Goal: Communication & Community: Answer question/provide support

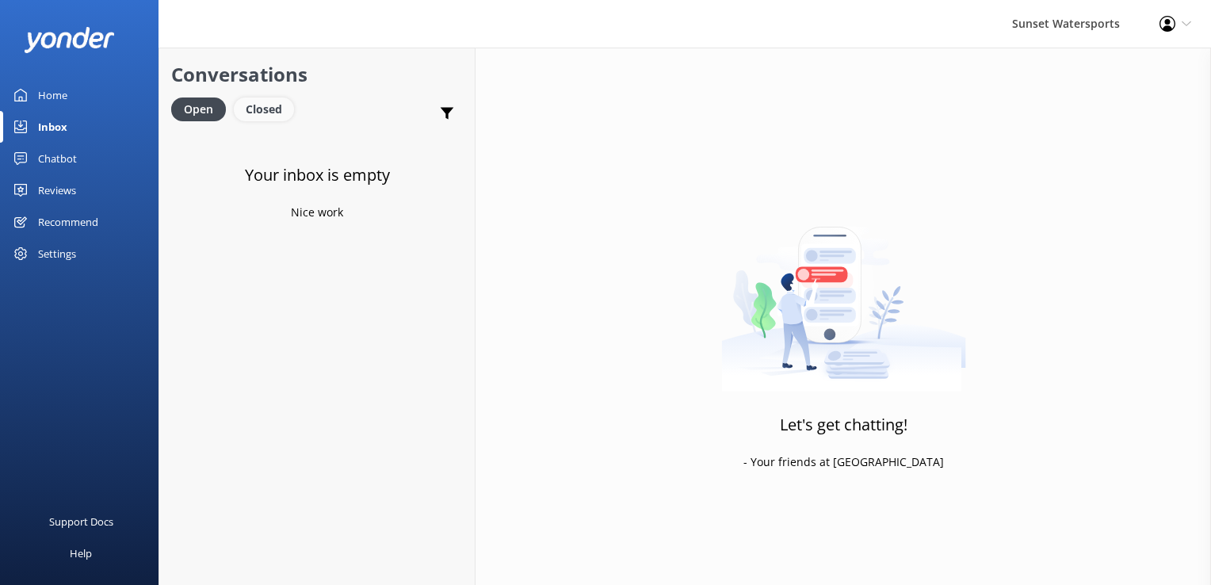
click at [279, 103] on div "Closed" at bounding box center [264, 109] width 60 height 24
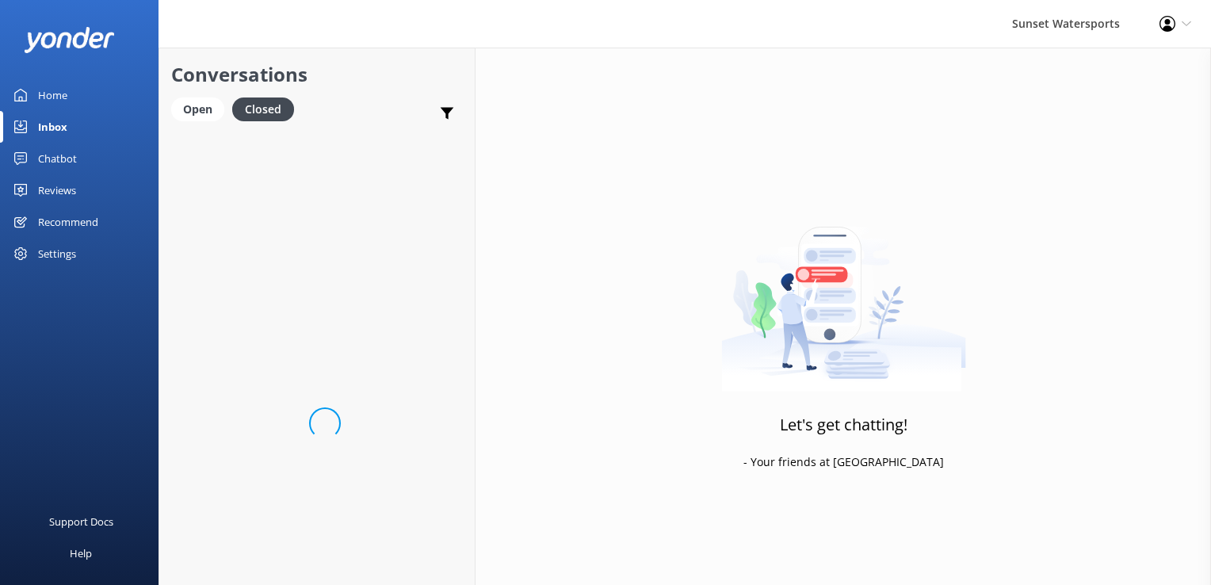
click at [165, 104] on div "Conversations Open Closed Important Converted Assigned to me Unassigned SMS" at bounding box center [316, 89] width 315 height 83
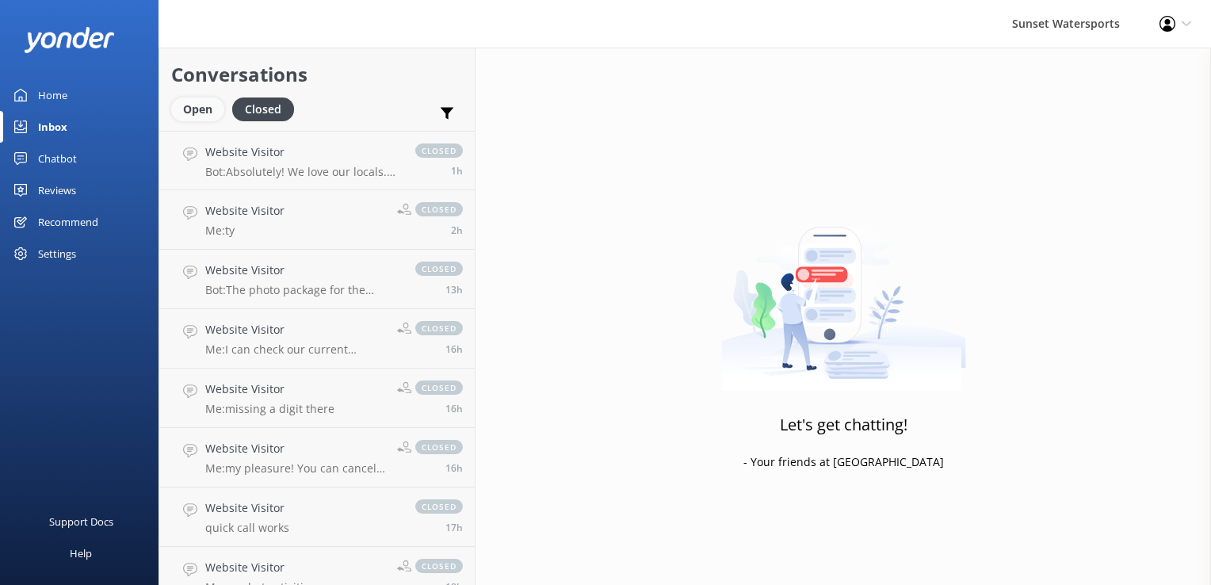
click at [184, 105] on div "Open" at bounding box center [197, 109] width 53 height 24
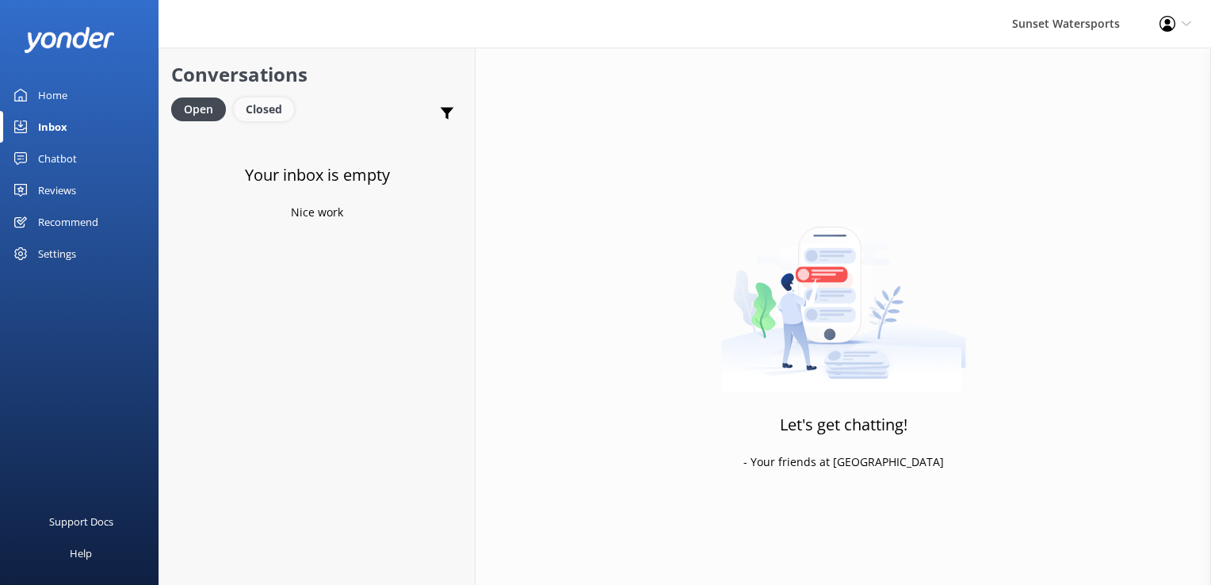
click at [258, 110] on div "Closed" at bounding box center [264, 109] width 60 height 24
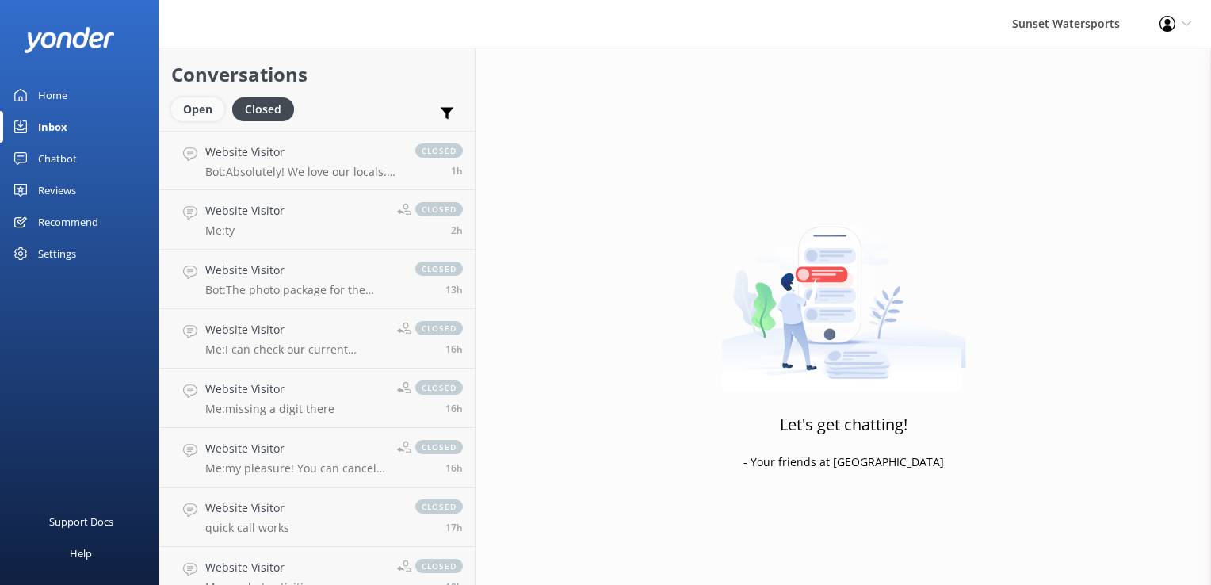
click at [200, 114] on div "Open" at bounding box center [197, 109] width 53 height 24
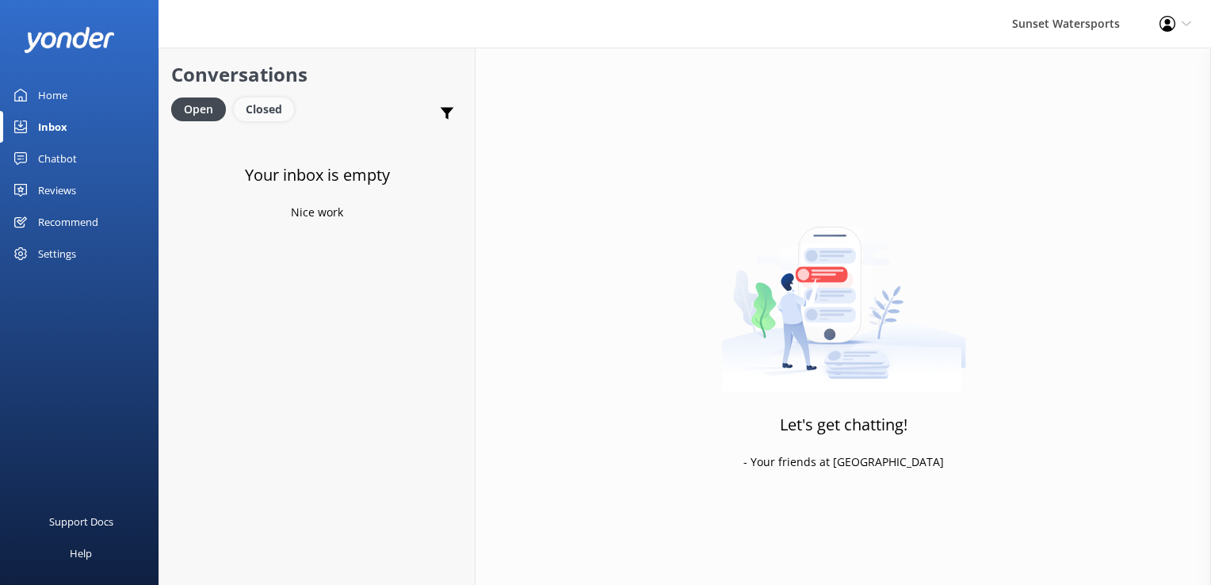
drag, startPoint x: 269, startPoint y: 109, endPoint x: 244, endPoint y: 112, distance: 24.7
click at [269, 109] on div "Closed" at bounding box center [264, 109] width 60 height 24
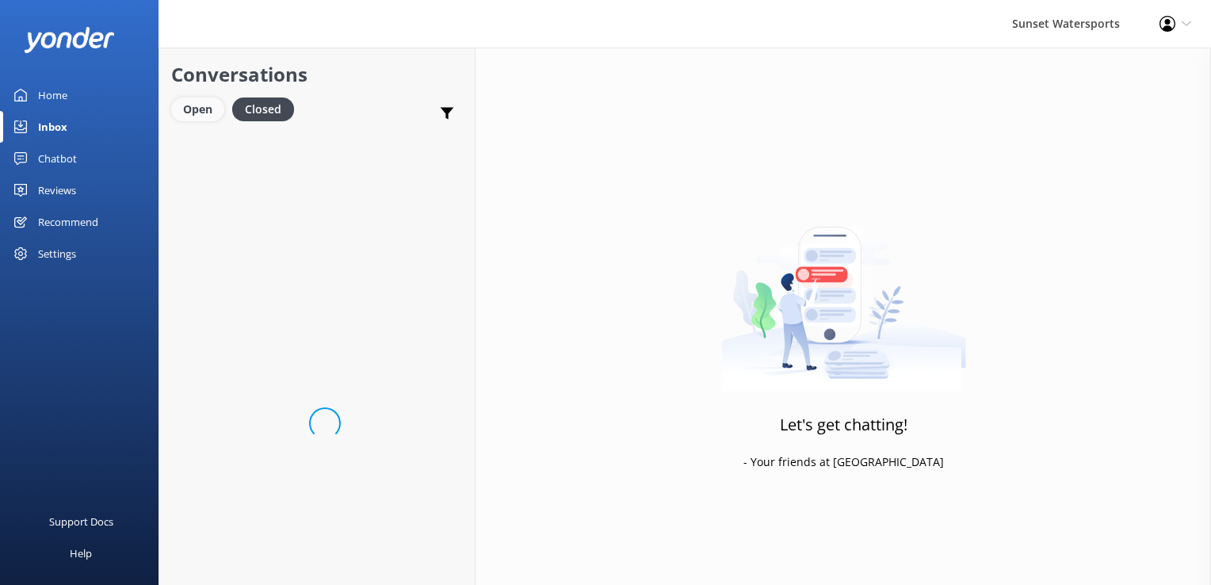
click at [208, 109] on div "Open" at bounding box center [197, 109] width 53 height 24
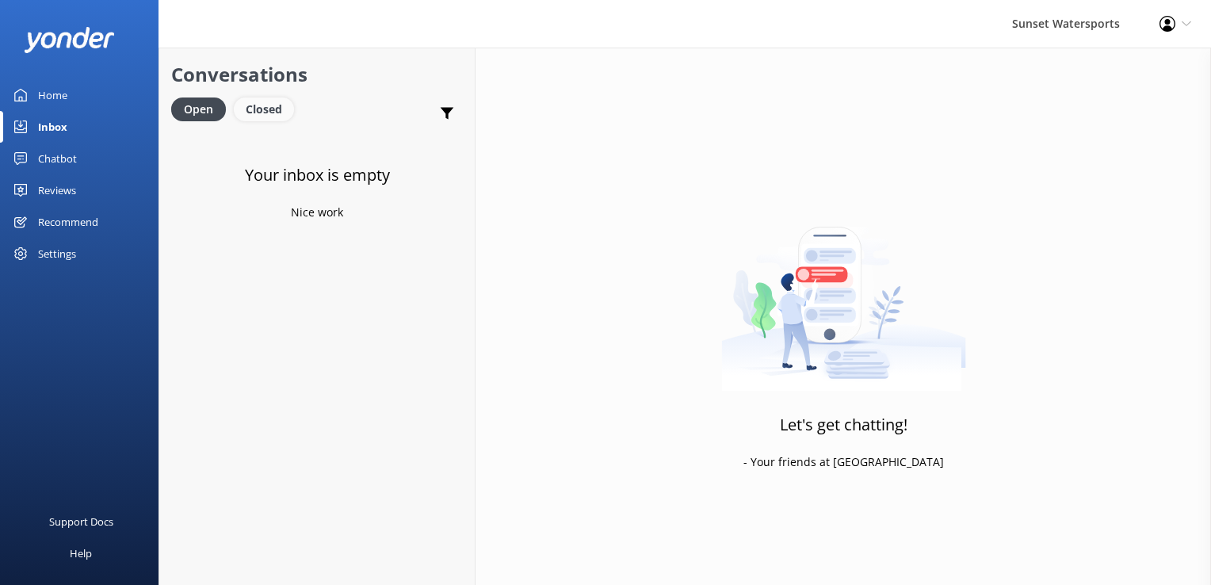
click at [276, 105] on div "Closed" at bounding box center [264, 109] width 60 height 24
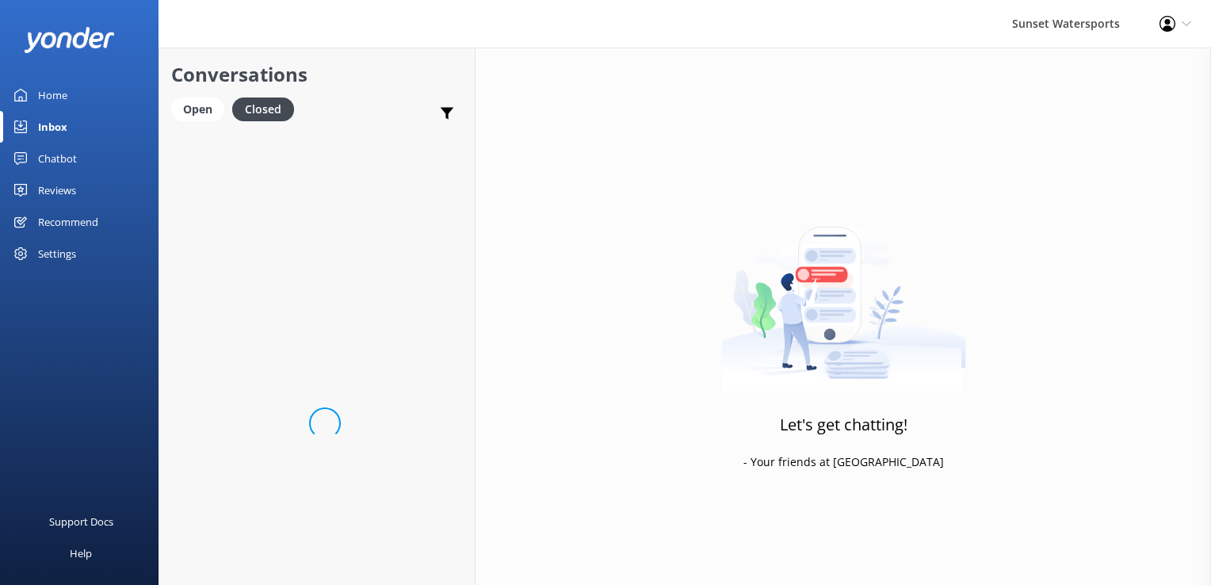
click at [215, 123] on div "Open Closed" at bounding box center [236, 116] width 131 height 38
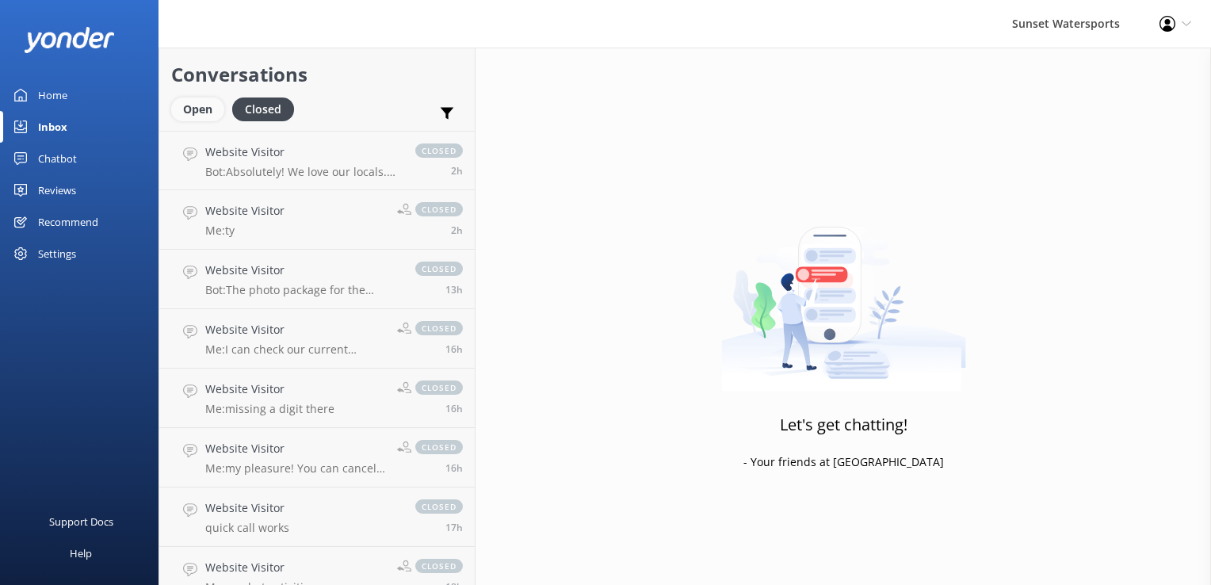
click at [201, 113] on div "Open" at bounding box center [197, 109] width 53 height 24
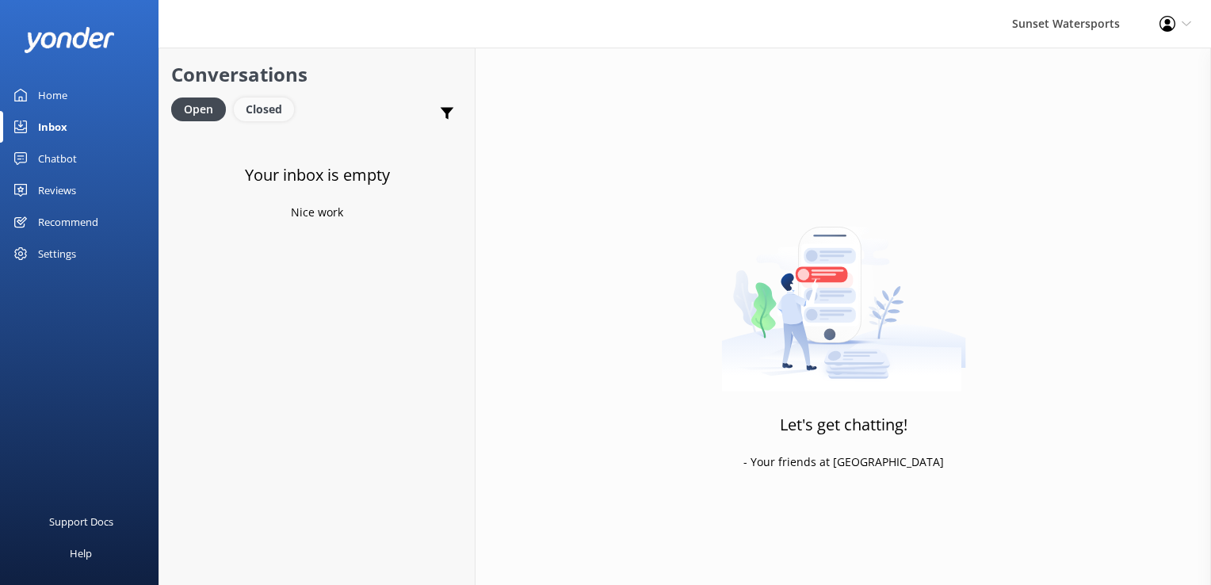
click at [269, 113] on div "Closed" at bounding box center [264, 109] width 60 height 24
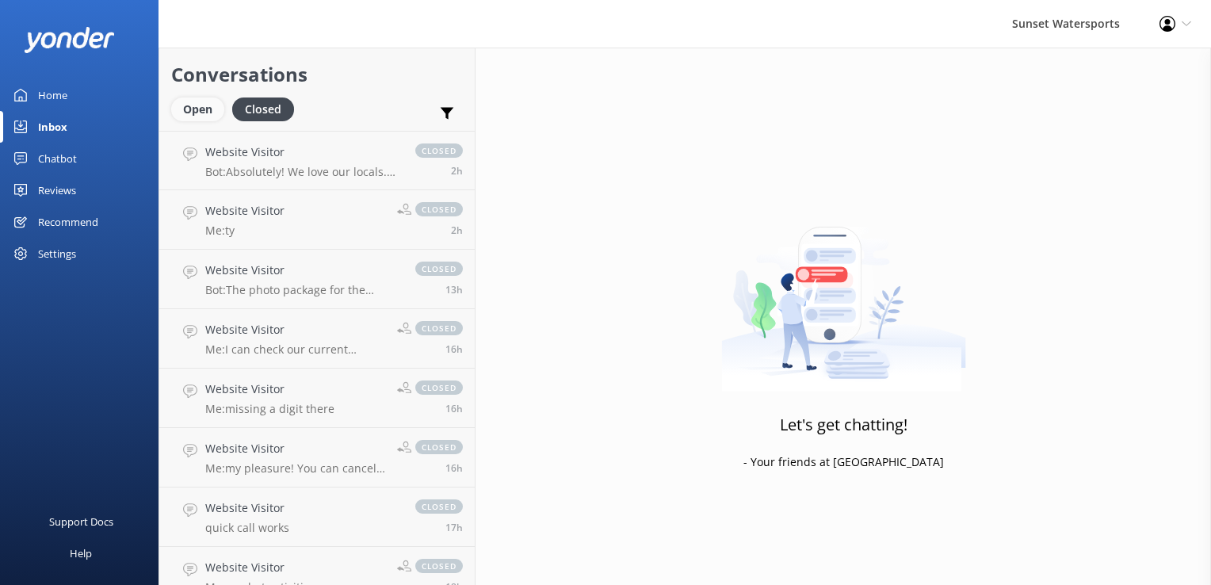
click at [199, 110] on div "Open" at bounding box center [197, 109] width 53 height 24
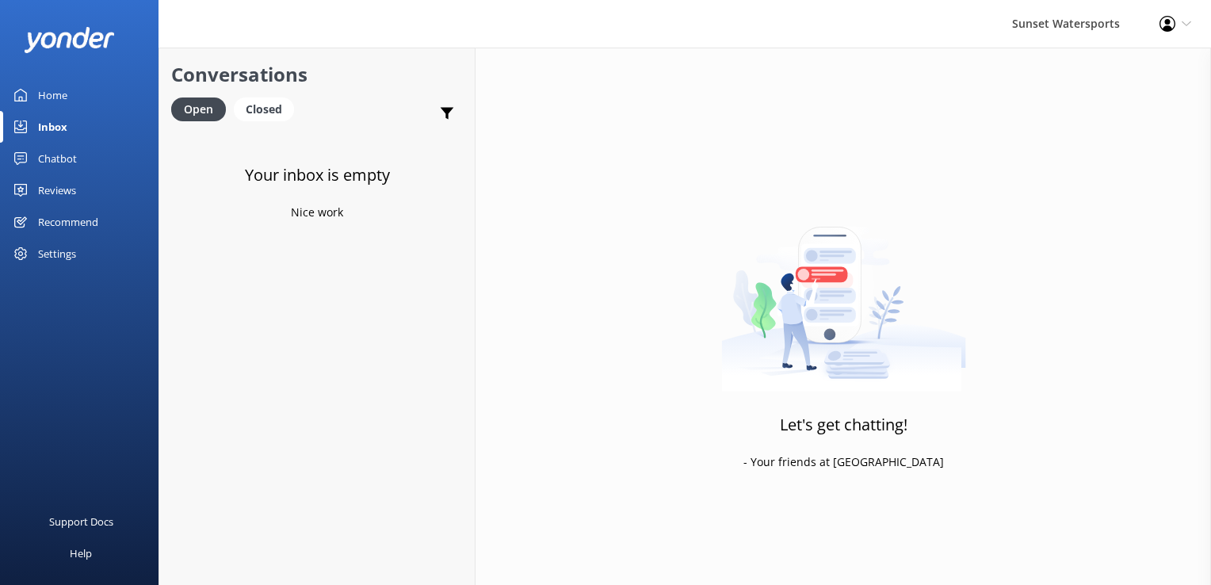
click at [277, 370] on div "Your inbox is empty Nice work" at bounding box center [316, 423] width 315 height 585
click at [257, 97] on div "Closed" at bounding box center [264, 109] width 60 height 24
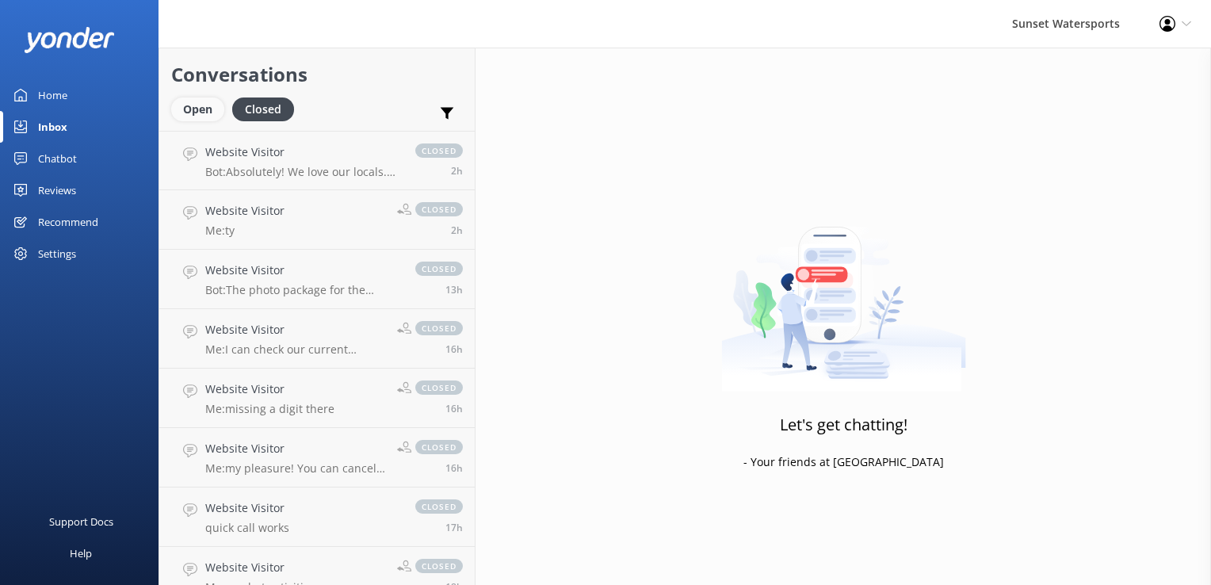
click at [193, 104] on div "Open" at bounding box center [197, 109] width 53 height 24
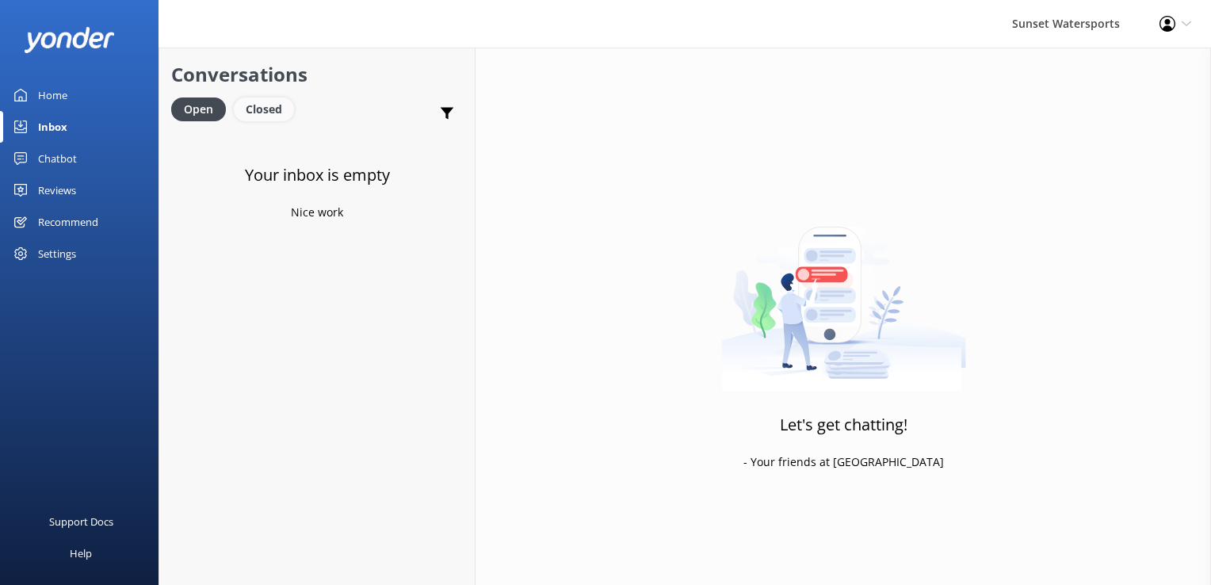
click at [257, 115] on div "Closed" at bounding box center [264, 109] width 60 height 24
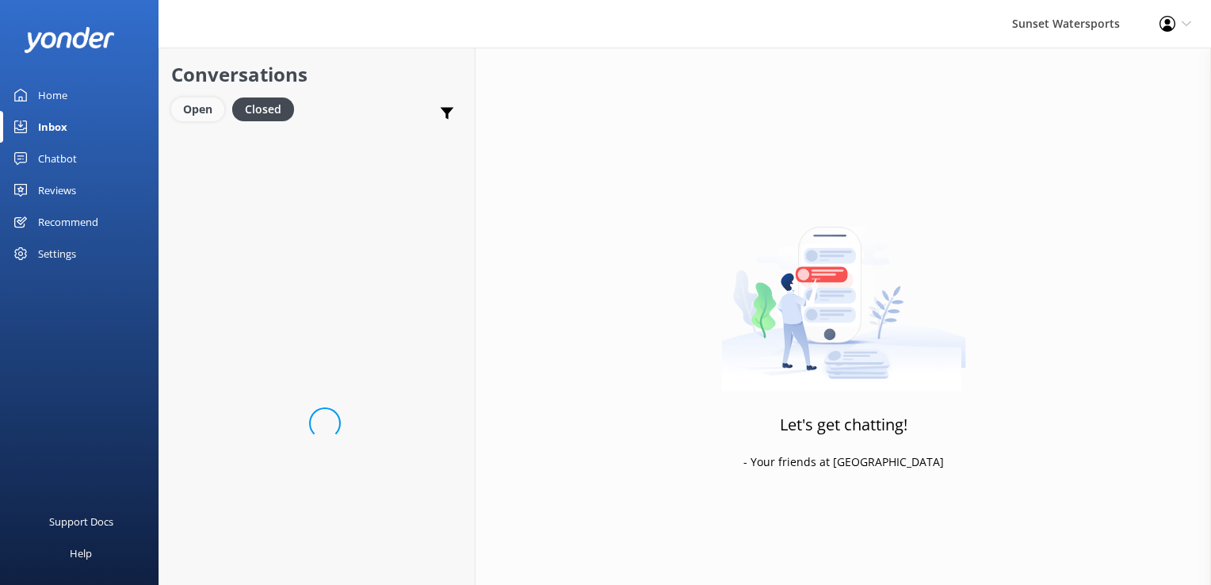
click at [191, 116] on div "Open" at bounding box center [197, 109] width 53 height 24
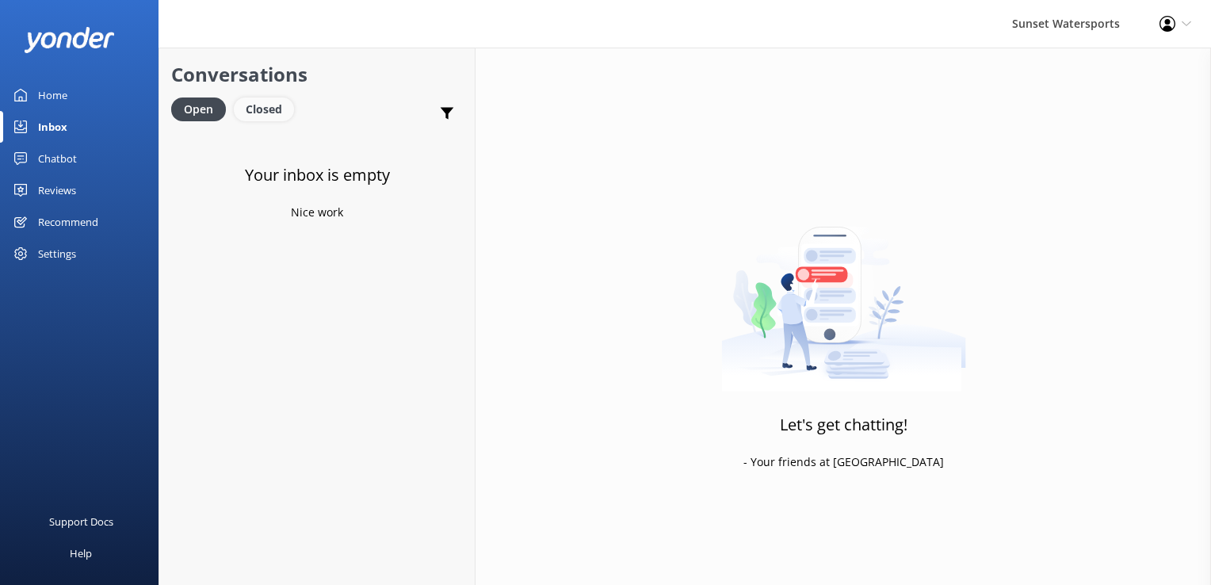
click at [258, 116] on div "Closed" at bounding box center [264, 109] width 60 height 24
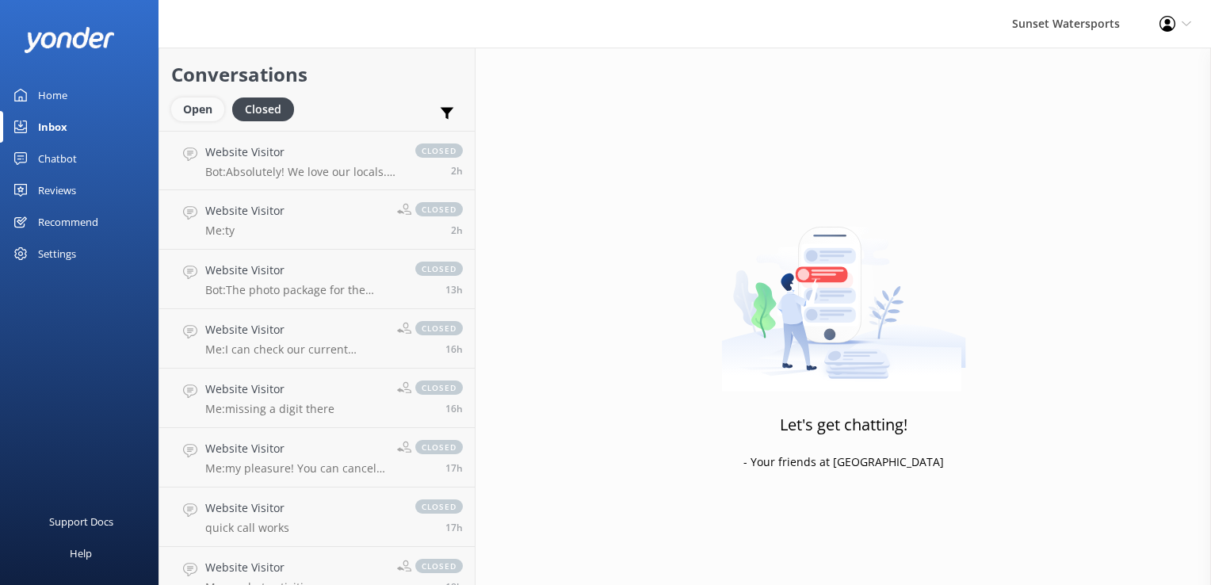
click at [196, 112] on div "Open" at bounding box center [197, 109] width 53 height 24
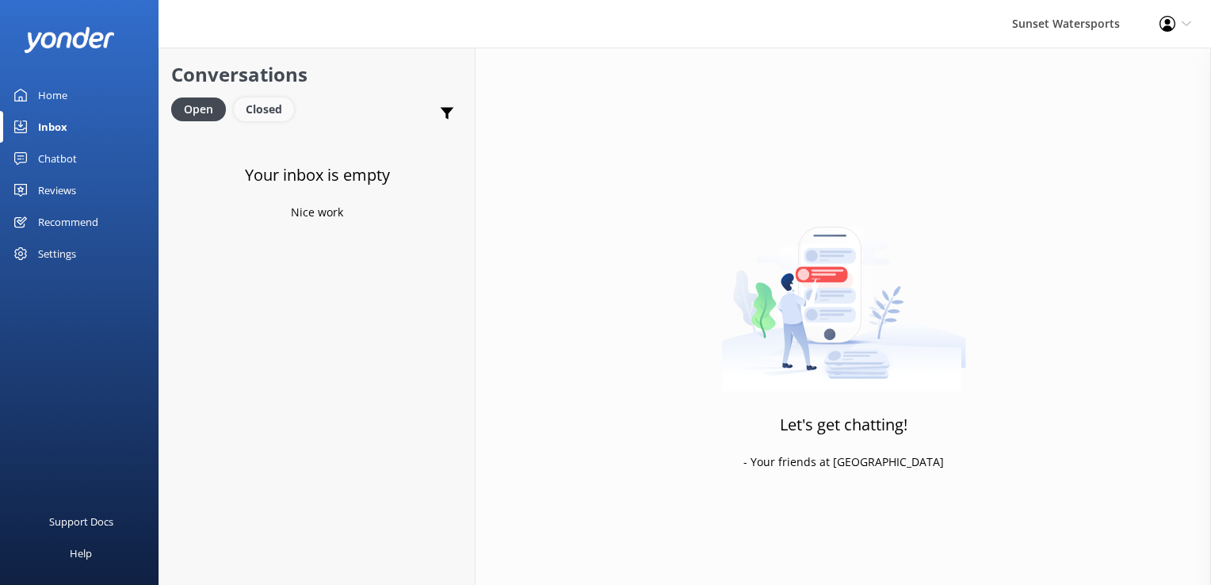
click at [275, 109] on div "Closed" at bounding box center [264, 109] width 60 height 24
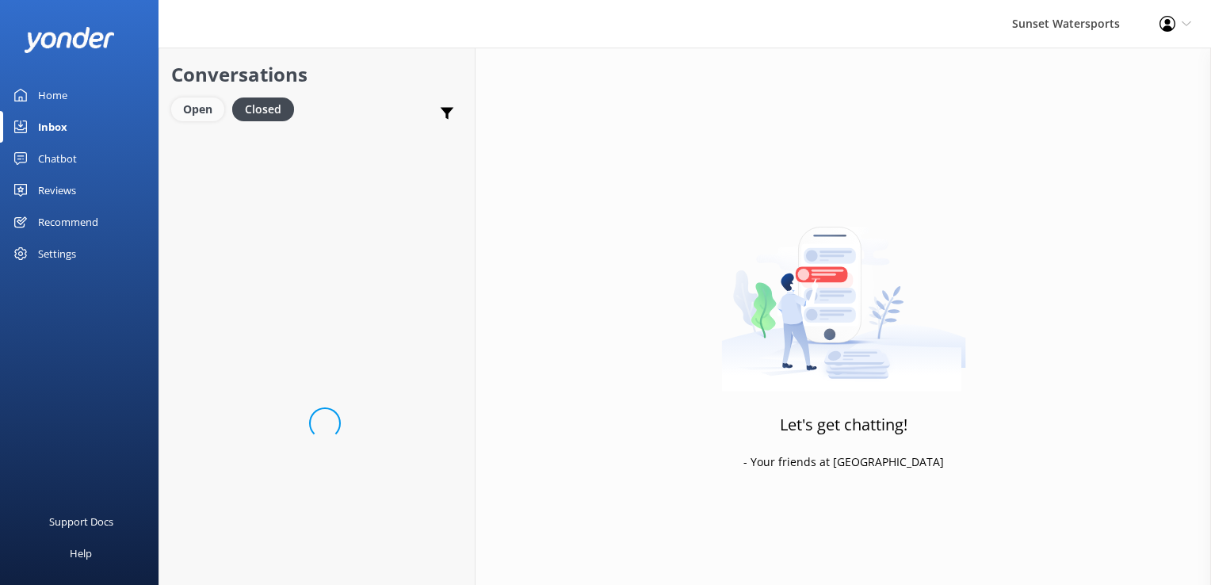
click at [194, 99] on div "Open" at bounding box center [197, 109] width 53 height 24
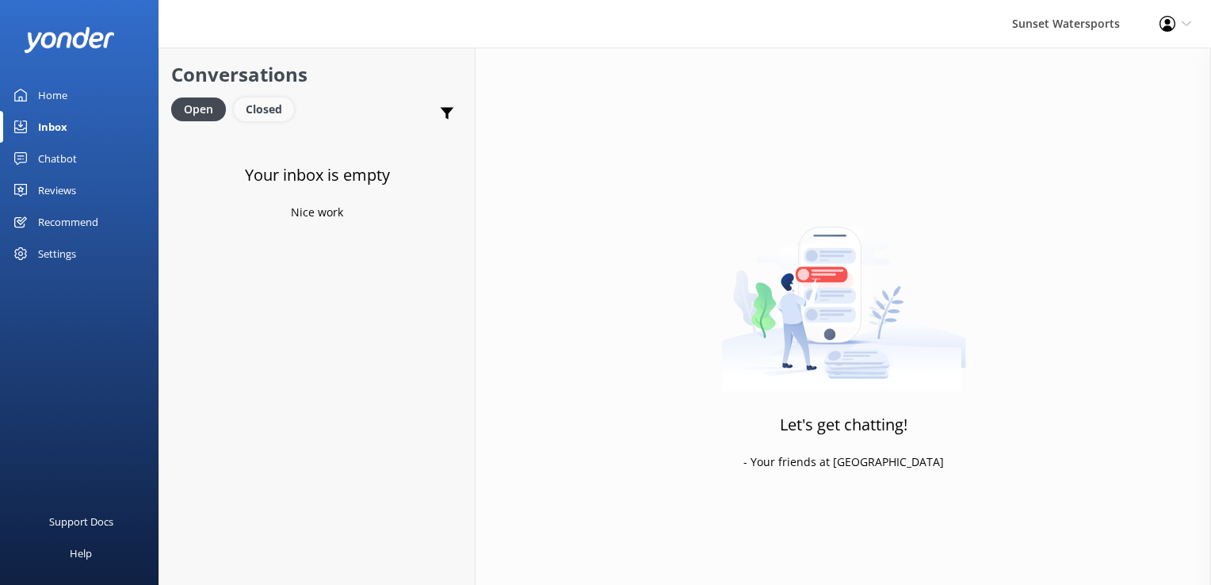
click at [261, 114] on div "Closed" at bounding box center [264, 109] width 60 height 24
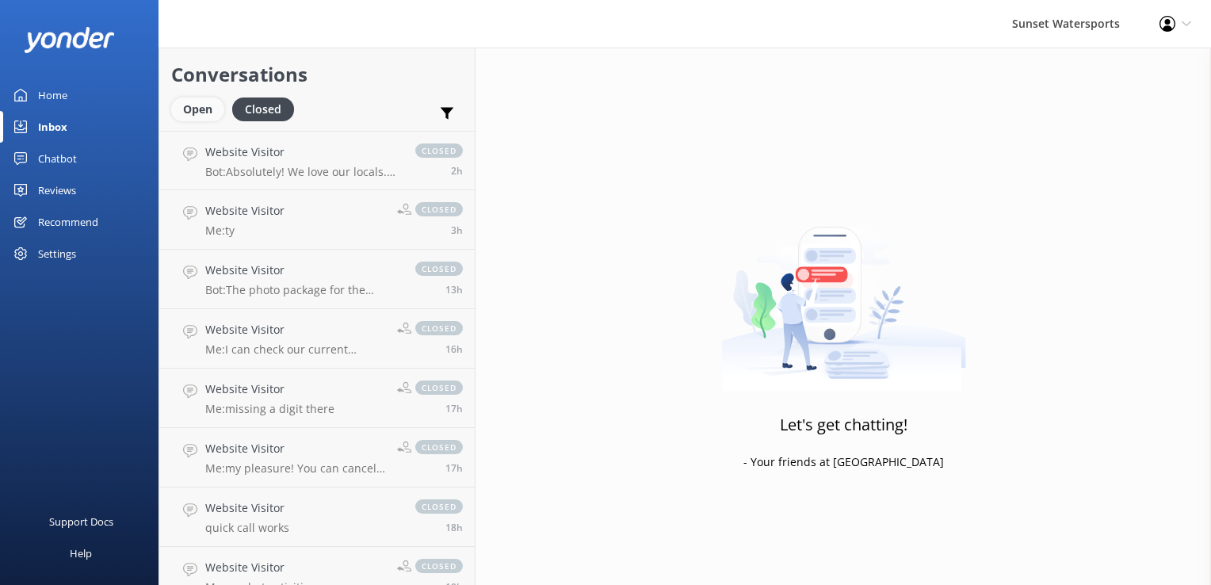
click at [201, 115] on div "Open" at bounding box center [197, 109] width 53 height 24
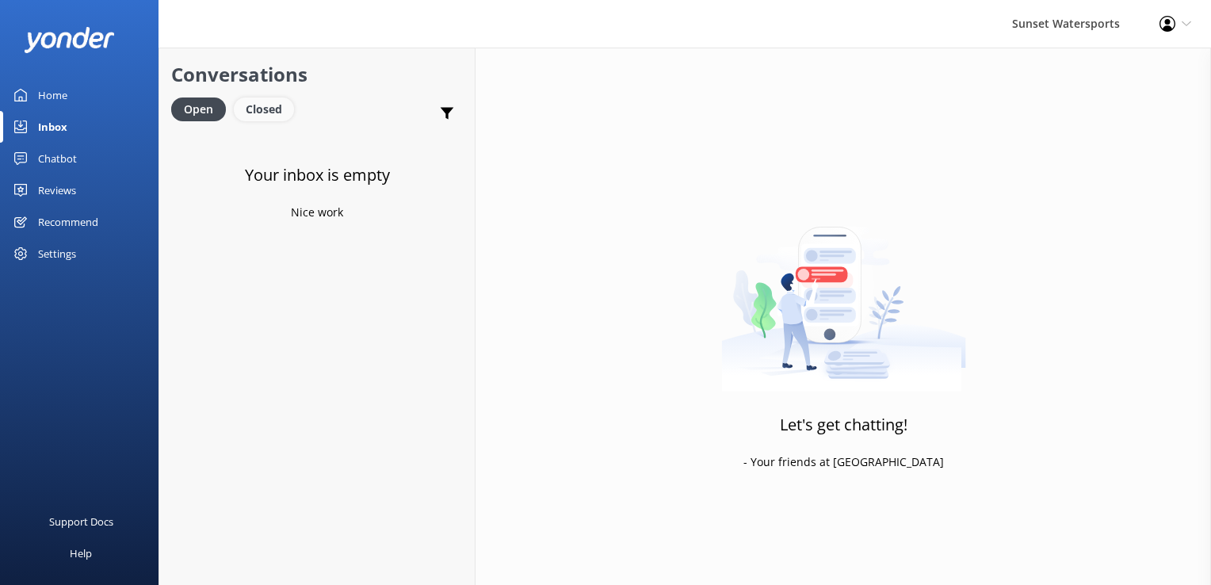
click at [263, 109] on div "Closed" at bounding box center [264, 109] width 60 height 24
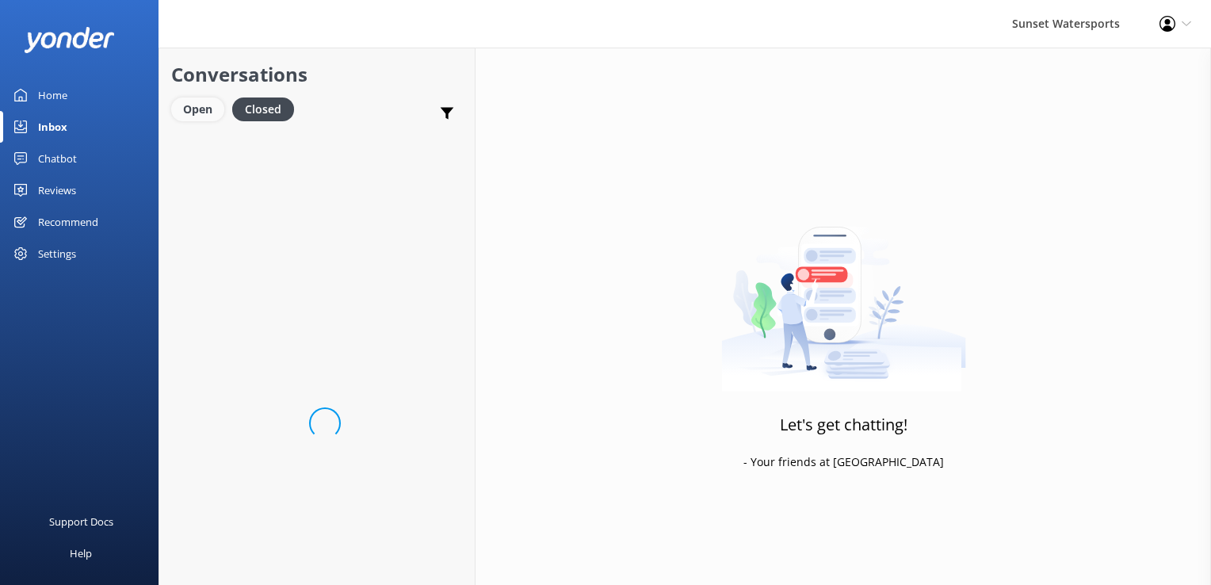
click at [208, 109] on div "Open" at bounding box center [197, 109] width 53 height 24
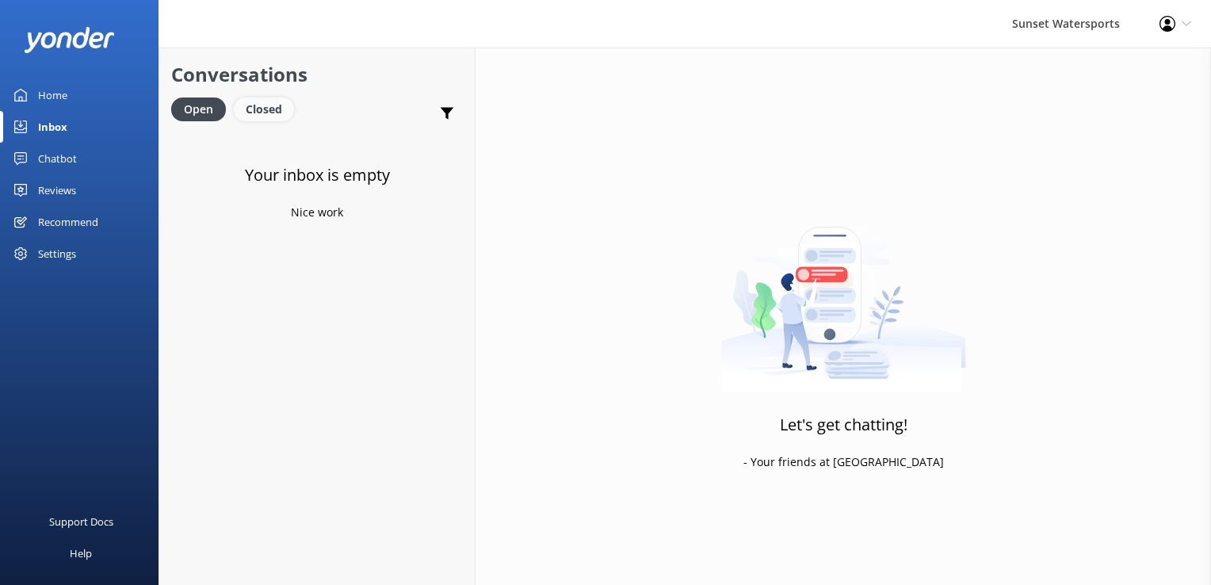
click at [284, 109] on div "Closed" at bounding box center [264, 109] width 60 height 24
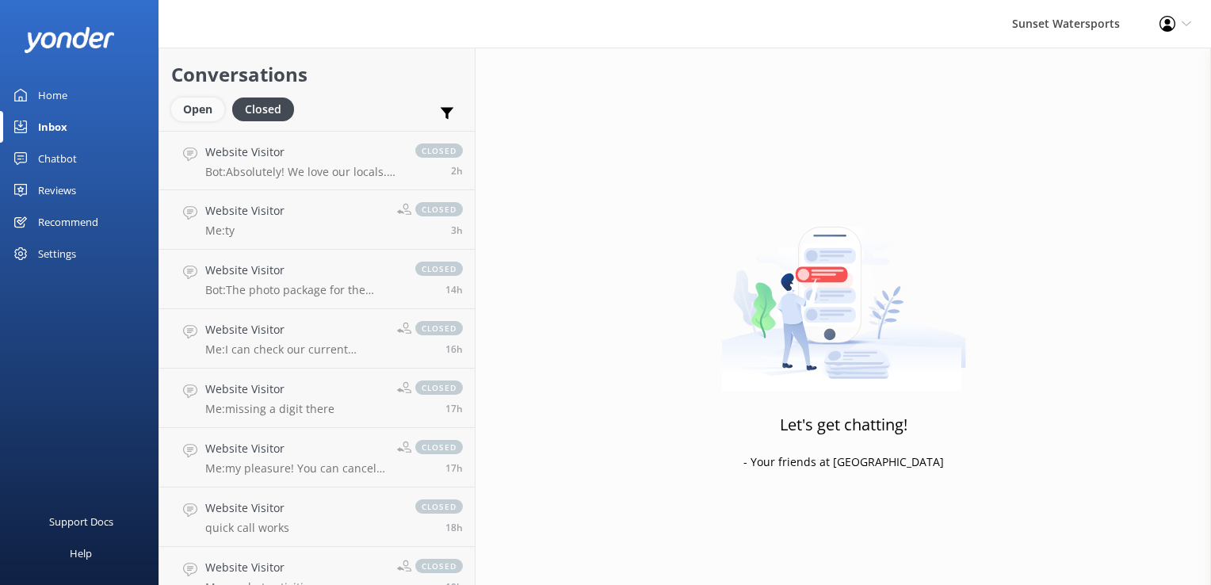
click at [197, 109] on div "Open" at bounding box center [197, 109] width 53 height 24
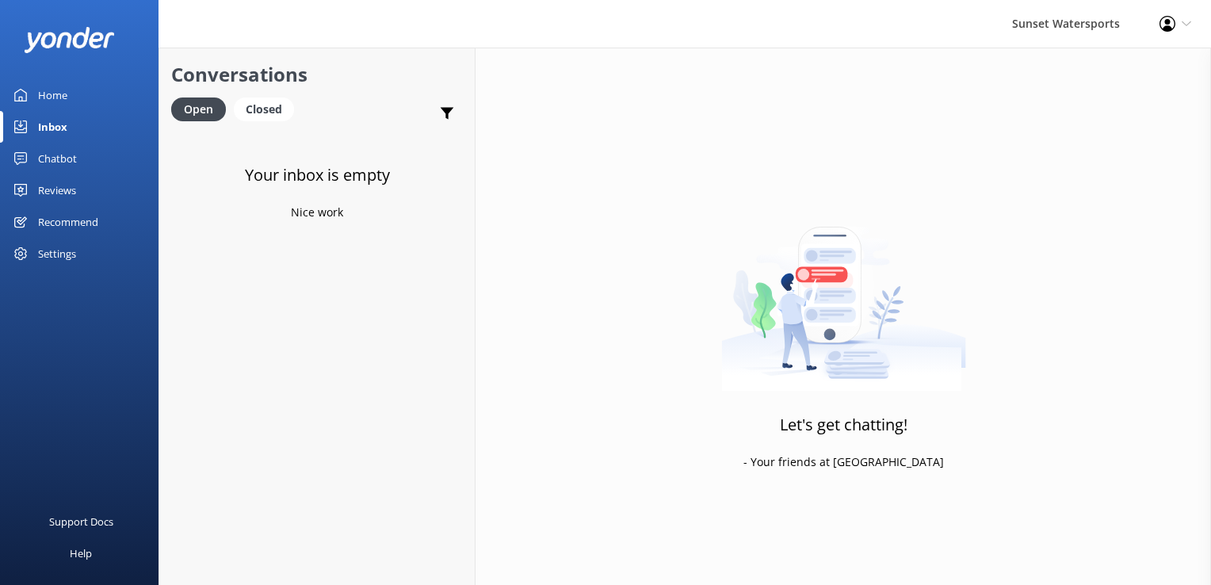
click at [277, 87] on h2 "Conversations" at bounding box center [317, 74] width 292 height 30
click at [266, 104] on div "Closed" at bounding box center [264, 109] width 60 height 24
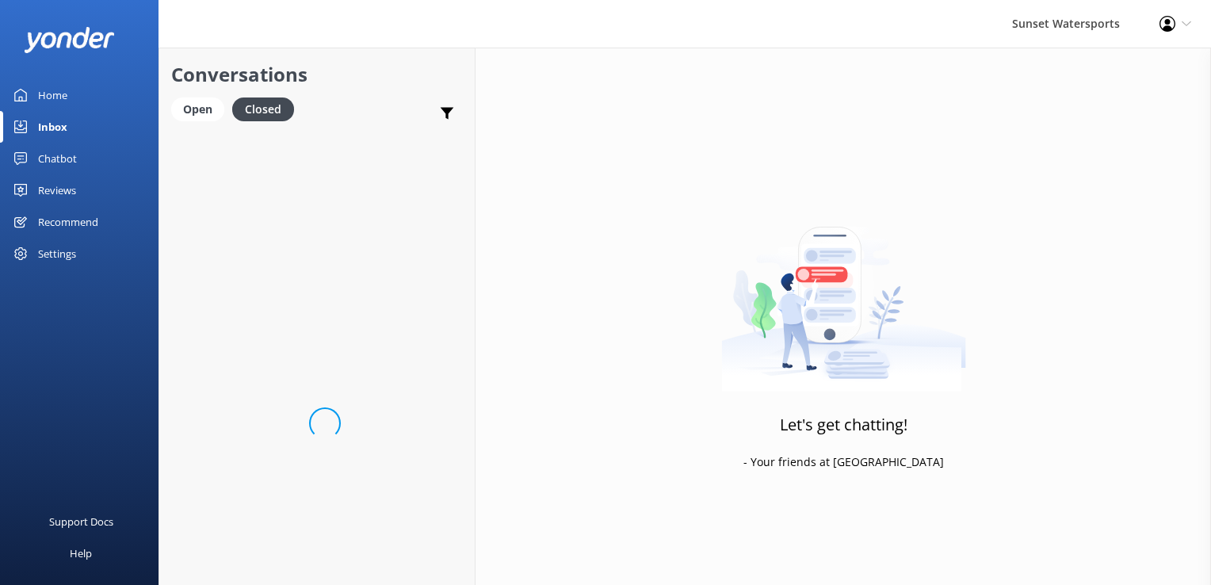
click at [220, 95] on div "Conversations Open Closed Important Converted Assigned to me Unassigned SMS" at bounding box center [316, 89] width 315 height 83
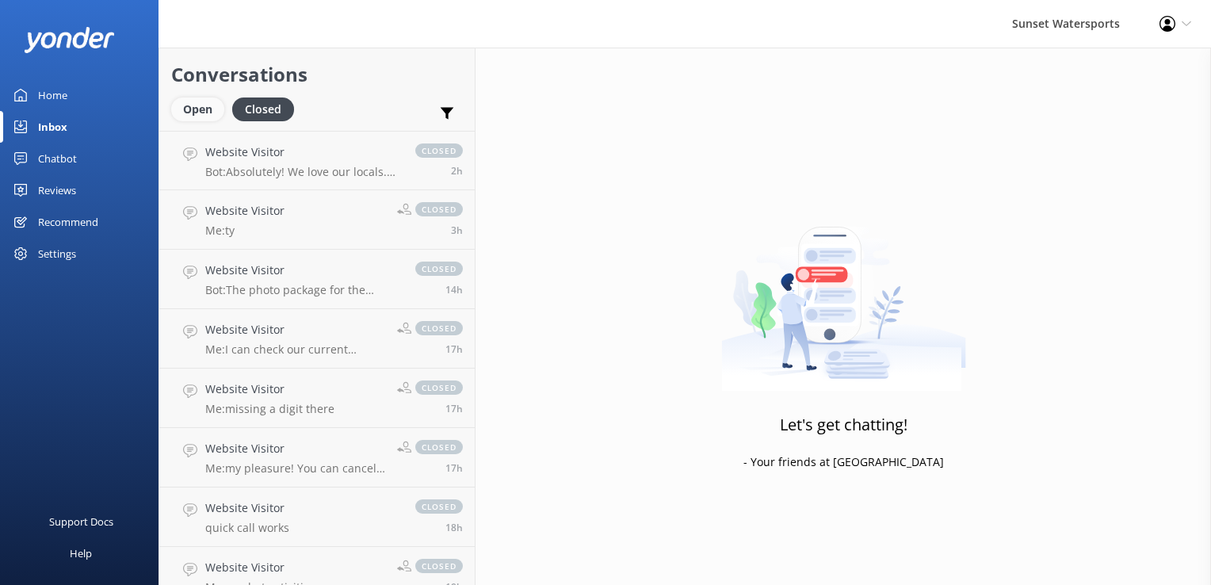
click at [209, 106] on div "Open" at bounding box center [197, 109] width 53 height 24
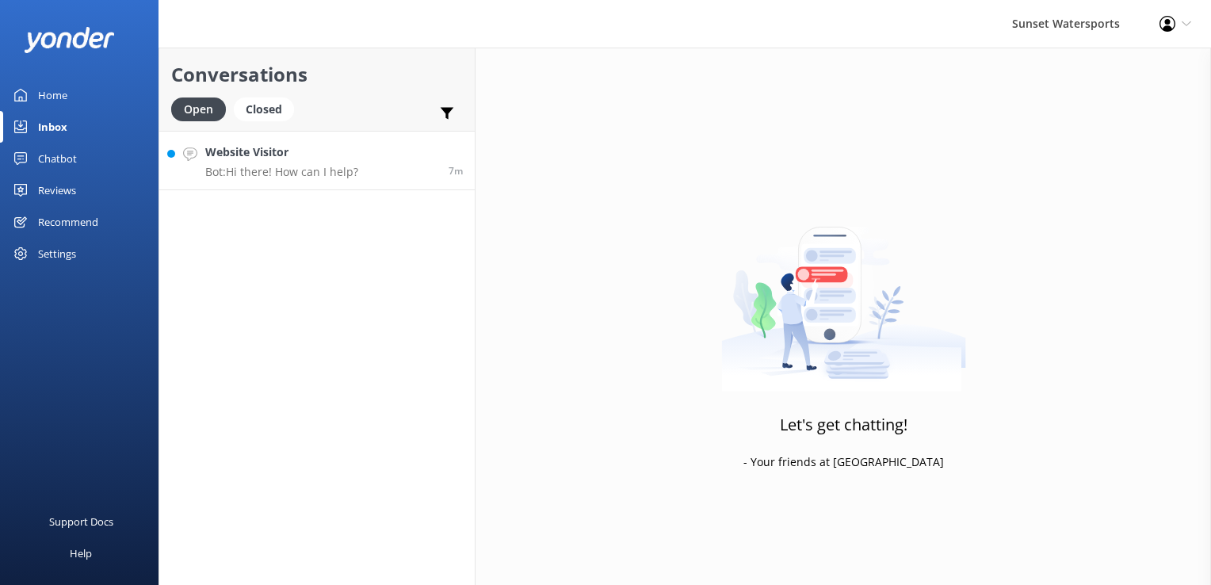
click at [289, 157] on h4 "Website Visitor" at bounding box center [281, 151] width 153 height 17
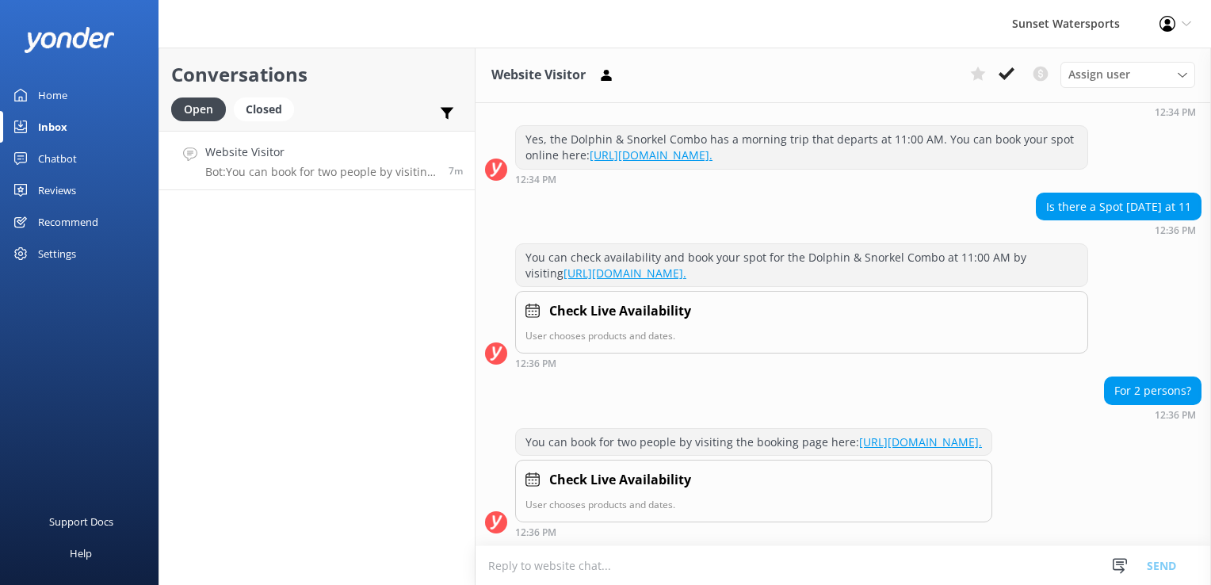
scroll to position [301, 0]
click at [679, 566] on textarea at bounding box center [843, 565] width 735 height 39
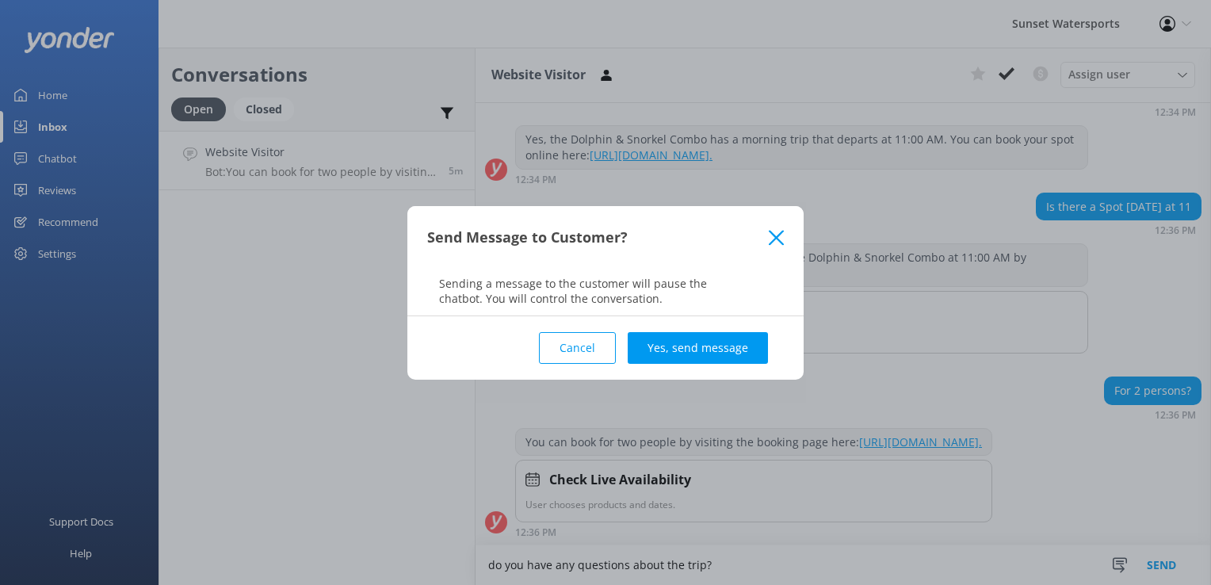
type textarea "do you have any questions about the trip?"
click at [741, 330] on div "Cancel Yes, send message" at bounding box center [605, 347] width 357 height 63
click at [733, 338] on button "Yes, send message" at bounding box center [698, 348] width 140 height 32
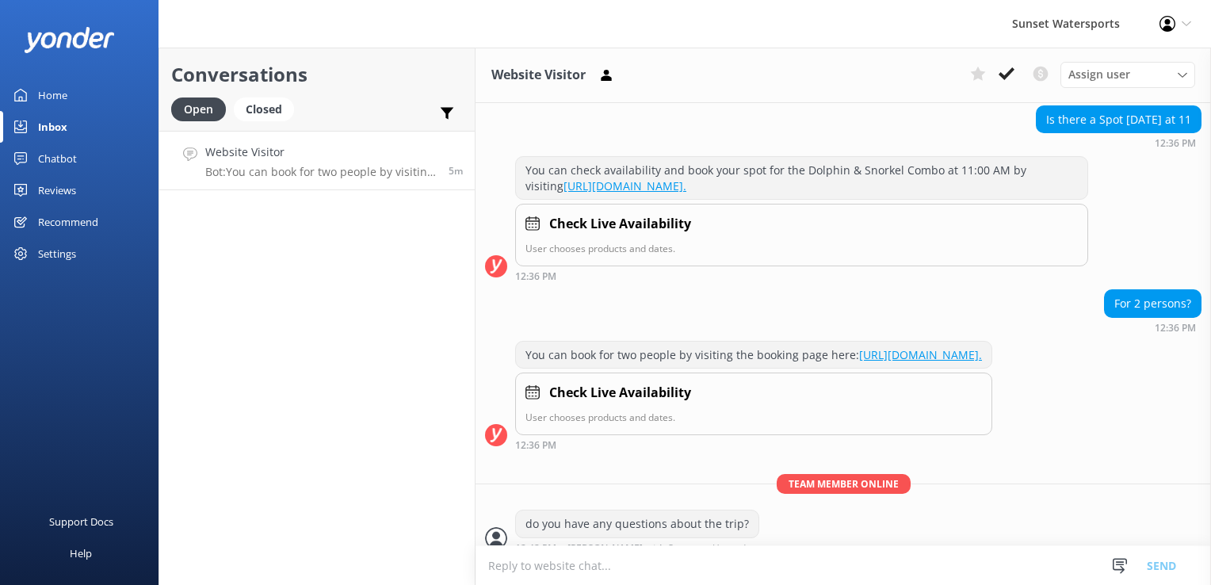
scroll to position [403, 0]
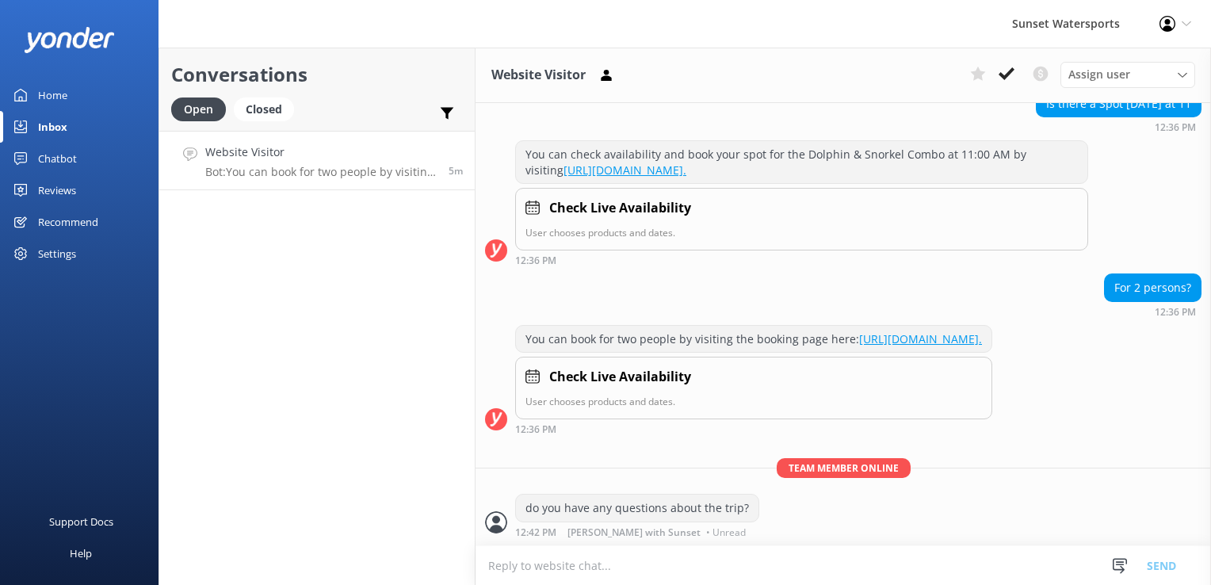
click at [417, 371] on div "Conversations Open Closed Important Converted Assigned to me Unassigned SMS Web…" at bounding box center [317, 316] width 317 height 537
click at [608, 68] on icon at bounding box center [606, 75] width 16 height 16
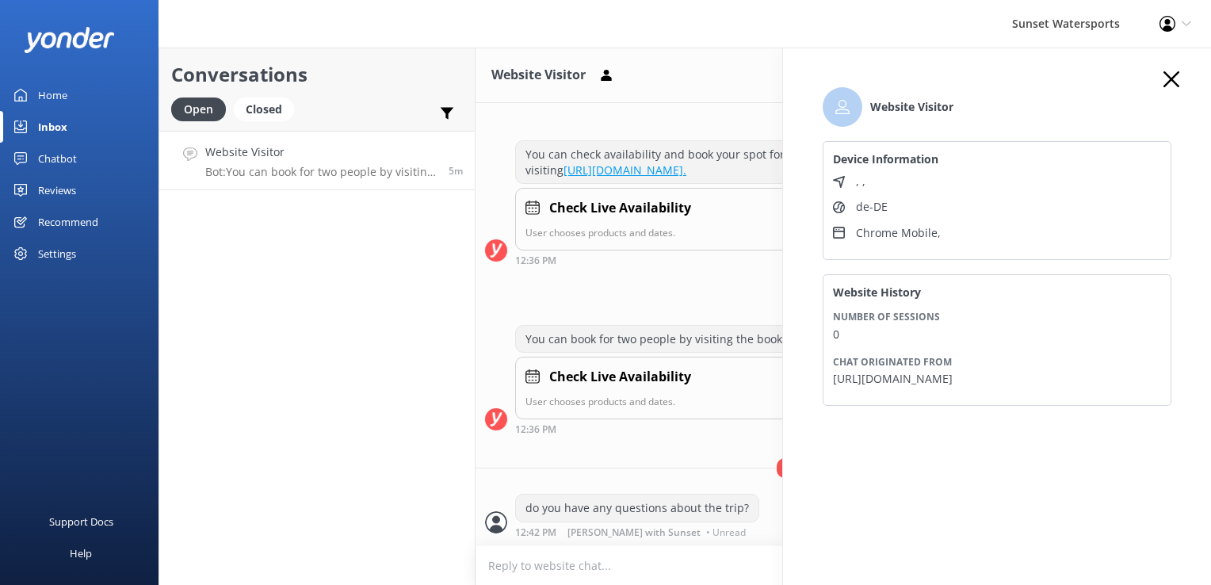
click at [298, 370] on div "Conversations Open Closed Important Converted Assigned to me Unassigned SMS Web…" at bounding box center [317, 316] width 317 height 537
click at [327, 353] on div "Conversations Open Closed Important Converted Assigned to me Unassigned SMS Web…" at bounding box center [317, 316] width 317 height 537
click at [1170, 74] on icon "button" at bounding box center [1171, 79] width 16 height 16
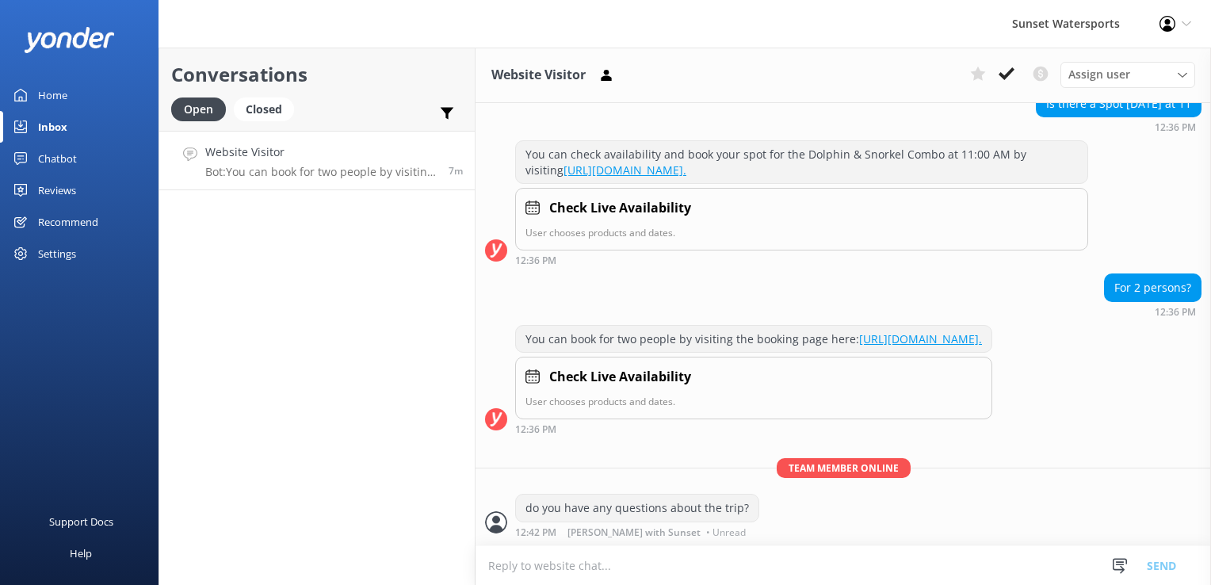
click at [531, 555] on textarea at bounding box center [843, 565] width 735 height 39
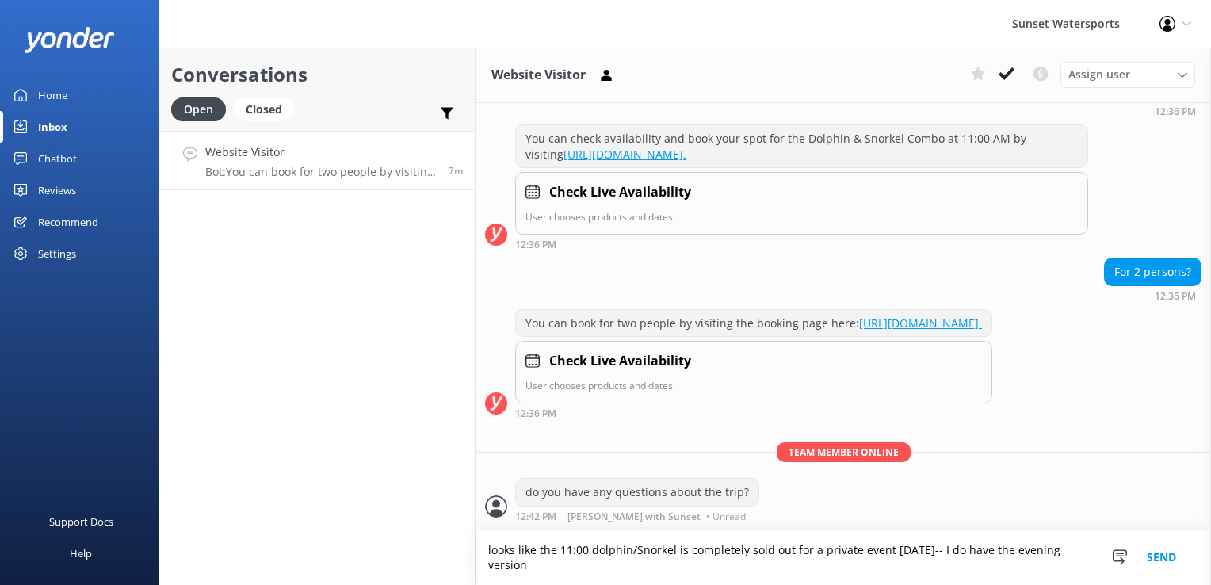
scroll to position [419, 0]
type textarea "looks like the 11:00 dolphin/Snorkel is completely sold out for a private event…"
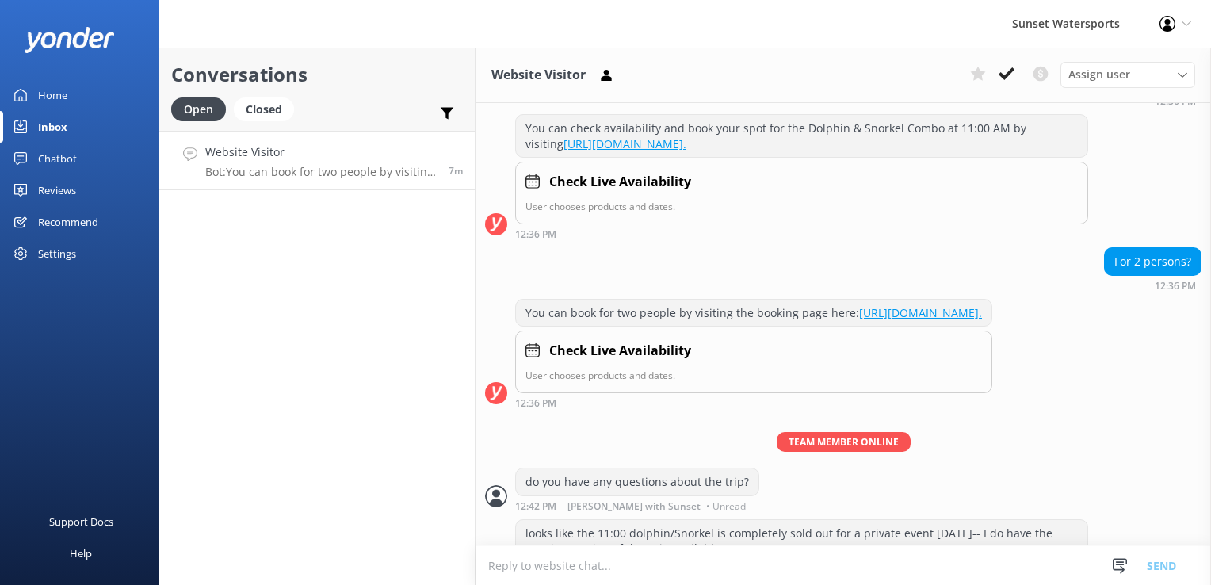
scroll to position [469, 0]
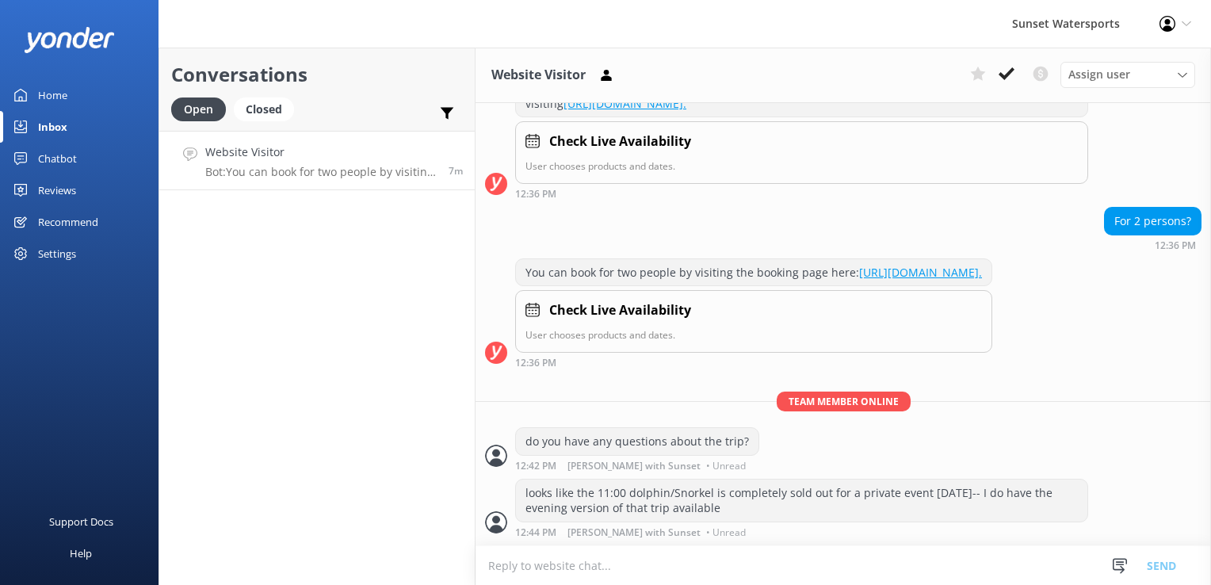
click at [533, 554] on textarea at bounding box center [843, 565] width 735 height 39
type textarea "or can we can look at some other alternative snorkel trips or dates if you want…"
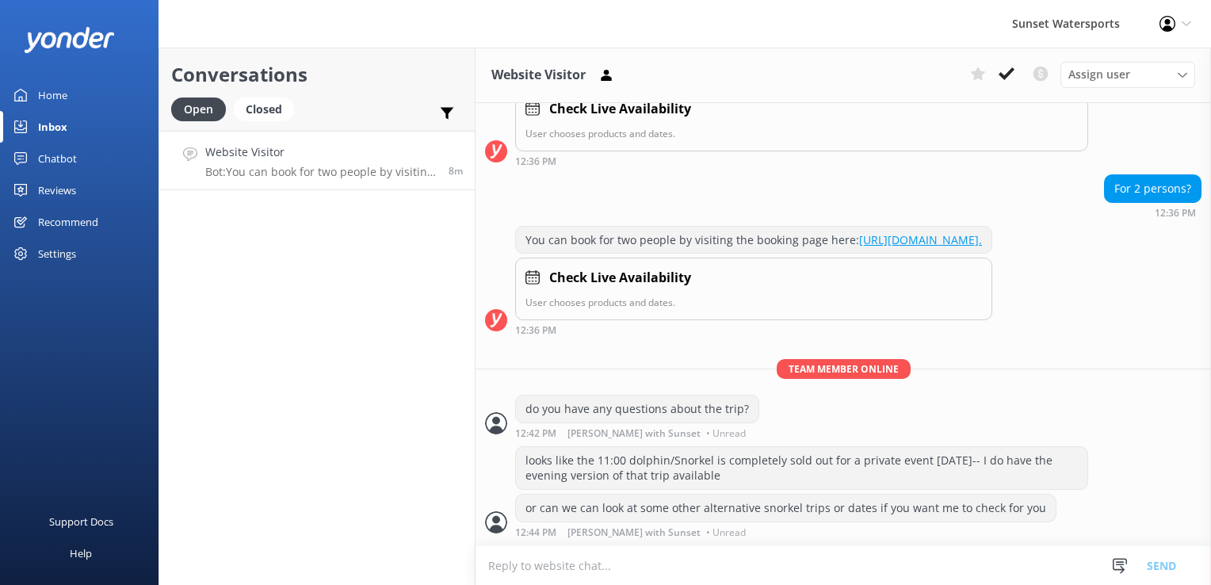
click at [361, 369] on div "Conversations Open Closed Important Converted Assigned to me Unassigned SMS Web…" at bounding box center [317, 316] width 317 height 537
click at [265, 128] on div "Open Closed" at bounding box center [236, 116] width 131 height 38
click at [243, 107] on div "Closed" at bounding box center [264, 109] width 60 height 24
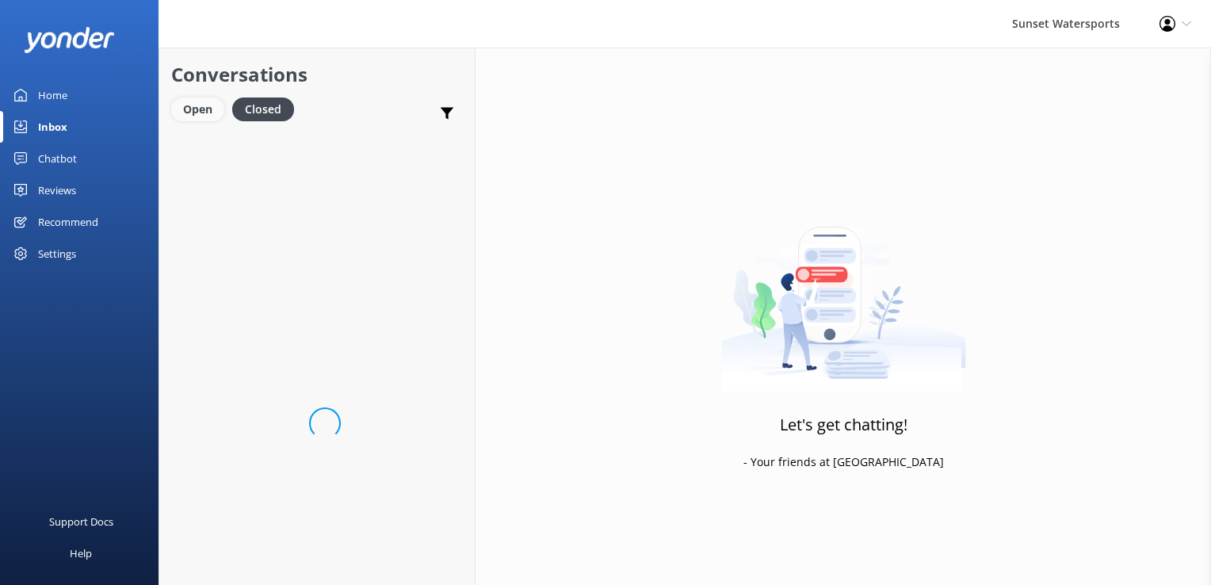
click at [210, 105] on div "Open" at bounding box center [197, 109] width 53 height 24
click at [347, 170] on p "Me: or can we can look at some other alternative snorkel trips or dates if you …" at bounding box center [318, 172] width 226 height 14
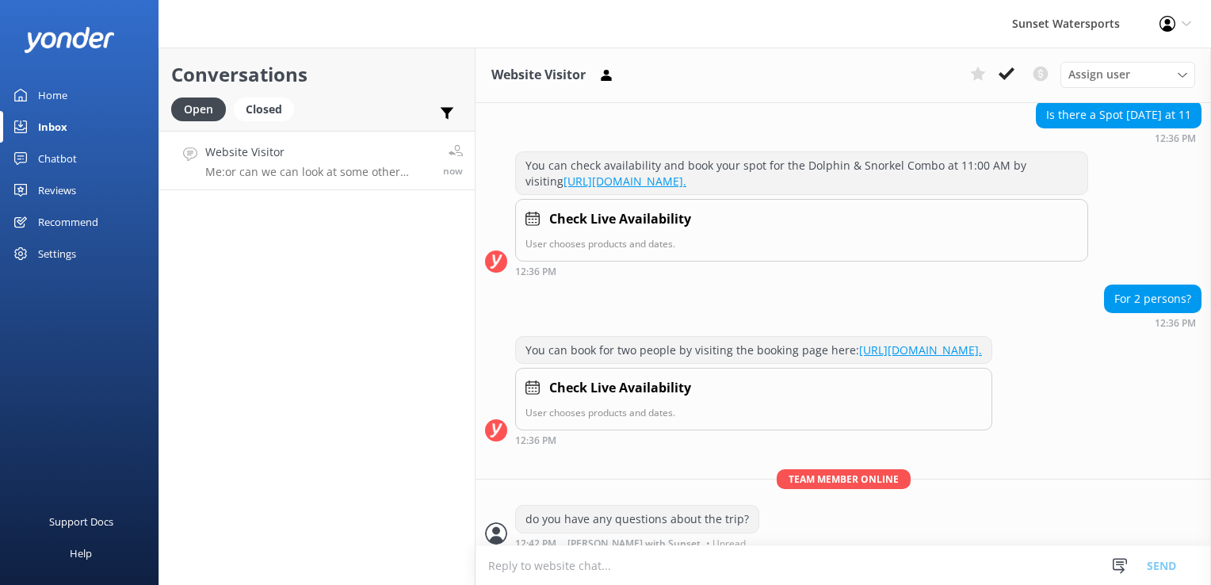
scroll to position [502, 0]
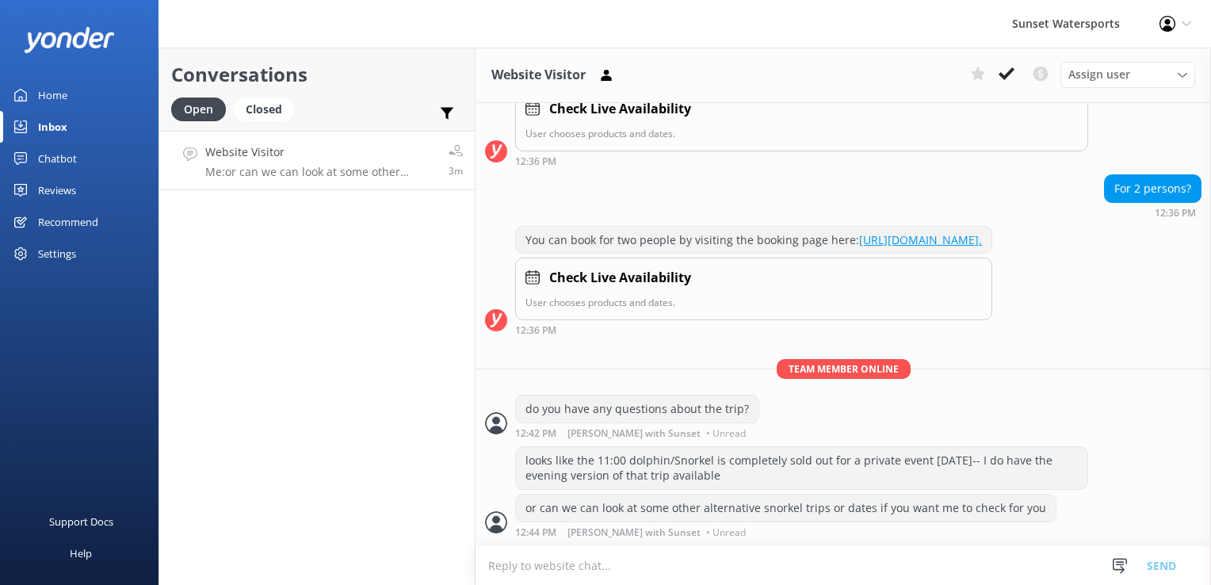
click at [302, 151] on h4 "Website Visitor" at bounding box center [320, 151] width 231 height 17
click at [260, 100] on div "Closed" at bounding box center [264, 109] width 60 height 24
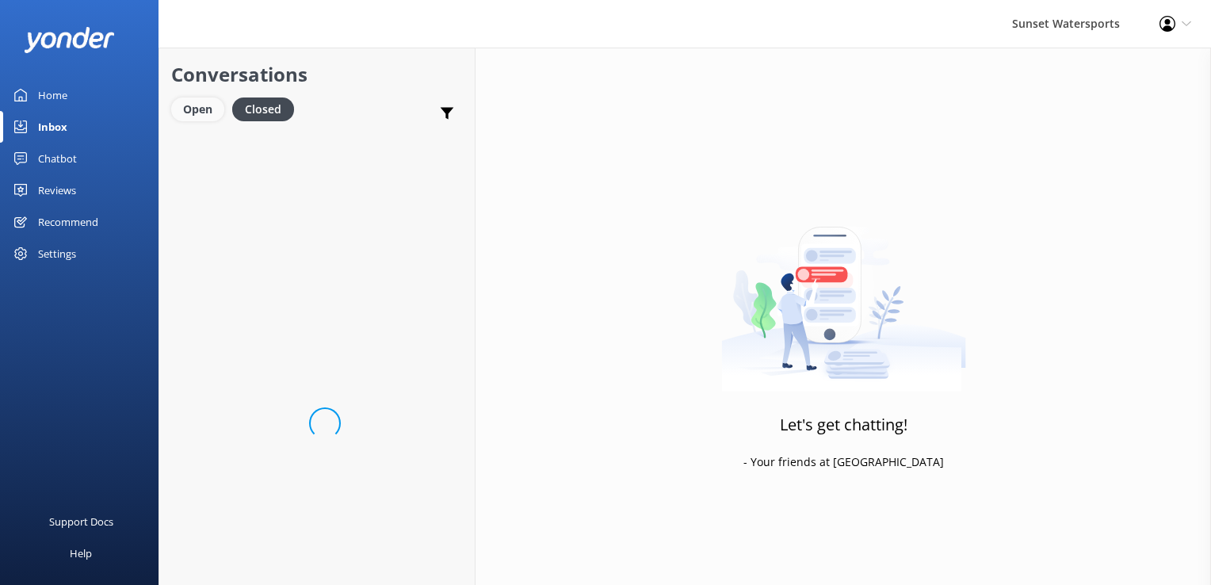
click at [187, 105] on div "Open" at bounding box center [197, 109] width 53 height 24
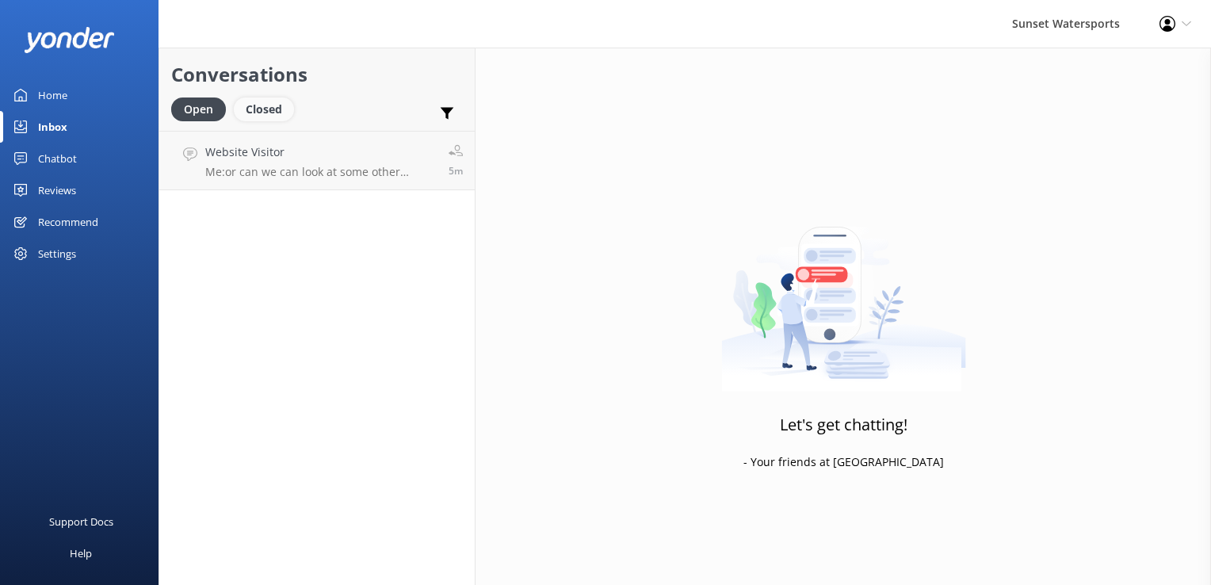
click at [273, 100] on div "Closed" at bounding box center [264, 109] width 60 height 24
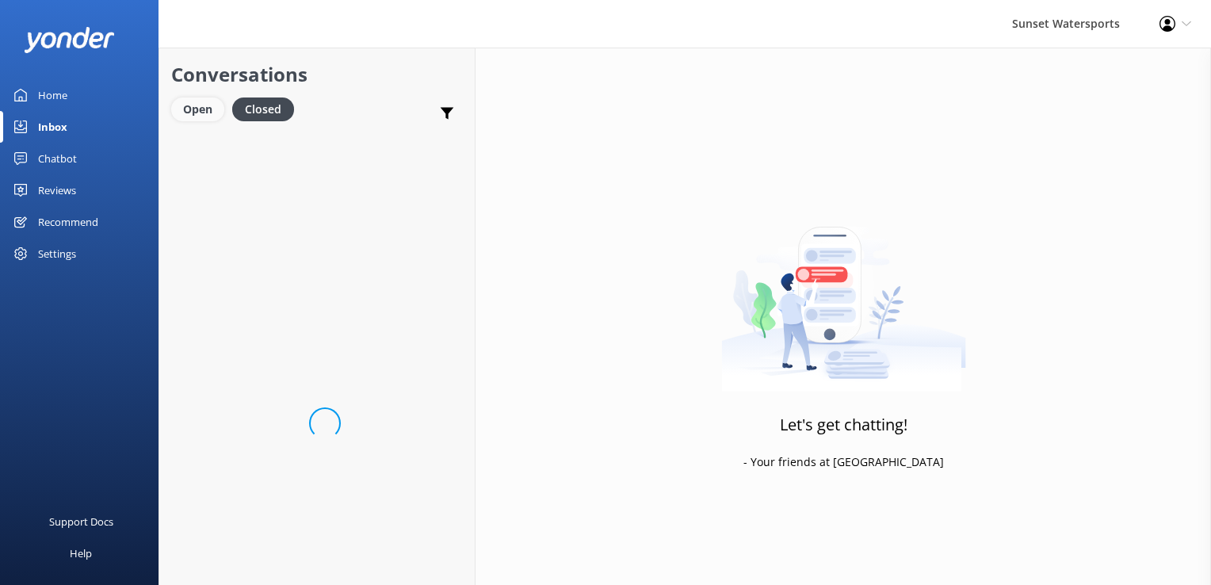
click at [214, 108] on div "Open" at bounding box center [197, 109] width 53 height 24
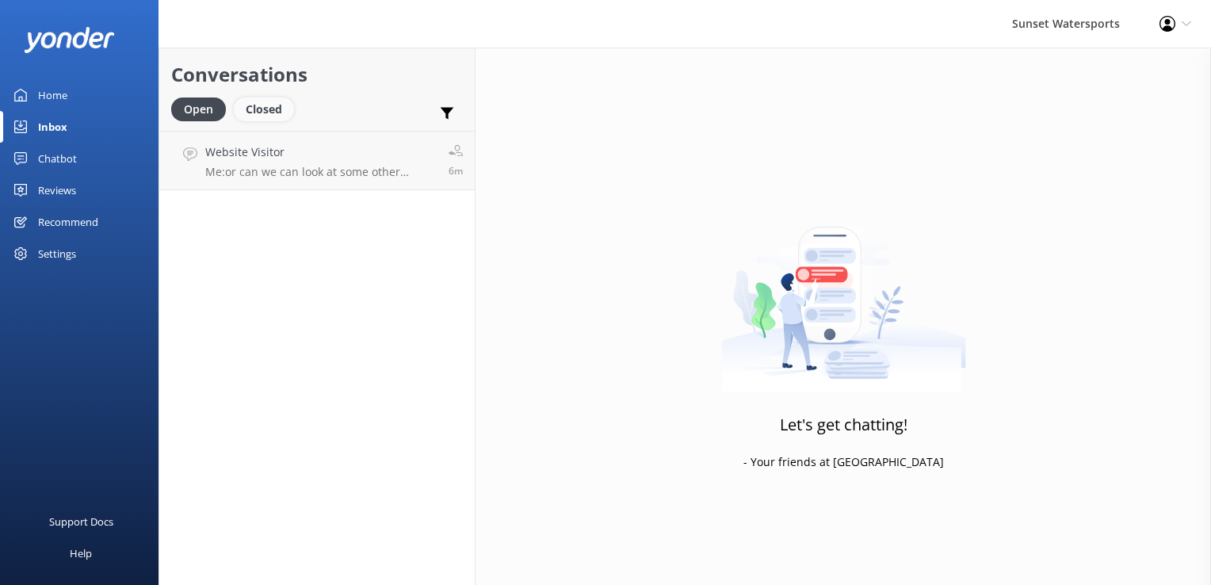
click at [280, 112] on div "Closed" at bounding box center [264, 109] width 60 height 24
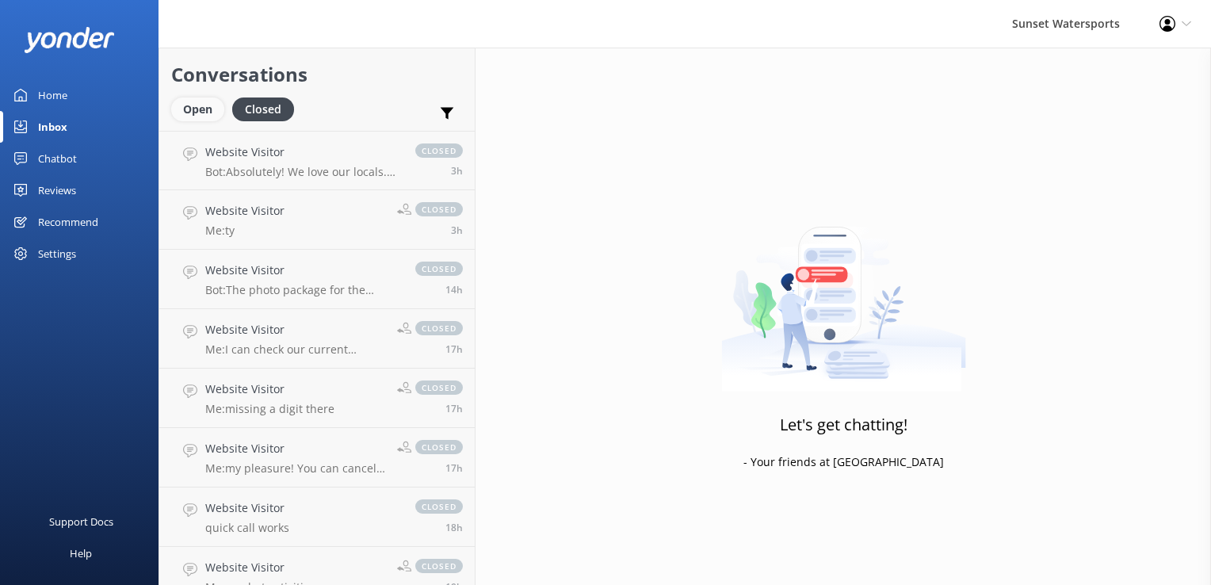
click at [193, 108] on div "Open" at bounding box center [197, 109] width 53 height 24
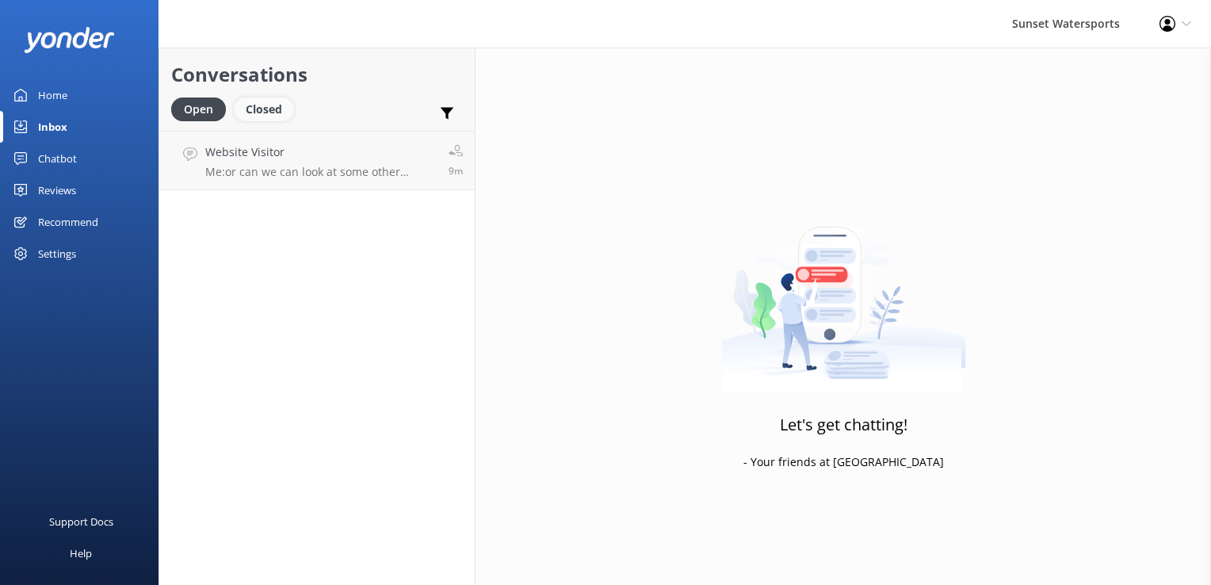
drag, startPoint x: 261, startPoint y: 113, endPoint x: 247, endPoint y: 121, distance: 15.6
click at [261, 113] on div "Closed" at bounding box center [264, 109] width 60 height 24
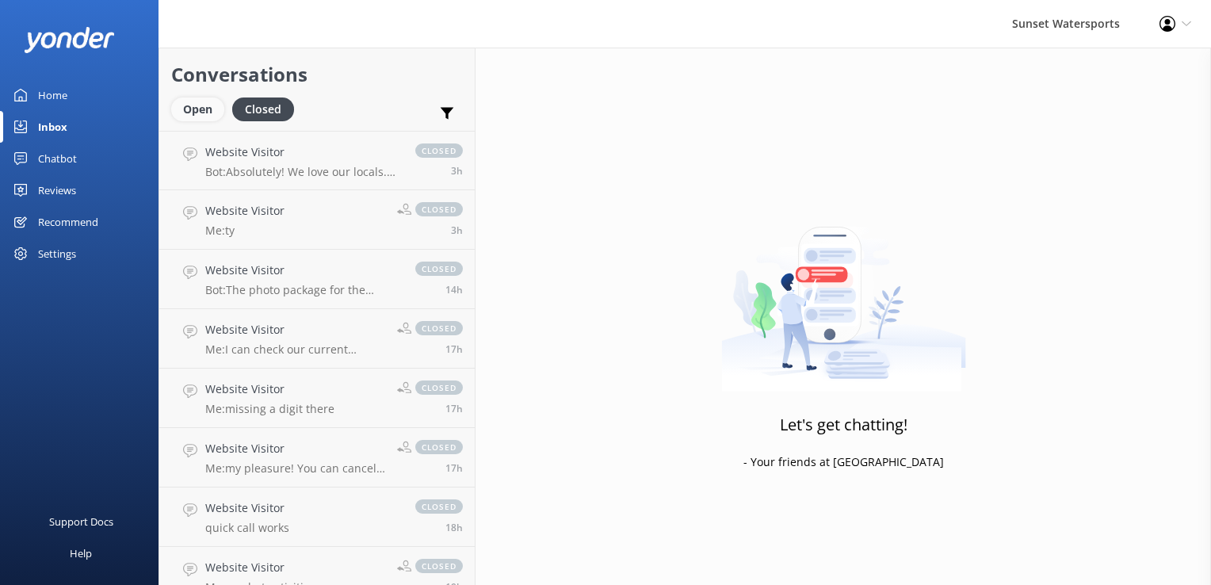
click at [208, 109] on div "Open" at bounding box center [197, 109] width 53 height 24
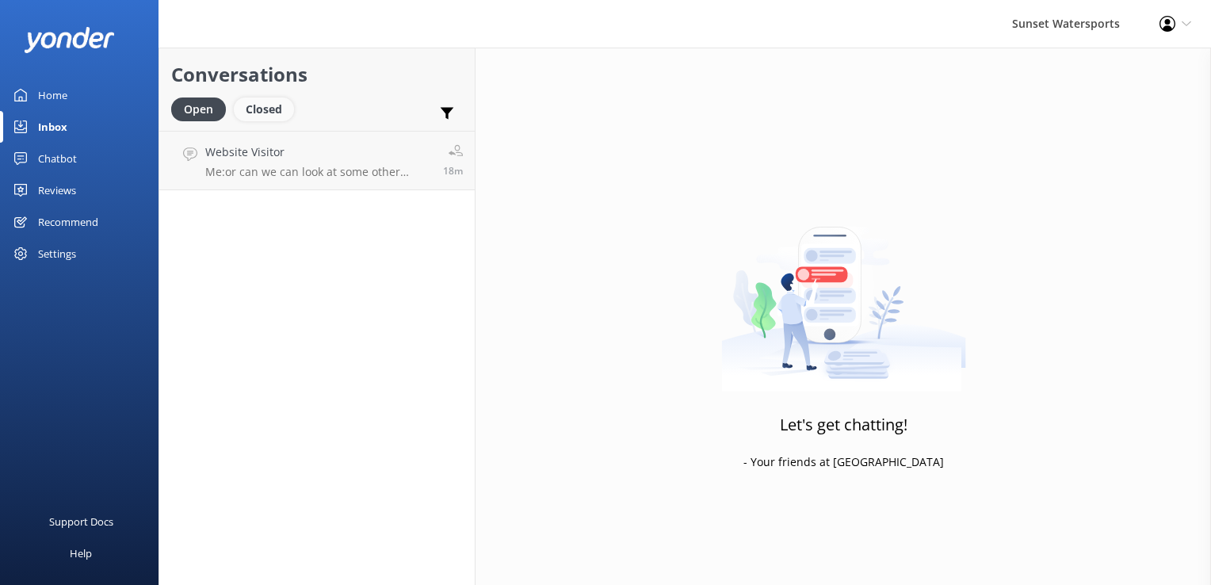
click at [276, 108] on div "Closed" at bounding box center [264, 109] width 60 height 24
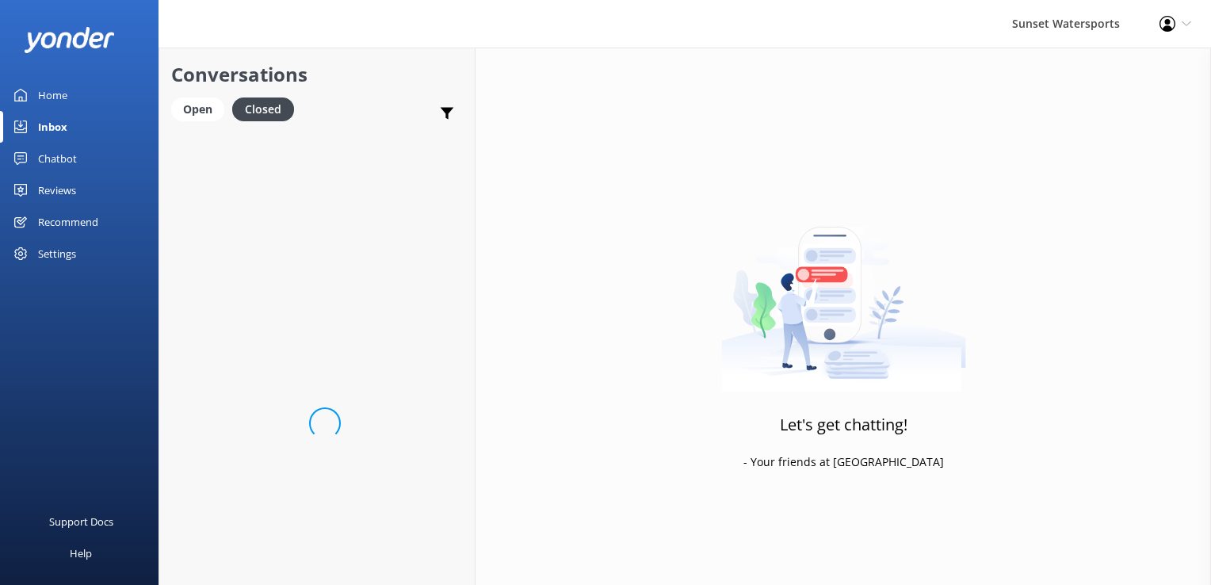
click at [229, 108] on link "Open" at bounding box center [201, 108] width 61 height 17
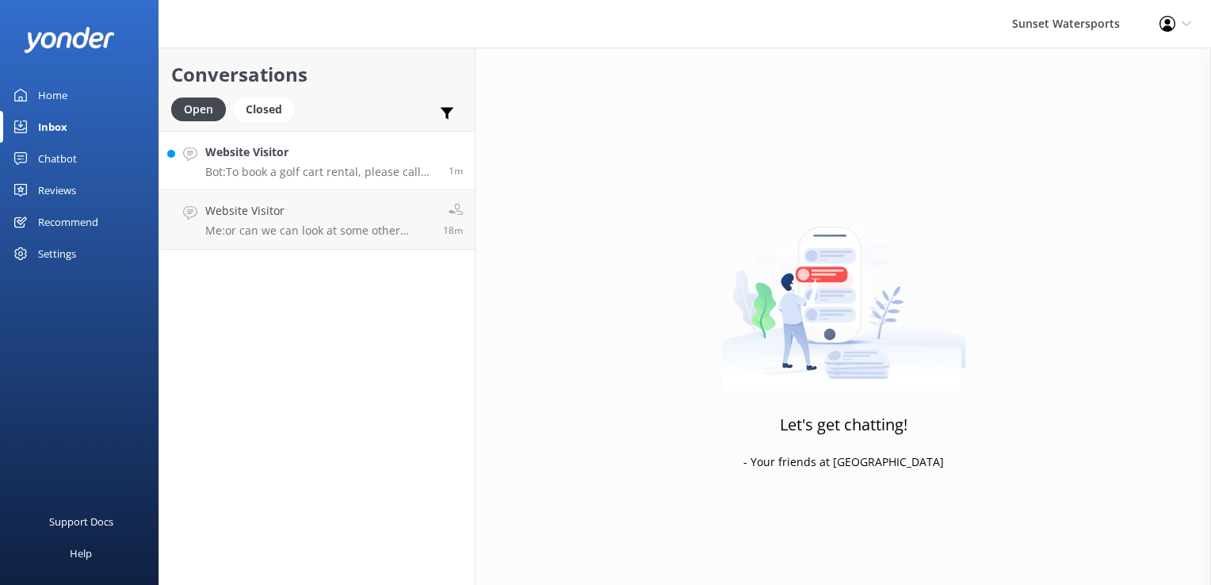
click at [300, 176] on p "Bot: To book a golf cart rental, please call our office at [PHONE_NUMBER]. Rese…" at bounding box center [320, 172] width 231 height 14
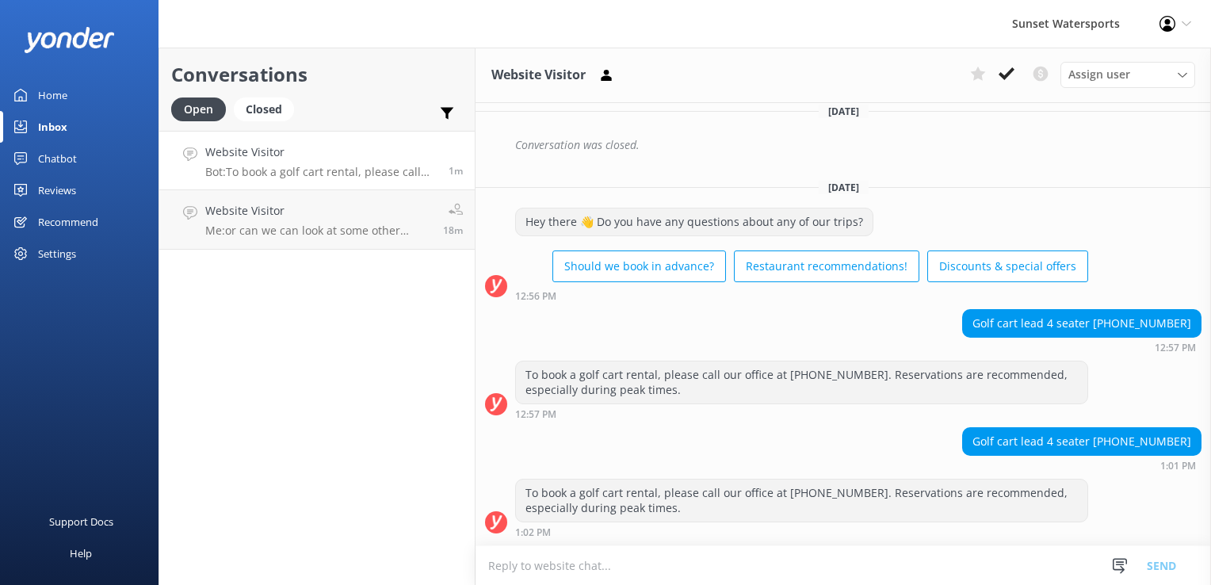
scroll to position [17172, 0]
click at [571, 572] on textarea at bounding box center [843, 565] width 735 height 39
type textarea "ty"
click at [1175, 568] on button "Send" at bounding box center [1161, 565] width 59 height 40
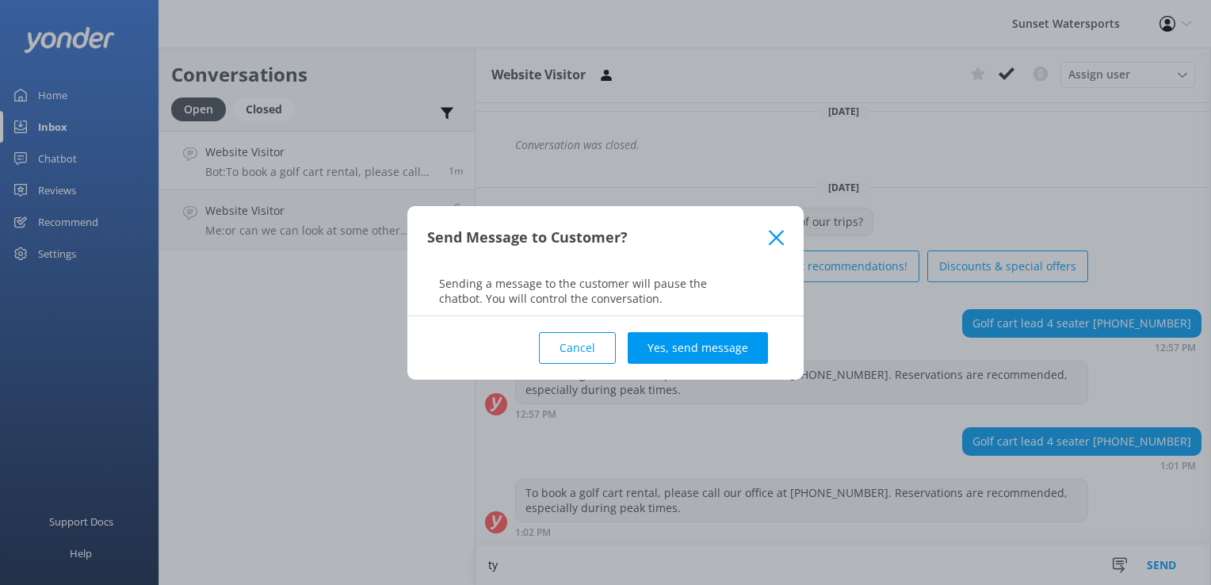
drag, startPoint x: 724, startPoint y: 354, endPoint x: 735, endPoint y: 341, distance: 18.0
click at [728, 349] on button "Yes, send message" at bounding box center [698, 348] width 140 height 32
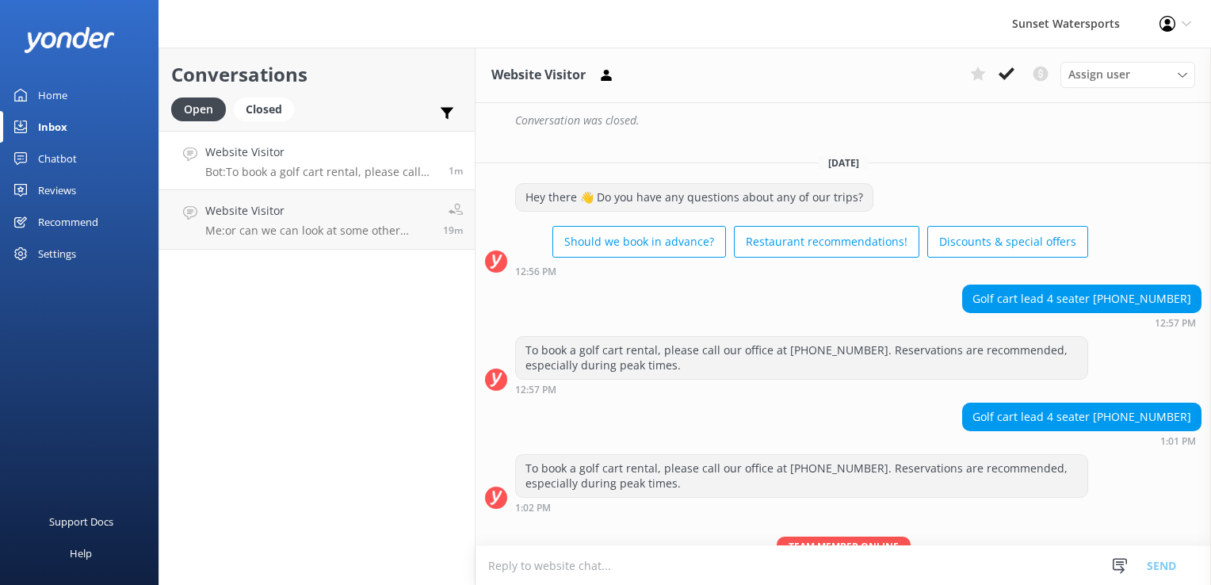
scroll to position [17275, 0]
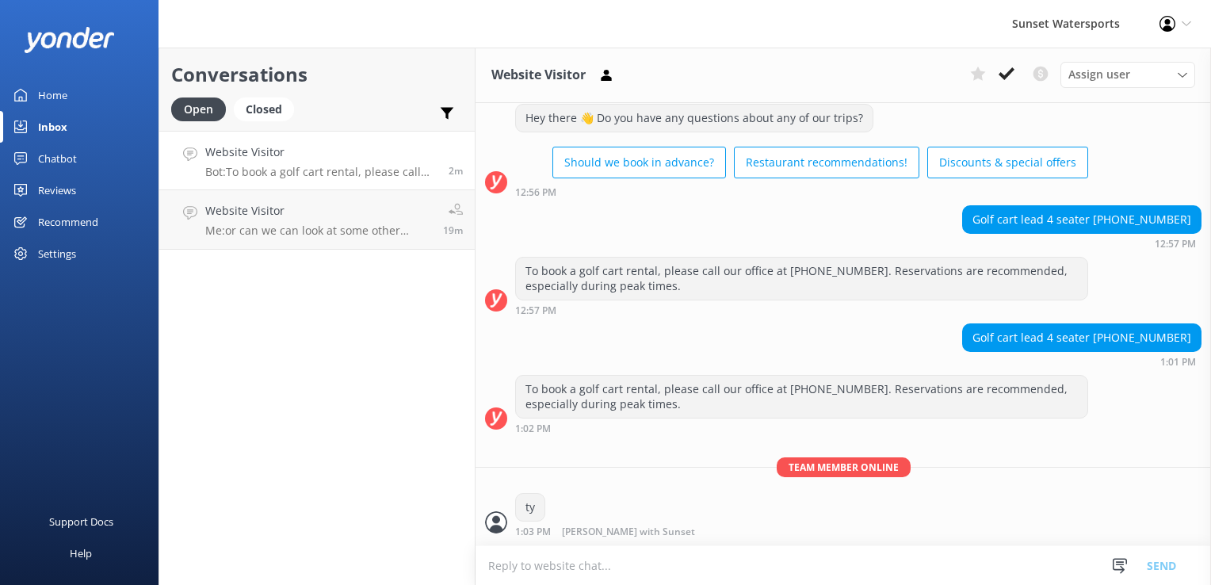
click at [399, 417] on div "Conversations Open Closed Important Converted Assigned to me Unassigned SMS Web…" at bounding box center [317, 316] width 317 height 537
click at [240, 220] on div "Website Visitor Me: or can we can look at some other alternative snorkel trips …" at bounding box center [318, 219] width 226 height 35
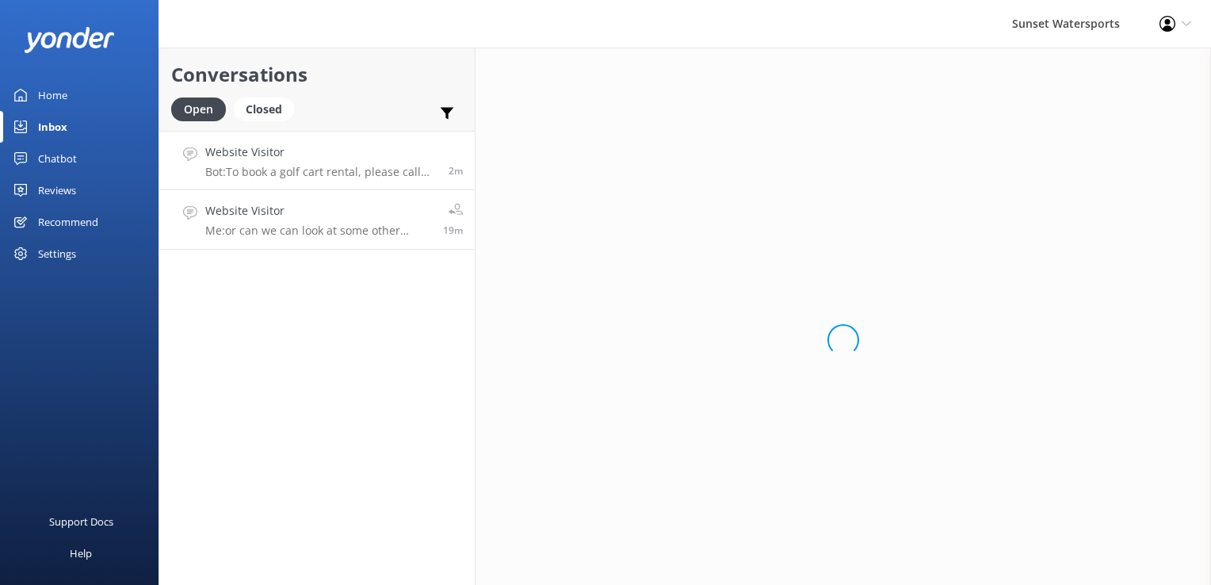
click at [254, 163] on div "Website Visitor Bot: To book a golf cart rental, please call our office at [PHO…" at bounding box center [320, 160] width 231 height 34
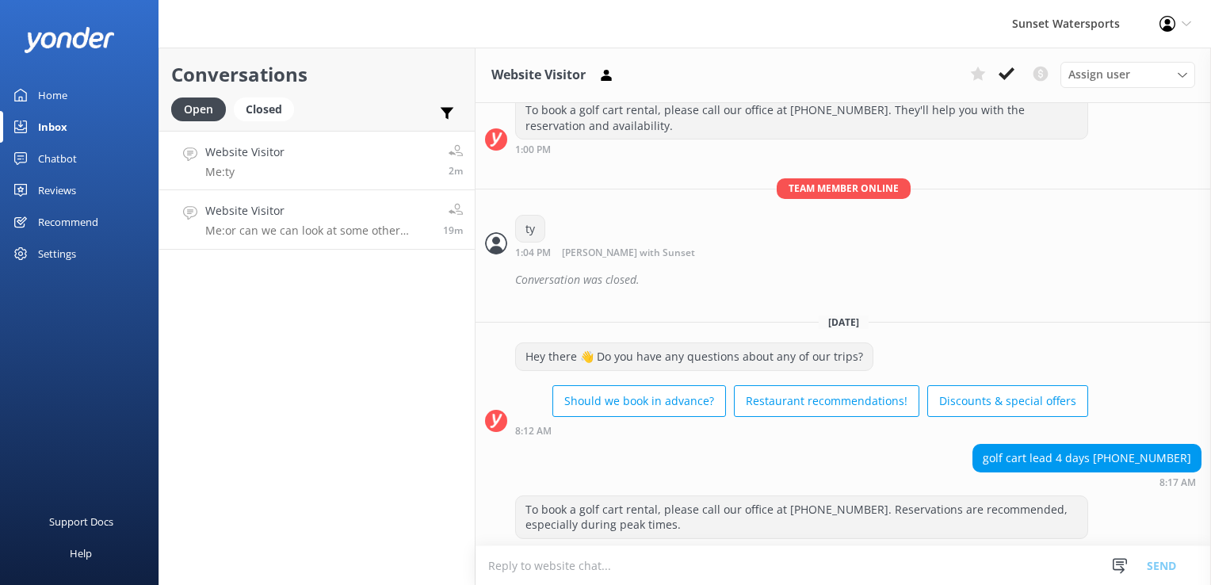
scroll to position [17275, 0]
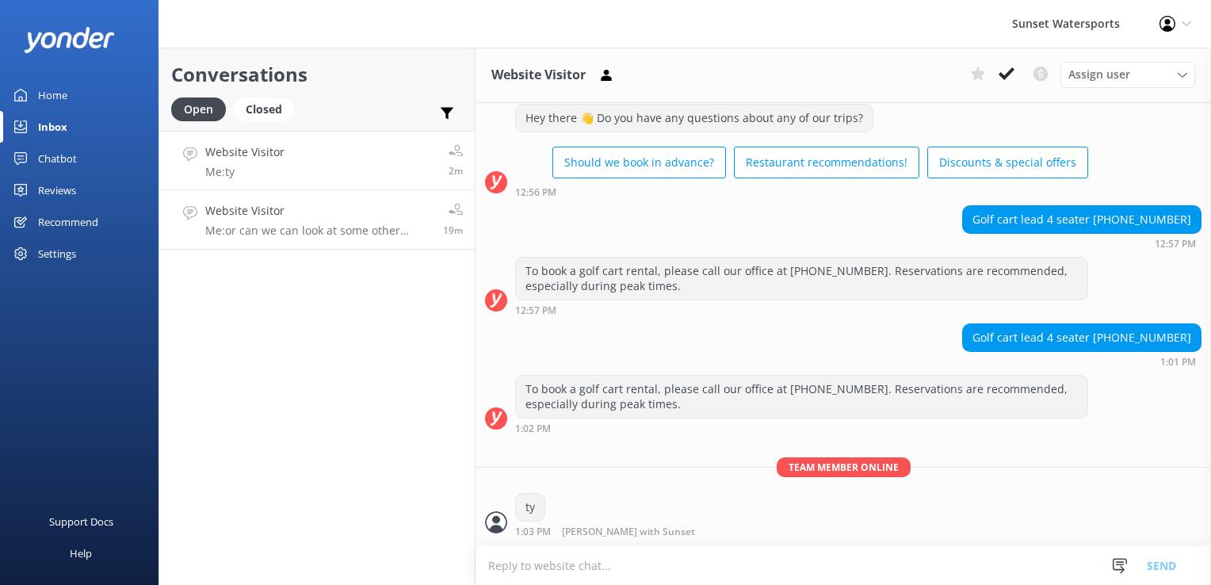
click at [300, 207] on h4 "Website Visitor" at bounding box center [318, 210] width 226 height 17
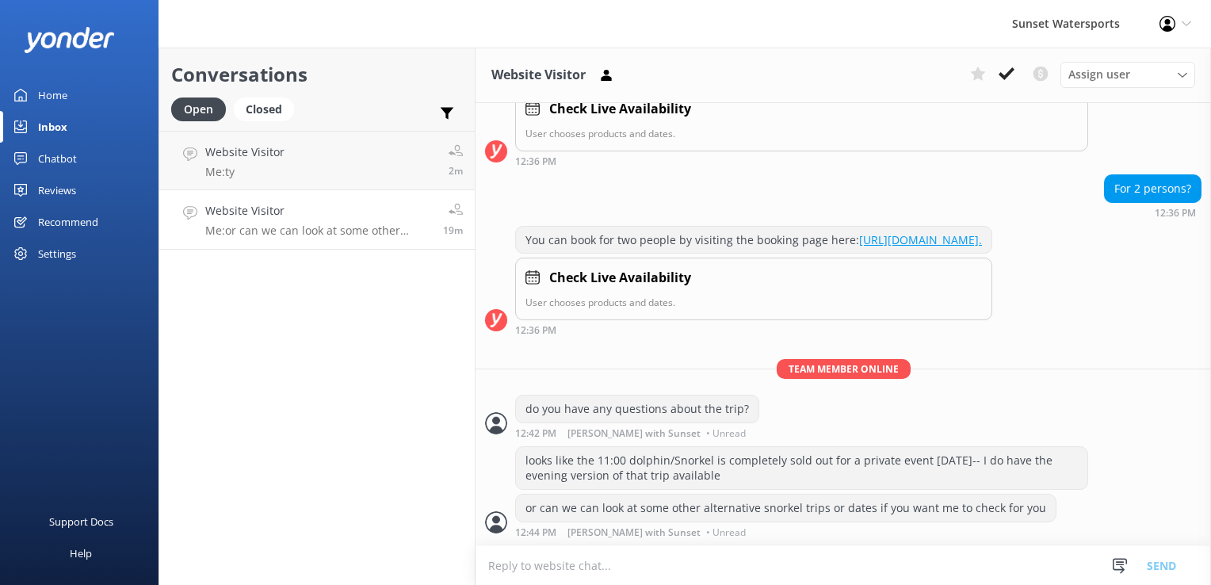
scroll to position [502, 0]
click at [1003, 65] on button at bounding box center [1006, 74] width 29 height 24
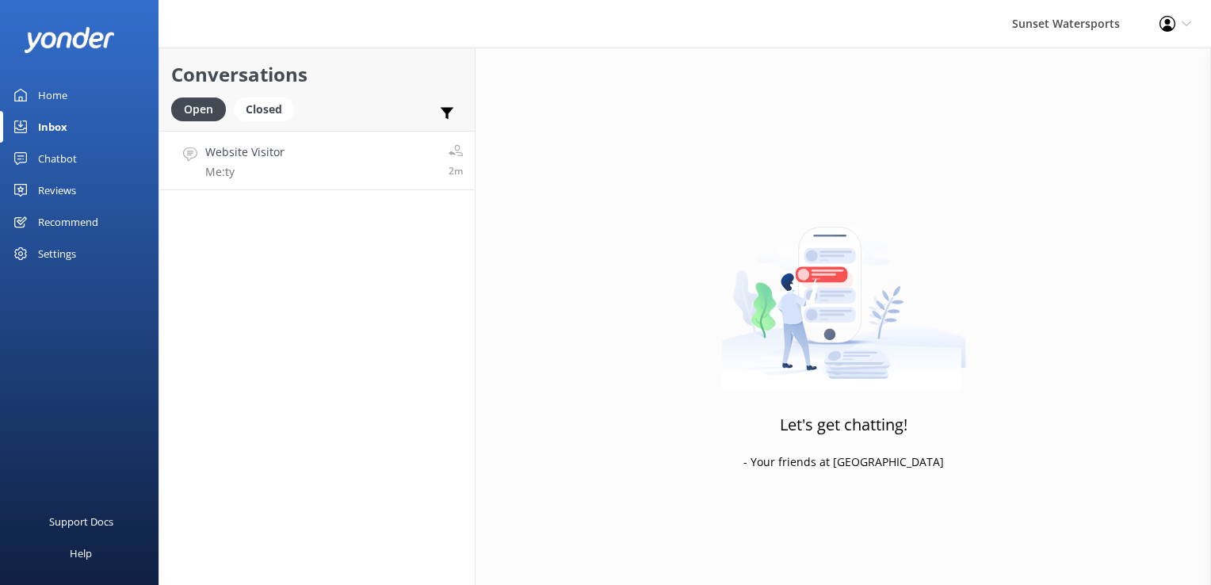
click at [254, 163] on div "Website Visitor Me: ty" at bounding box center [244, 160] width 79 height 34
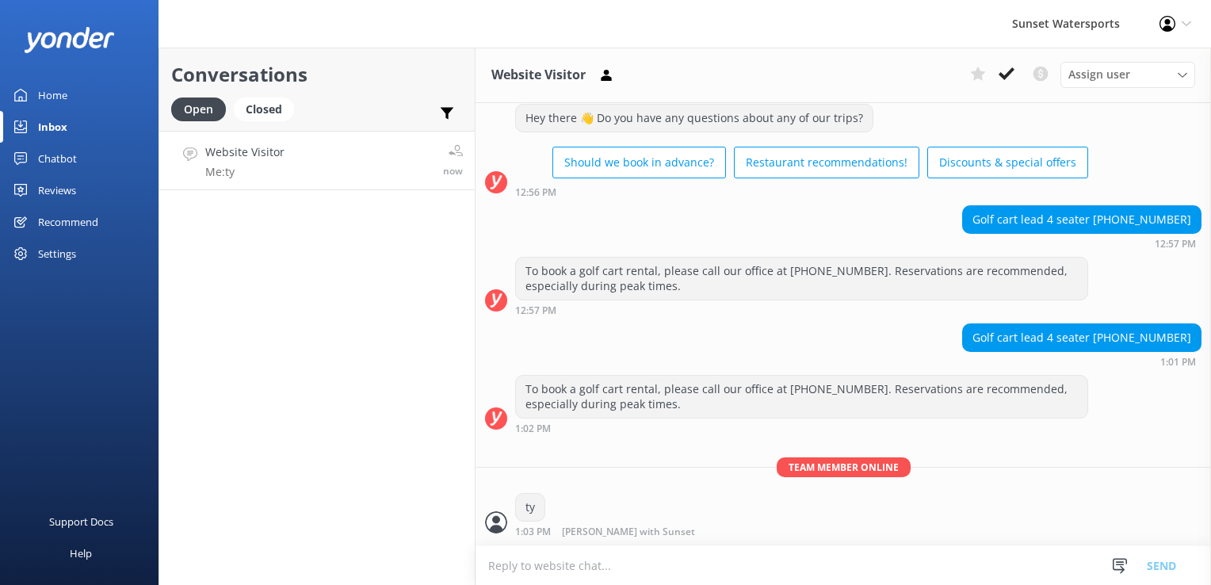
scroll to position [17256, 0]
drag, startPoint x: 1109, startPoint y: 334, endPoint x: 1181, endPoint y: 350, distance: 74.0
click at [1181, 350] on div "Golf cart lead 4 seater [PHONE_NUMBER]" at bounding box center [1082, 337] width 238 height 27
copy div "[PHONE_NUMBER]"
click at [283, 142] on link "Website Visitor Me: ty 18m" at bounding box center [316, 160] width 315 height 59
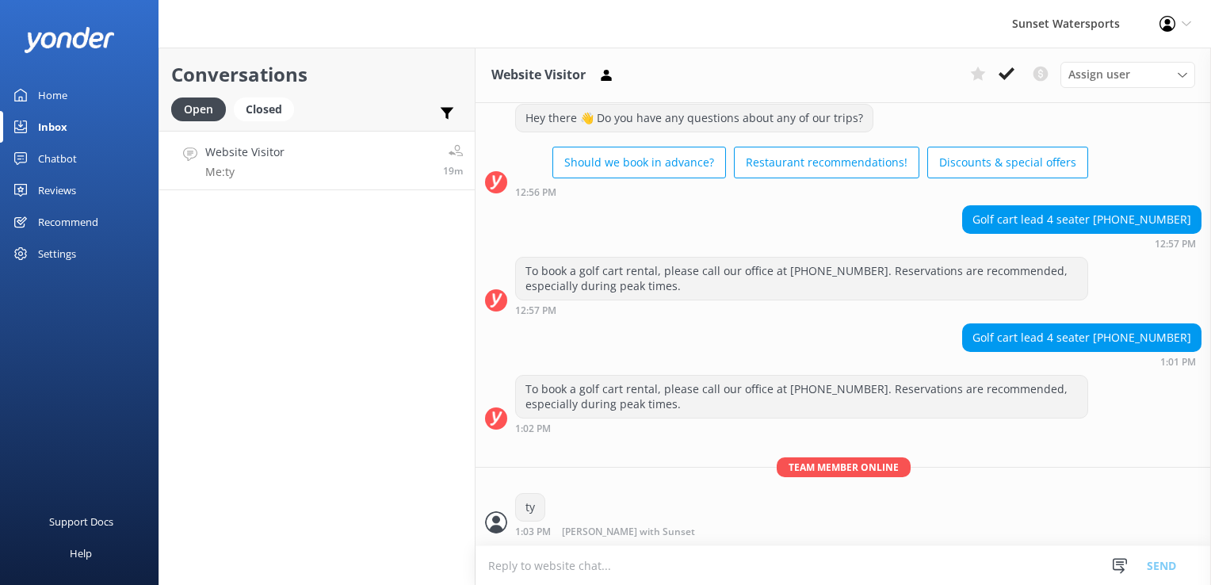
click at [224, 197] on div "Conversations Open Closed Important Converted Assigned to me Unassigned SMS Web…" at bounding box center [317, 316] width 317 height 537
click at [230, 174] on p "Me: ty" at bounding box center [244, 172] width 79 height 14
click at [274, 113] on div "Closed" at bounding box center [264, 109] width 60 height 24
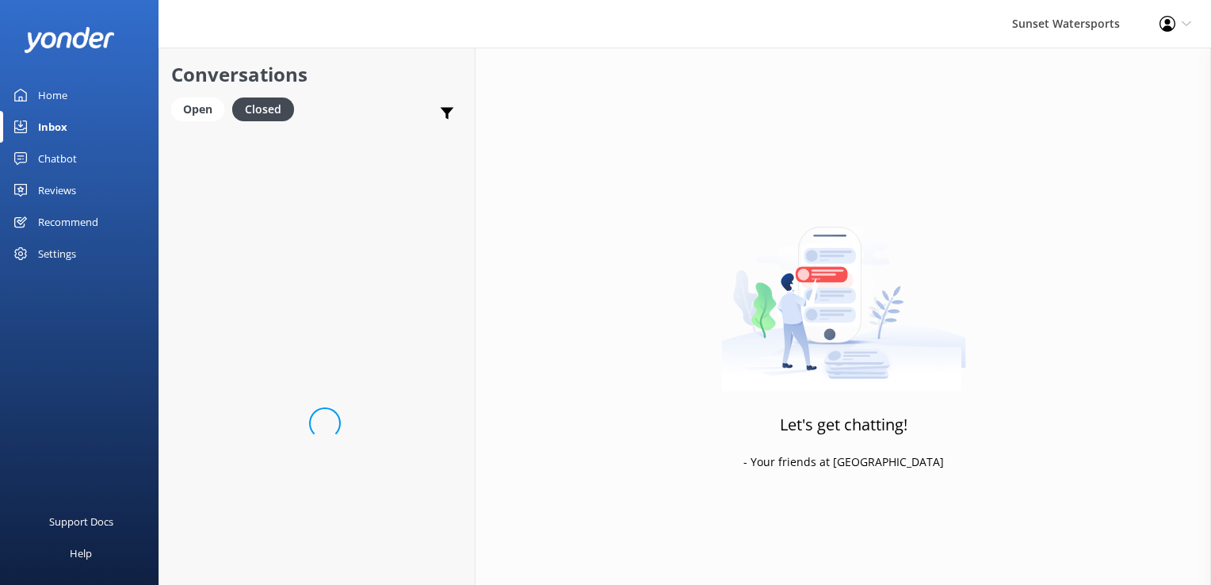
click at [197, 122] on div "Open Closed" at bounding box center [236, 116] width 131 height 38
click at [212, 109] on div "Open" at bounding box center [197, 109] width 53 height 24
click at [266, 109] on div "Closed" at bounding box center [264, 109] width 60 height 24
click at [200, 106] on div "Open" at bounding box center [197, 109] width 53 height 24
click at [284, 179] on link "Website Visitor Me: ty 48m" at bounding box center [316, 160] width 315 height 59
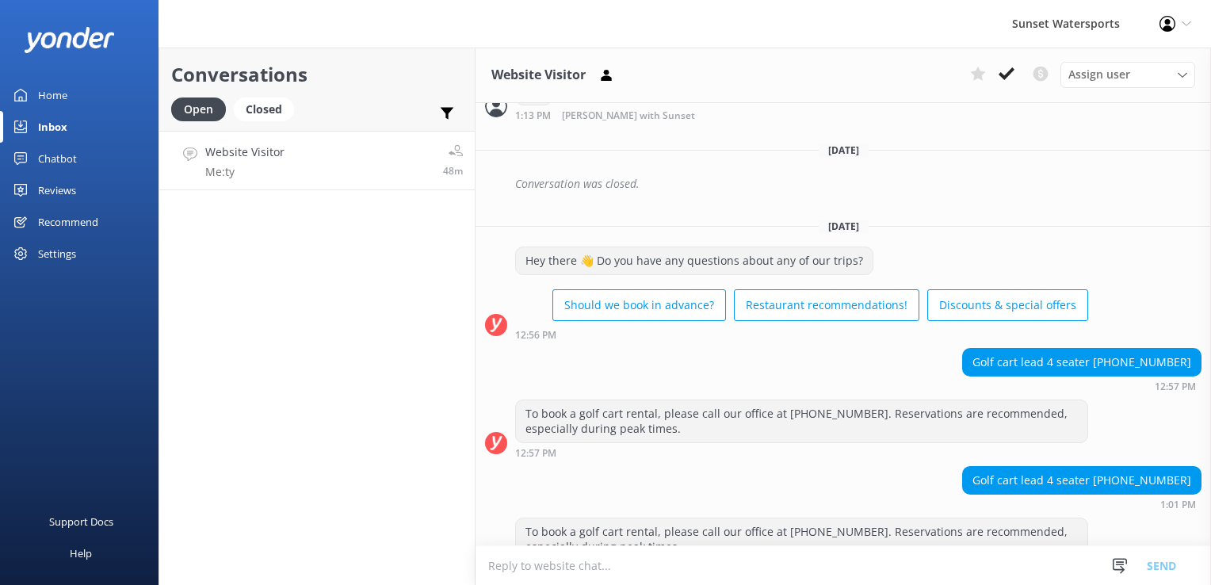
scroll to position [17256, 0]
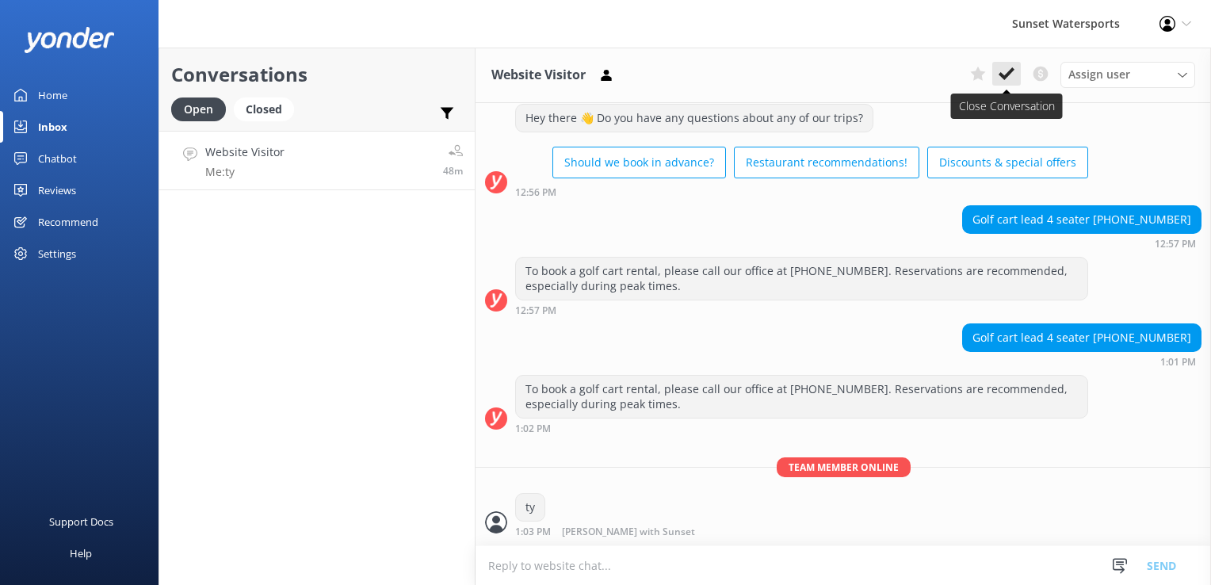
click at [1011, 74] on icon at bounding box center [1007, 74] width 16 height 16
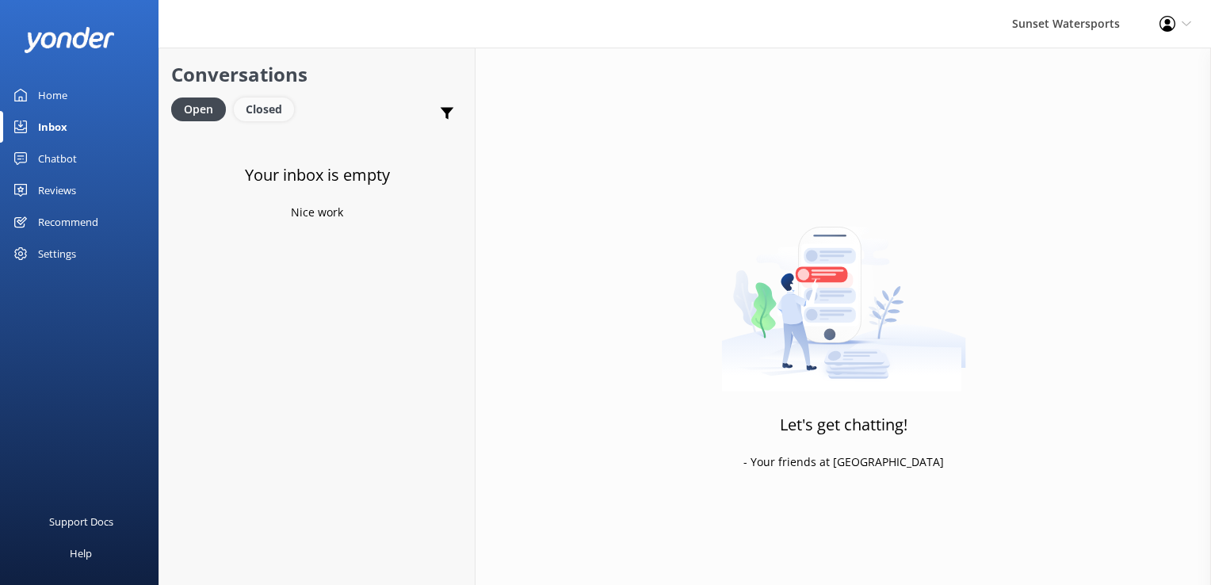
click at [270, 113] on div "Closed" at bounding box center [264, 109] width 60 height 24
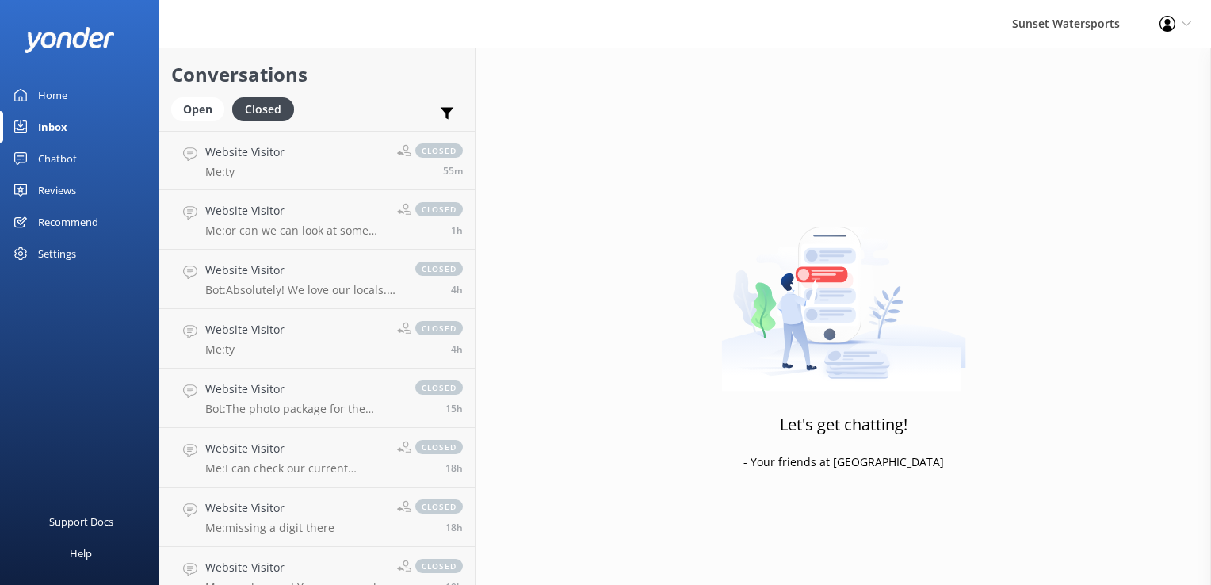
click at [201, 122] on div "Open Closed" at bounding box center [236, 116] width 131 height 38
click at [201, 108] on div "Open" at bounding box center [197, 109] width 53 height 24
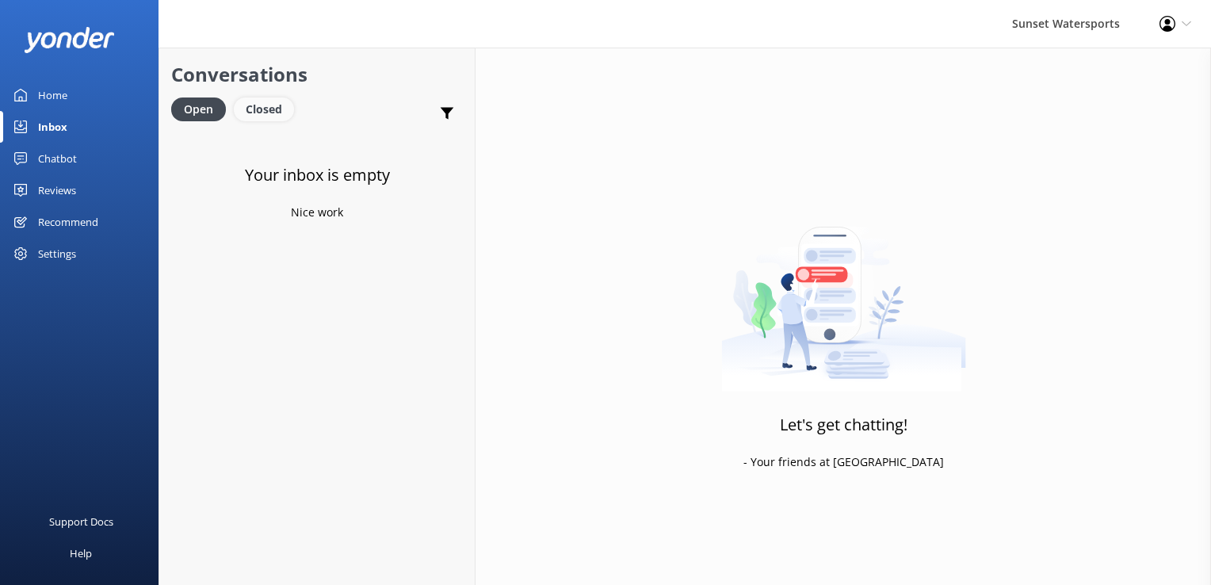
click at [274, 112] on div "Closed" at bounding box center [264, 109] width 60 height 24
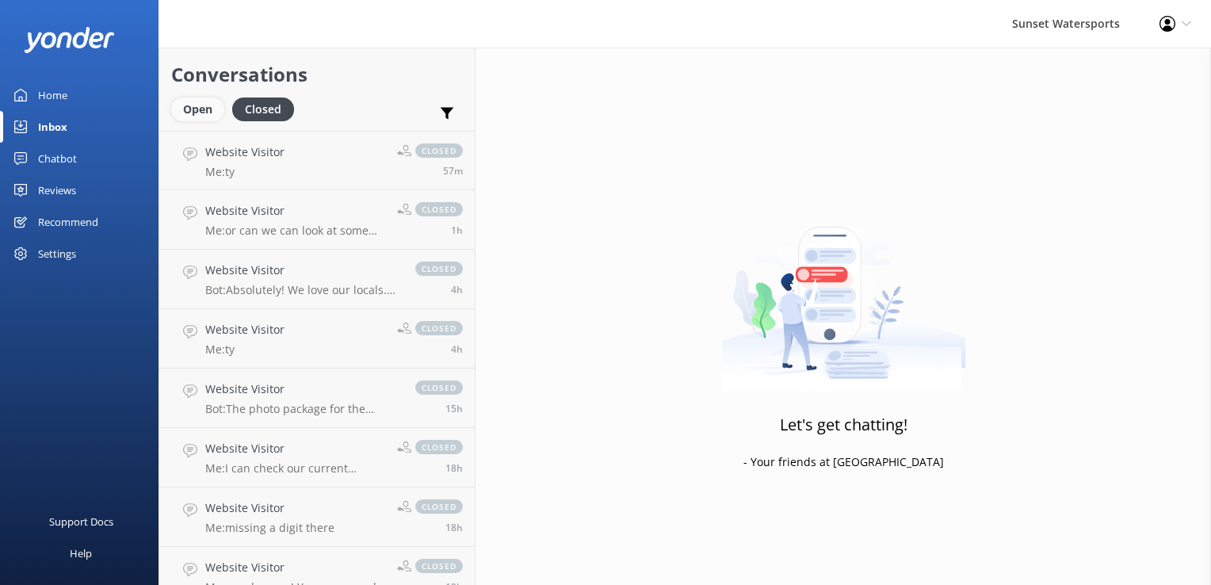
click at [212, 116] on div "Open" at bounding box center [197, 109] width 53 height 24
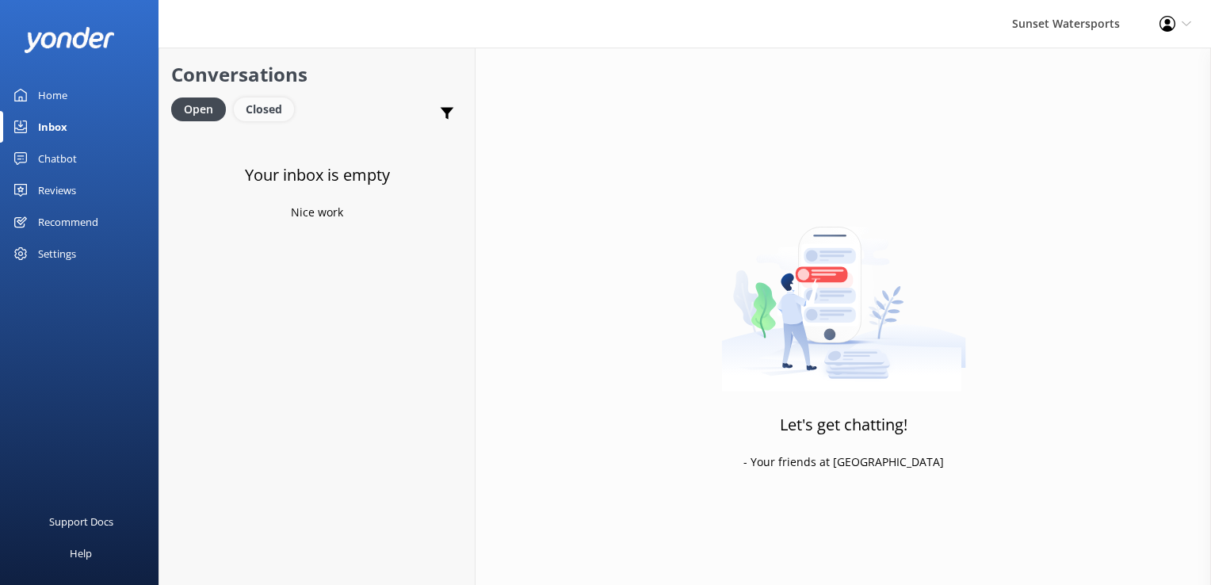
click at [263, 106] on div "Closed" at bounding box center [264, 109] width 60 height 24
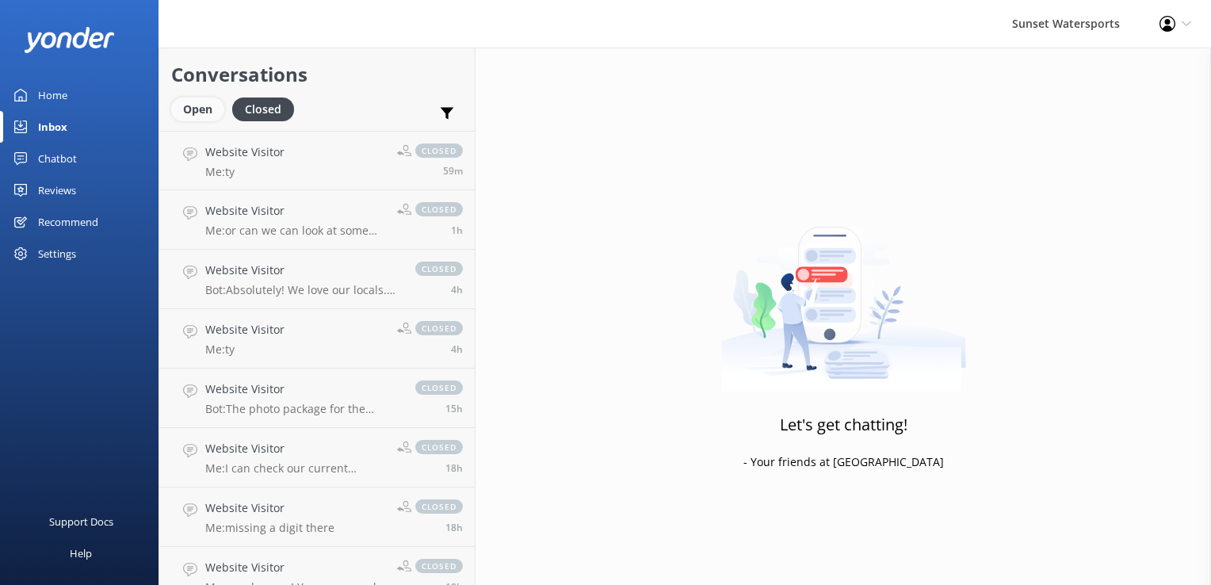
click at [194, 108] on div "Open" at bounding box center [197, 109] width 53 height 24
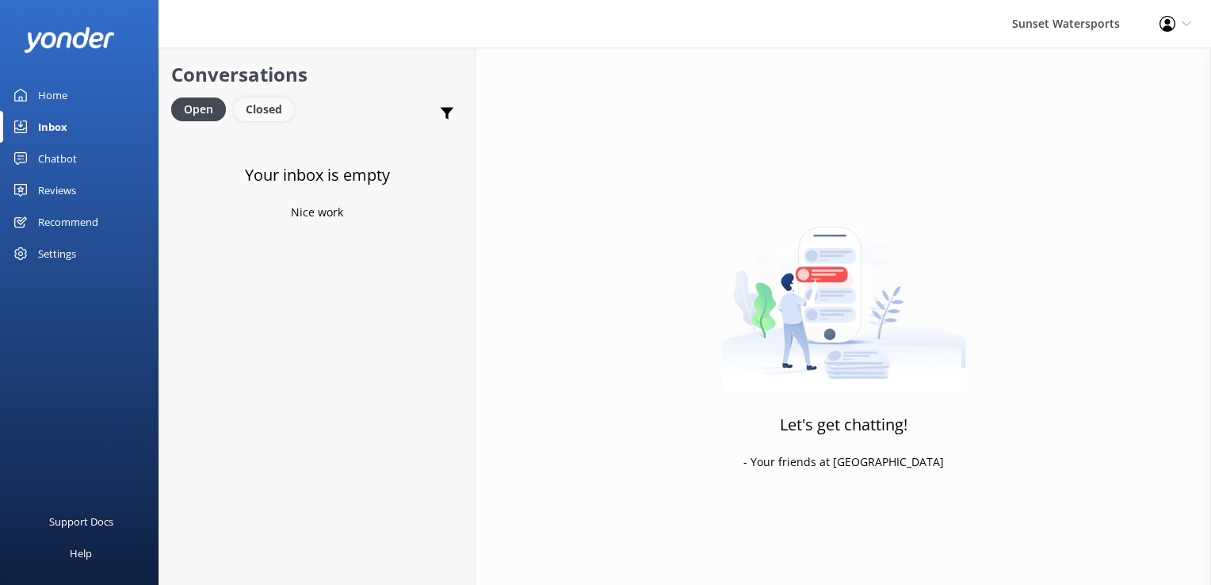
click at [243, 111] on div "Closed" at bounding box center [264, 109] width 60 height 24
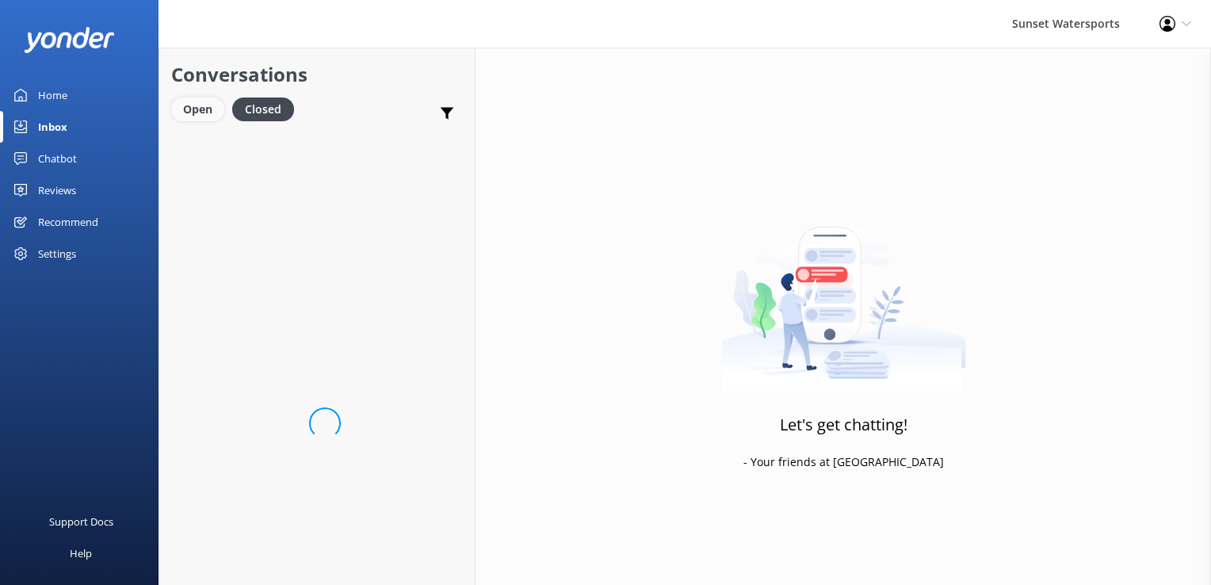
click at [223, 113] on div "Open" at bounding box center [197, 109] width 53 height 24
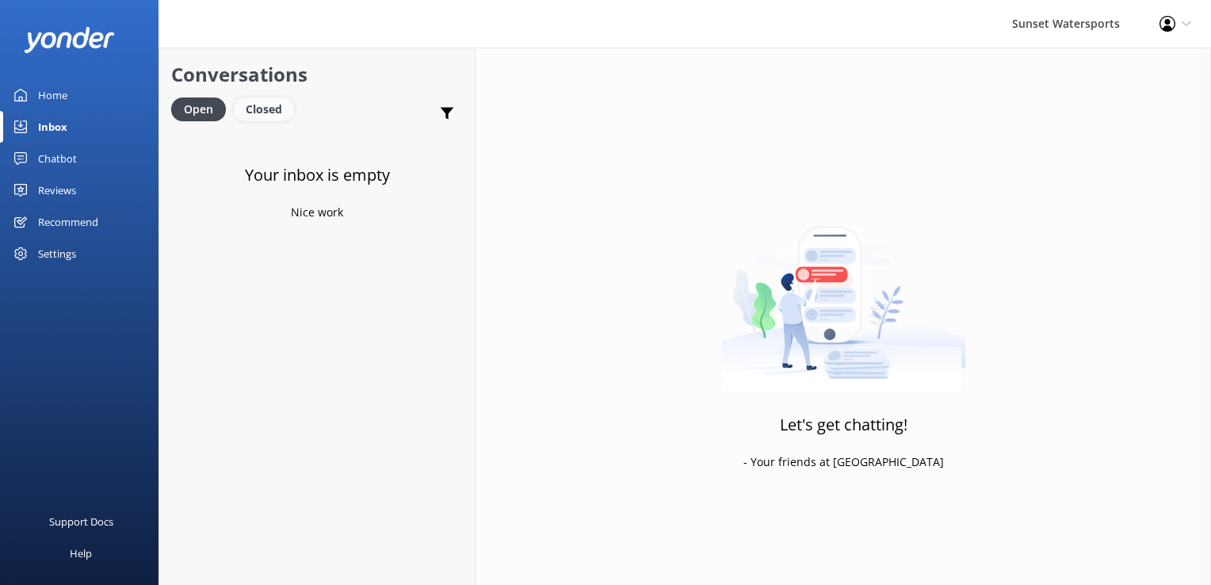
click at [278, 113] on div "Closed" at bounding box center [264, 109] width 60 height 24
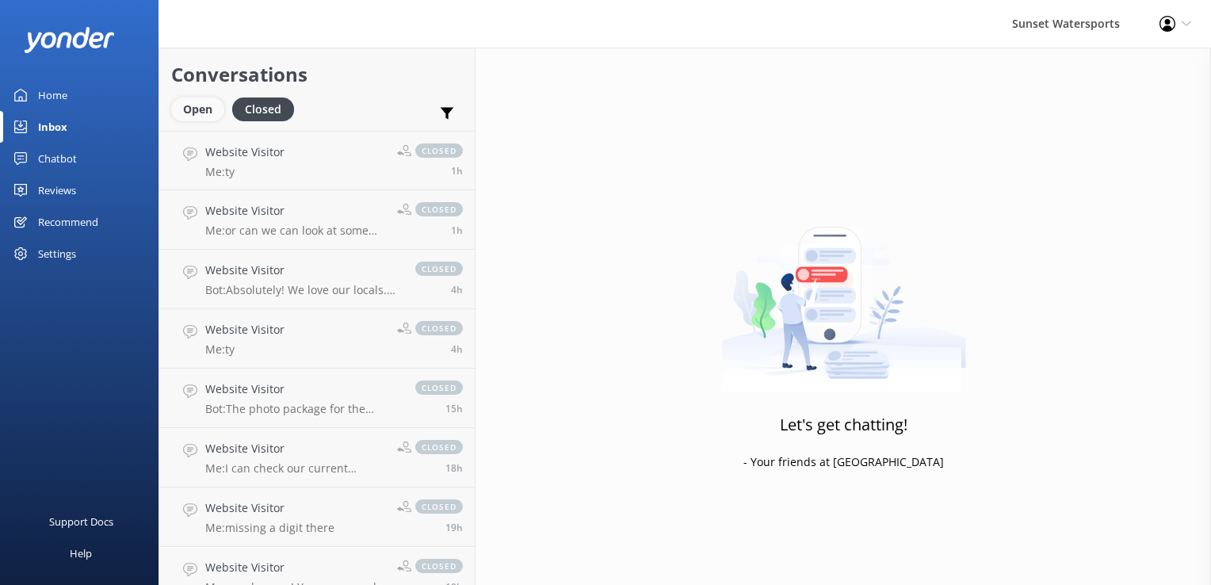
click at [190, 108] on div "Open" at bounding box center [197, 109] width 53 height 24
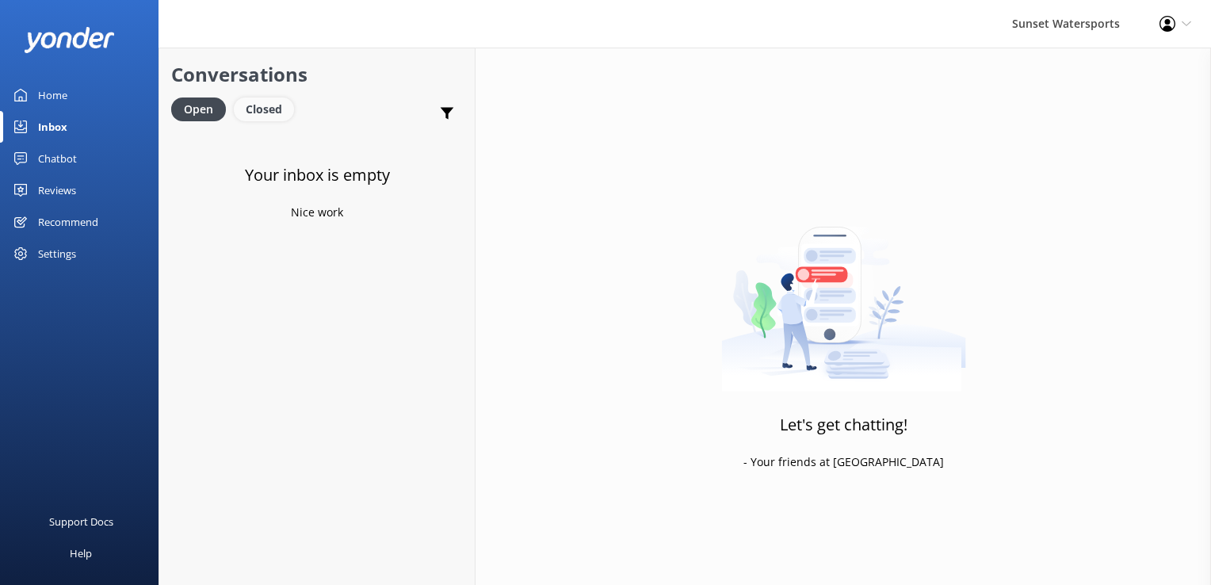
click at [267, 106] on div "Closed" at bounding box center [264, 109] width 60 height 24
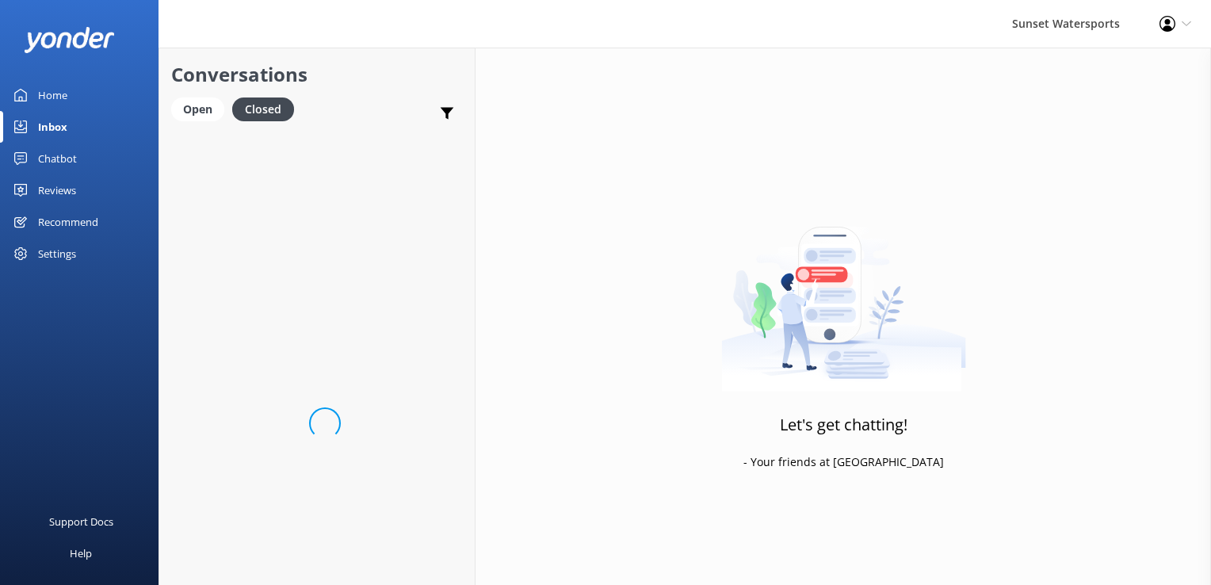
click at [213, 94] on div "Conversations Open Closed Important Converted Assigned to me Unassigned SMS" at bounding box center [316, 89] width 315 height 83
click at [201, 113] on div "Open" at bounding box center [197, 109] width 53 height 24
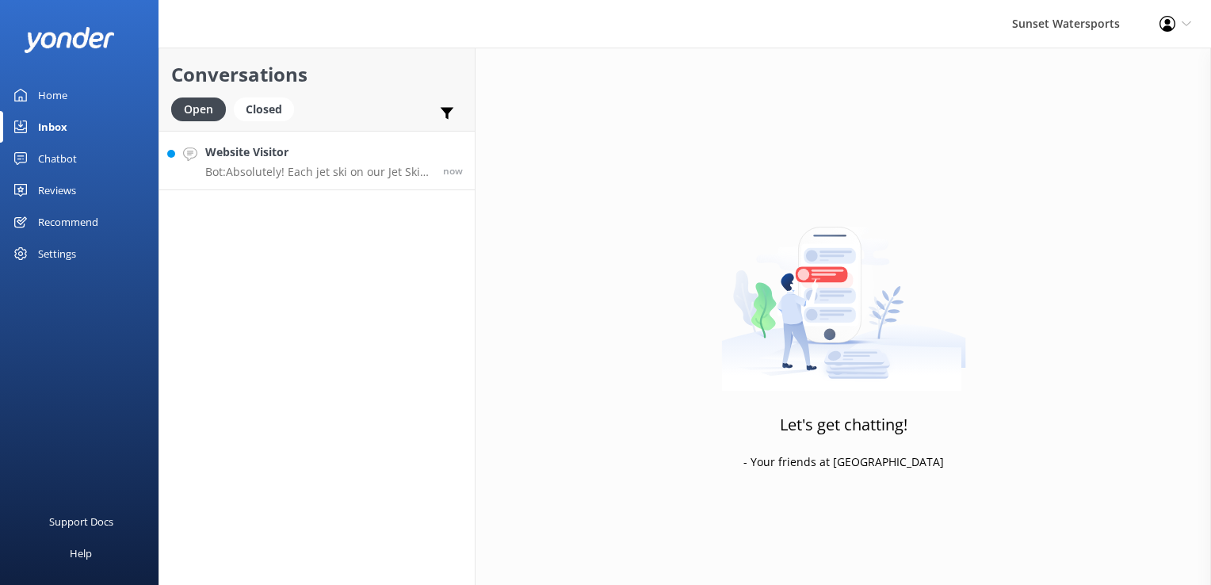
click at [403, 148] on h4 "Website Visitor" at bounding box center [318, 151] width 226 height 17
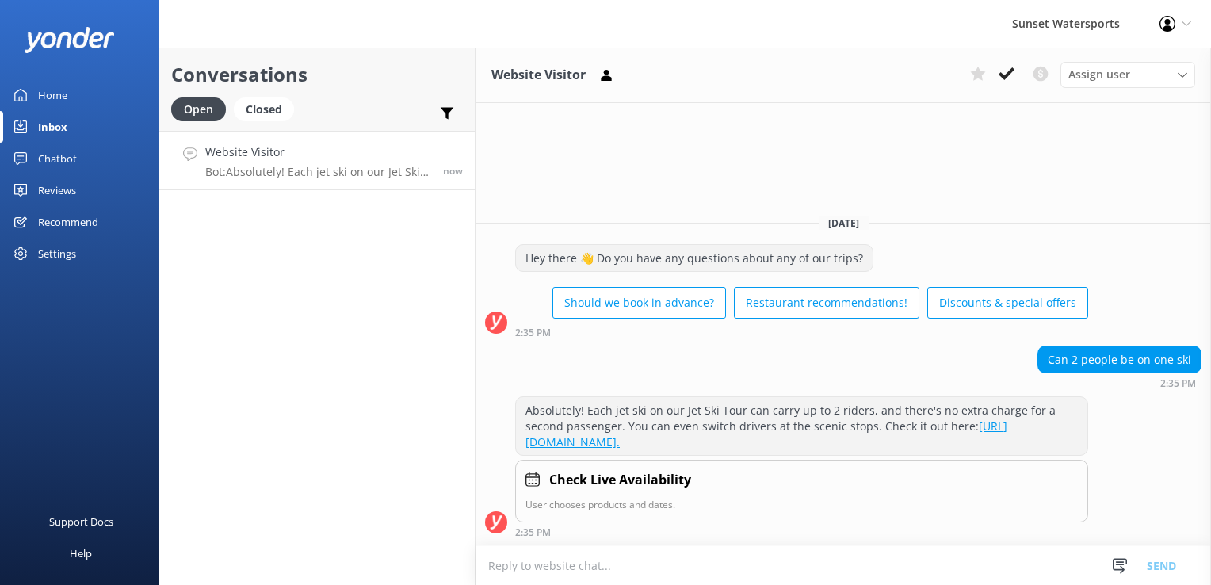
click at [567, 550] on textarea at bounding box center [843, 565] width 735 height 39
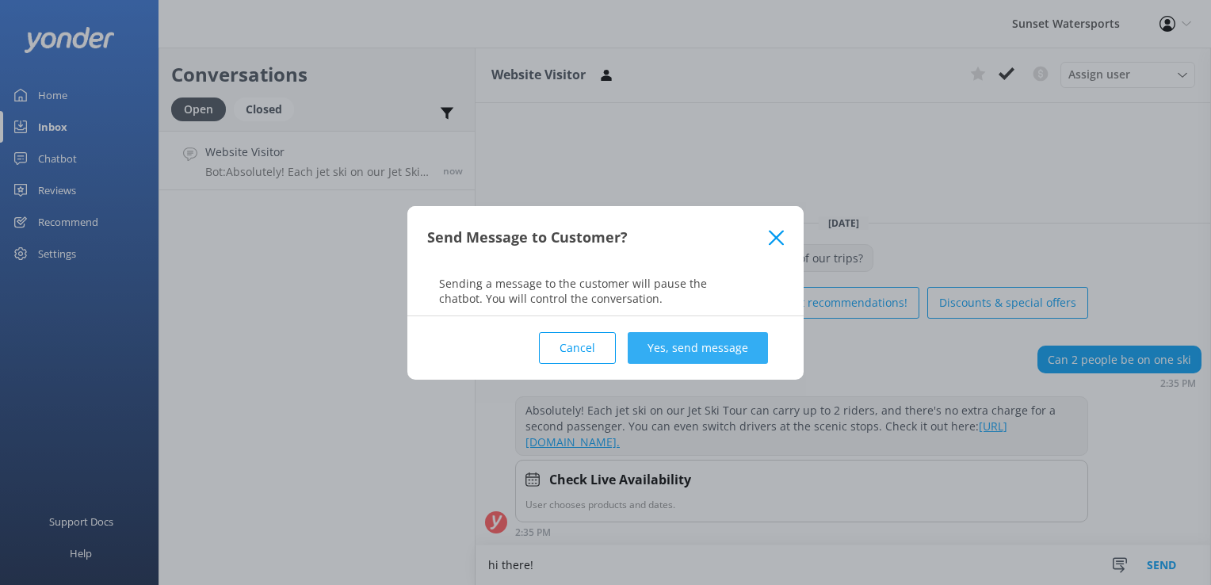
type textarea "hi there!"
click at [748, 336] on button "Yes, send message" at bounding box center [698, 348] width 140 height 32
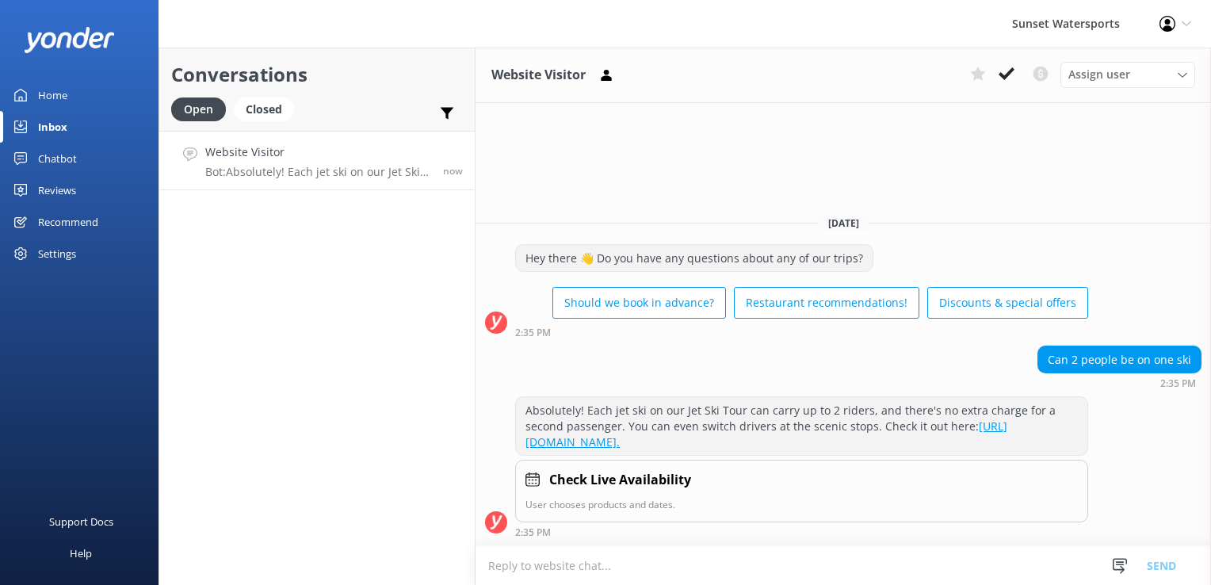
scroll to position [2, 0]
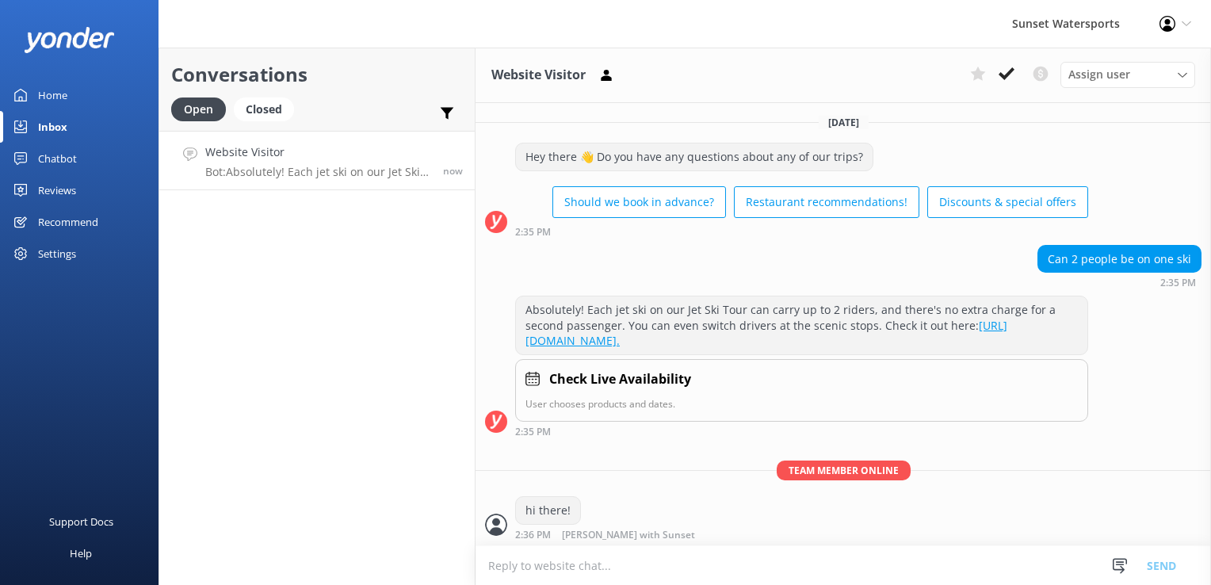
click at [578, 572] on textarea at bounding box center [843, 565] width 735 height 39
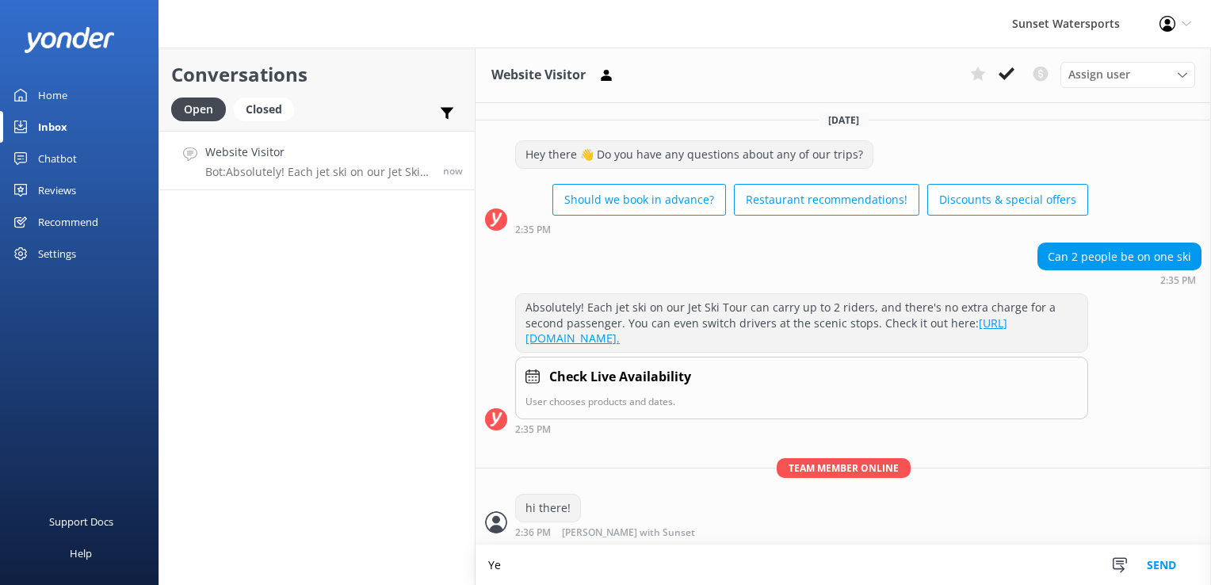
type textarea "Y"
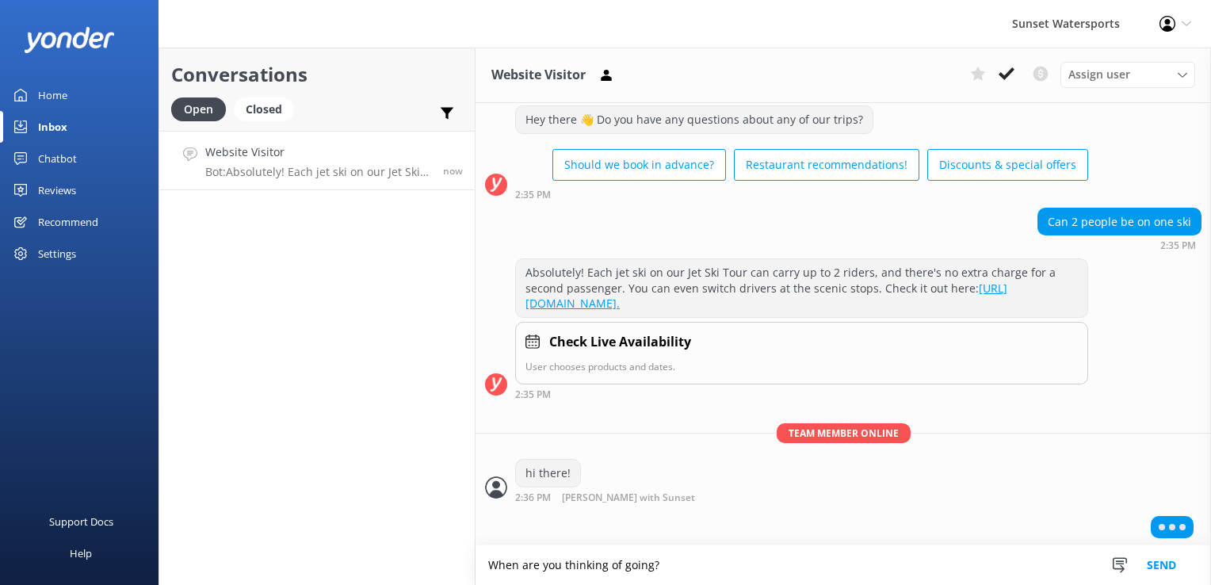
type textarea "When are you thinking of going?"
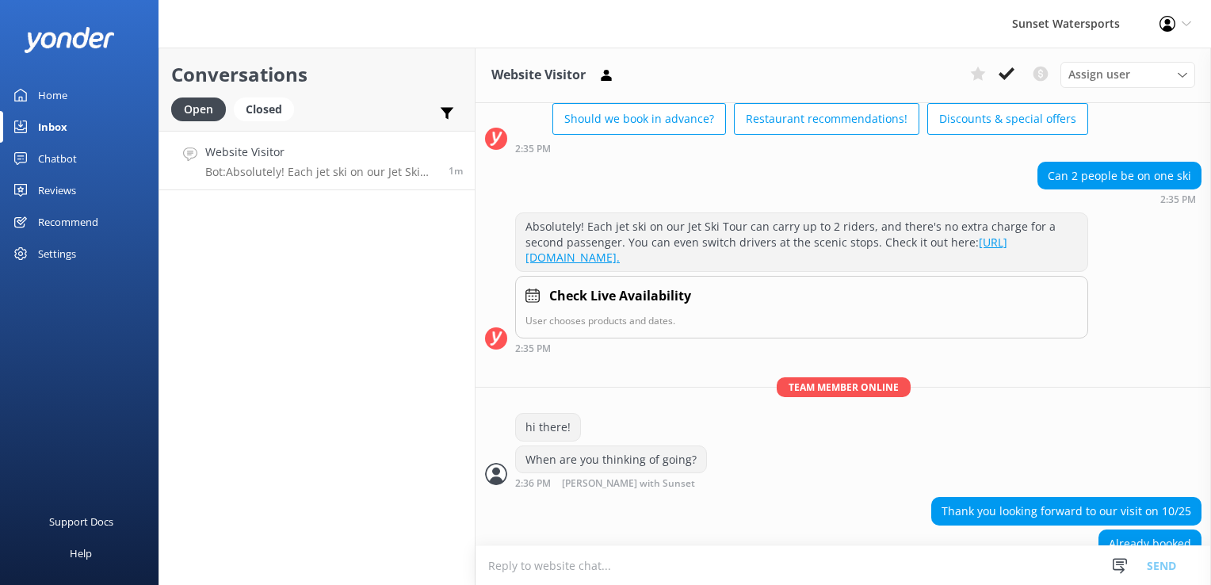
scroll to position [116, 0]
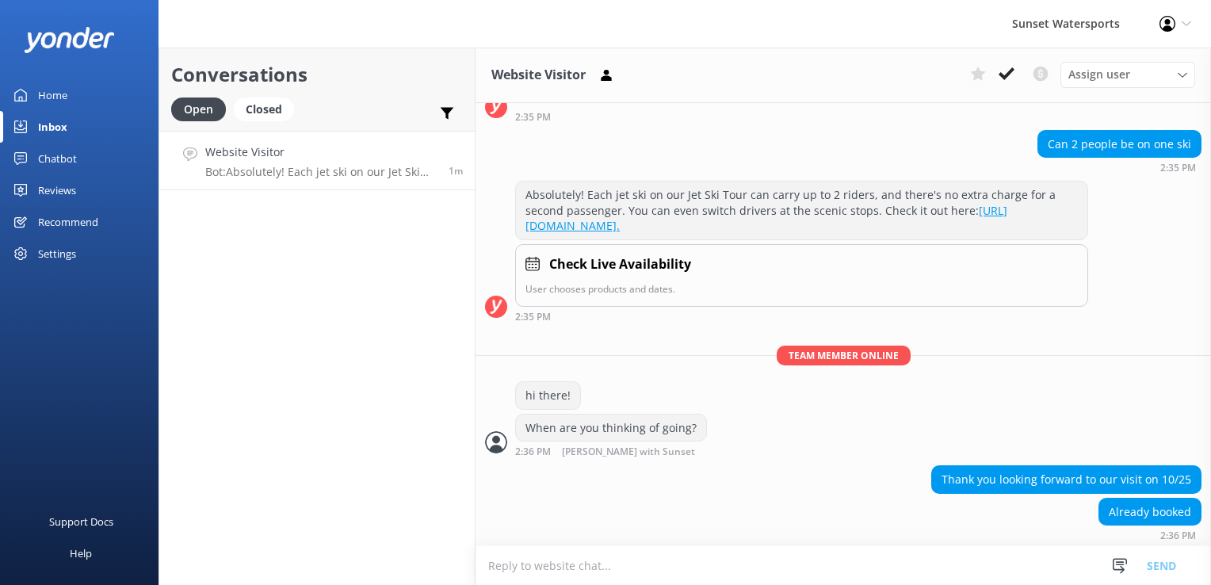
click at [709, 560] on textarea at bounding box center [843, 565] width 735 height 39
type textarea "great! Do you need the link to the boater saftety test if the driver is born af…"
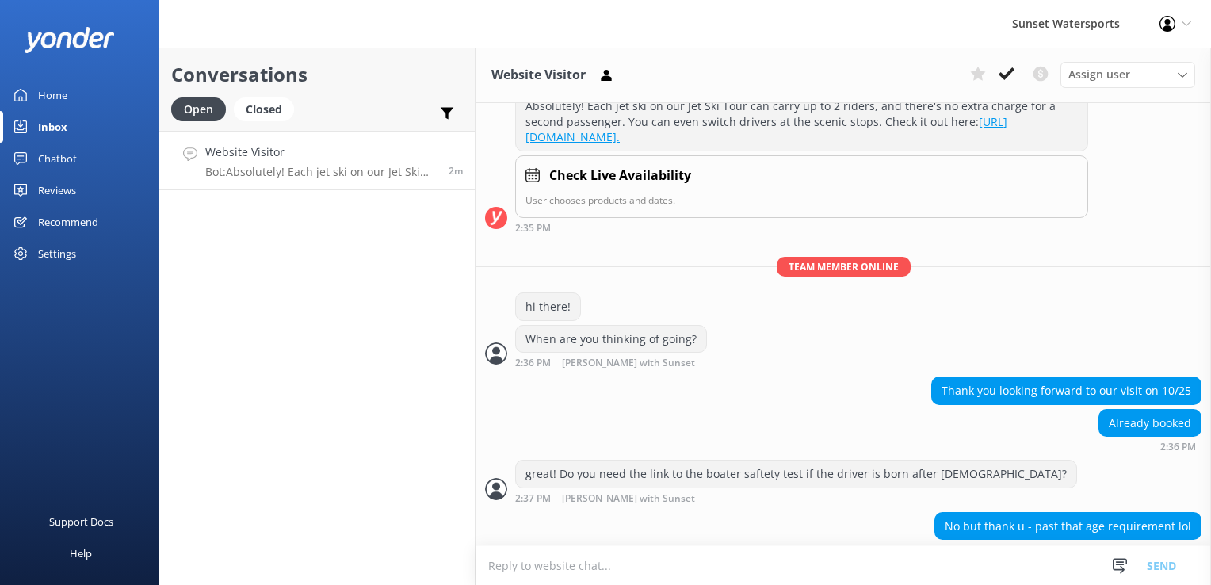
scroll to position [219, 0]
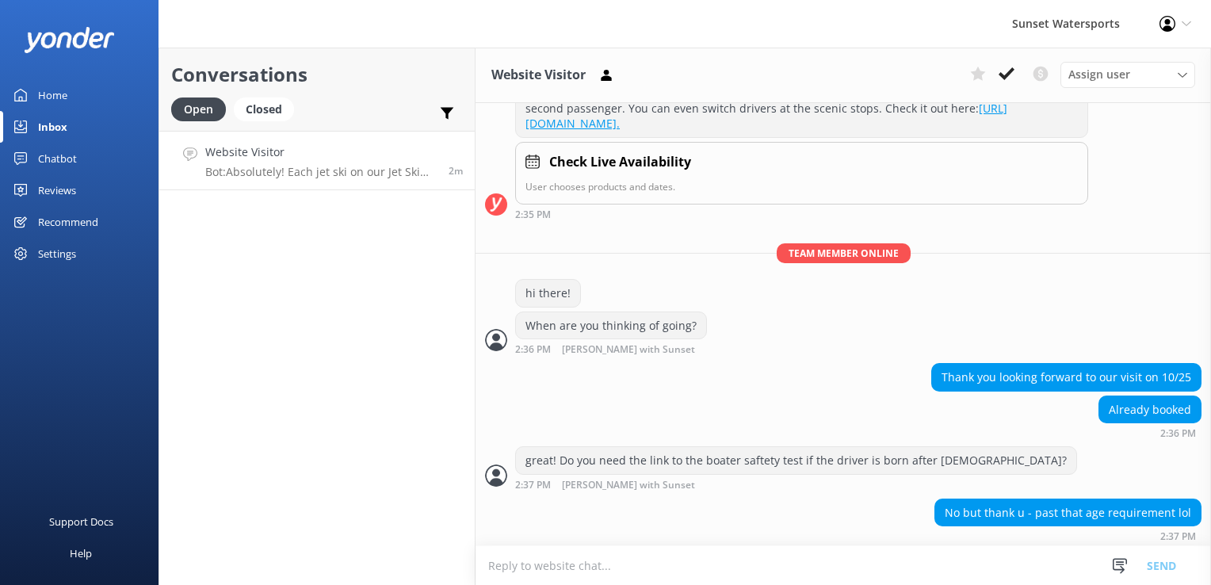
click at [571, 571] on textarea at bounding box center [843, 565] width 735 height 39
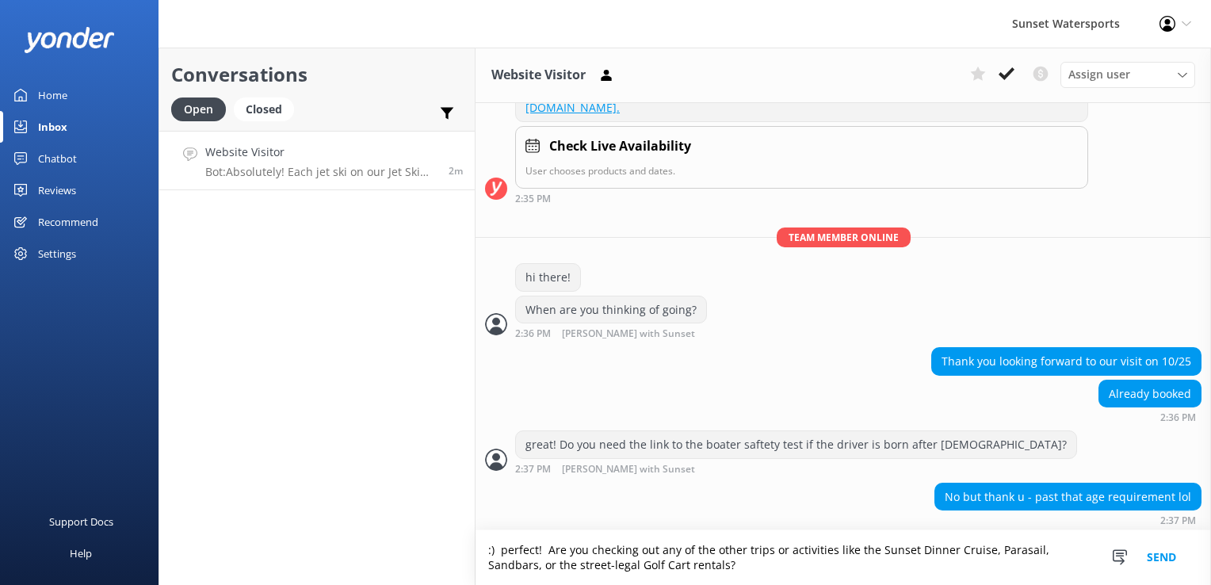
type textarea ":) perfect! Are you checking out any of the other trips or activities like the …"
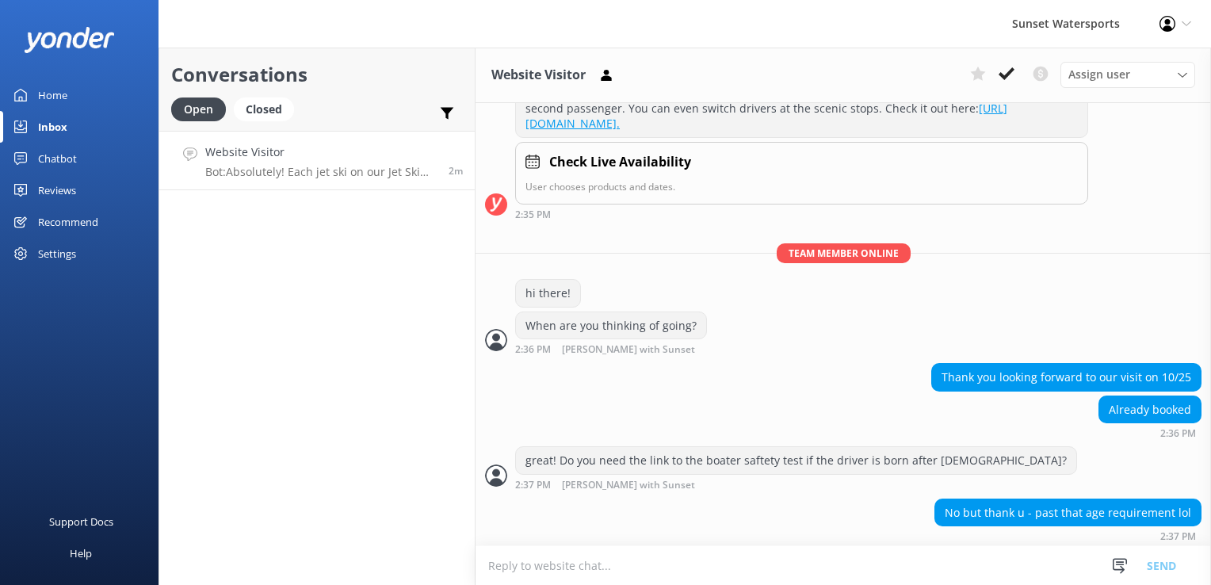
scroll to position [285, 0]
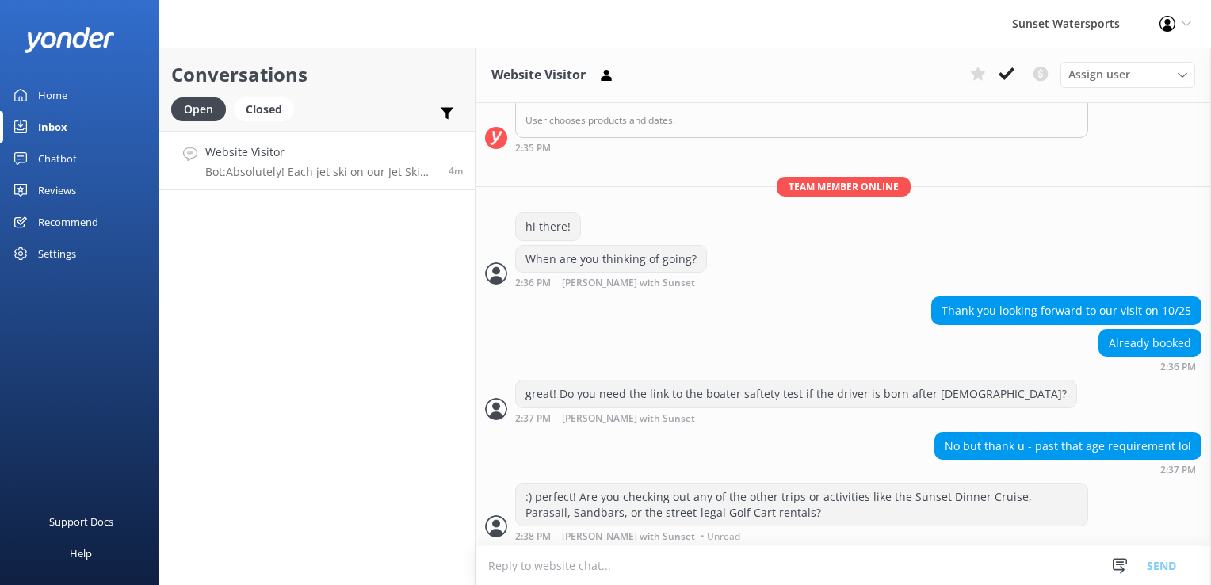
click at [428, 390] on div "Conversations Open Closed Important Converted Assigned to me Unassigned SMS Web…" at bounding box center [317, 316] width 317 height 537
click at [377, 361] on div "Conversations Open Closed Important Converted Assigned to me Unassigned SMS Web…" at bounding box center [317, 316] width 317 height 537
click at [377, 420] on div "Conversations Open Closed Important Converted Assigned to me Unassigned SMS Web…" at bounding box center [317, 316] width 317 height 537
click at [300, 281] on div "Conversations Open Closed Important Converted Assigned to me Unassigned SMS Web…" at bounding box center [317, 316] width 317 height 537
click at [285, 156] on h4 "Website Visitor" at bounding box center [320, 151] width 231 height 17
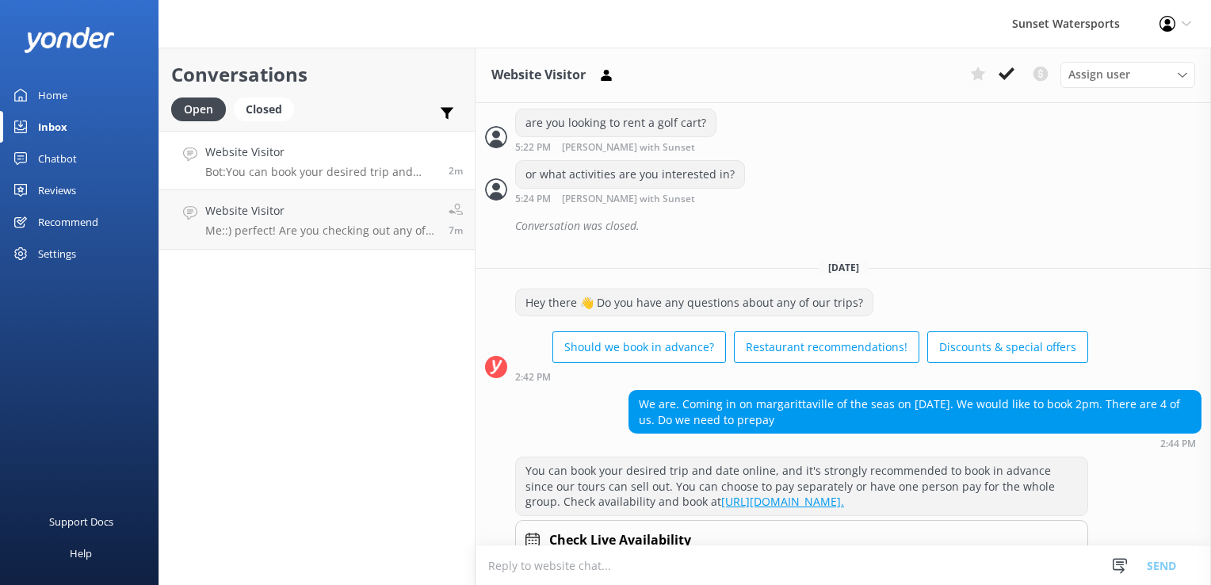
scroll to position [441, 0]
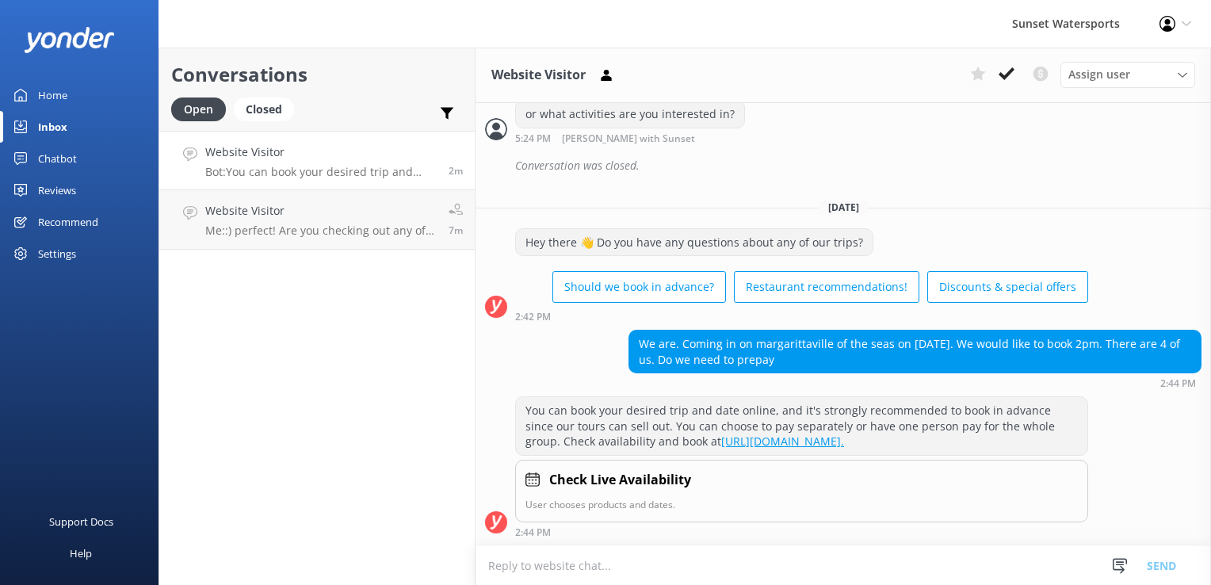
click at [606, 571] on textarea at bounding box center [843, 565] width 735 height 39
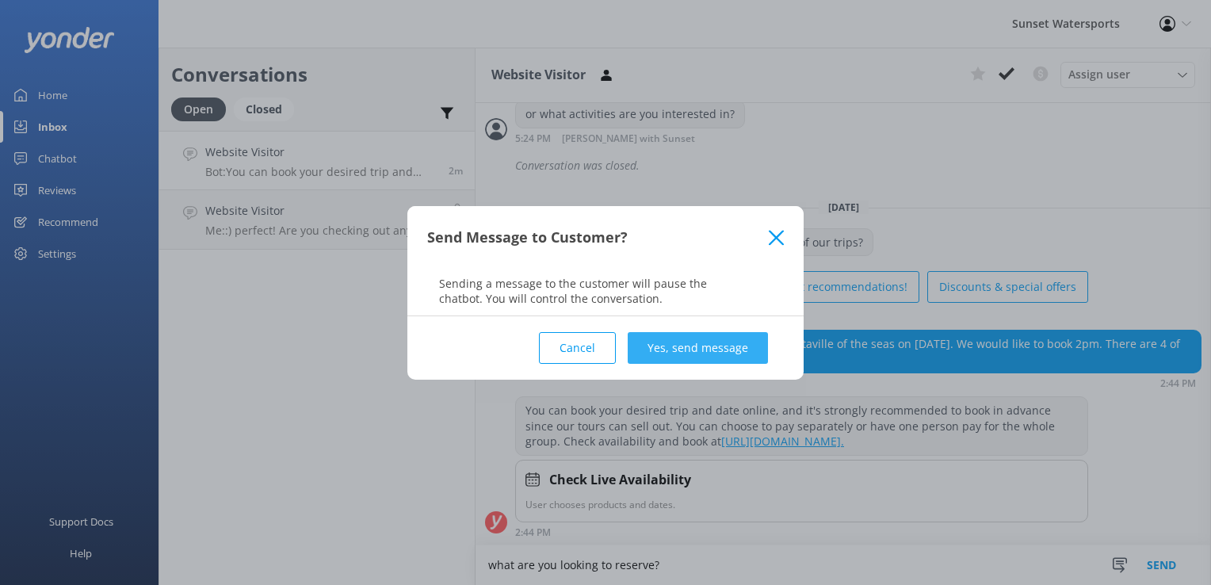
type textarea "what are you looking to reserve?"
click at [707, 355] on button "Yes, send message" at bounding box center [698, 348] width 140 height 32
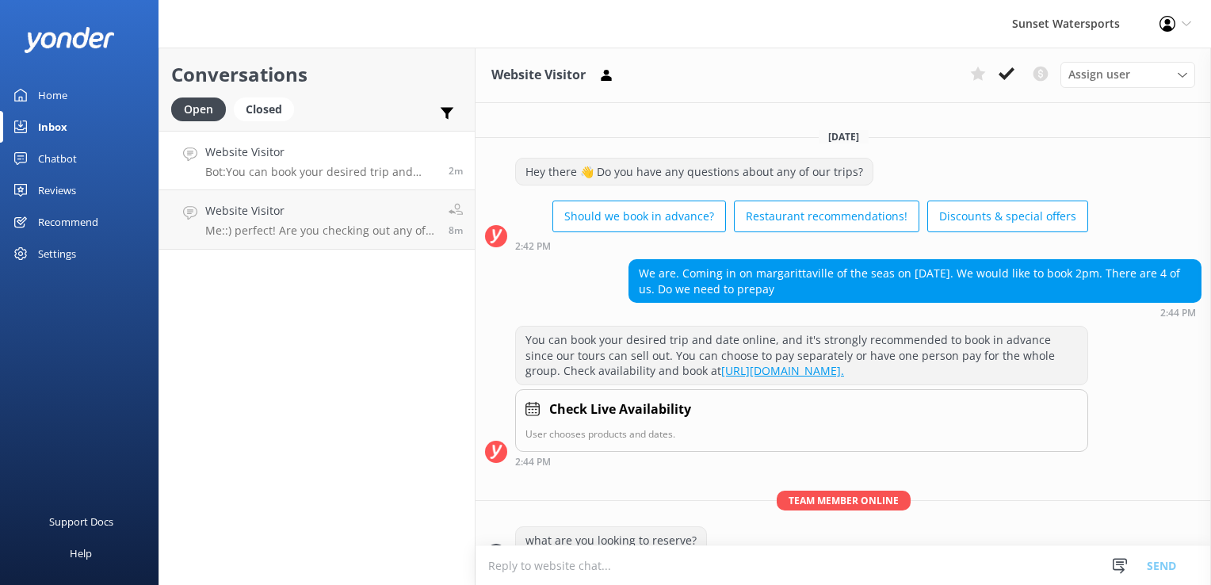
scroll to position [544, 0]
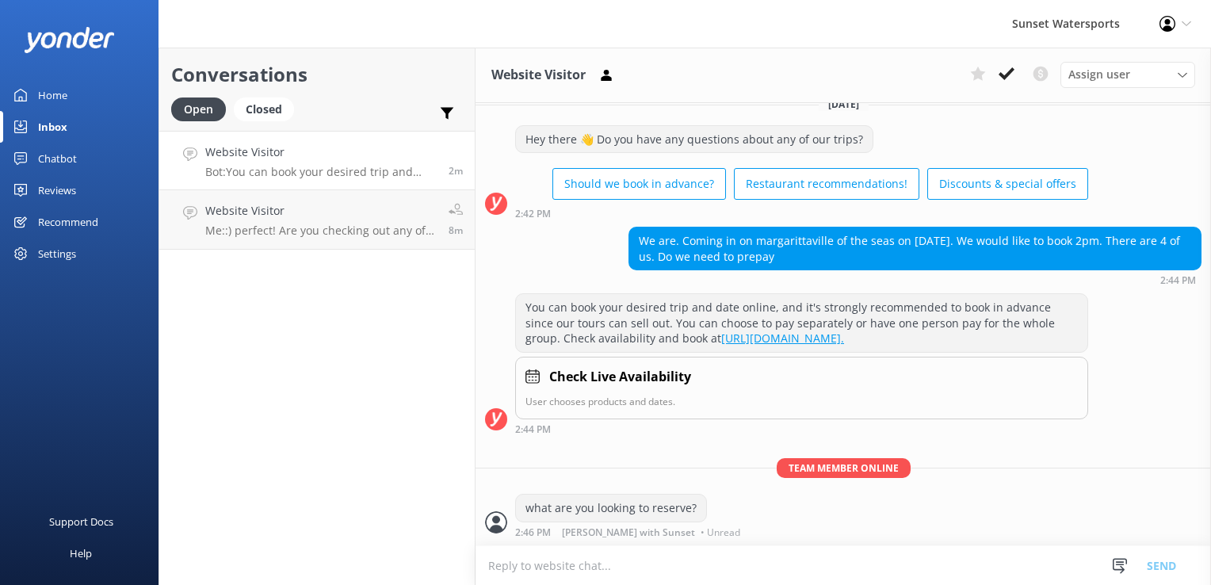
click at [614, 563] on textarea at bounding box center [843, 565] width 735 height 39
type textarea "I"
type textarea "the parasail?"
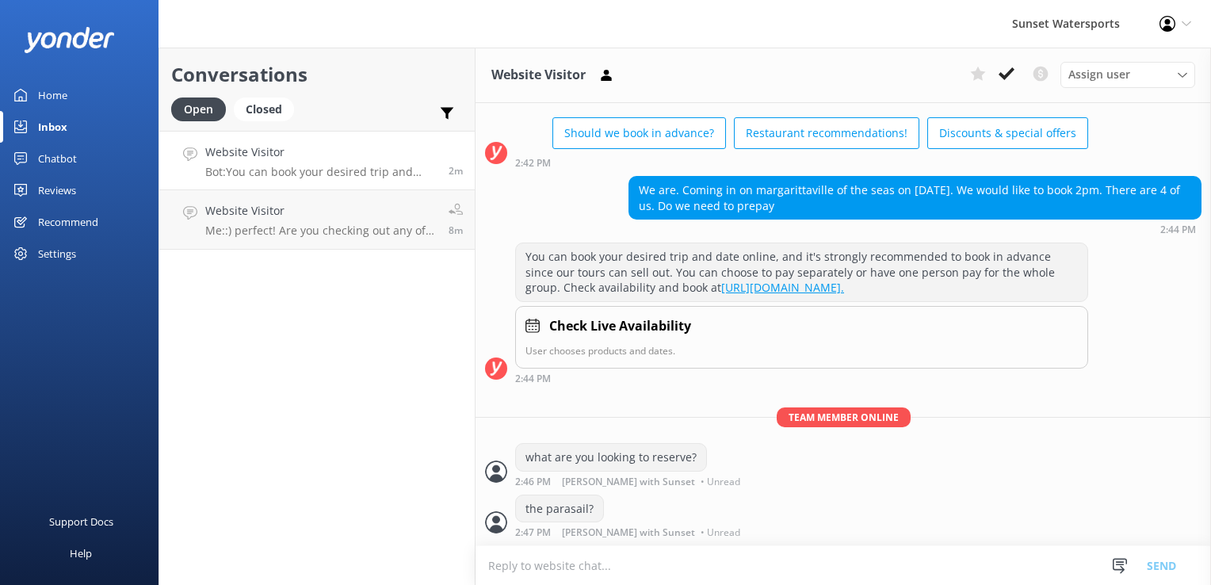
scroll to position [594, 0]
click at [609, 76] on use at bounding box center [606, 74] width 10 height 11
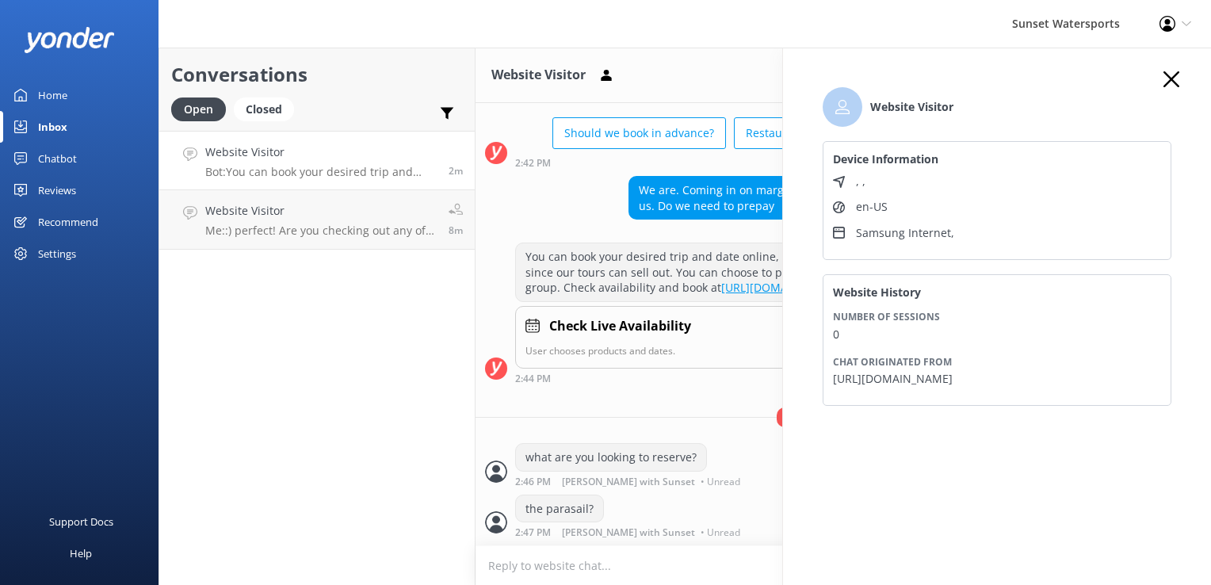
click at [380, 373] on div "Conversations Open Closed Important Converted Assigned to me Unassigned SMS Web…" at bounding box center [317, 316] width 317 height 537
click at [1178, 78] on icon "button" at bounding box center [1171, 79] width 16 height 16
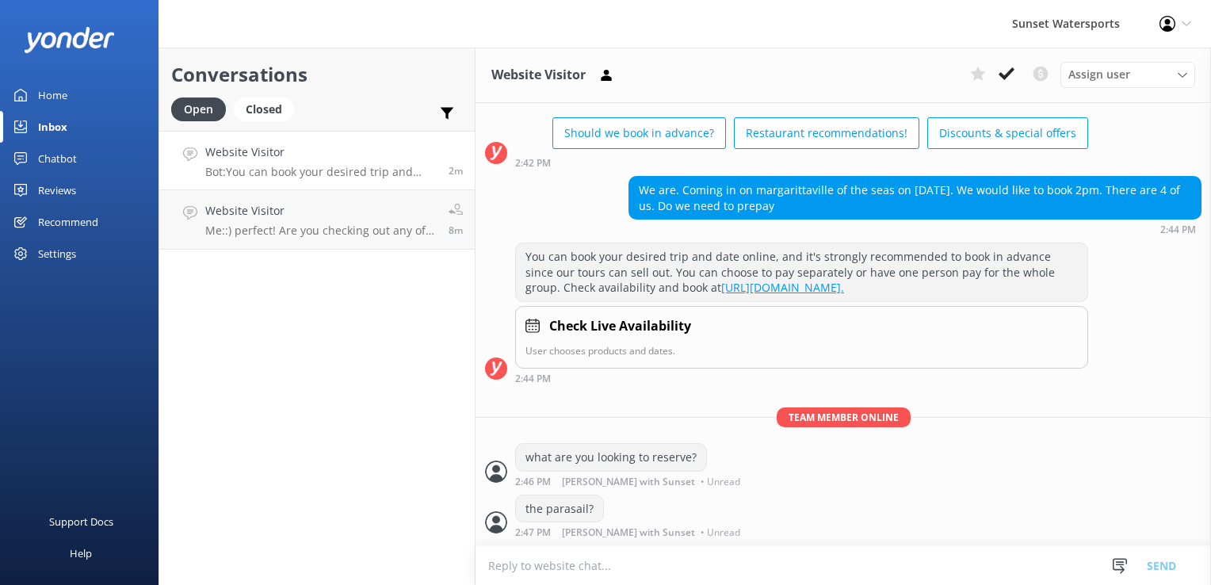
click at [523, 560] on textarea at bounding box center [843, 565] width 735 height 39
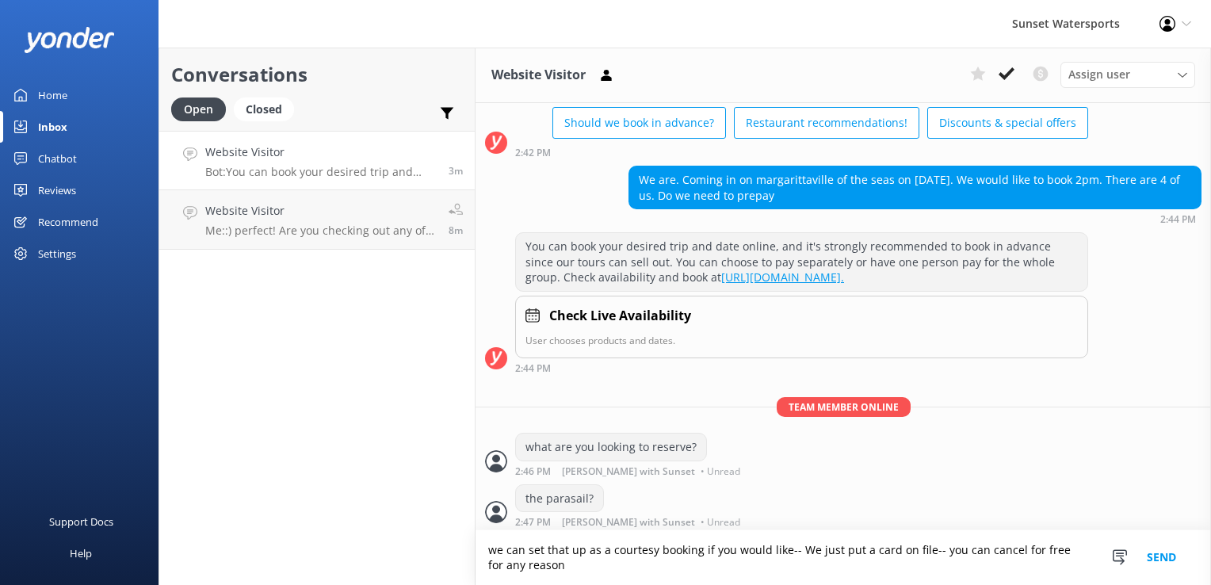
scroll to position [610, 0]
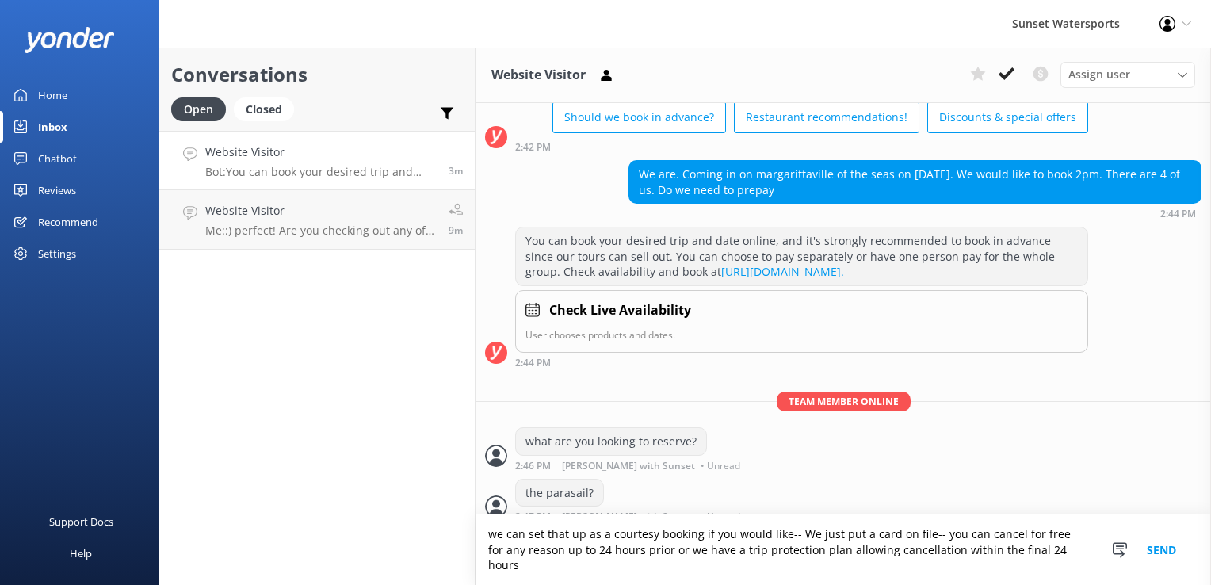
type textarea "we can set that up as a courtesy booking if you would like-- We just put a card…"
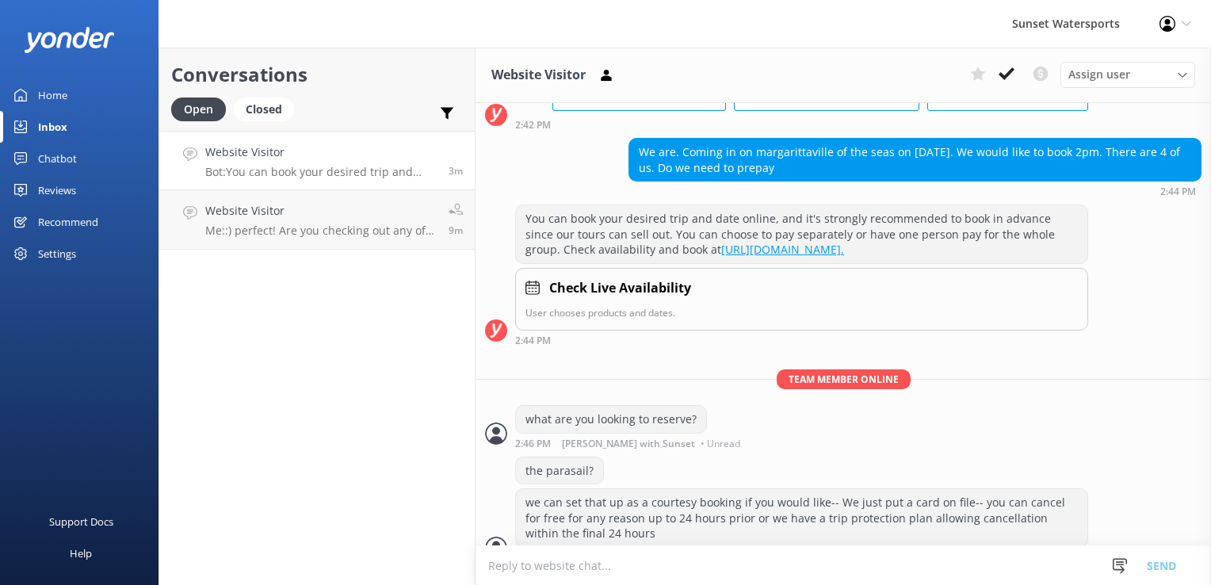
scroll to position [658, 0]
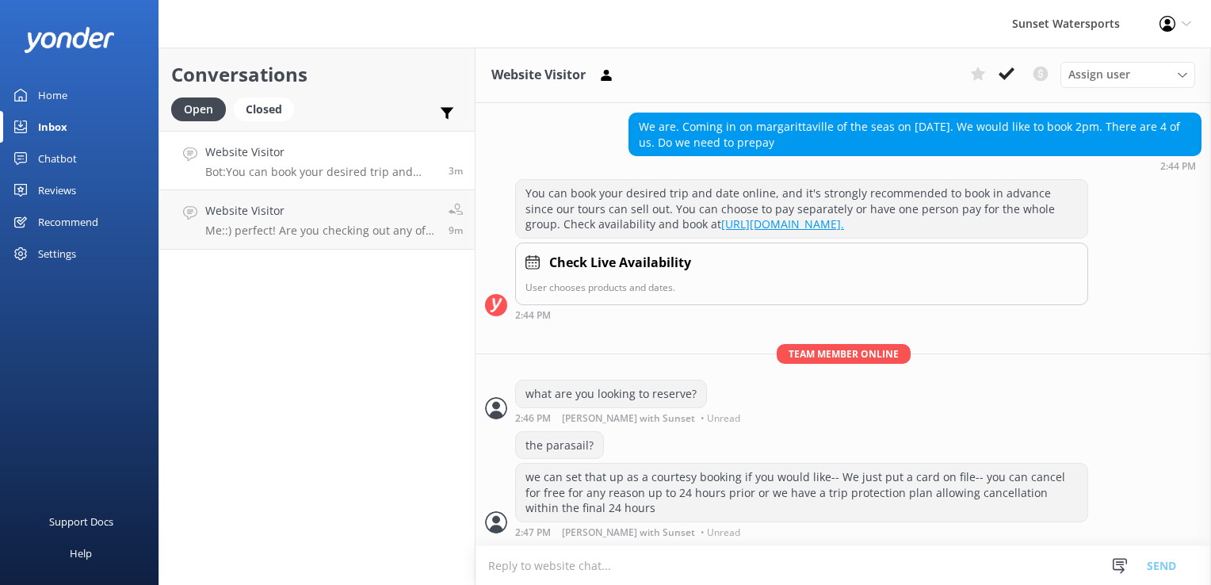
click at [575, 566] on textarea at bounding box center [843, 565] width 735 height 39
type textarea "Would you like to reserve that time slot for 4 people at no upfront charge?"
click at [317, 207] on h4 "Website Visitor" at bounding box center [320, 210] width 231 height 17
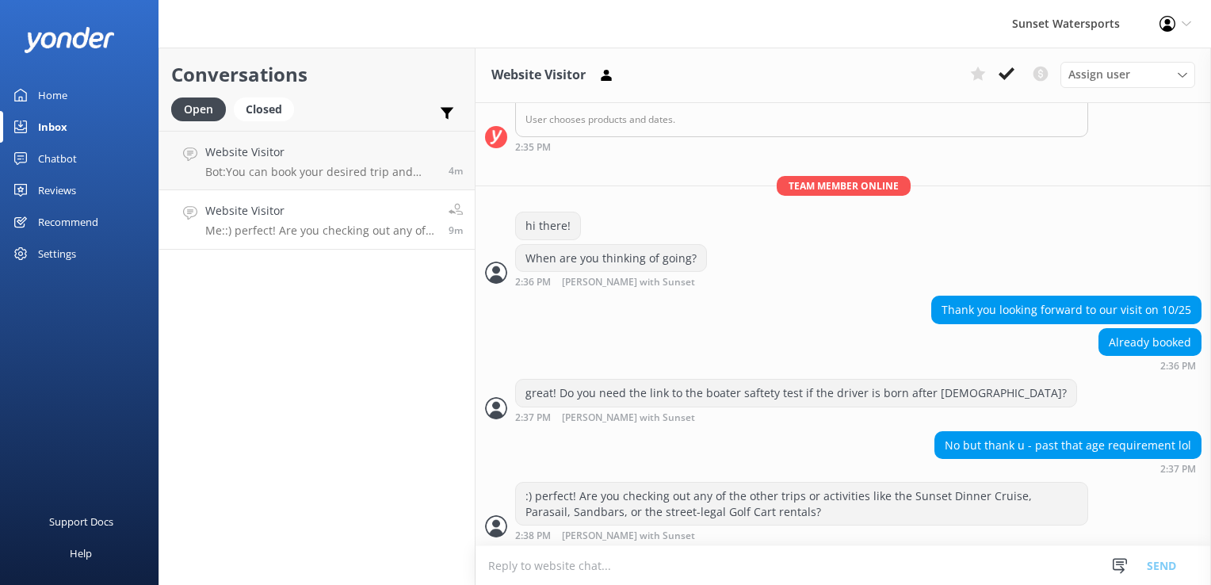
scroll to position [285, 0]
click at [285, 176] on p "Bot: You can book your desired trip and date online, and it's strongly recommen…" at bounding box center [320, 172] width 231 height 14
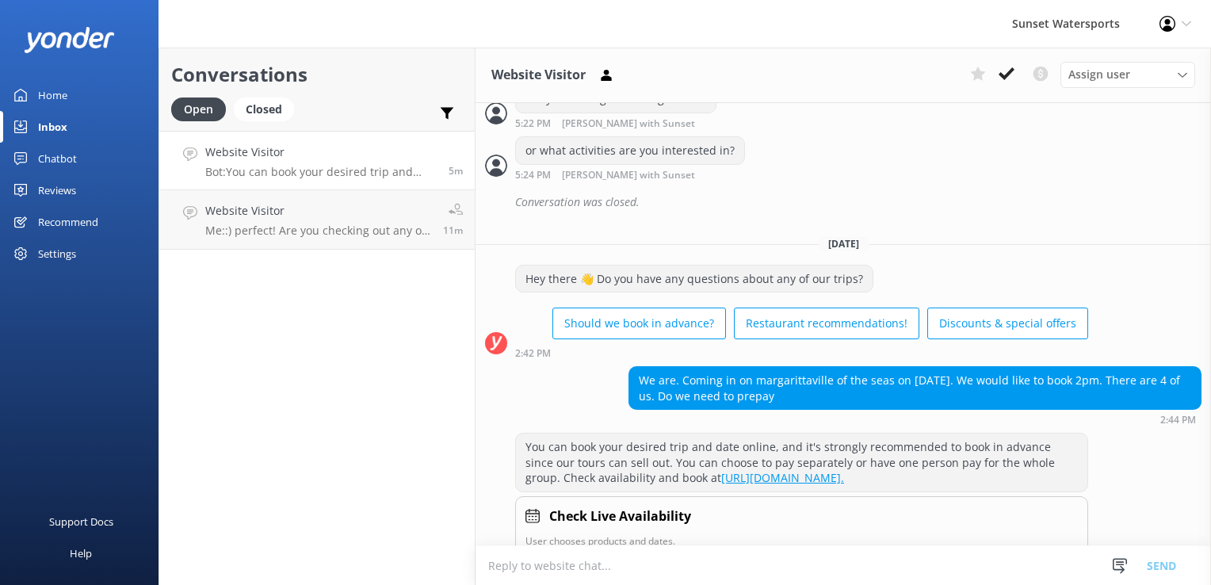
scroll to position [709, 0]
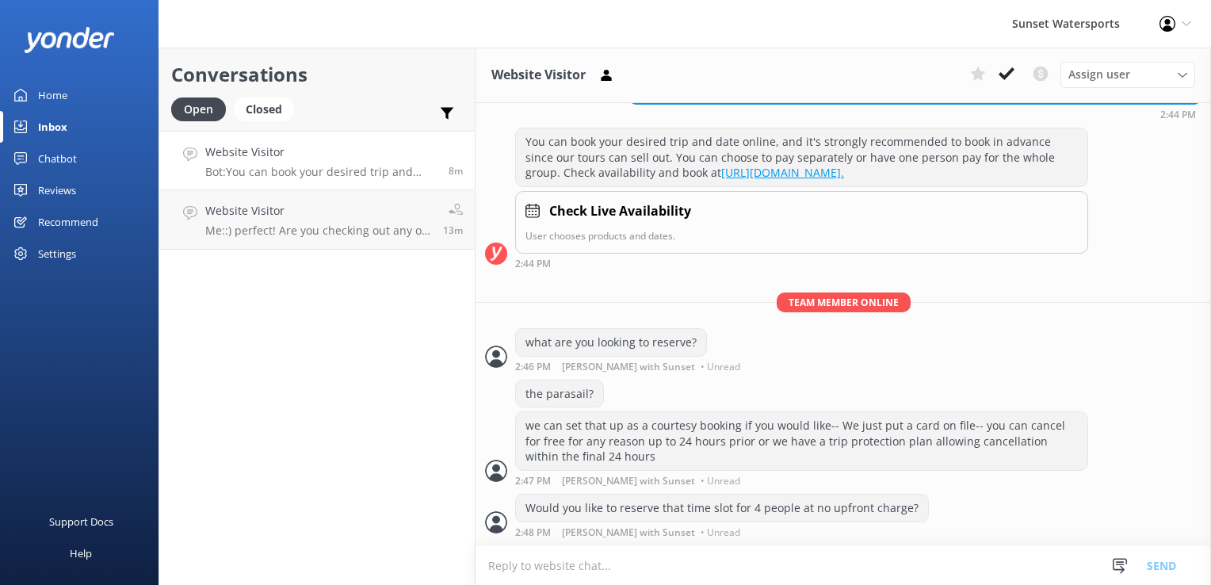
click at [264, 396] on div "Conversations Open Closed Important Converted Assigned to me Unassigned SMS Web…" at bounding box center [317, 316] width 317 height 537
click at [348, 237] on p "Me: :) perfect! Are you checking out any of the other trips or activities like …" at bounding box center [318, 230] width 226 height 14
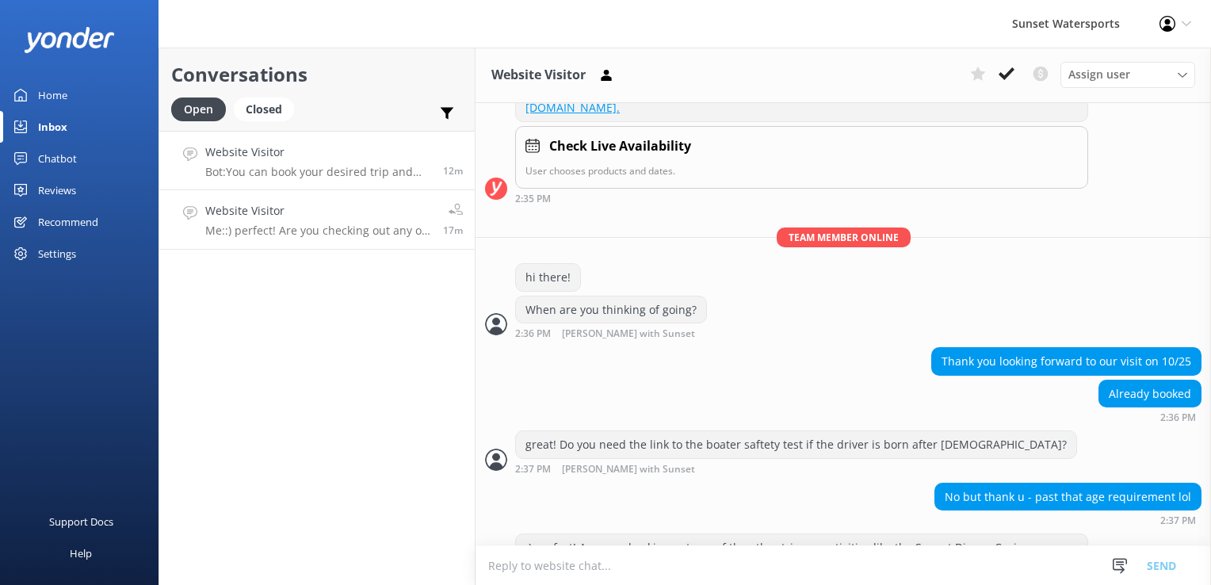
scroll to position [285, 0]
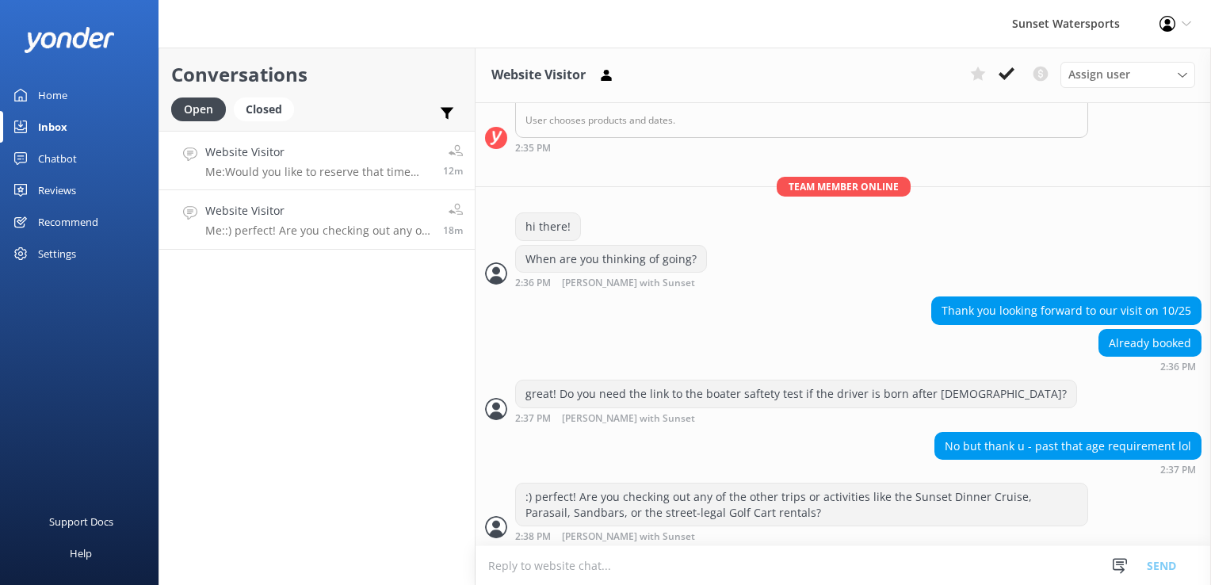
click at [365, 171] on p "Me: Would you like to reserve that time slot for 4 people at no upfront charge?" at bounding box center [318, 172] width 226 height 14
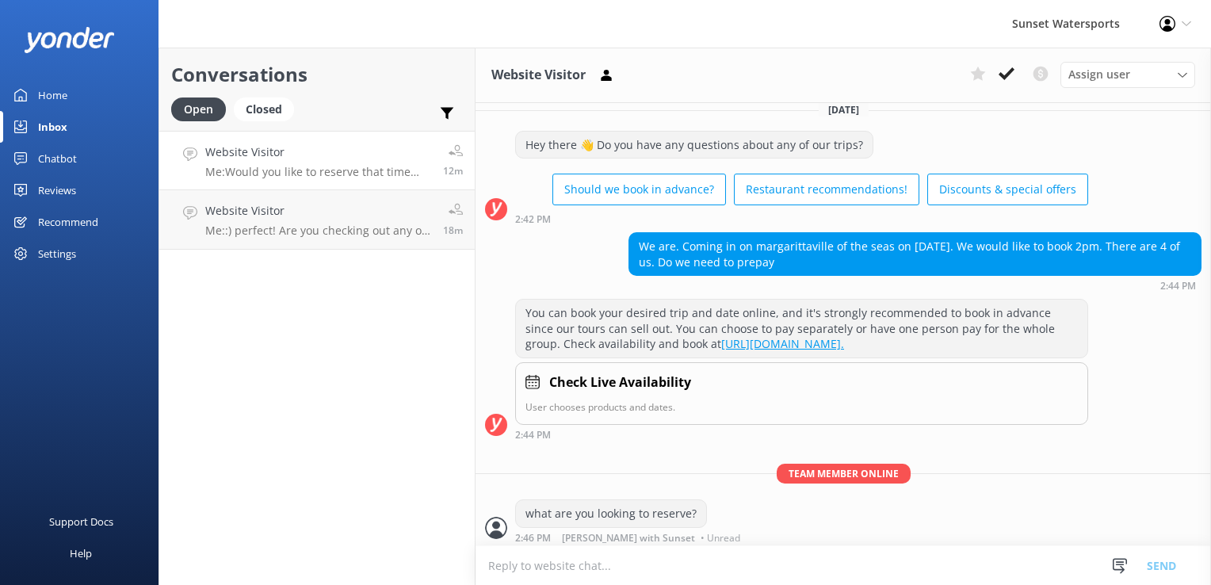
scroll to position [709, 0]
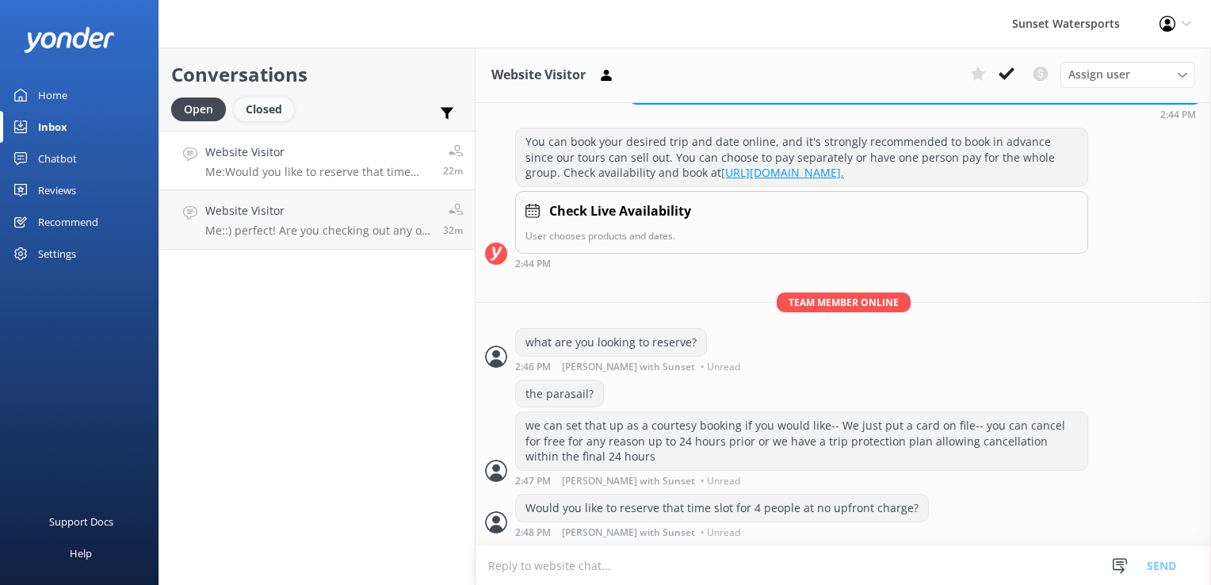
click at [251, 98] on div "Closed" at bounding box center [264, 109] width 60 height 24
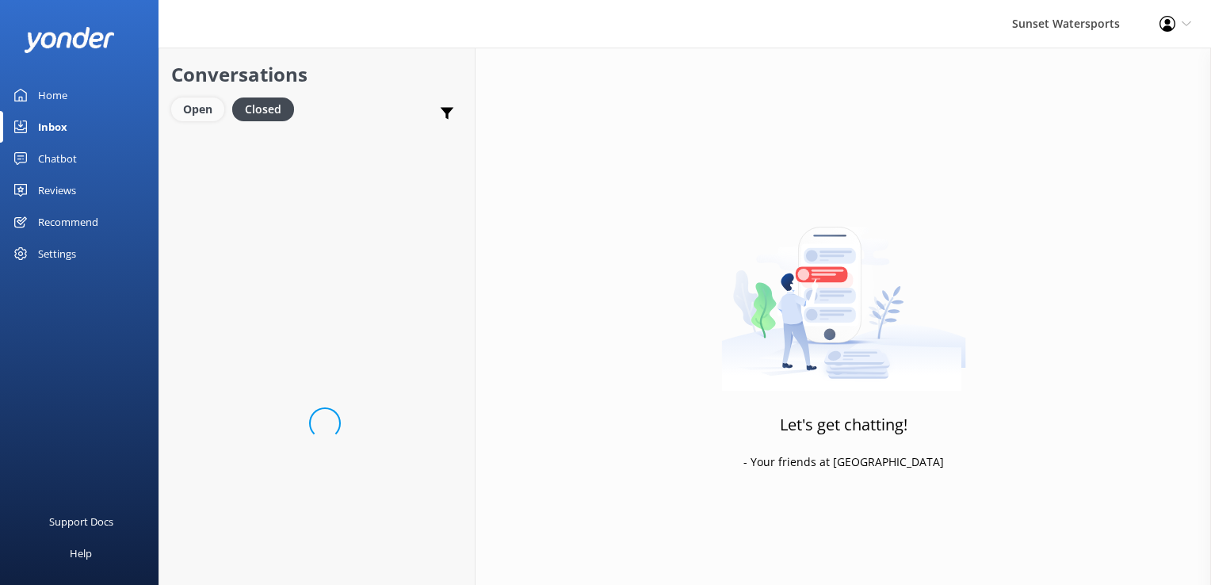
click at [205, 103] on div "Open" at bounding box center [197, 109] width 53 height 24
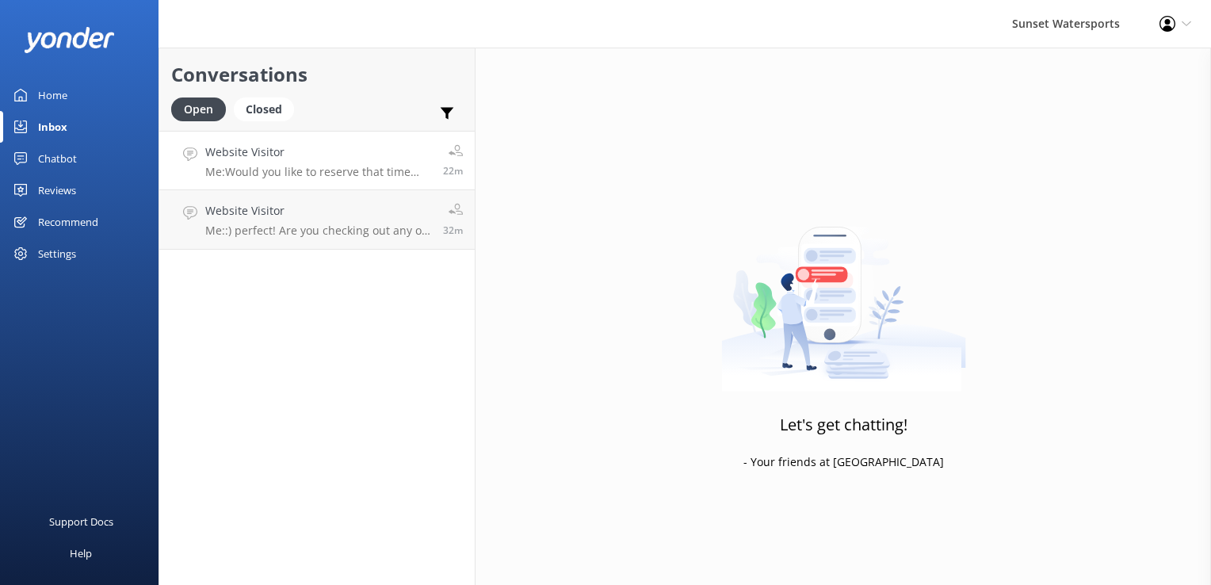
click at [290, 185] on link "Website Visitor Me: Would you like to reserve that time slot for 4 people at no…" at bounding box center [316, 160] width 315 height 59
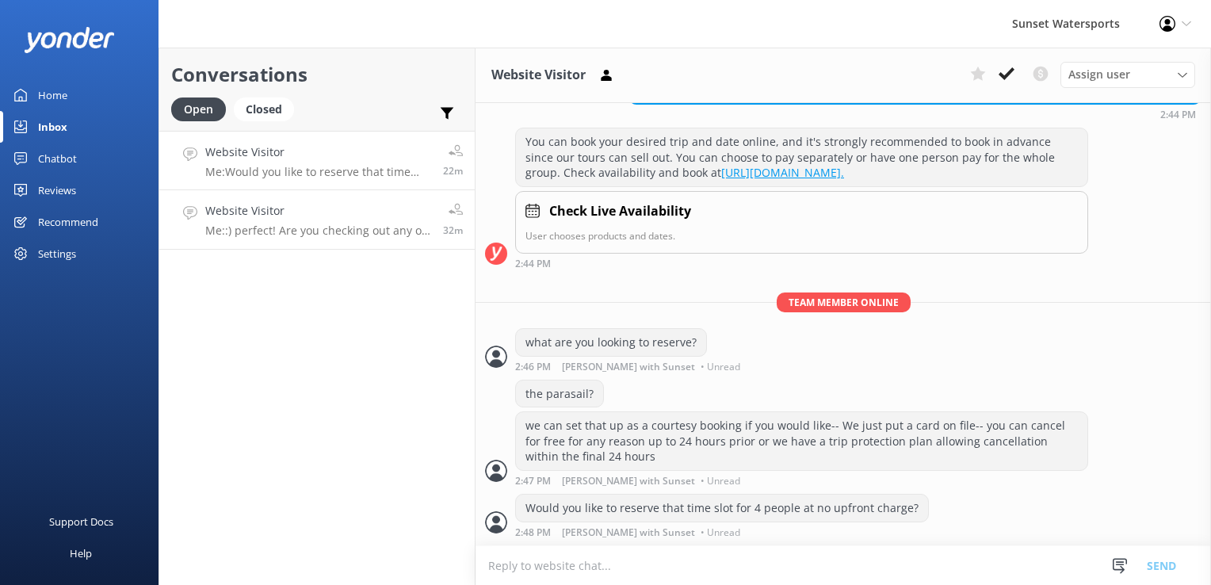
scroll to position [709, 0]
click at [376, 226] on p "Me: :) perfect! Are you checking out any of the other trips or activities like …" at bounding box center [318, 230] width 226 height 14
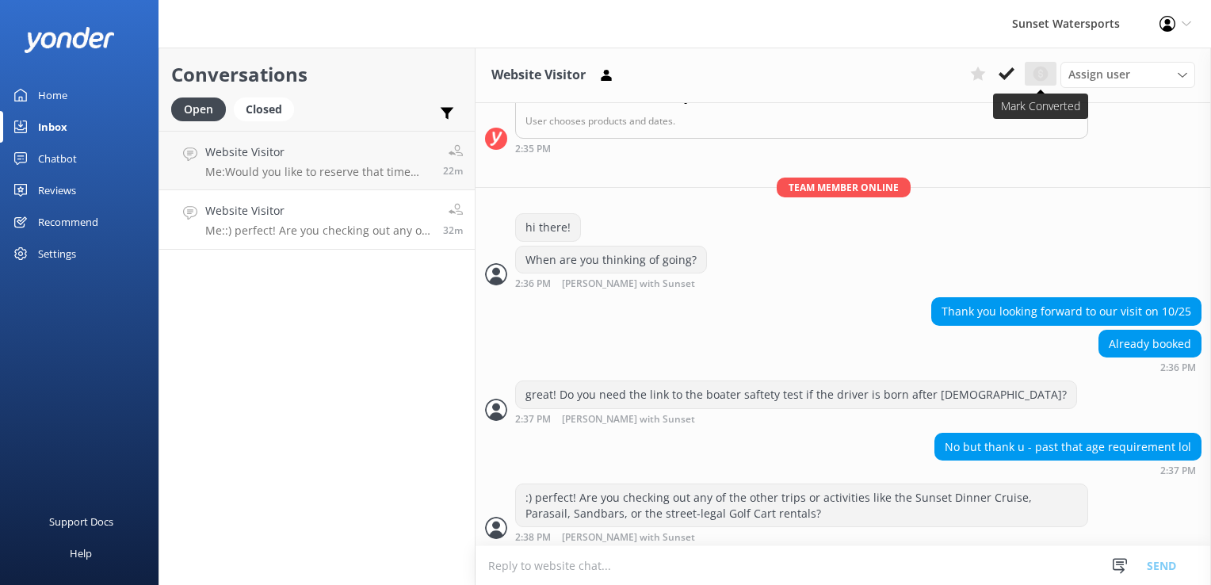
scroll to position [285, 0]
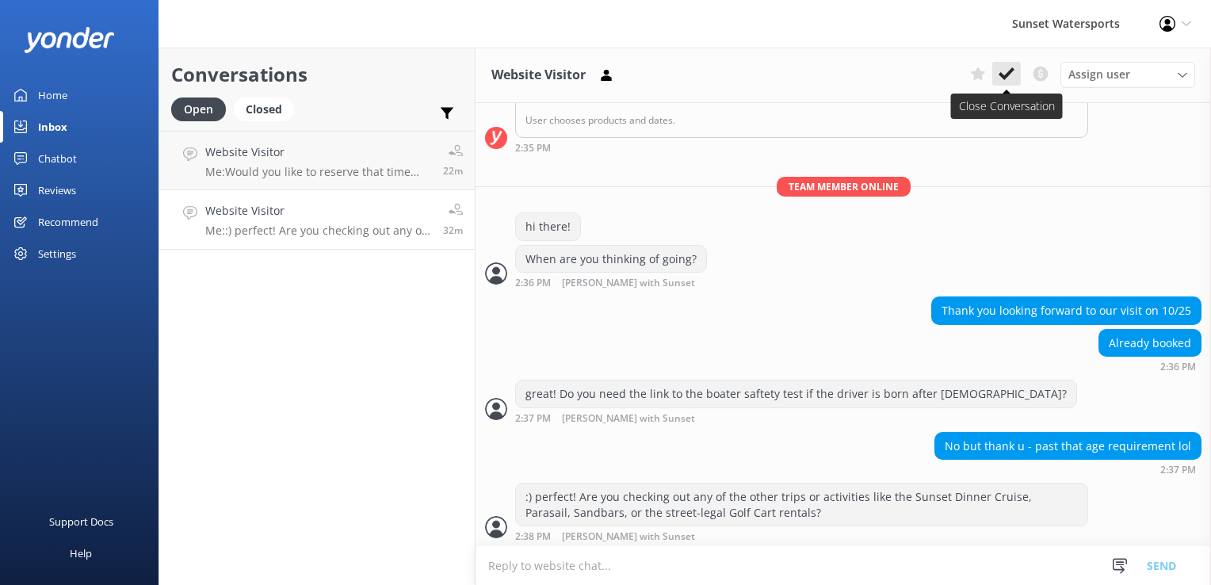
click at [1008, 74] on use at bounding box center [1007, 73] width 16 height 13
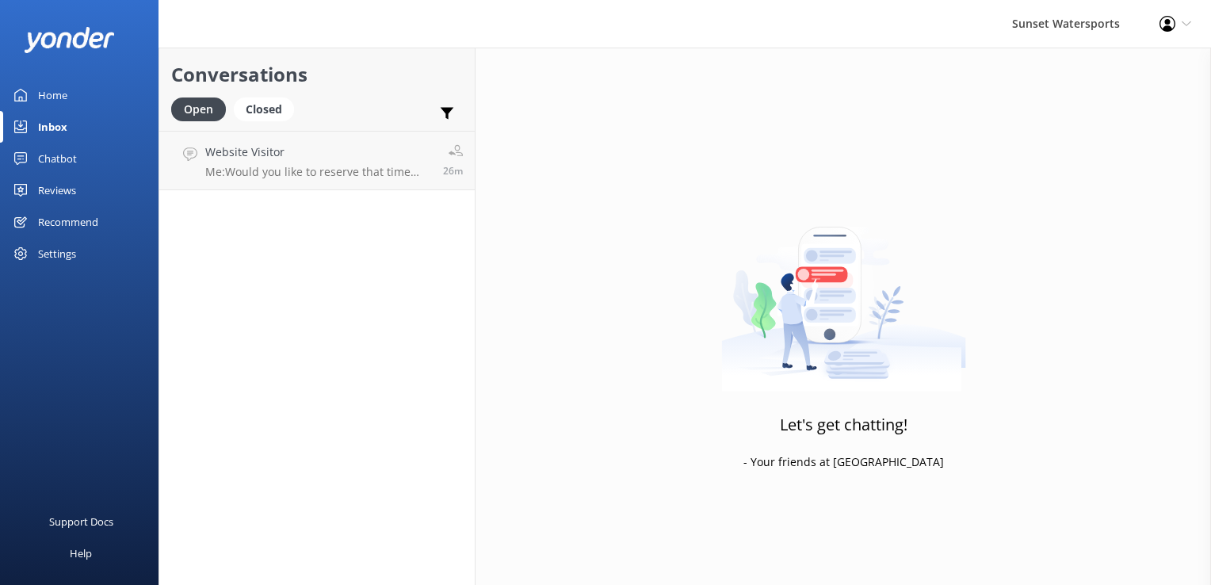
click at [380, 191] on div "Conversations Open Closed Important Converted Assigned to me Unassigned SMS Web…" at bounding box center [317, 316] width 317 height 537
click at [346, 151] on h4 "Website Visitor" at bounding box center [318, 151] width 226 height 17
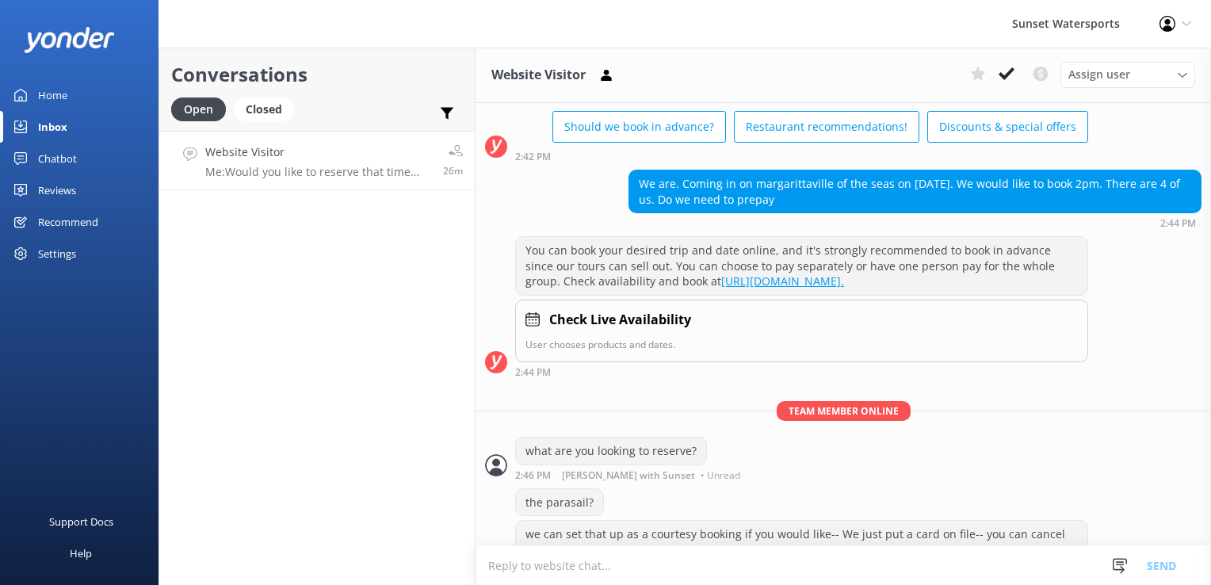
scroll to position [709, 0]
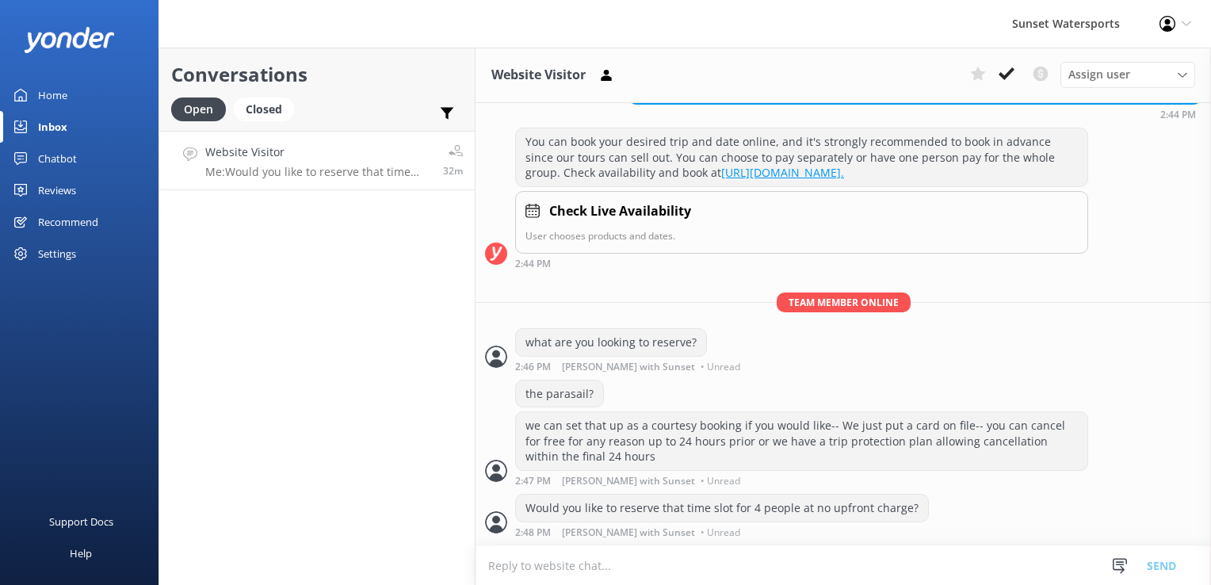
click at [285, 277] on div "Conversations Open Closed Important Converted Assigned to me Unassigned SMS Web…" at bounding box center [317, 316] width 317 height 537
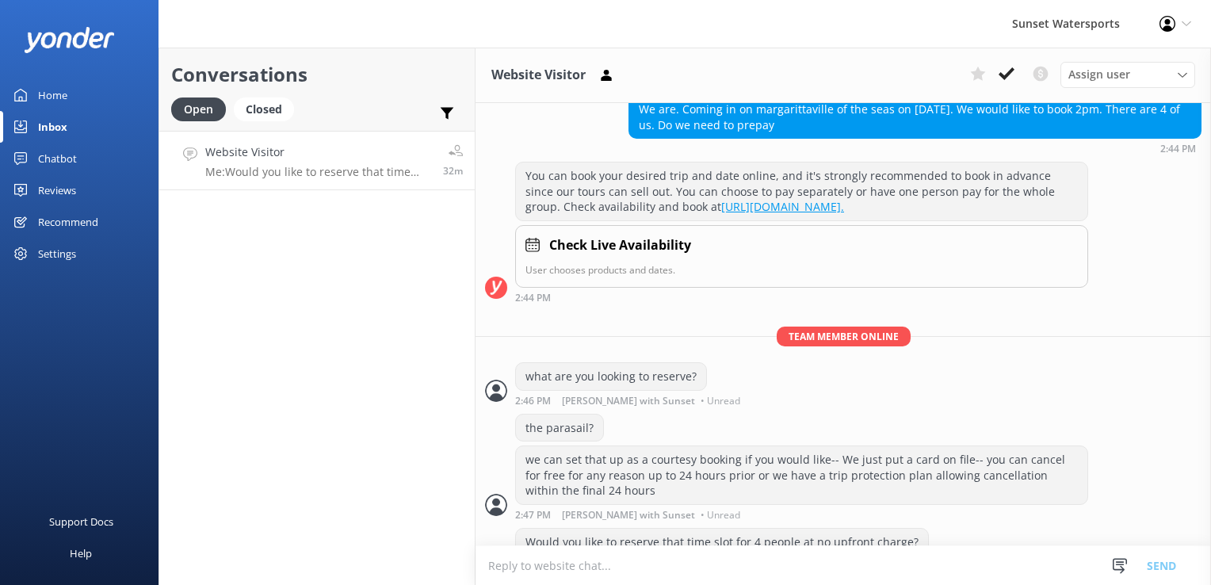
scroll to position [629, 0]
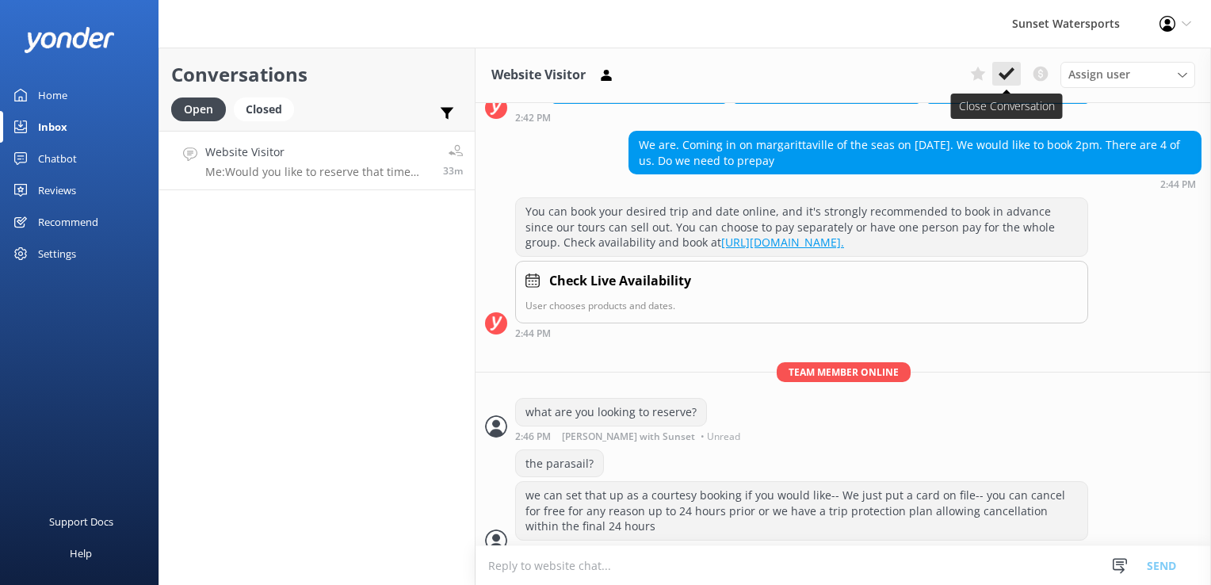
click at [1005, 77] on use at bounding box center [1007, 73] width 16 height 13
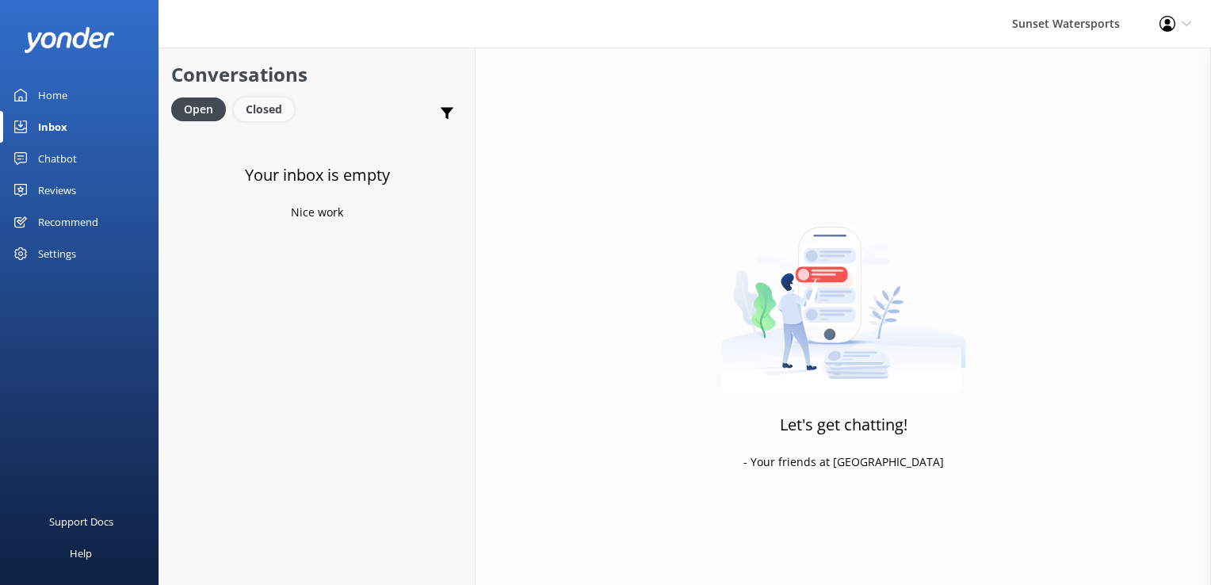
click at [268, 105] on div "Closed" at bounding box center [264, 109] width 60 height 24
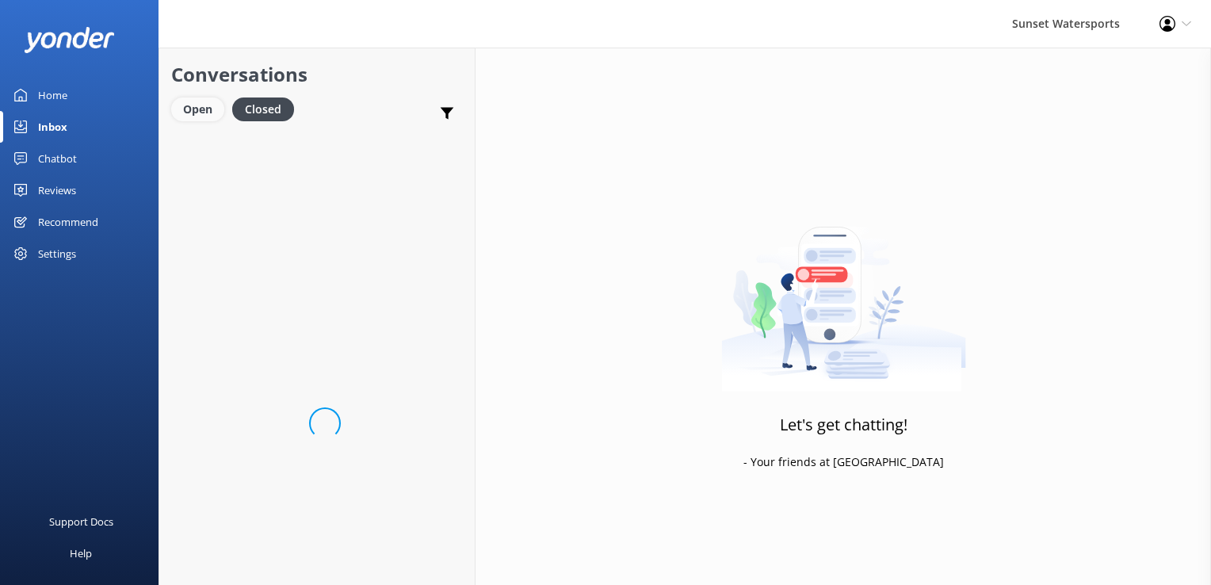
click at [203, 97] on div "Open" at bounding box center [197, 109] width 53 height 24
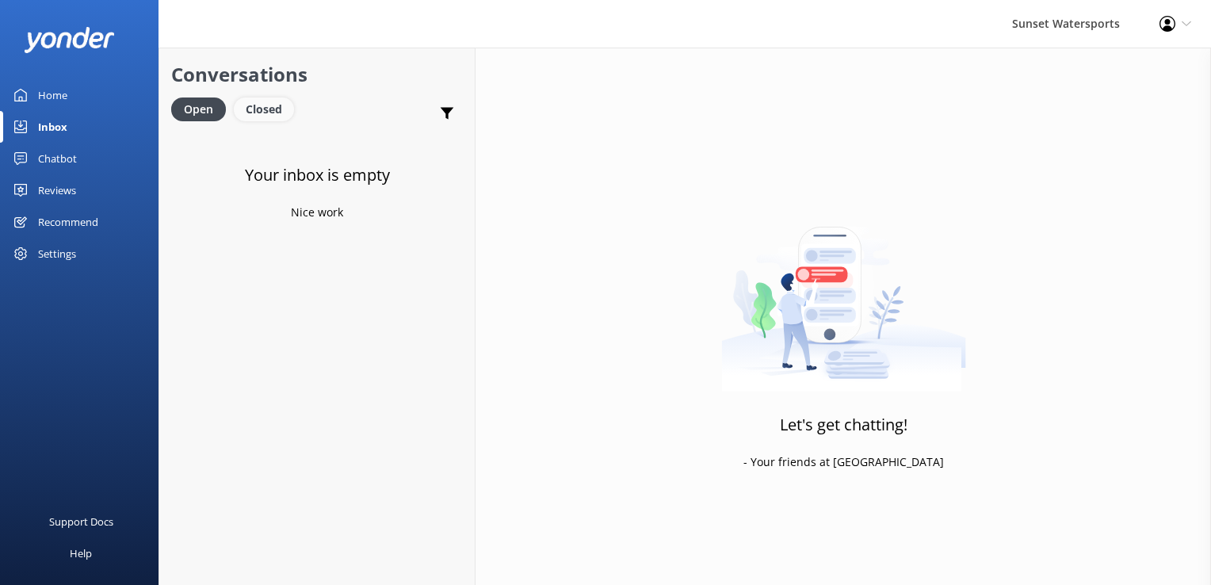
click at [277, 101] on div "Closed" at bounding box center [264, 109] width 60 height 24
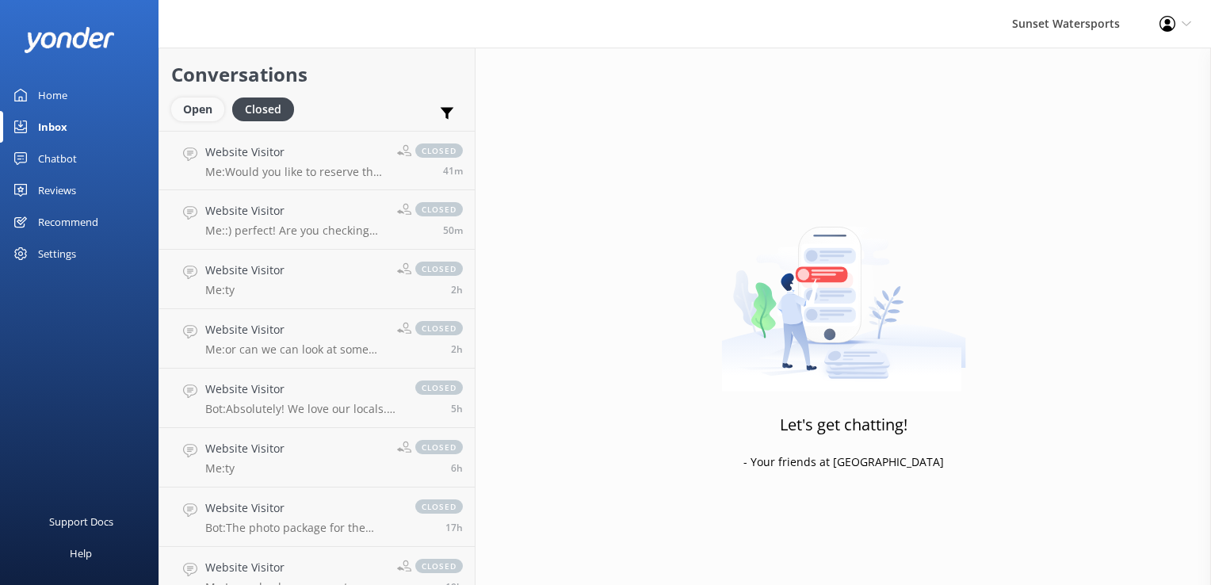
click at [197, 111] on div "Open" at bounding box center [197, 109] width 53 height 24
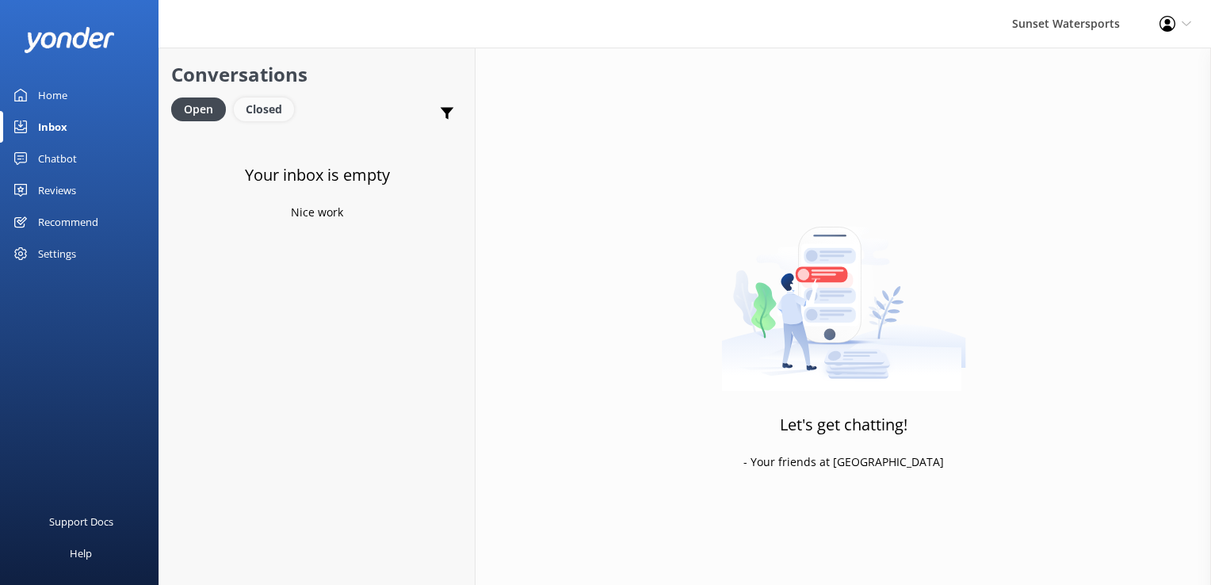
click at [257, 108] on div "Closed" at bounding box center [264, 109] width 60 height 24
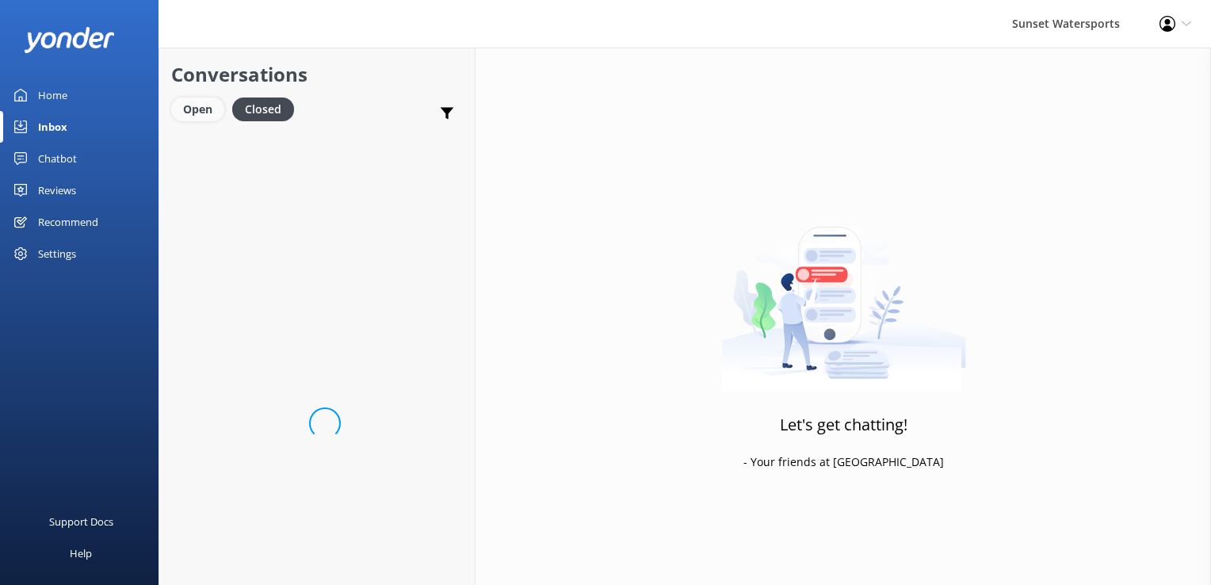
click at [194, 120] on div "Open" at bounding box center [197, 109] width 53 height 24
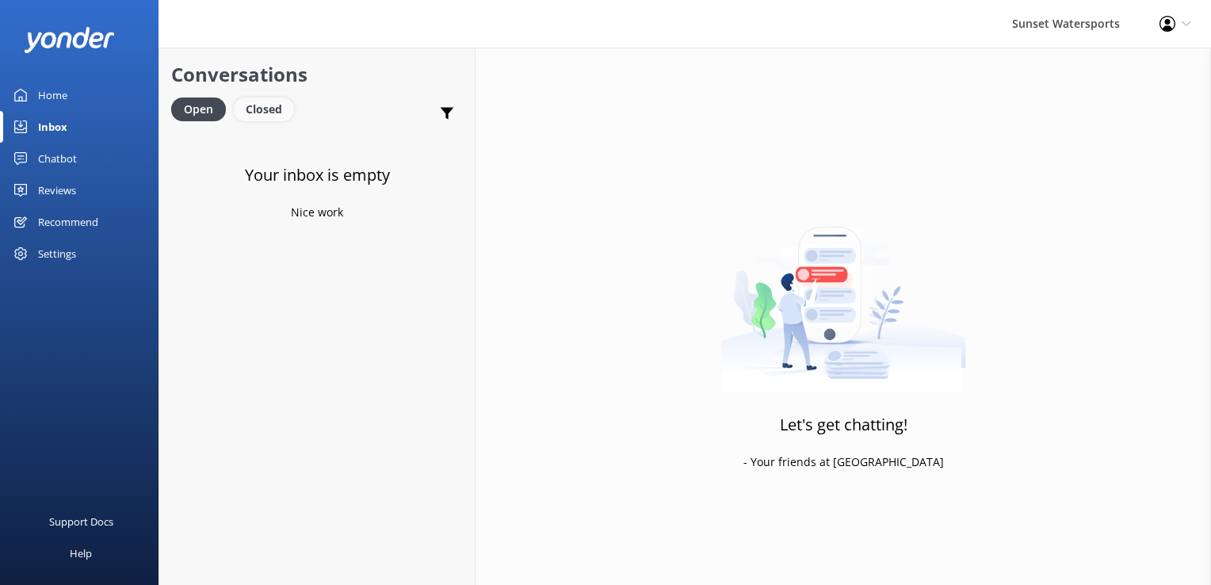
click at [269, 106] on div "Closed" at bounding box center [264, 109] width 60 height 24
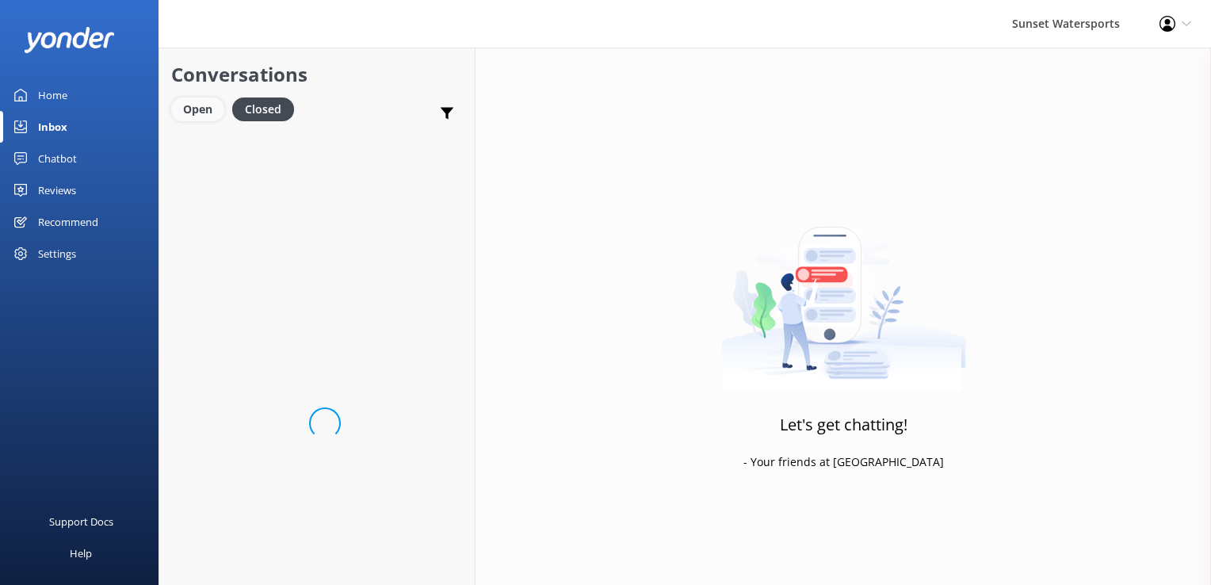
click at [202, 114] on div "Open" at bounding box center [197, 109] width 53 height 24
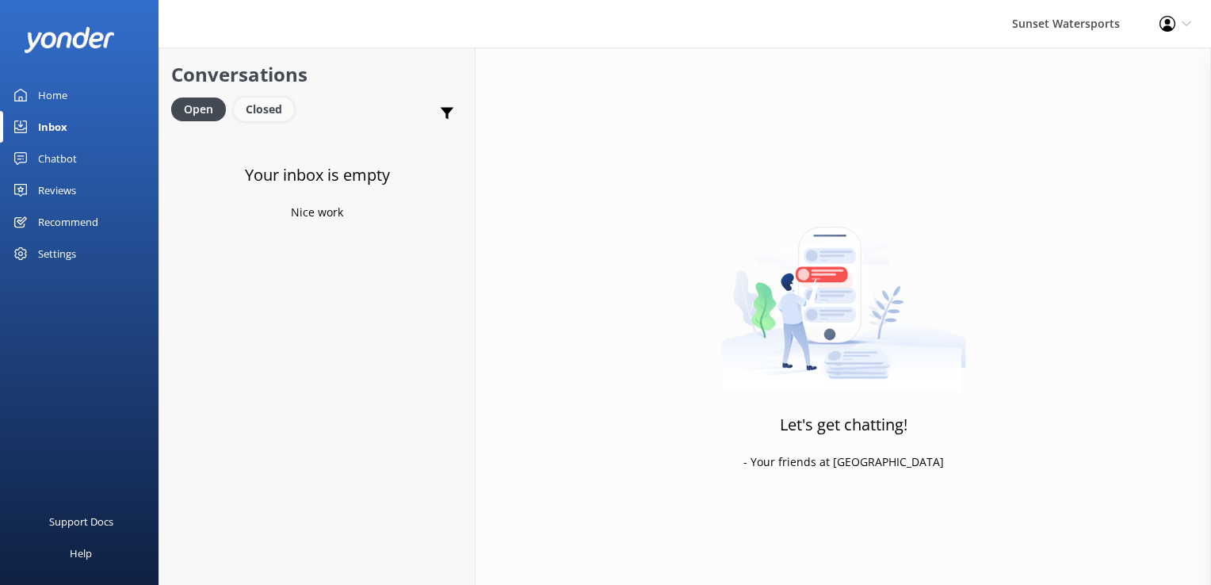
click at [249, 116] on div "Closed" at bounding box center [264, 109] width 60 height 24
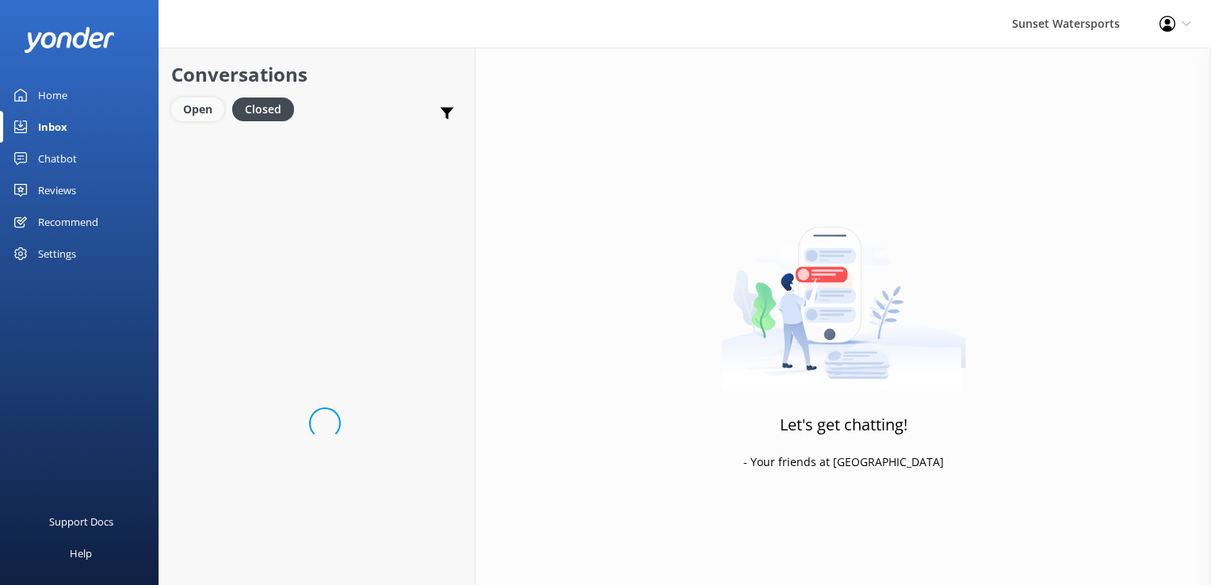
click at [215, 114] on div "Open" at bounding box center [197, 109] width 53 height 24
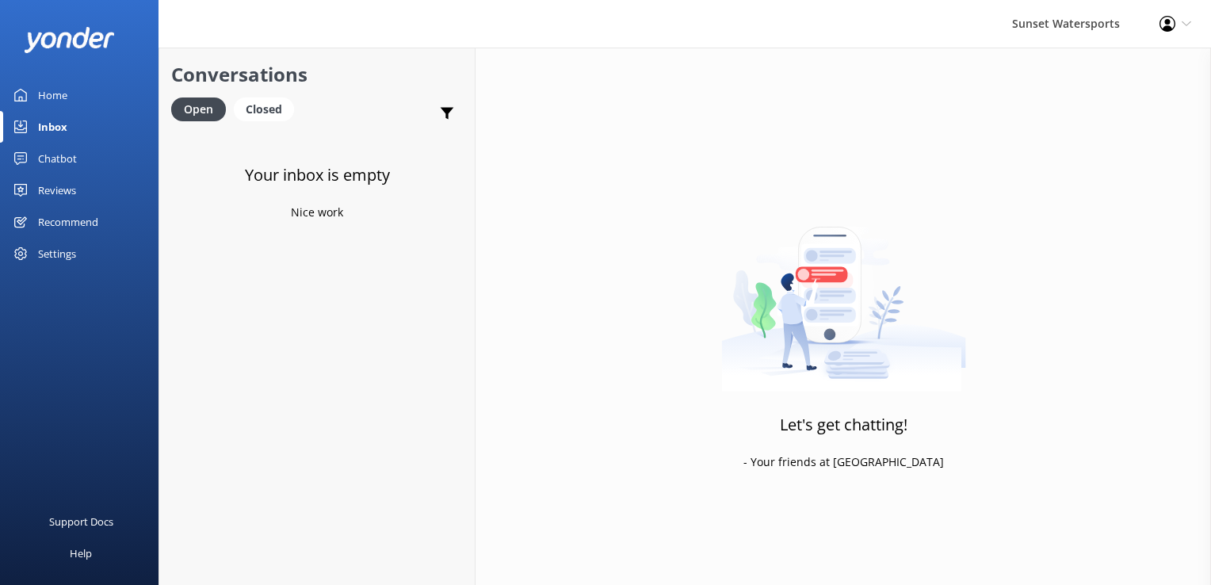
click at [298, 105] on link "Closed" at bounding box center [268, 108] width 68 height 17
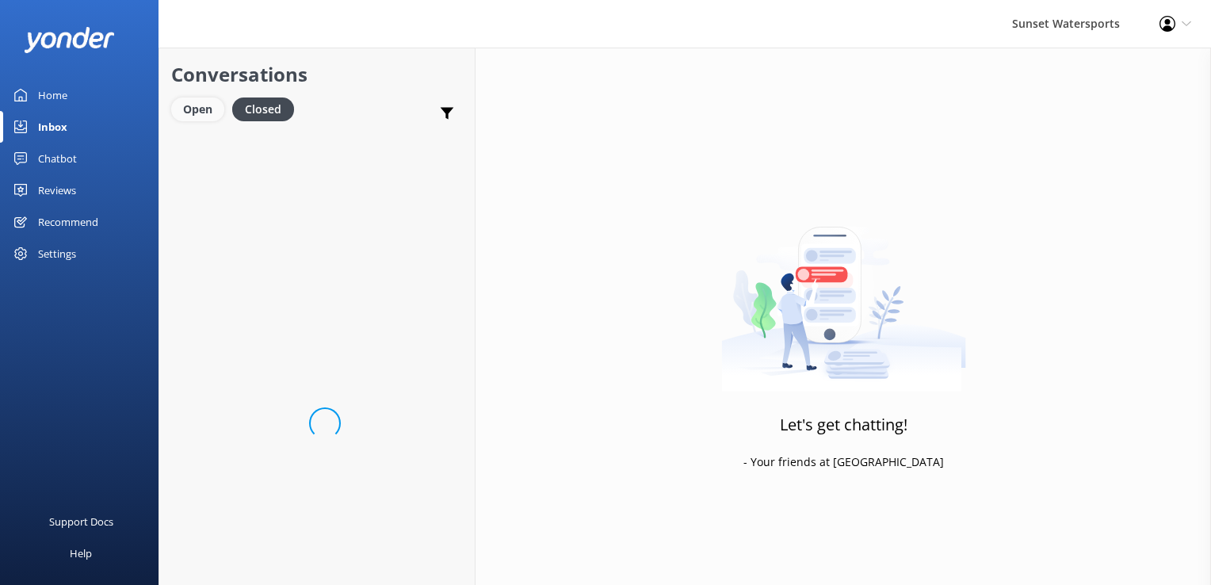
click at [222, 114] on div "Open" at bounding box center [197, 109] width 53 height 24
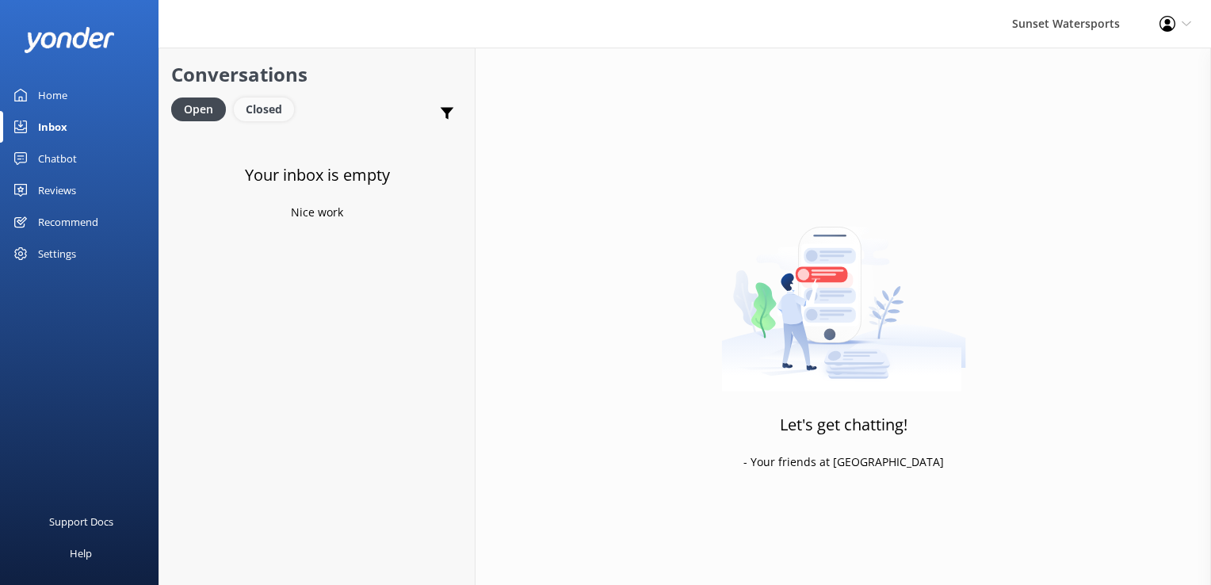
click at [263, 109] on div "Closed" at bounding box center [264, 109] width 60 height 24
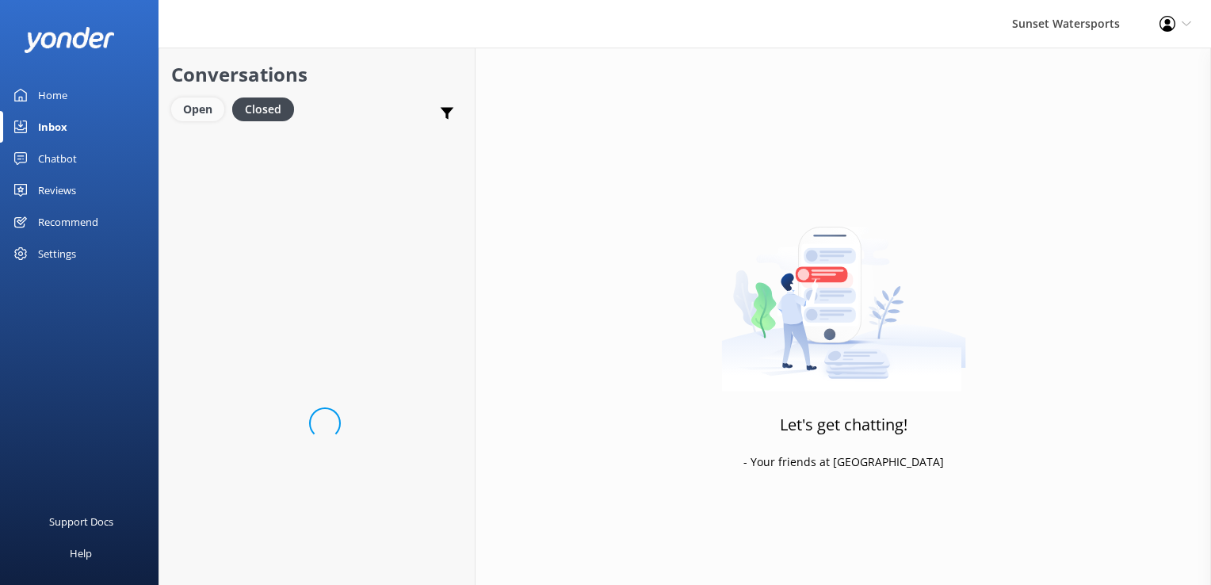
click at [200, 110] on div "Open" at bounding box center [197, 109] width 53 height 24
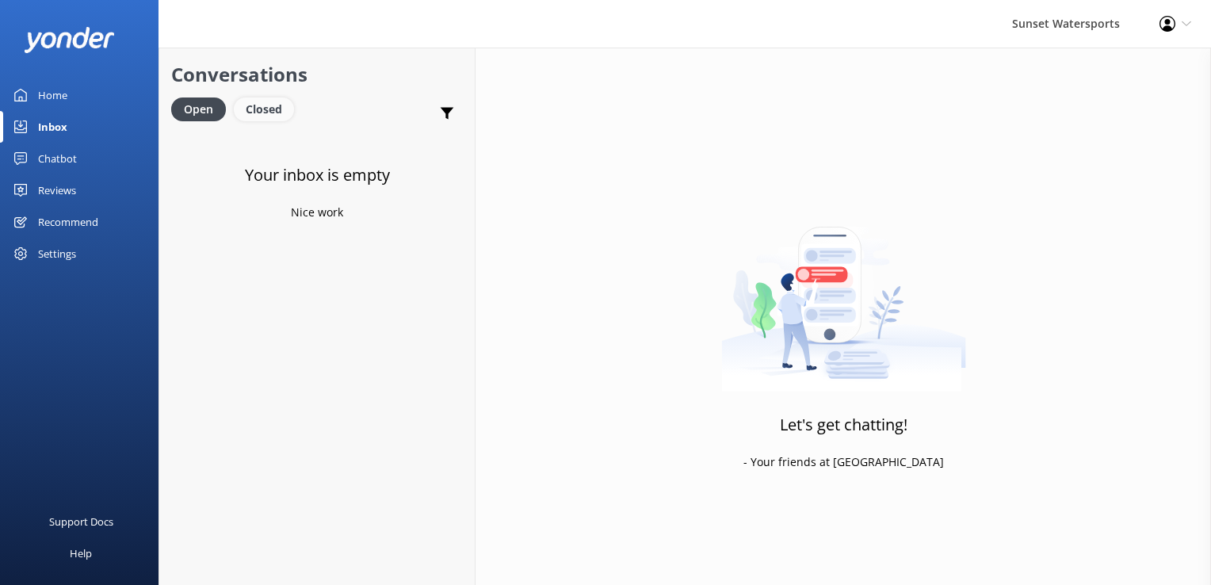
click at [253, 121] on div "Closed" at bounding box center [264, 109] width 60 height 24
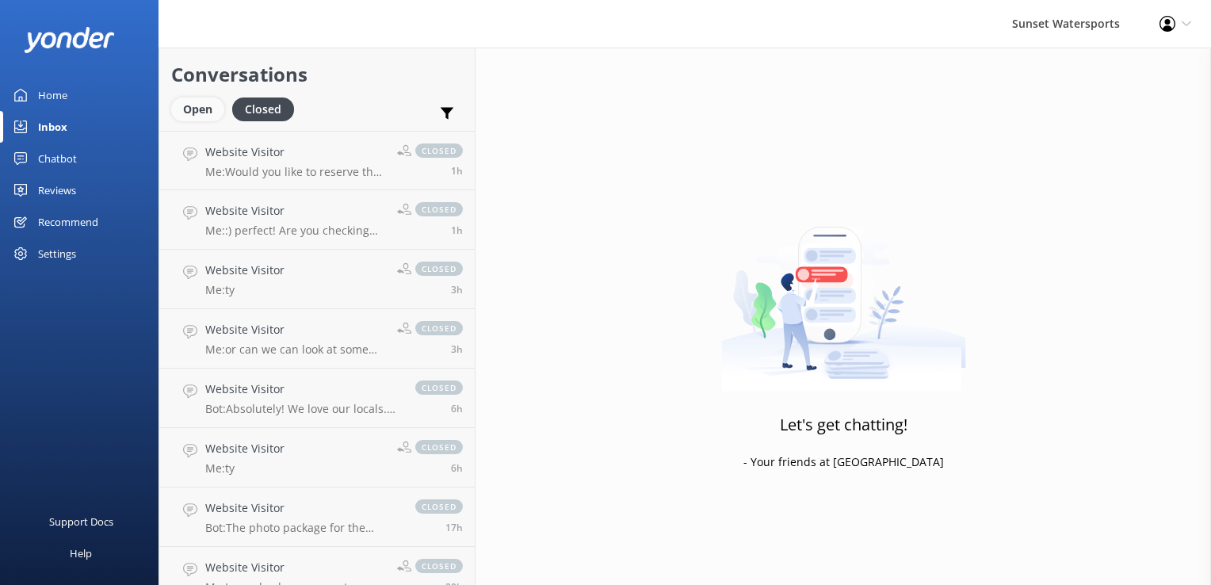
click at [199, 112] on div "Open" at bounding box center [197, 109] width 53 height 24
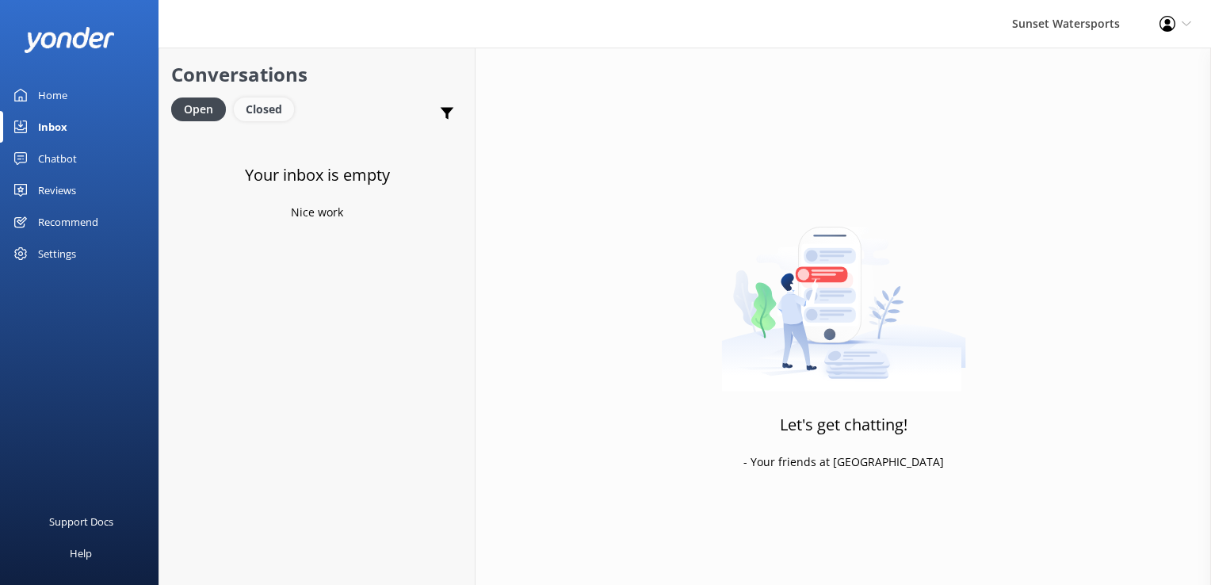
click at [263, 109] on div "Closed" at bounding box center [264, 109] width 60 height 24
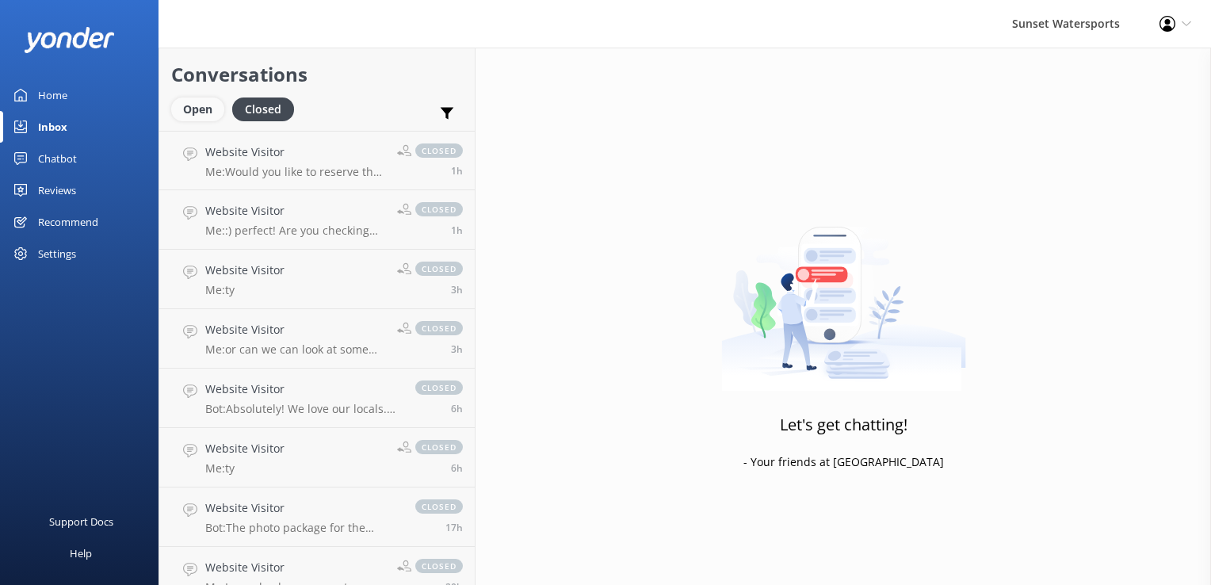
click at [212, 109] on div "Open" at bounding box center [197, 109] width 53 height 24
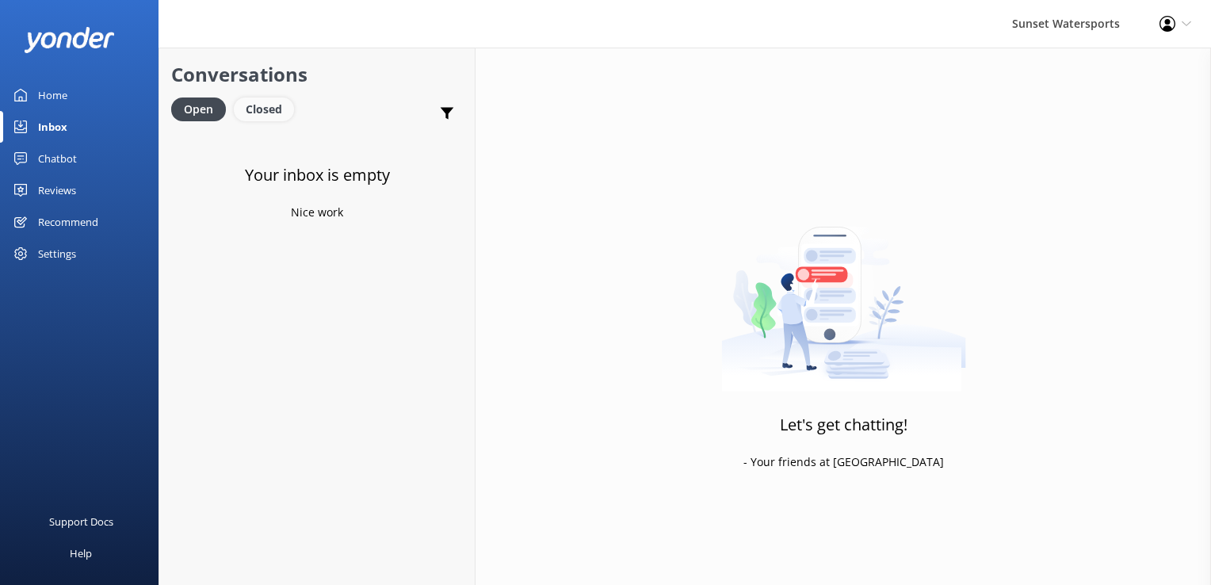
click at [272, 106] on div "Closed" at bounding box center [264, 109] width 60 height 24
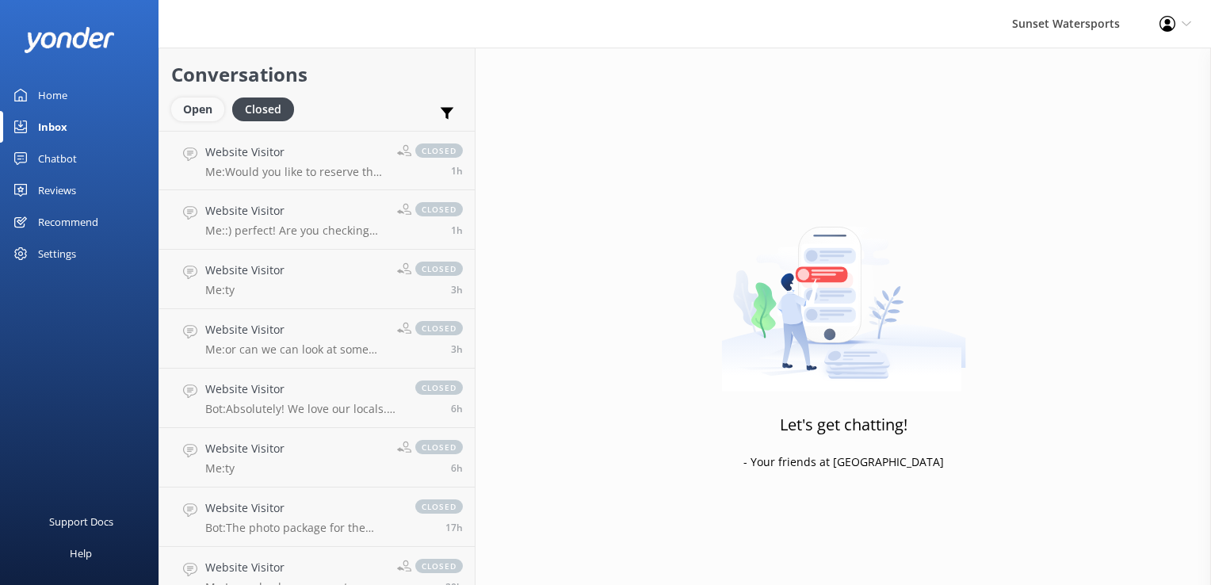
click at [211, 115] on div "Open" at bounding box center [197, 109] width 53 height 24
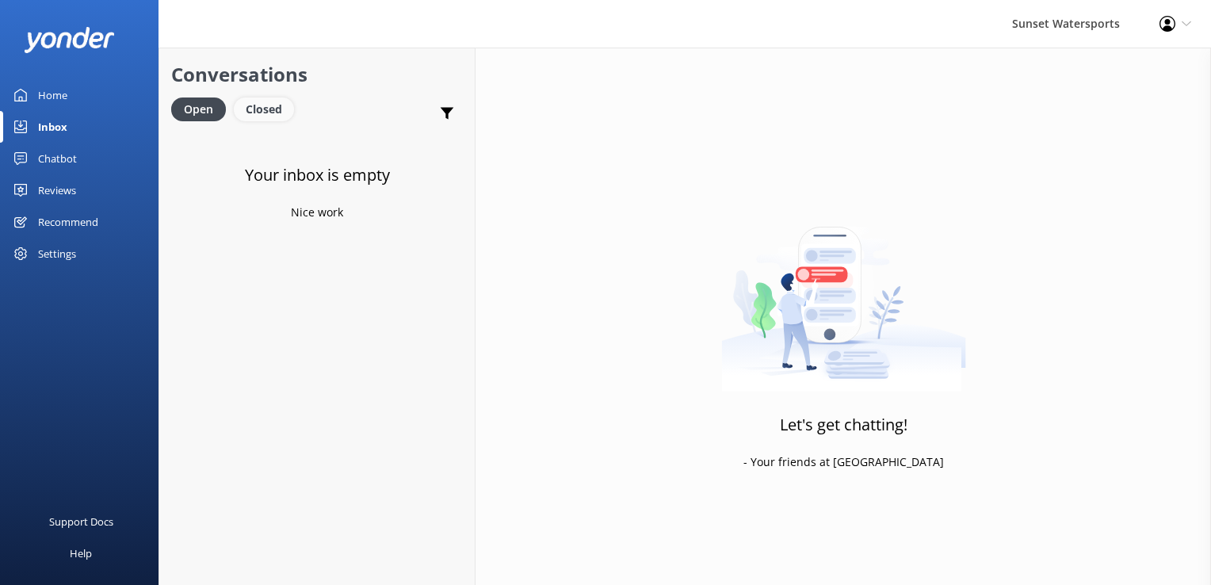
click at [266, 114] on div "Closed" at bounding box center [264, 109] width 60 height 24
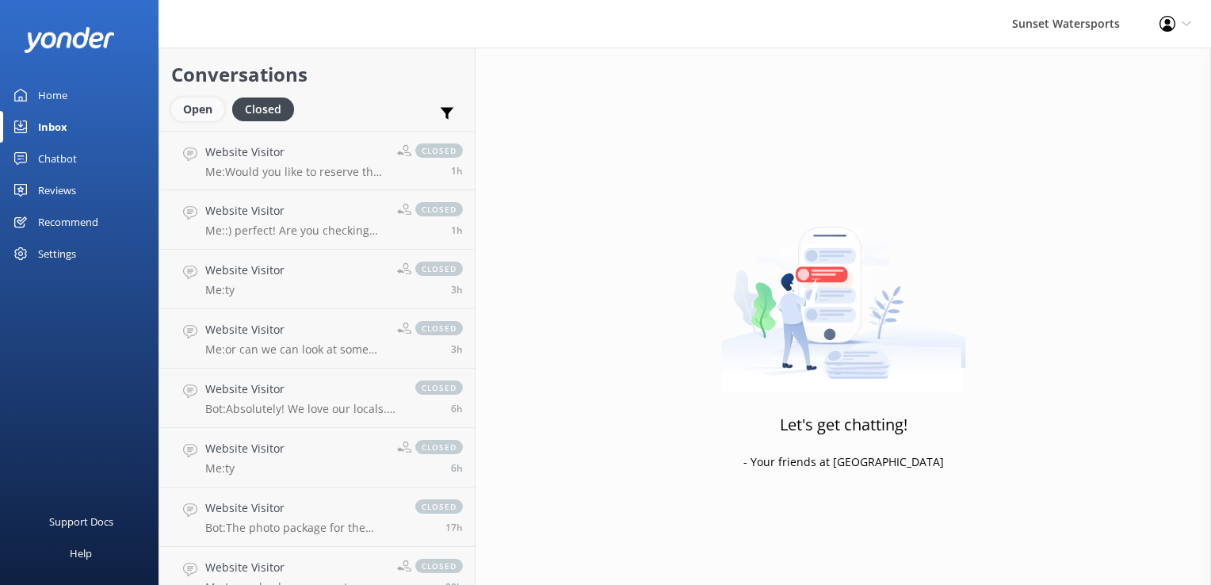
click at [210, 111] on div "Open" at bounding box center [197, 109] width 53 height 24
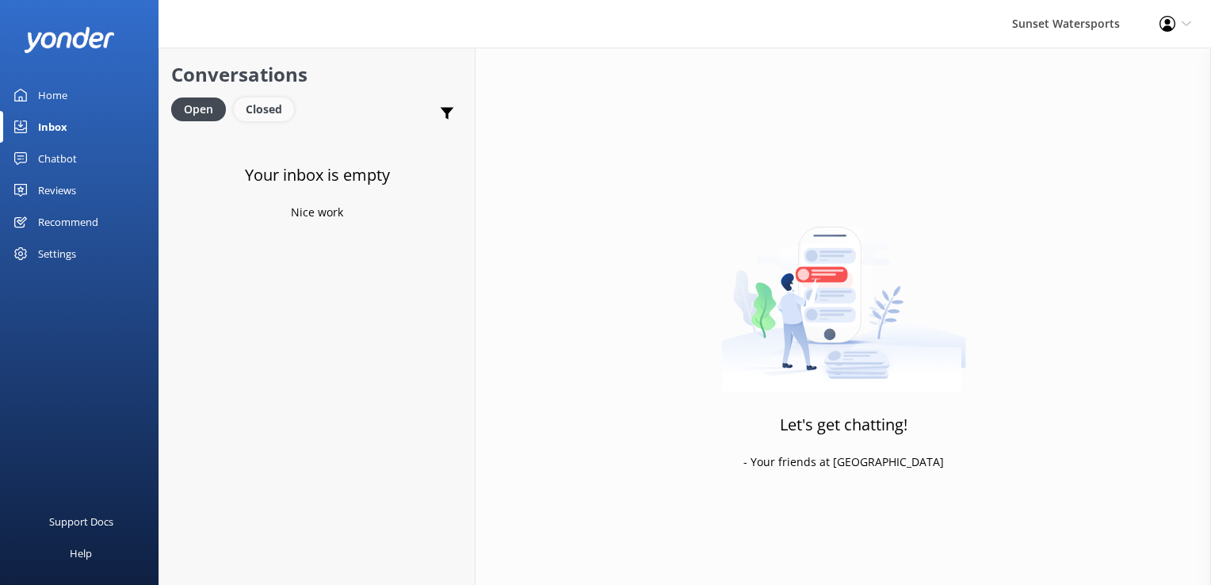
click at [259, 115] on div "Closed" at bounding box center [264, 109] width 60 height 24
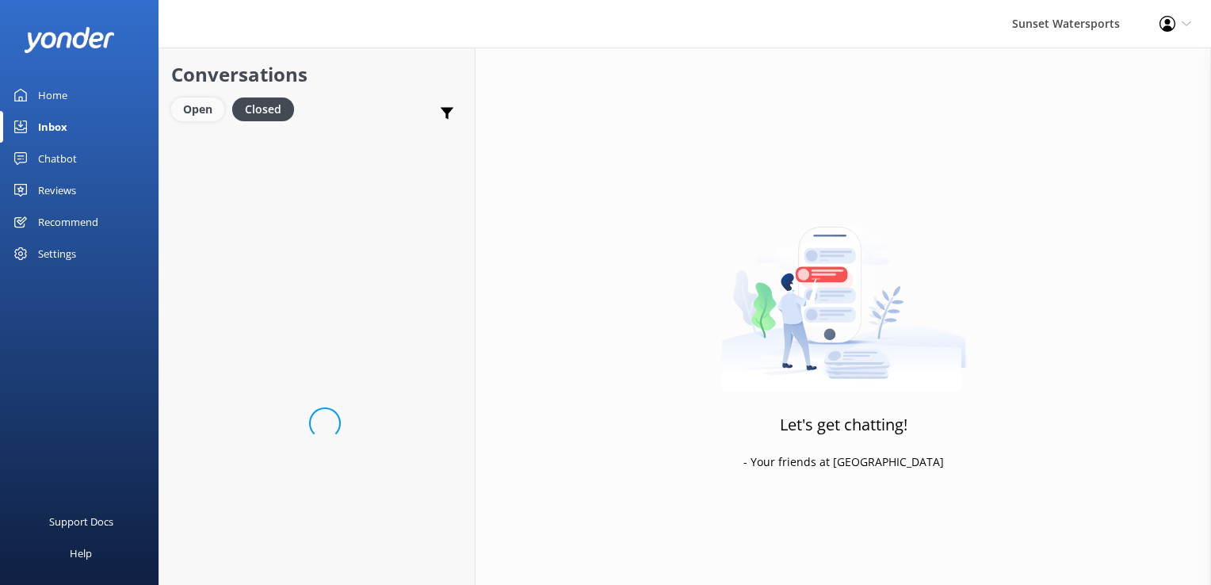
click at [200, 107] on div "Open" at bounding box center [197, 109] width 53 height 24
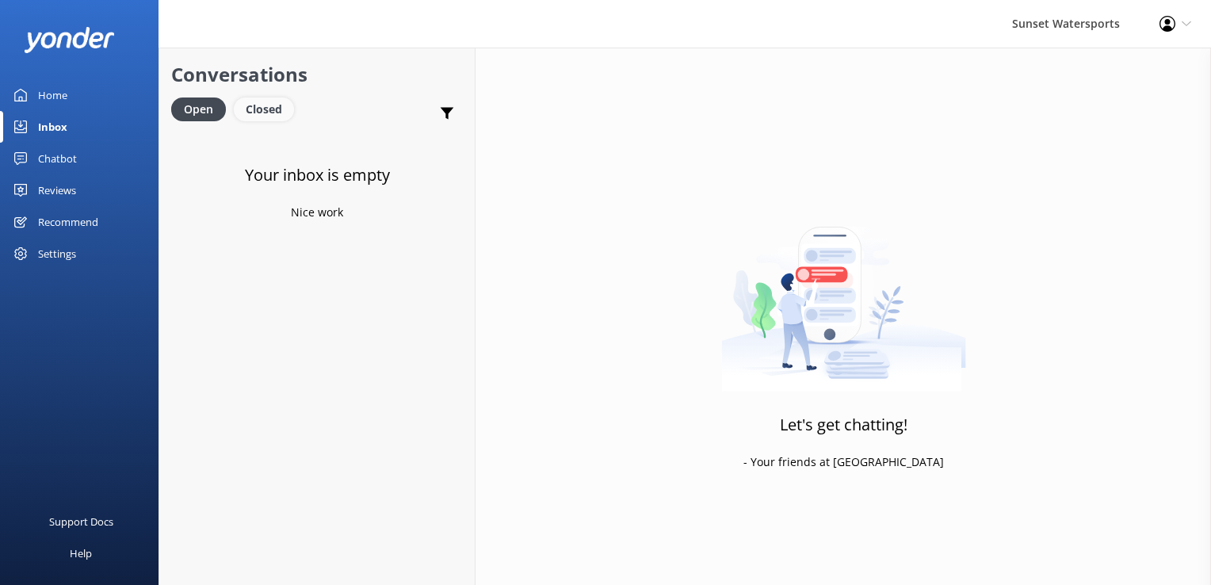
click at [274, 121] on div "Closed" at bounding box center [264, 109] width 60 height 24
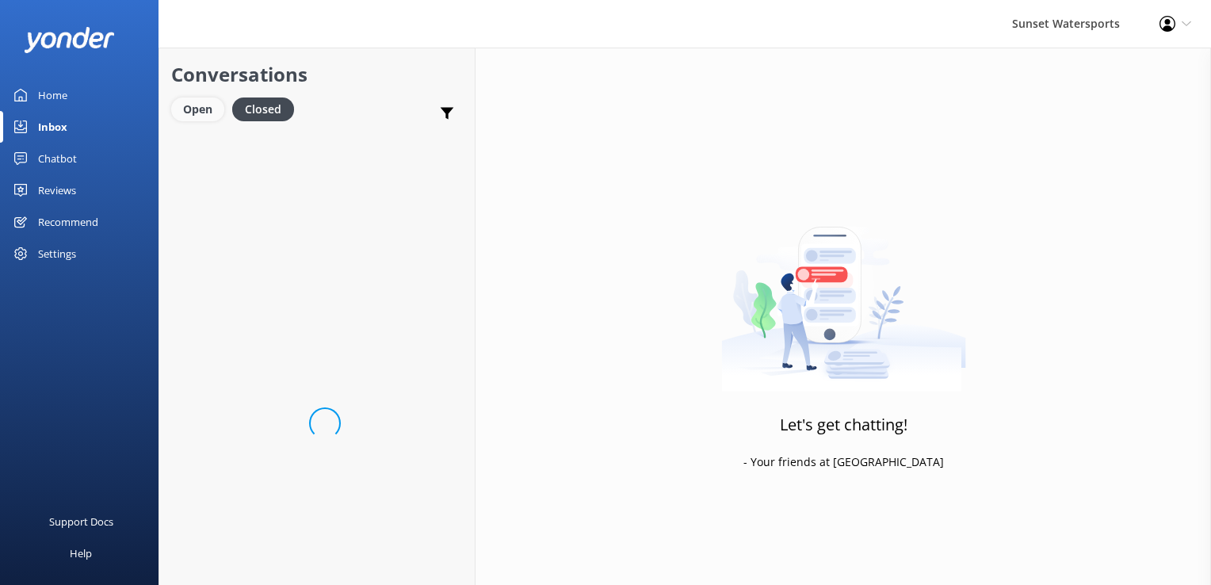
click at [197, 106] on div "Open" at bounding box center [197, 109] width 53 height 24
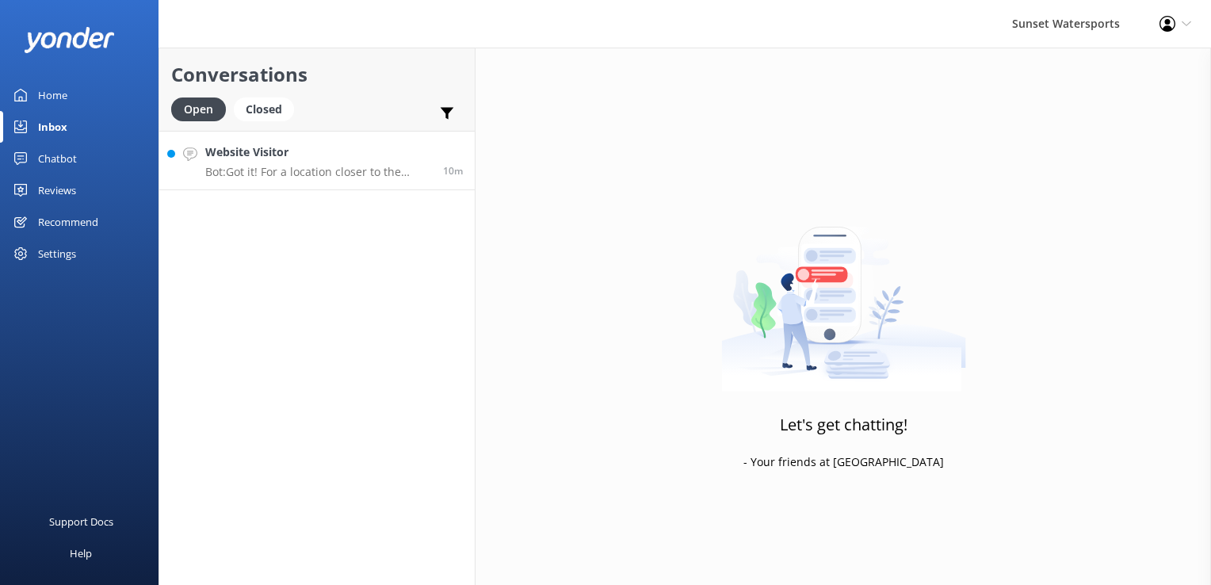
click at [292, 148] on h4 "Website Visitor" at bounding box center [318, 151] width 226 height 17
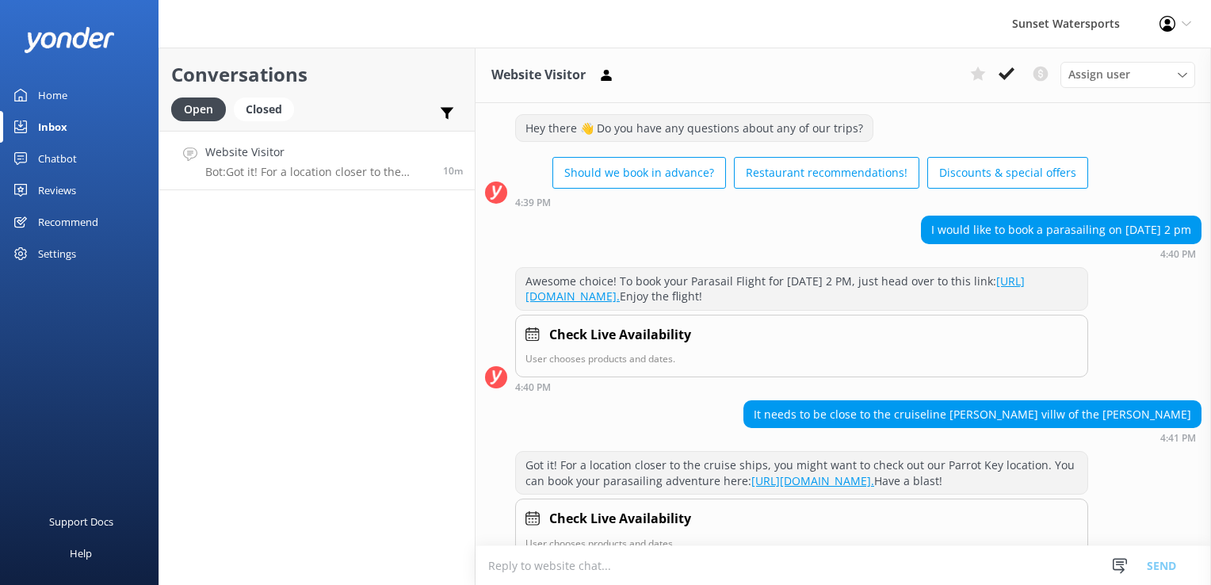
scroll to position [1259, 0]
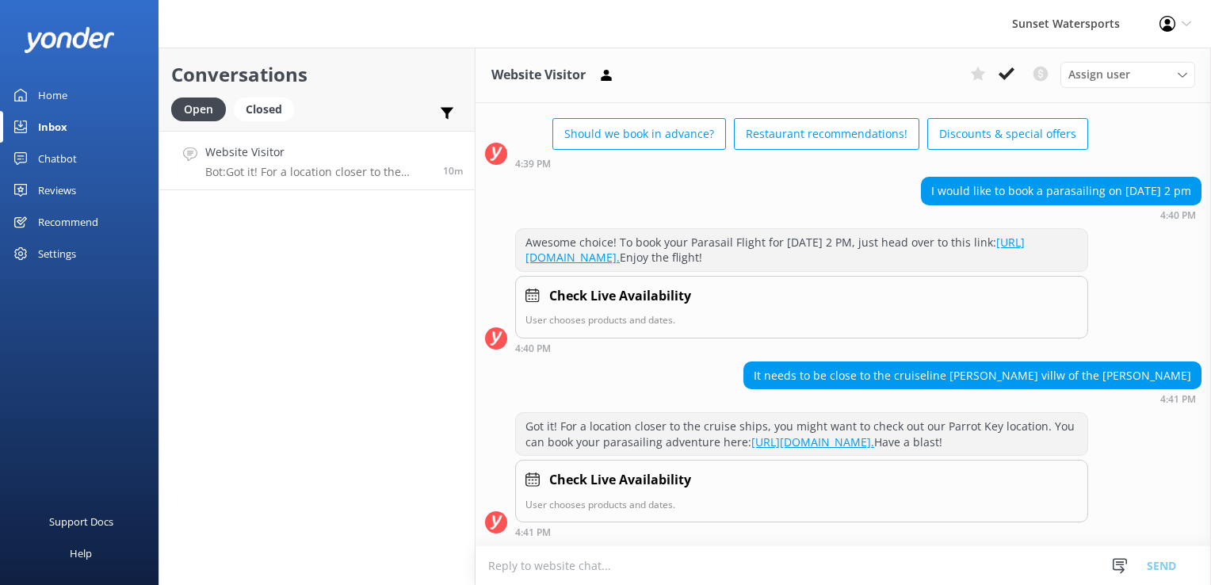
click at [598, 564] on textarea at bounding box center [843, 565] width 735 height 39
type textarea "l"
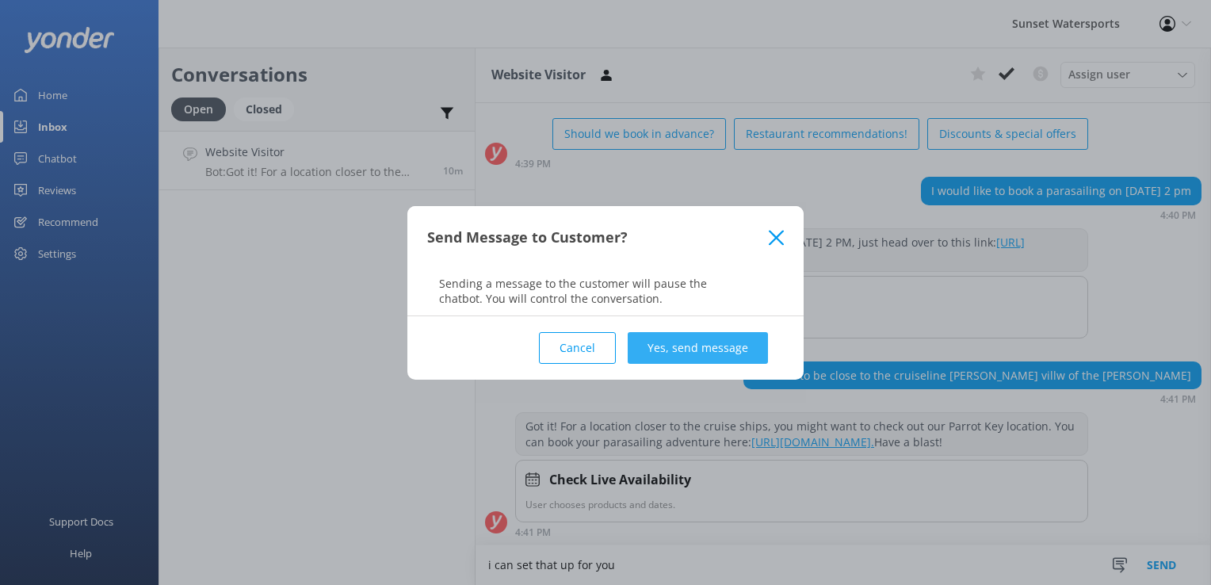
type textarea "i can set that up for you"
click at [697, 363] on button "Yes, send message" at bounding box center [698, 348] width 140 height 32
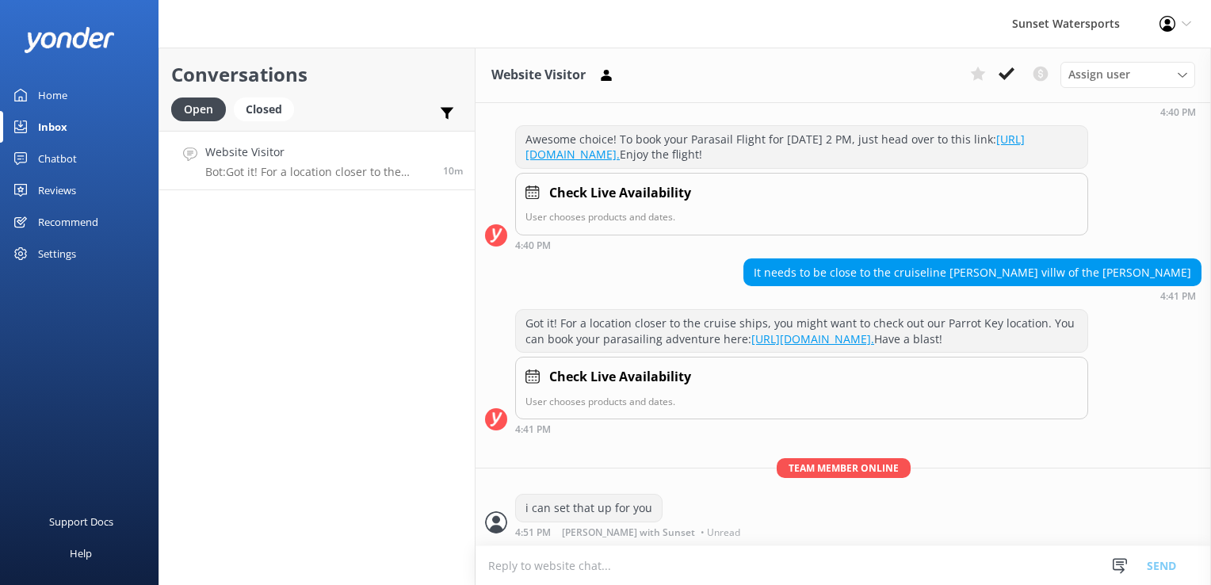
scroll to position [1362, 0]
click at [599, 552] on textarea at bounding box center [843, 565] width 735 height 39
click at [659, 584] on html "Sunset Watersports Profile Settings Logout Home Inbox Chatbot Content Products …" at bounding box center [605, 292] width 1211 height 585
click at [638, 567] on textarea at bounding box center [843, 565] width 735 height 39
paste textarea "[URL][DOMAIN_NAME]"
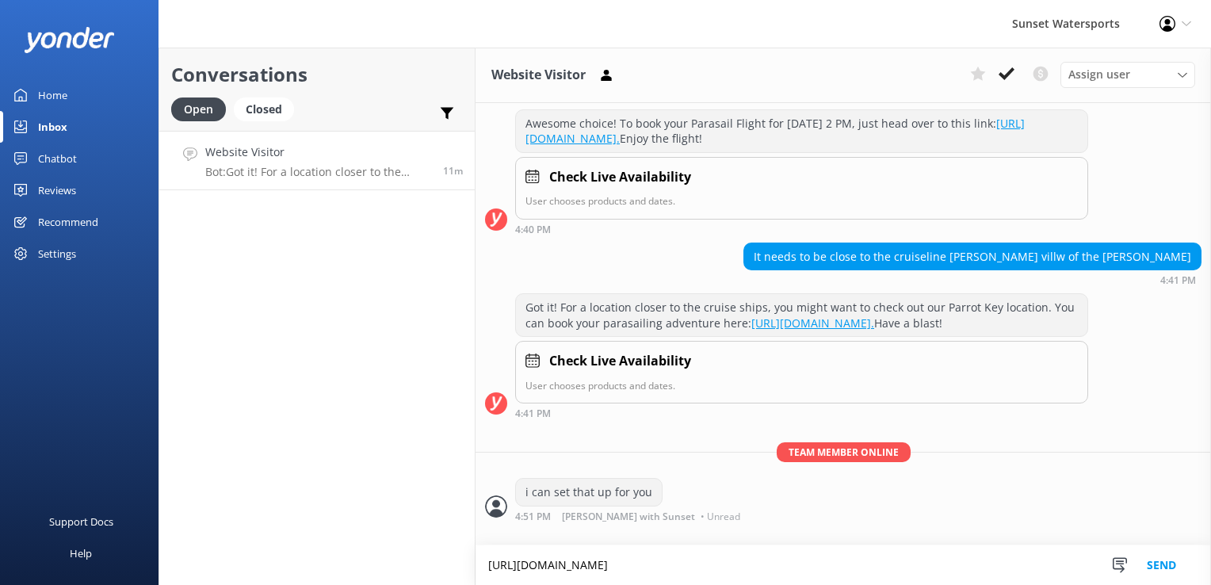
scroll to position [1378, 0]
type textarea "[URL][DOMAIN_NAME]"
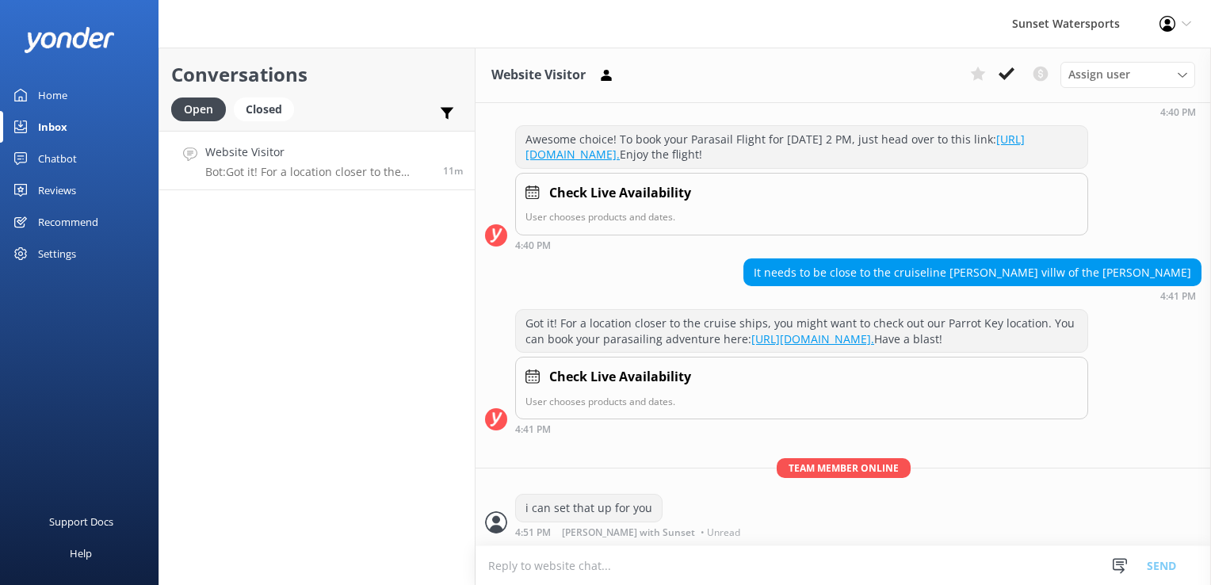
scroll to position [1362, 0]
click at [586, 572] on textarea at bounding box center [843, 565] width 735 height 39
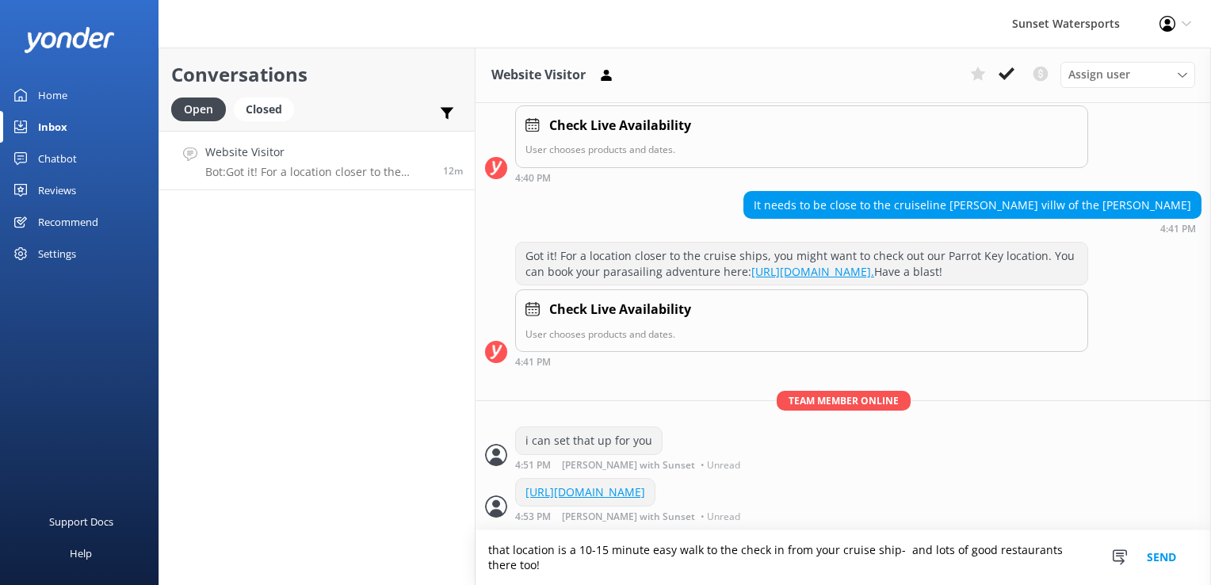
scroll to position [1460, 0]
type textarea "that location is a 10-15 minute easy walk to the check in from your cruise ship…"
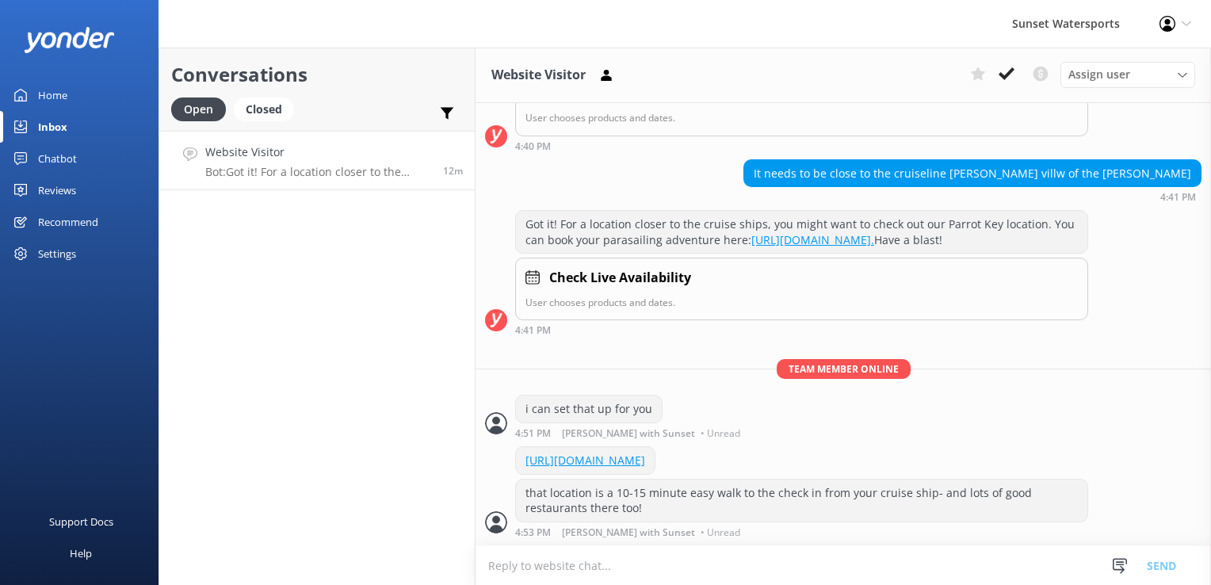
scroll to position [1491, 0]
click at [273, 138] on link "Website Visitor Bot: Got it! For a location closer to the cruise ships, you mig…" at bounding box center [316, 160] width 315 height 59
click at [1002, 82] on button at bounding box center [1006, 74] width 29 height 24
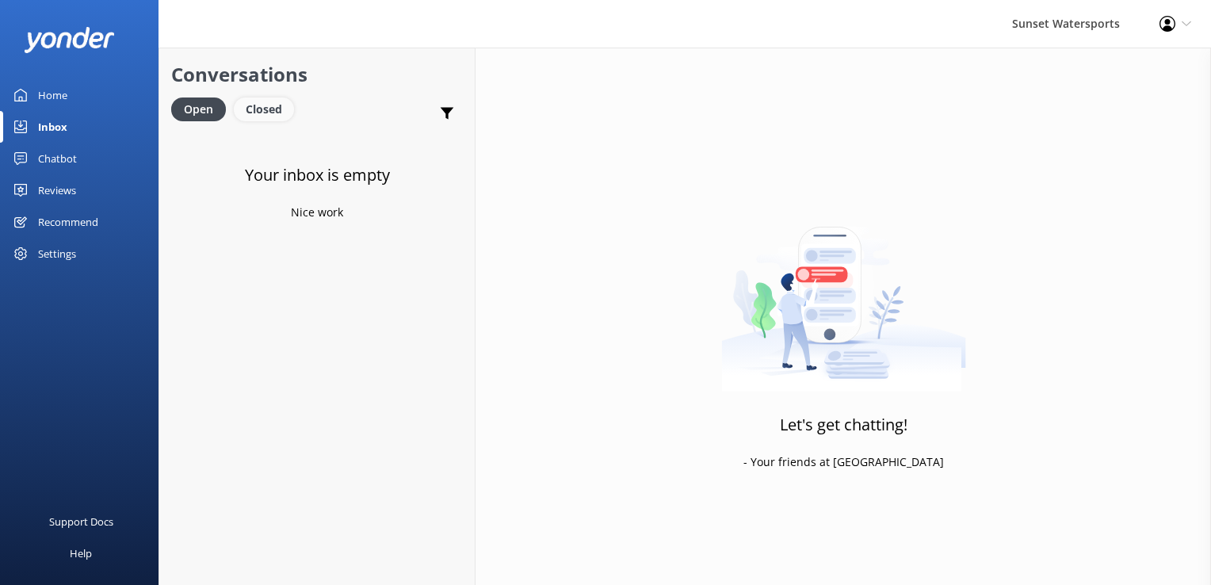
click at [260, 113] on div "Closed" at bounding box center [264, 109] width 60 height 24
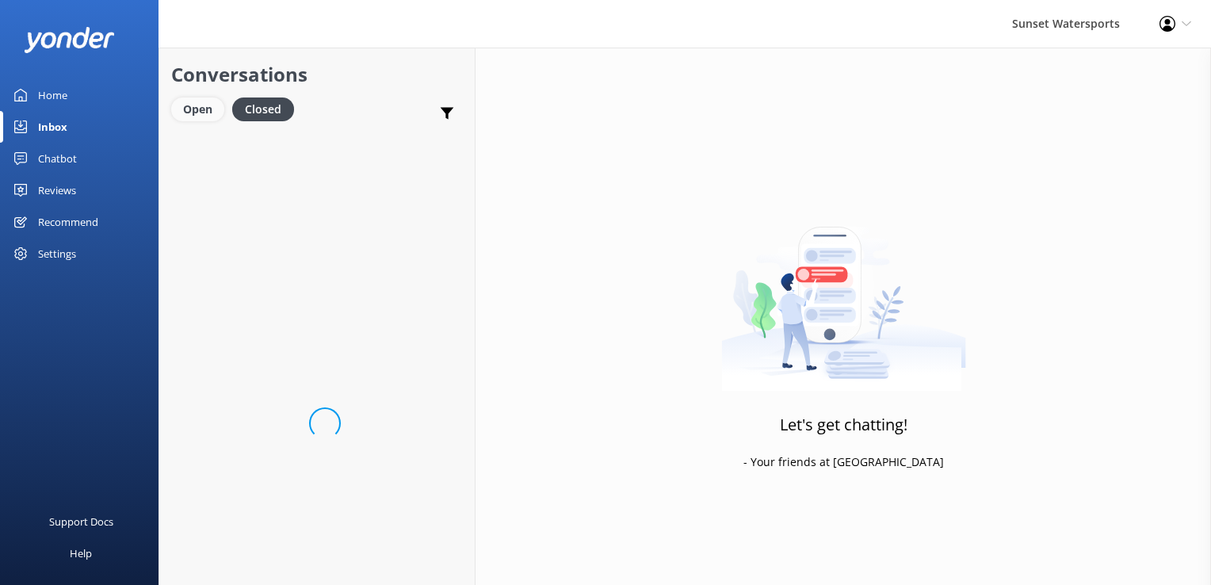
click at [197, 116] on div "Open" at bounding box center [197, 109] width 53 height 24
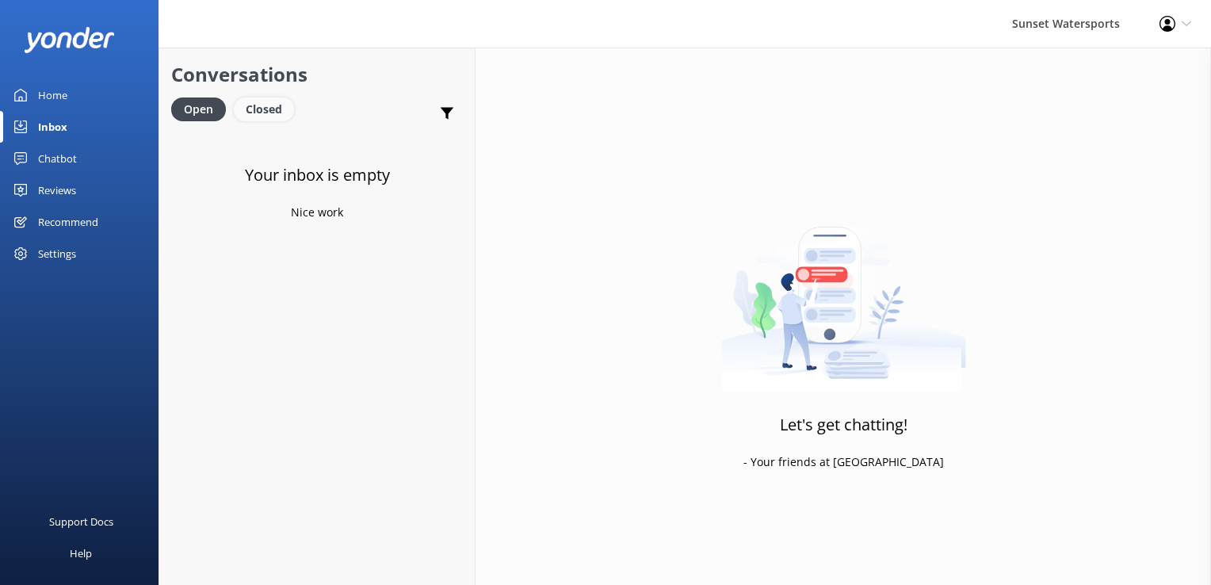
click at [258, 119] on div "Closed" at bounding box center [264, 109] width 60 height 24
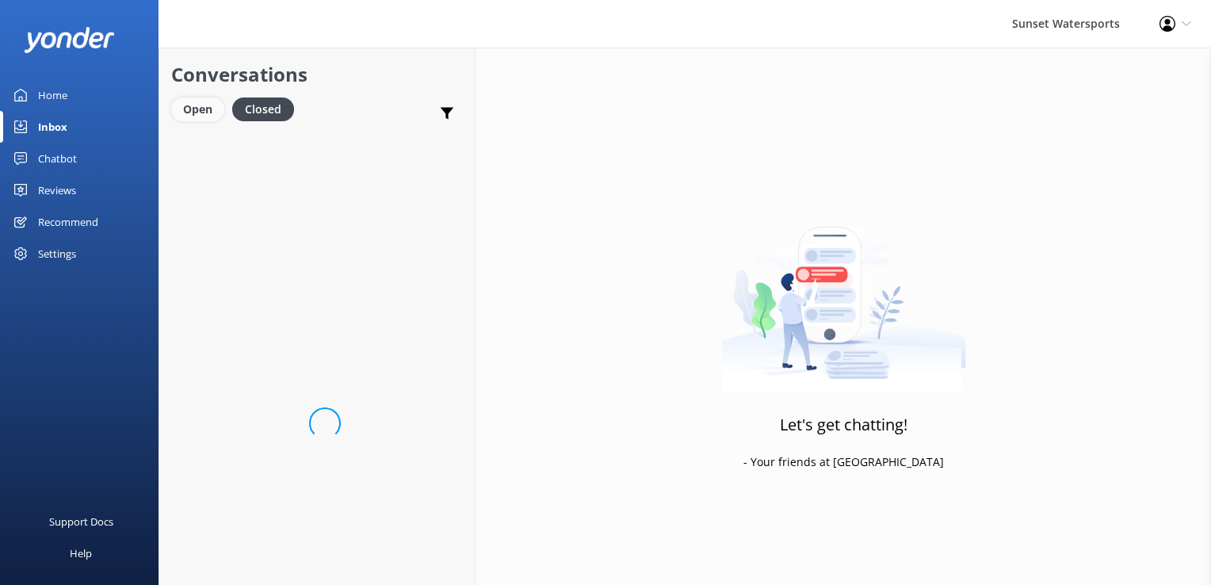
click at [208, 111] on div "Open" at bounding box center [197, 109] width 53 height 24
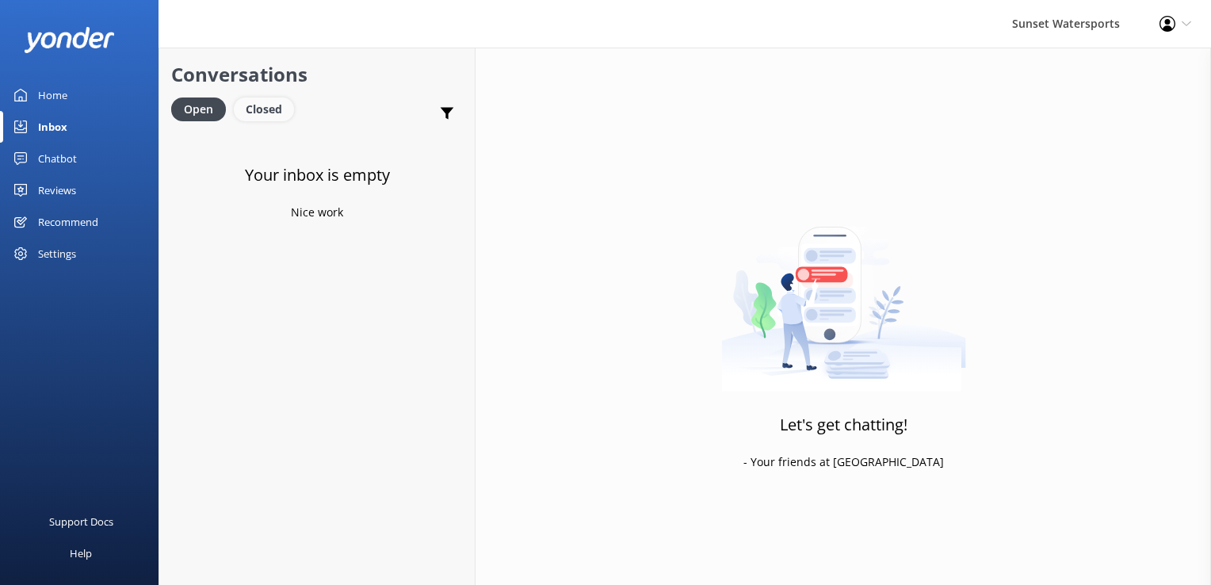
click at [260, 114] on div "Closed" at bounding box center [264, 109] width 60 height 24
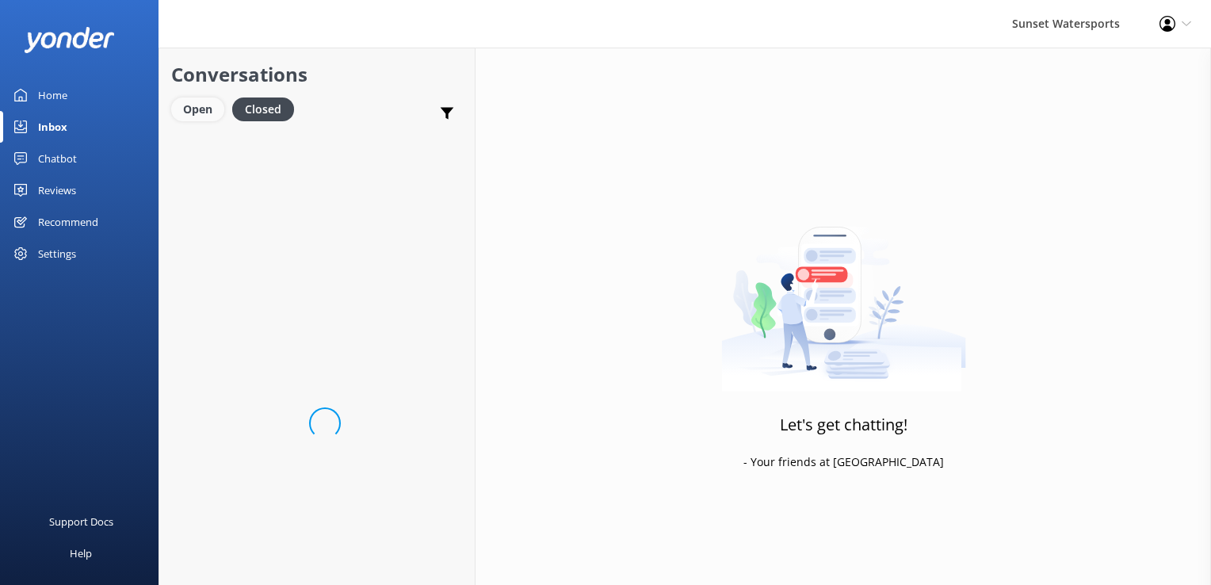
click at [206, 121] on div "Open" at bounding box center [197, 109] width 53 height 24
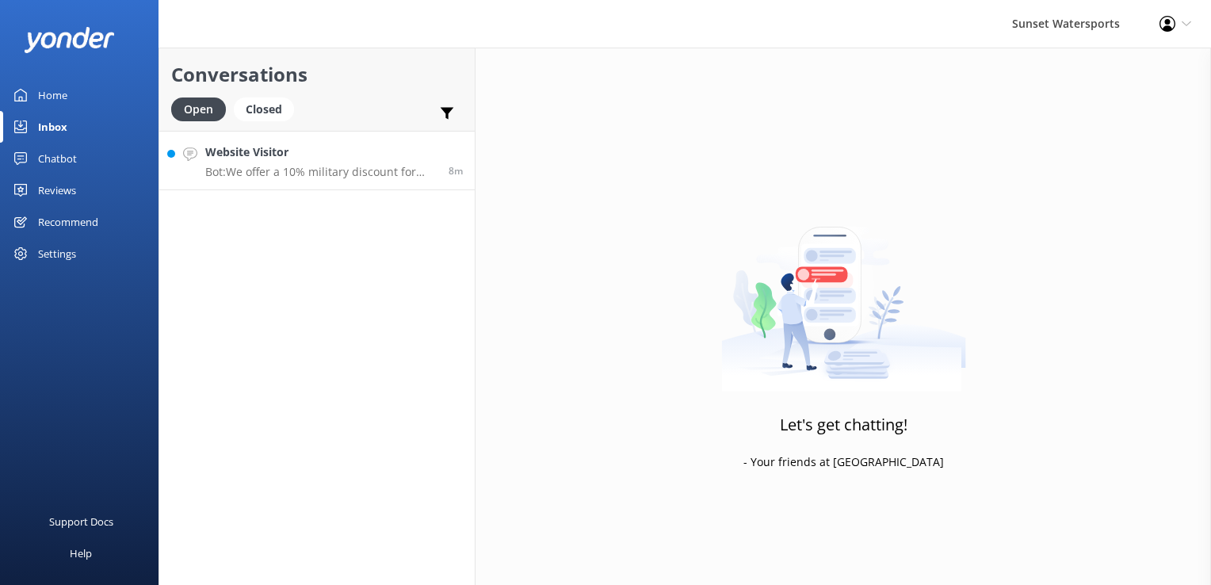
click at [262, 155] on h4 "Website Visitor" at bounding box center [320, 151] width 231 height 17
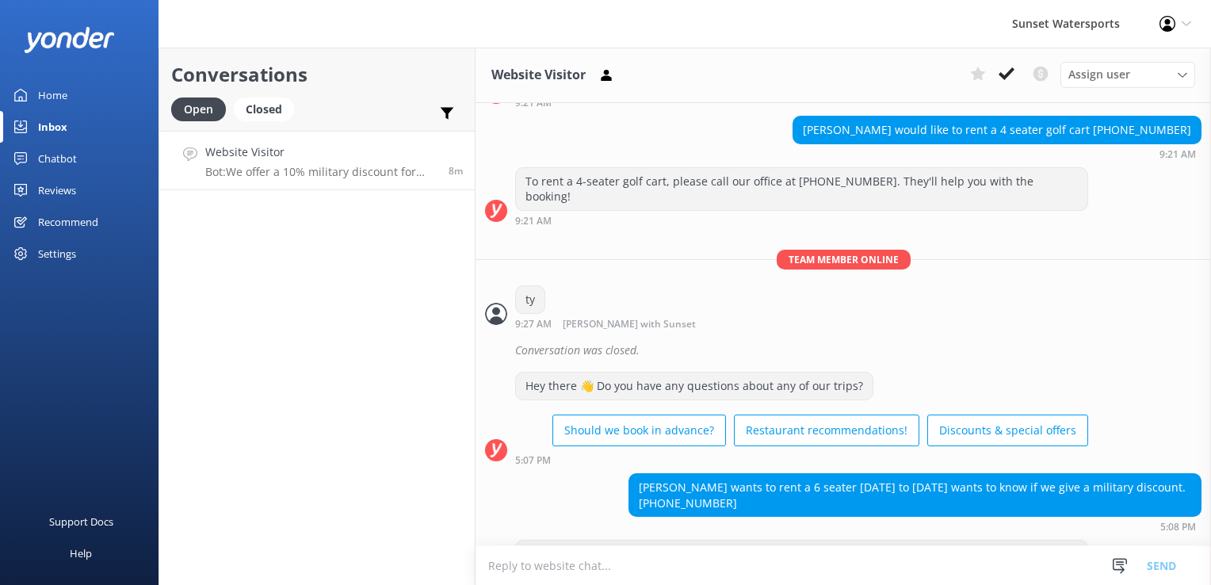
scroll to position [4375, 0]
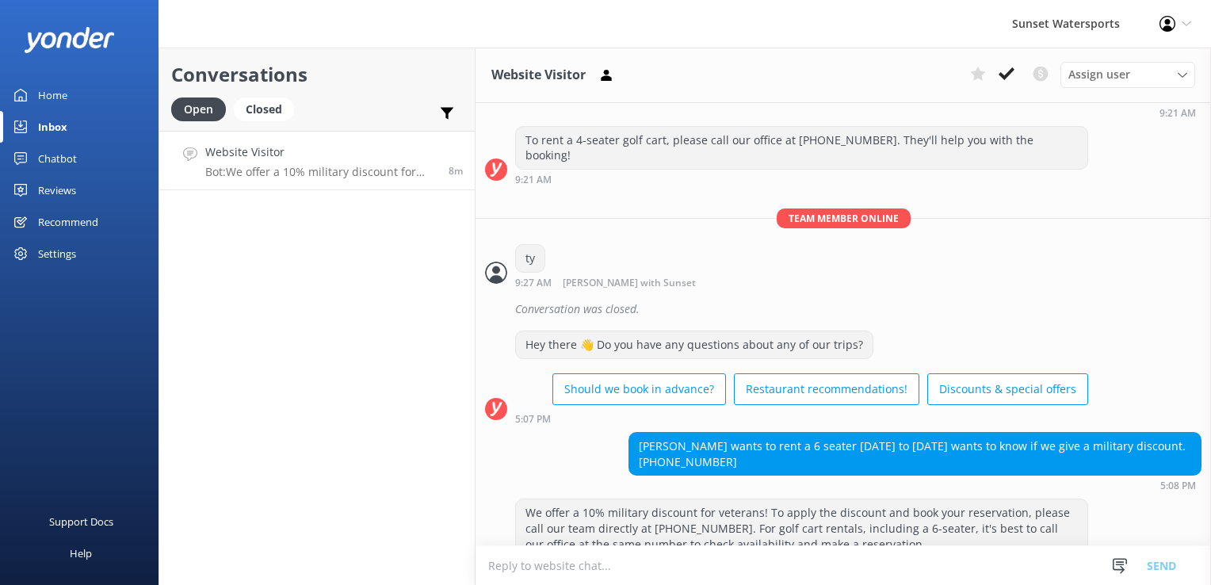
click at [521, 573] on textarea at bounding box center [843, 565] width 735 height 39
type textarea "o"
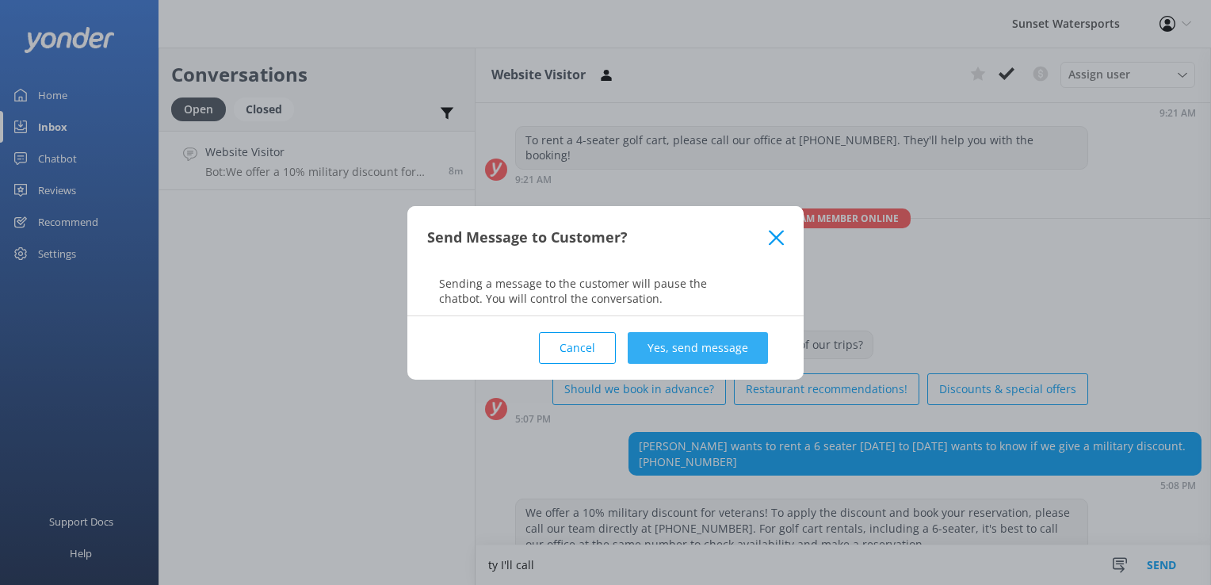
type textarea "ty I'll call"
click at [707, 341] on button "Yes, send message" at bounding box center [698, 348] width 140 height 32
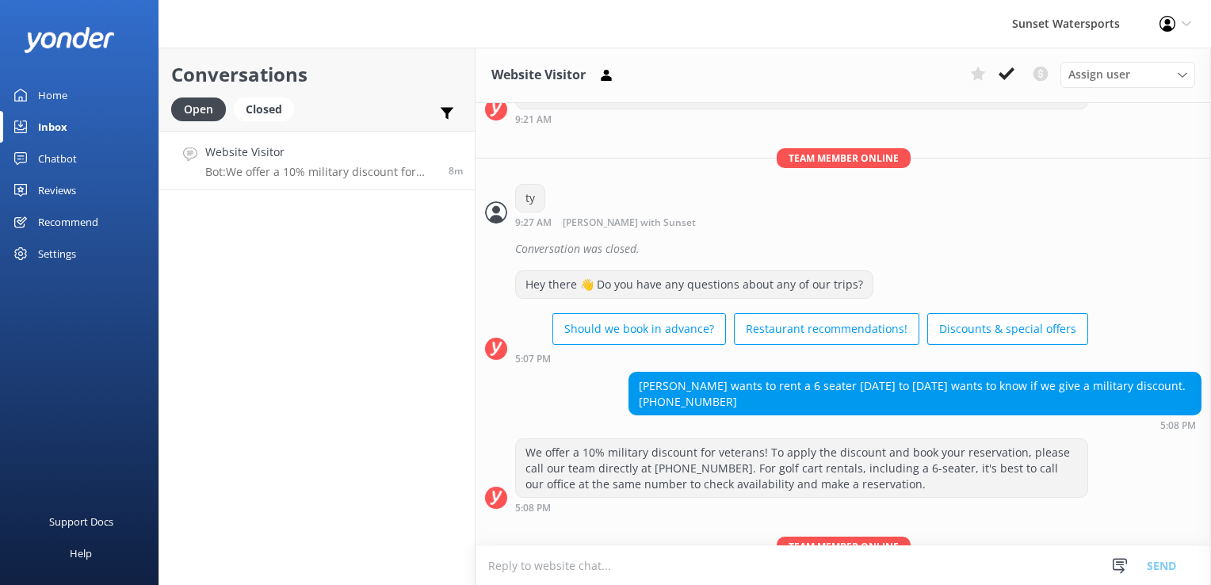
scroll to position [4479, 0]
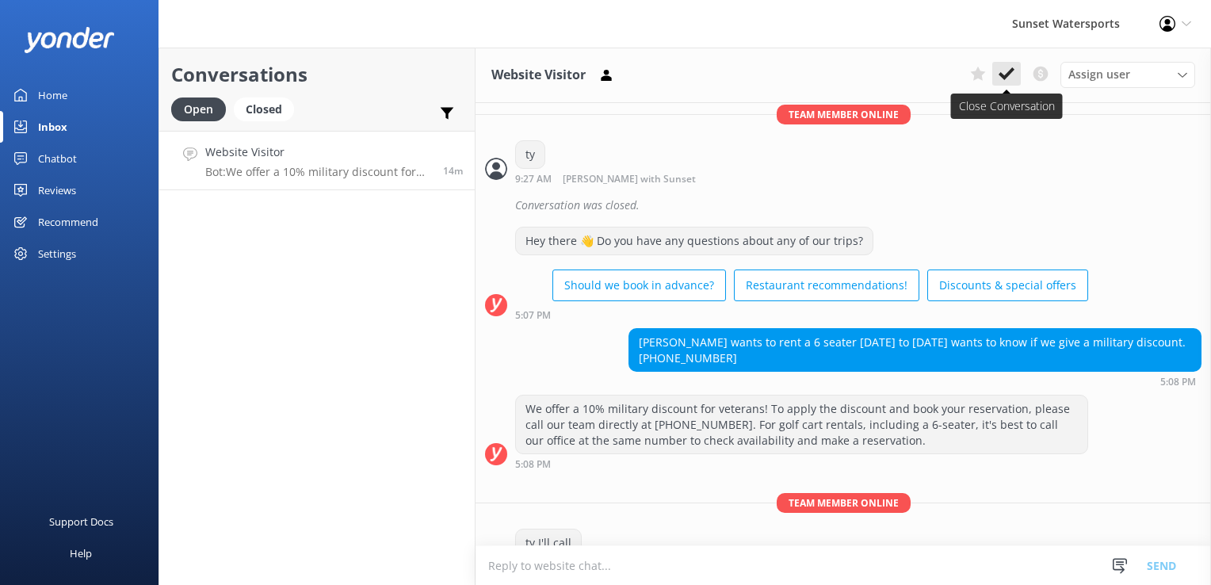
click at [1008, 78] on icon at bounding box center [1007, 74] width 16 height 16
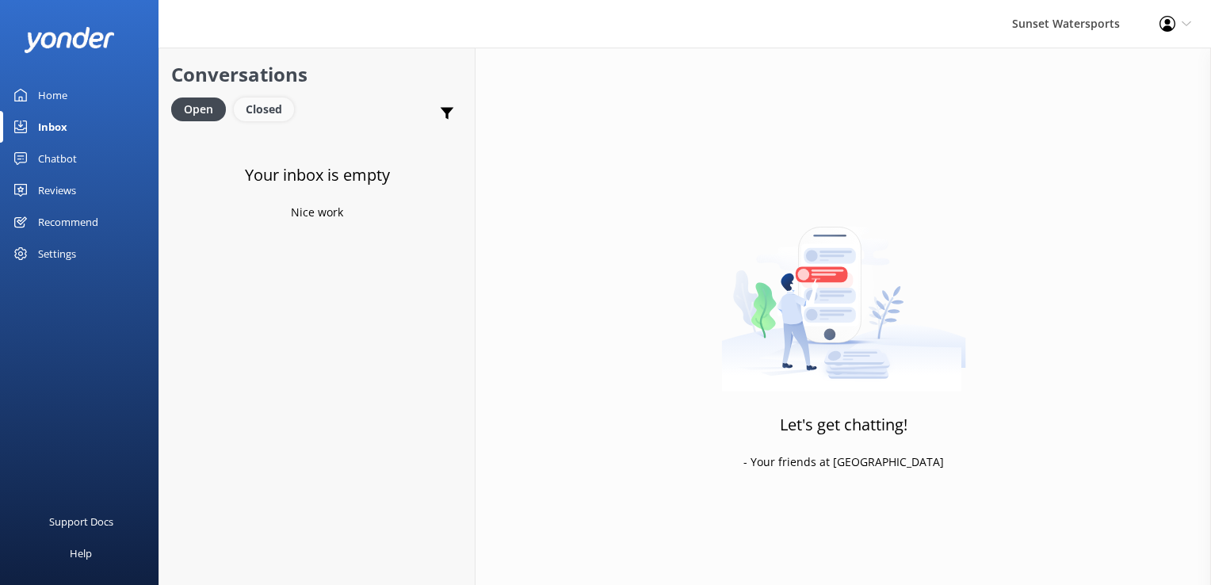
click at [257, 101] on div "Closed" at bounding box center [264, 109] width 60 height 24
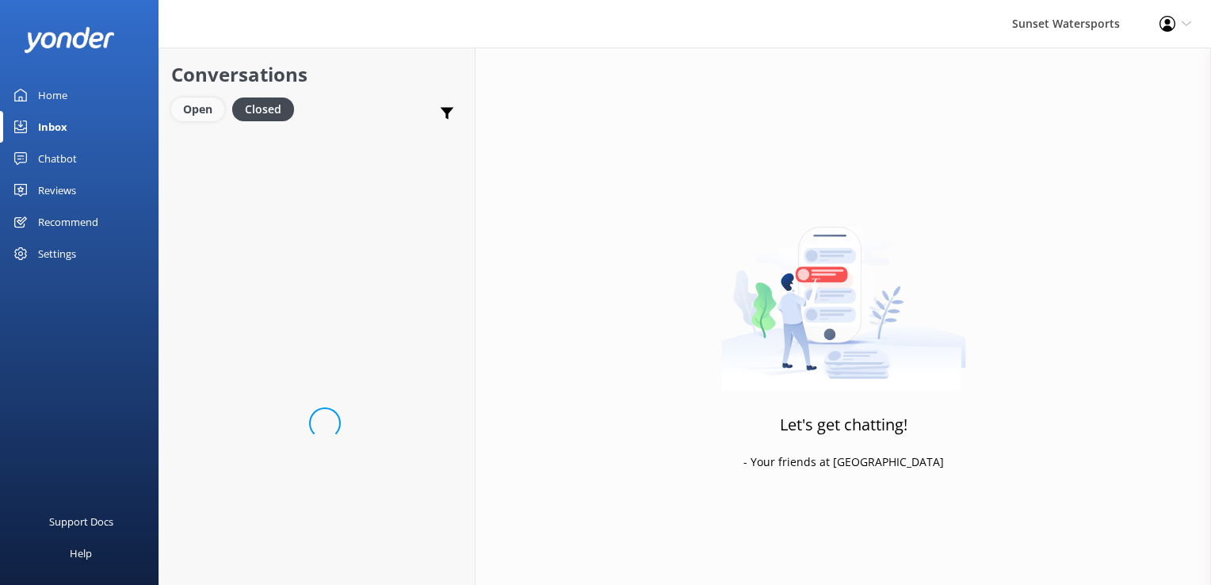
click at [201, 109] on div "Open" at bounding box center [197, 109] width 53 height 24
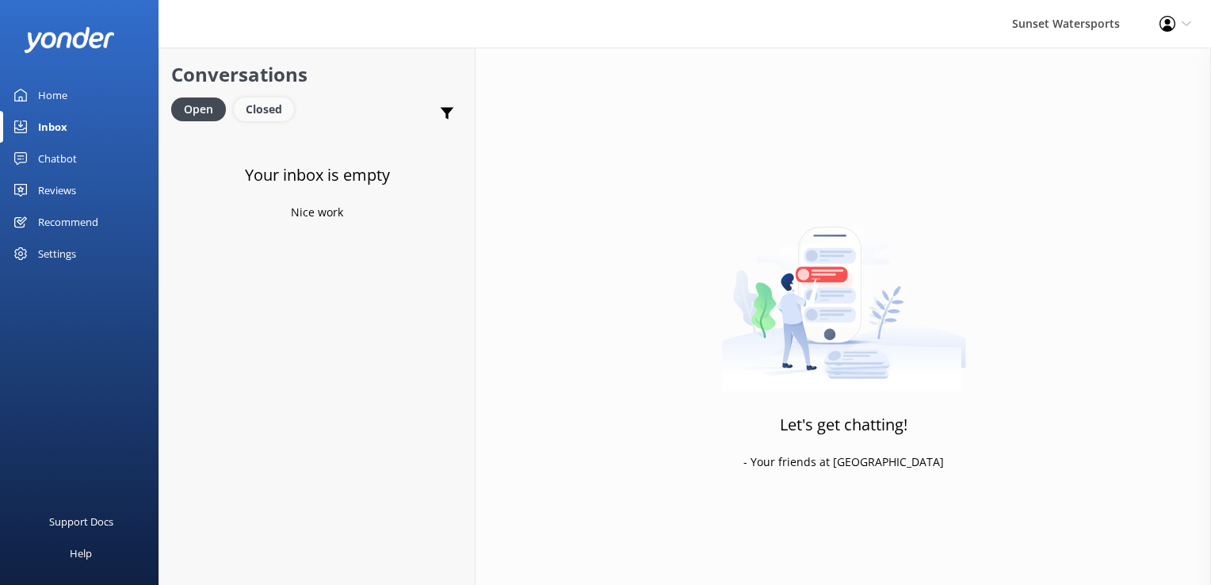
click at [257, 103] on div "Closed" at bounding box center [264, 109] width 60 height 24
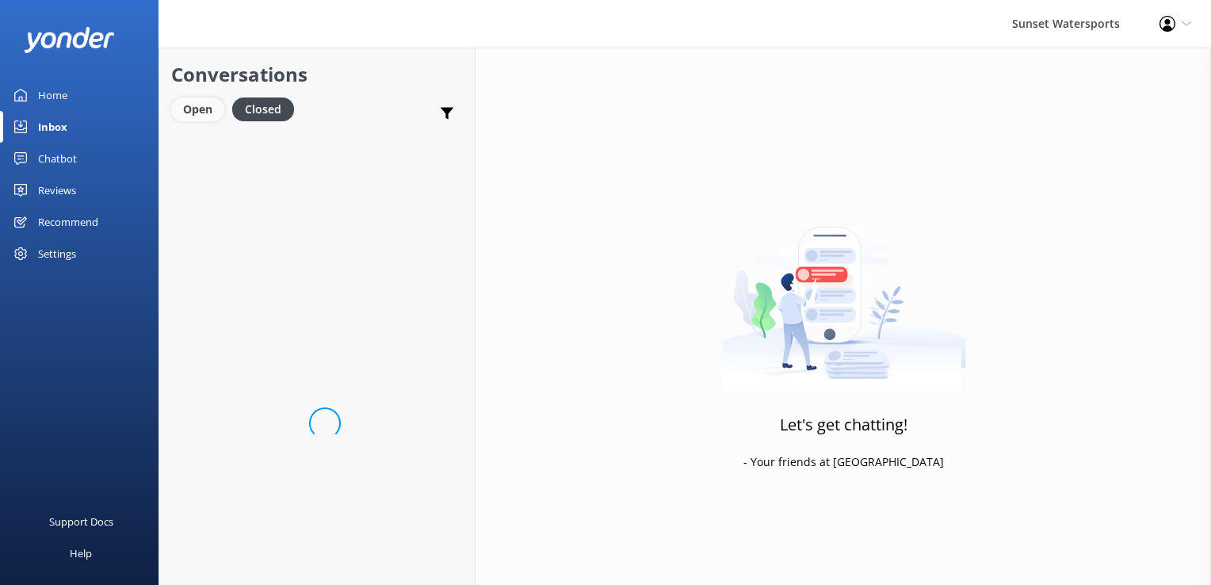
click at [222, 113] on div "Open" at bounding box center [197, 109] width 53 height 24
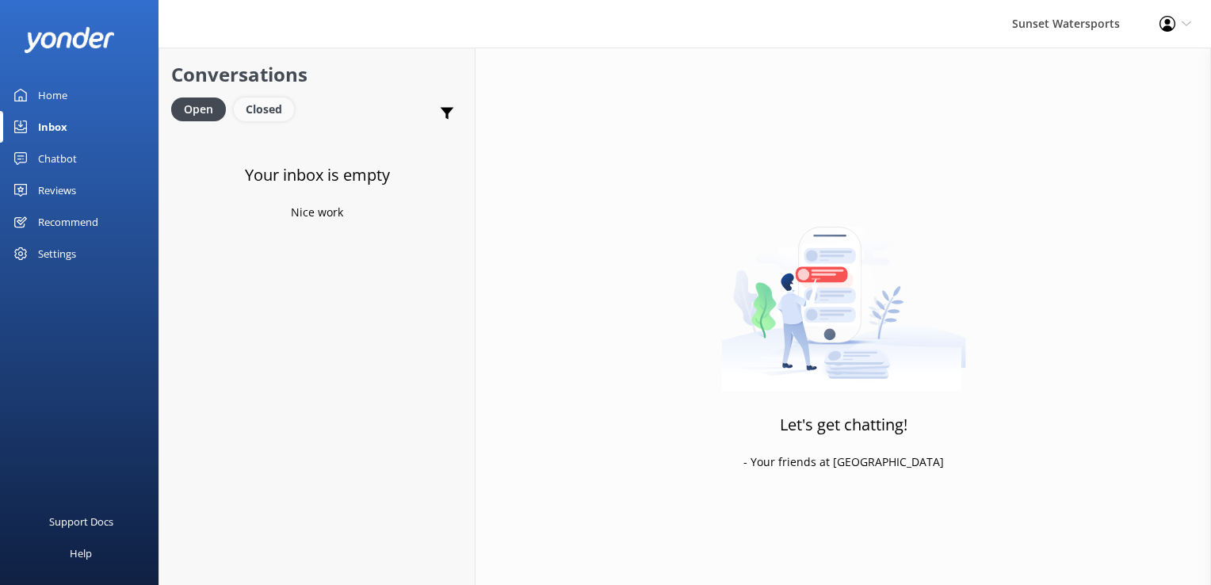
click at [273, 116] on div "Closed" at bounding box center [264, 109] width 60 height 24
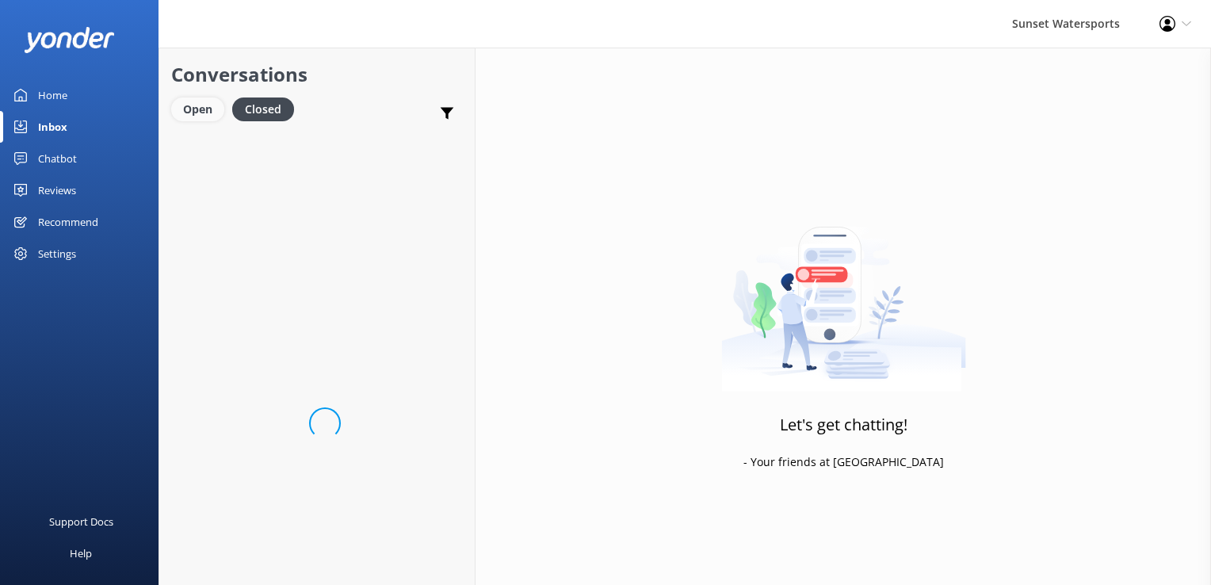
click at [206, 120] on div "Open" at bounding box center [197, 109] width 53 height 24
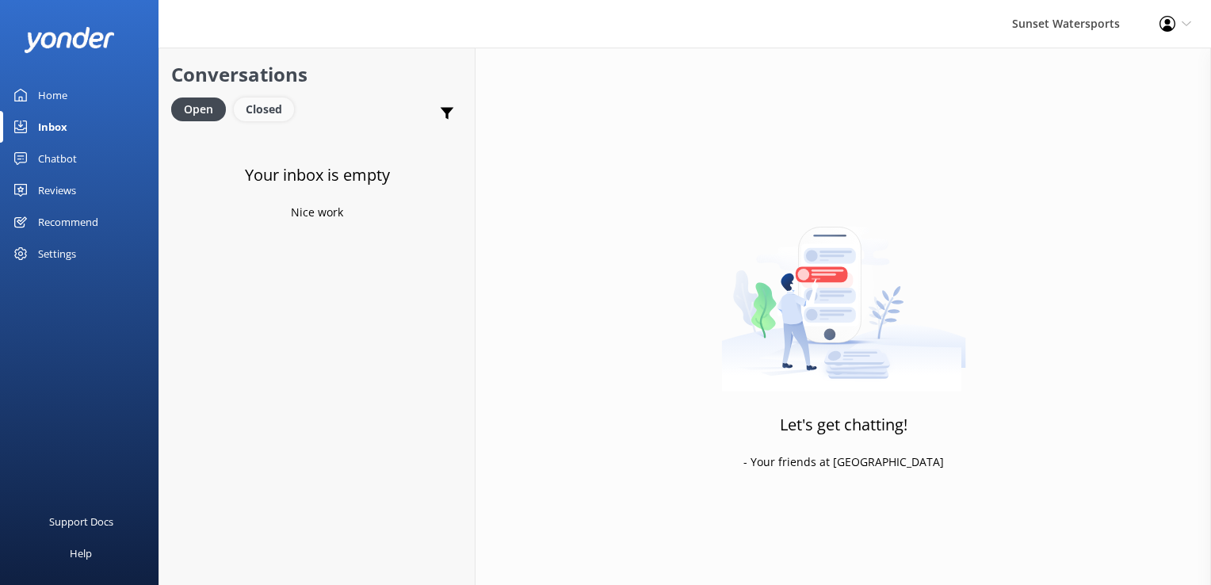
click at [246, 113] on div "Closed" at bounding box center [264, 109] width 60 height 24
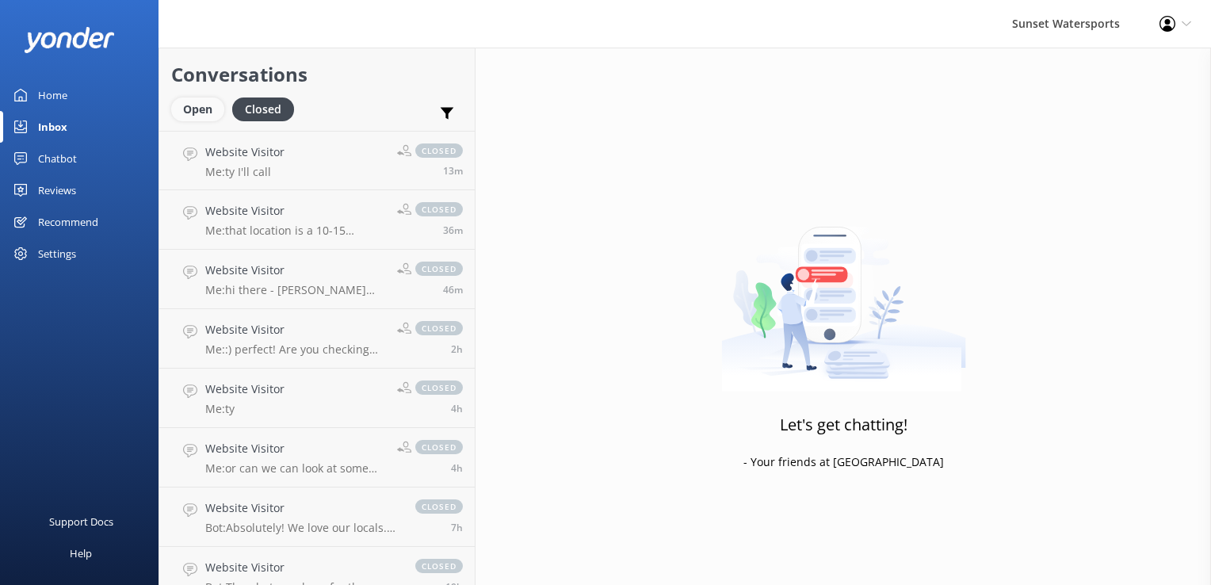
click at [190, 107] on div "Open" at bounding box center [197, 109] width 53 height 24
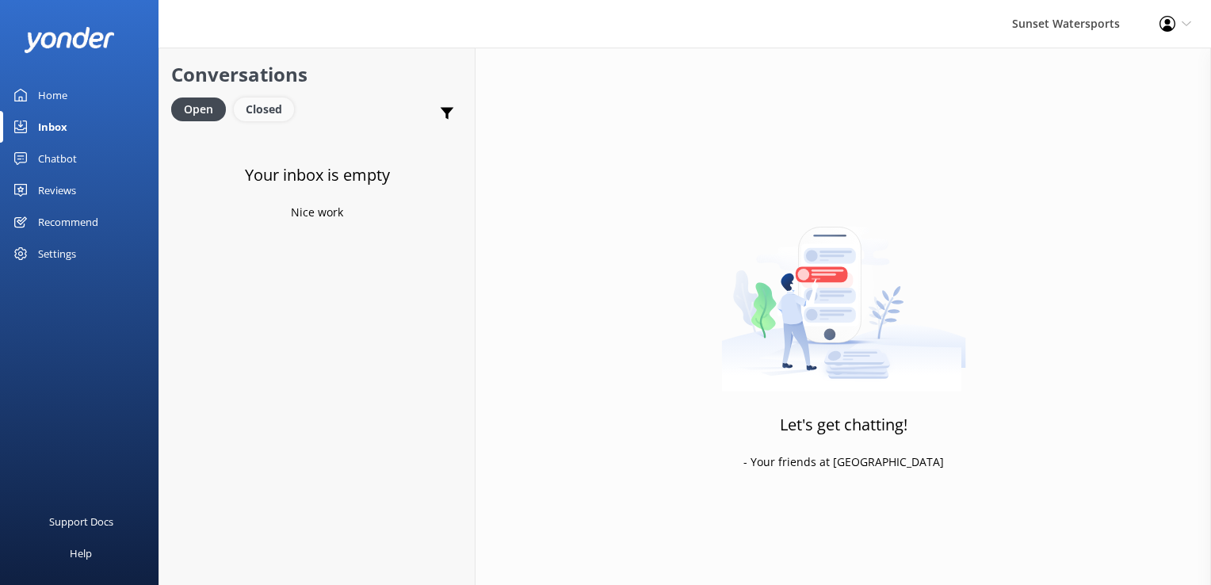
click at [273, 106] on div "Closed" at bounding box center [264, 109] width 60 height 24
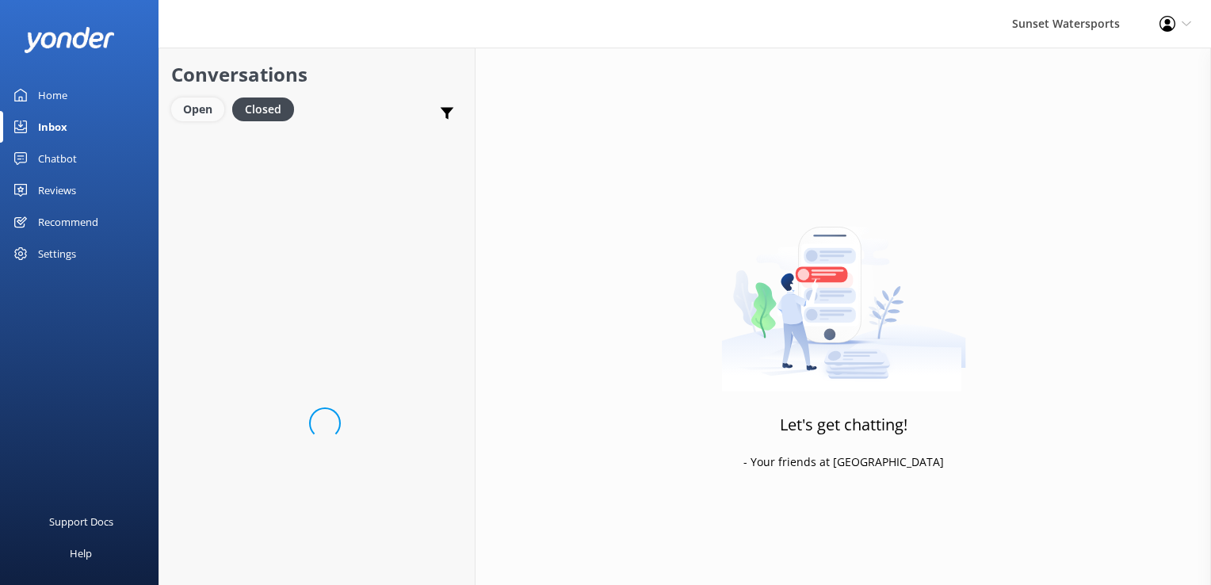
click at [194, 111] on div "Open" at bounding box center [197, 109] width 53 height 24
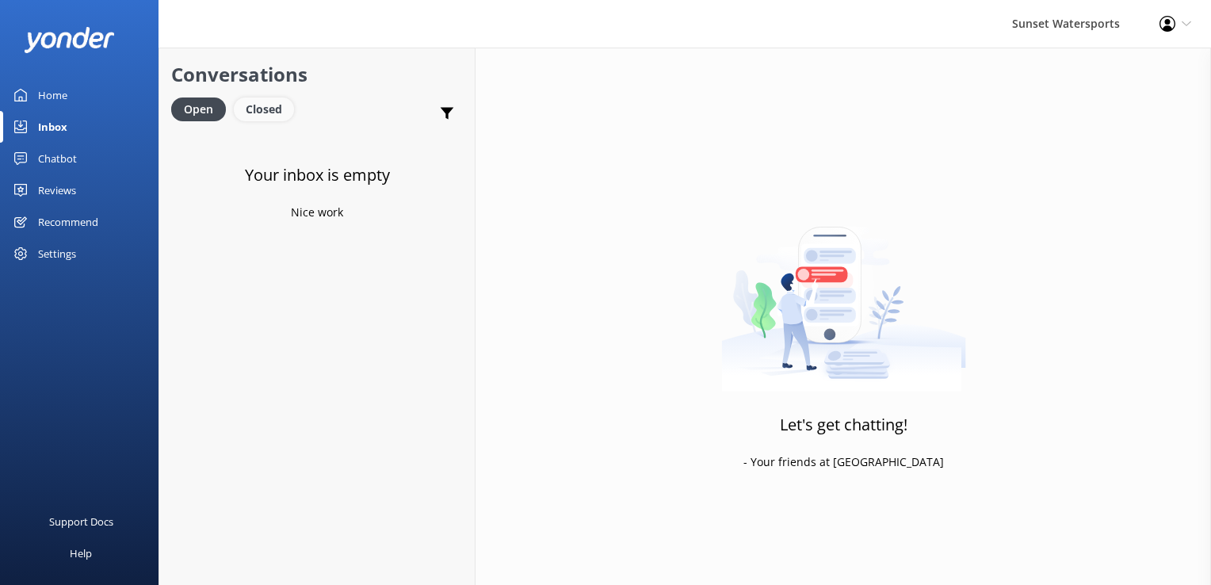
click at [266, 109] on div "Closed" at bounding box center [264, 109] width 60 height 24
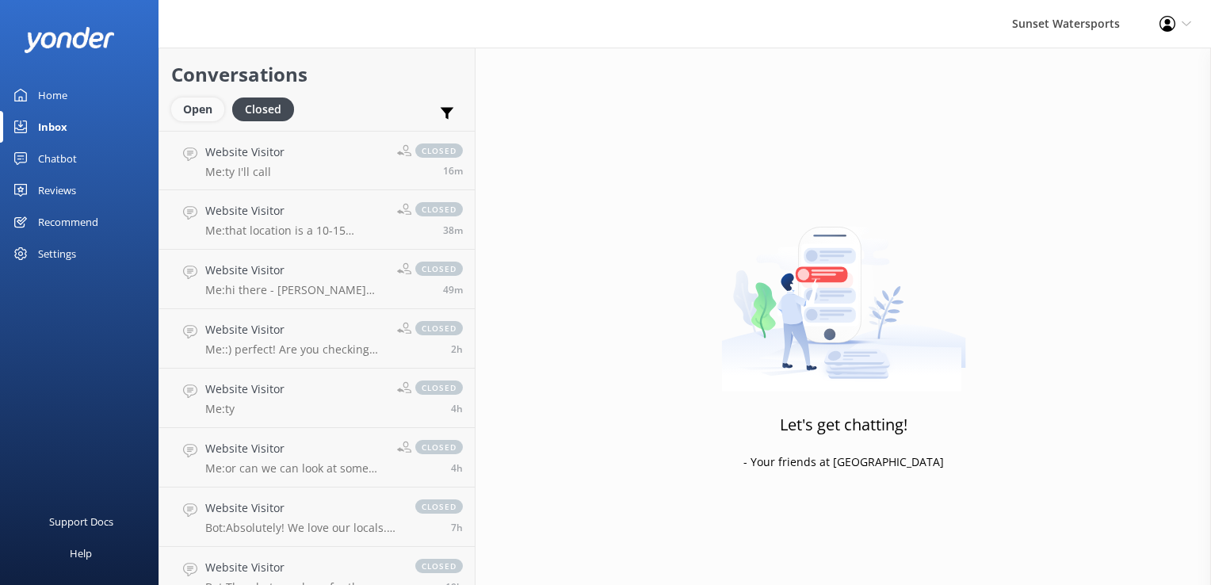
click at [183, 120] on div "Open" at bounding box center [197, 109] width 53 height 24
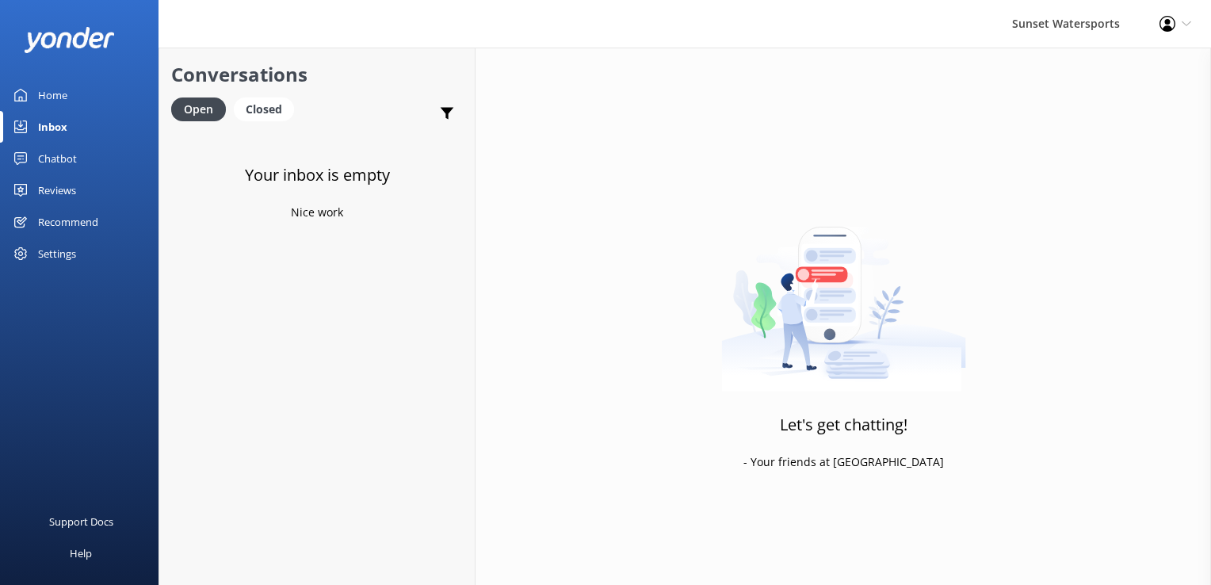
click at [280, 122] on div "Open Closed" at bounding box center [236, 116] width 131 height 38
click at [254, 109] on div "Closed" at bounding box center [264, 109] width 60 height 24
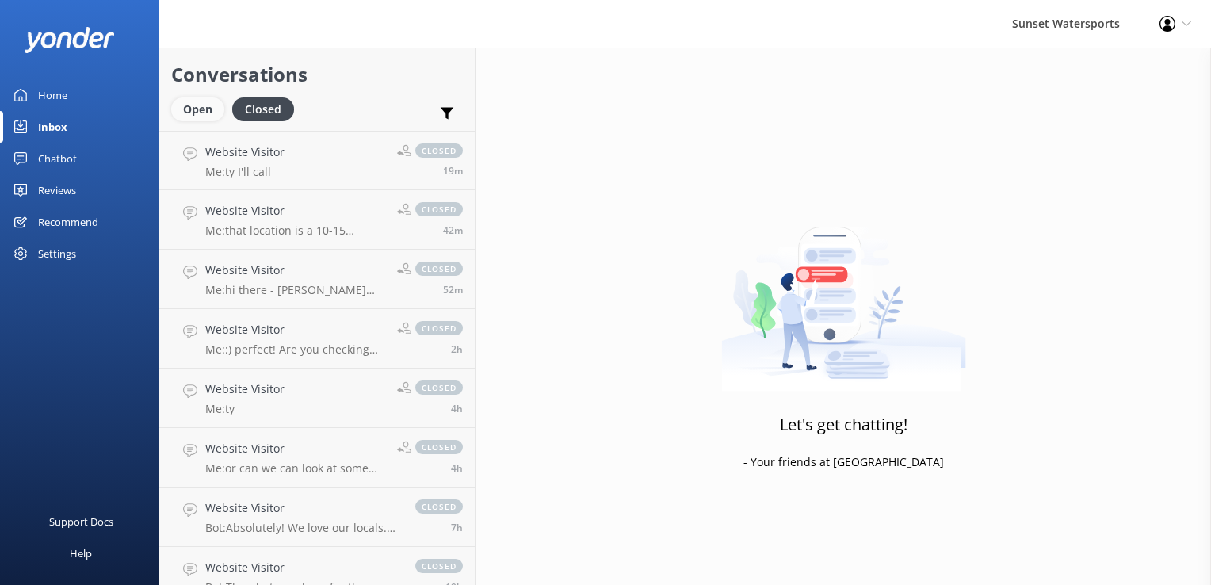
click at [197, 109] on div "Open" at bounding box center [197, 109] width 53 height 24
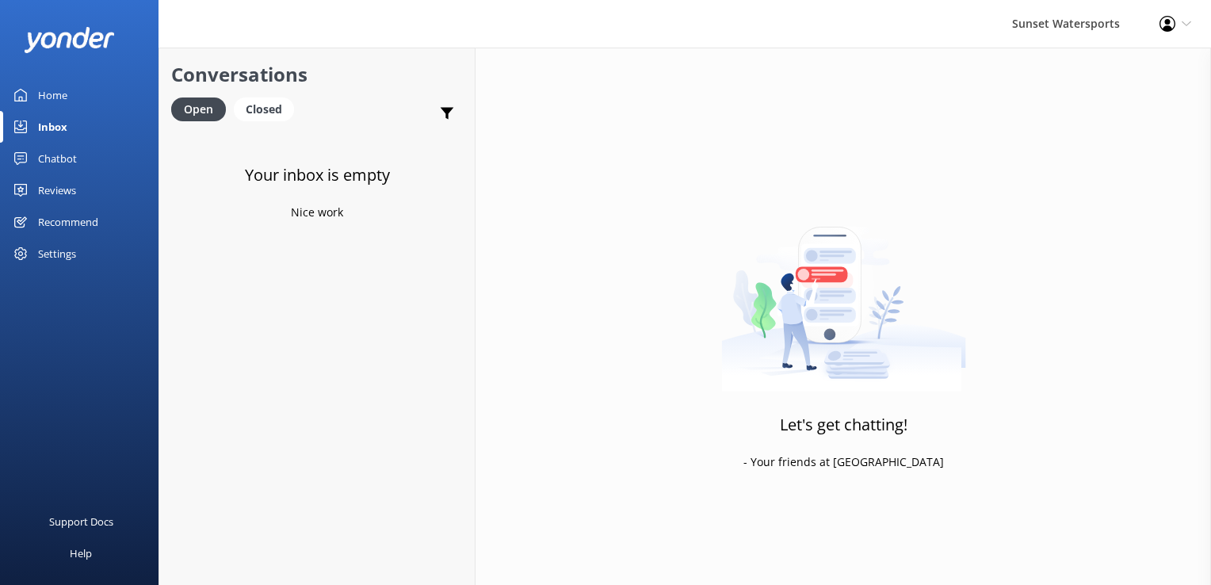
click at [277, 48] on div "Sunset Watersports Profile Settings Logout" at bounding box center [605, 24] width 1211 height 48
click at [266, 116] on div "Closed" at bounding box center [264, 109] width 60 height 24
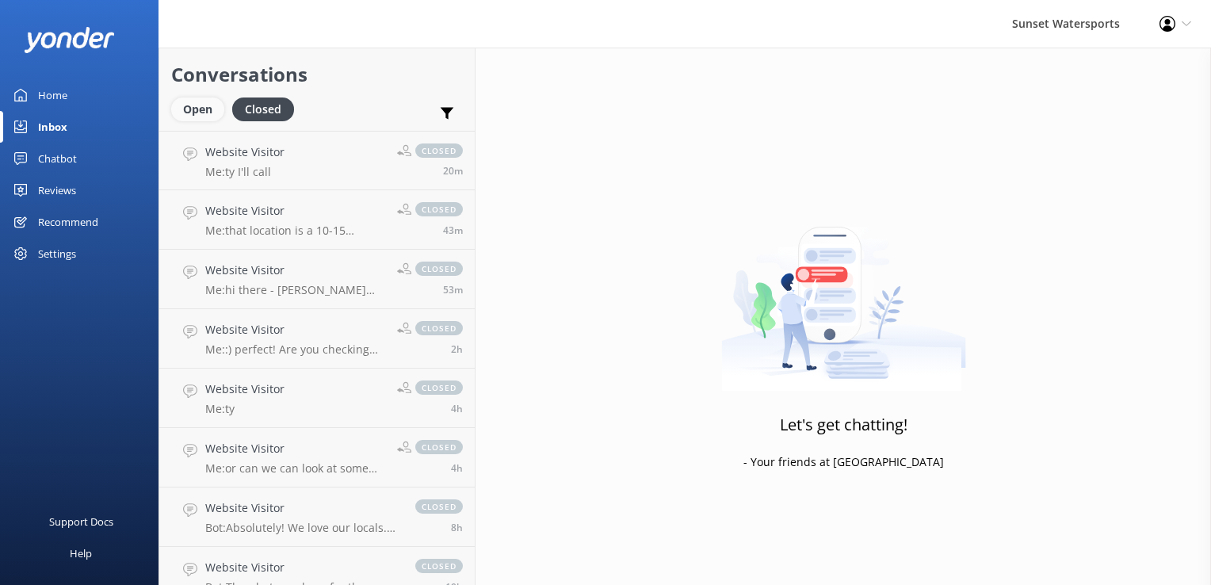
click at [201, 113] on div "Open" at bounding box center [197, 109] width 53 height 24
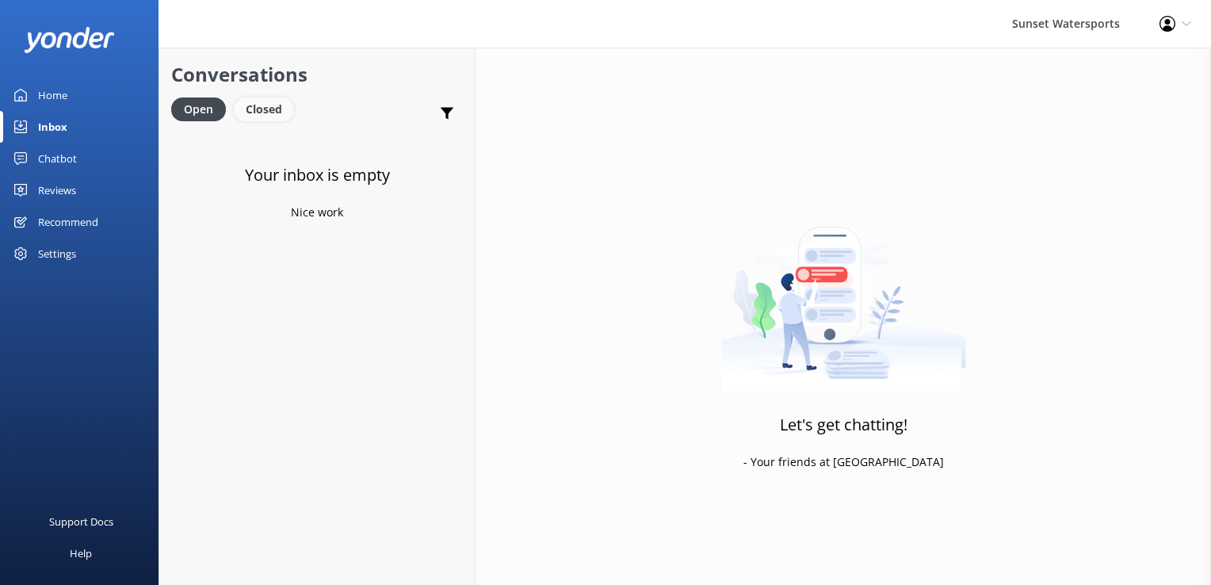
click at [284, 116] on div "Closed" at bounding box center [264, 109] width 60 height 24
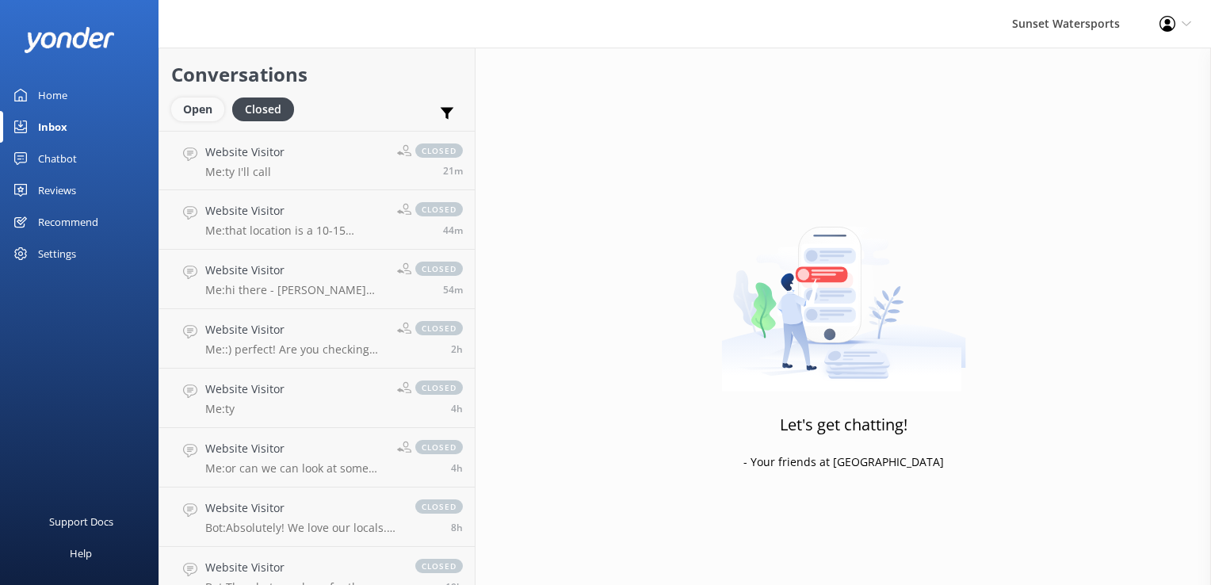
click at [189, 116] on div "Open" at bounding box center [197, 109] width 53 height 24
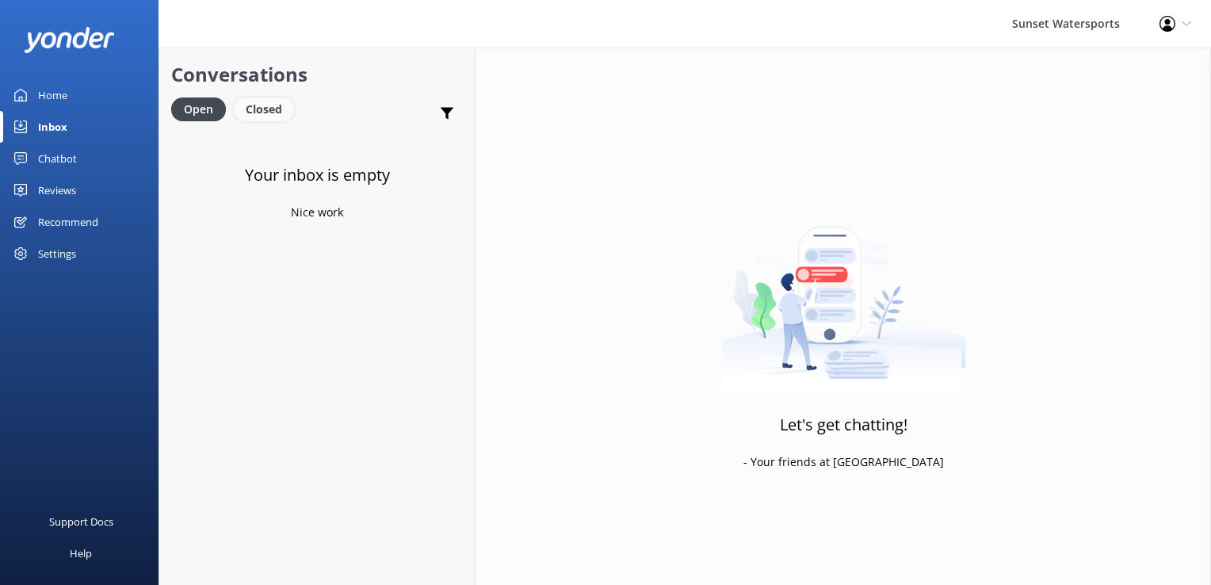
click at [263, 111] on div "Closed" at bounding box center [264, 109] width 60 height 24
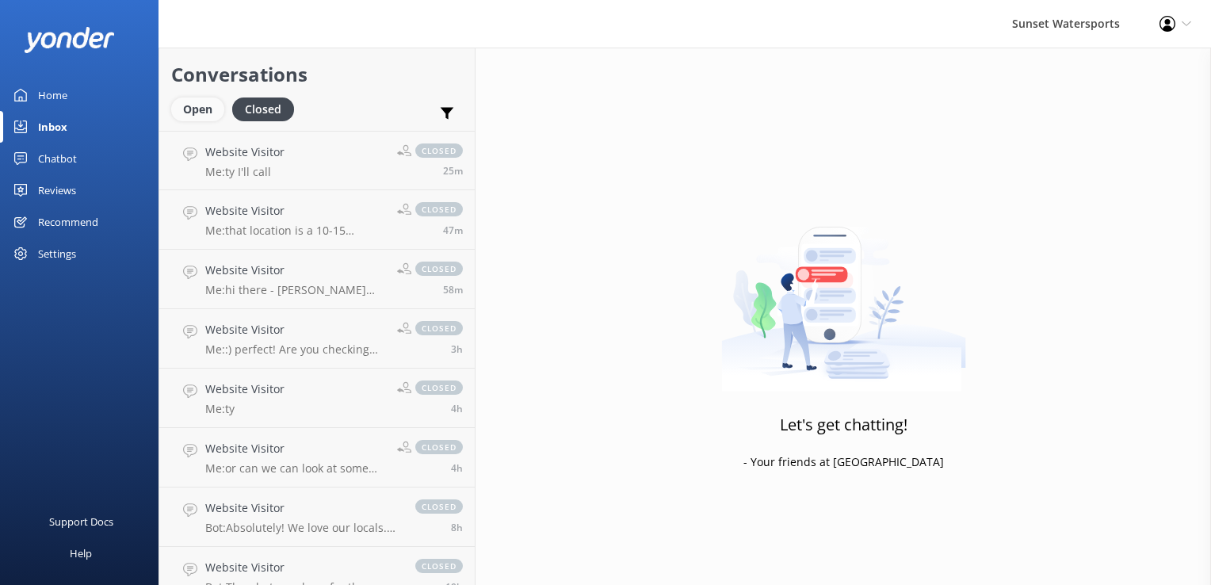
click at [201, 113] on div "Open" at bounding box center [197, 109] width 53 height 24
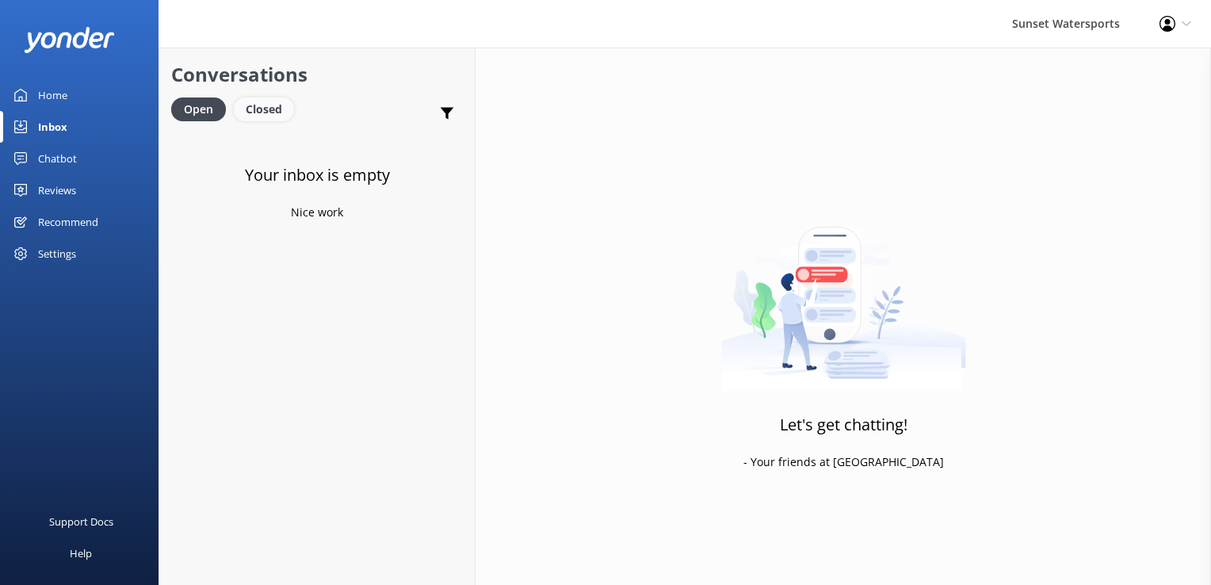
click at [273, 104] on div "Closed" at bounding box center [264, 109] width 60 height 24
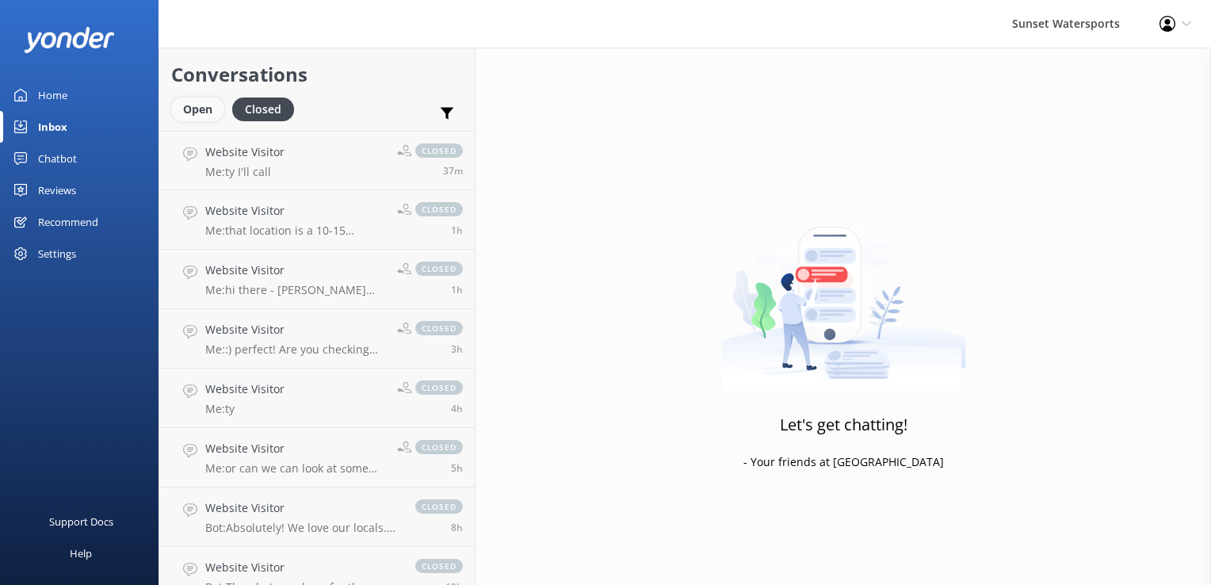
click at [214, 109] on div "Open" at bounding box center [197, 109] width 53 height 24
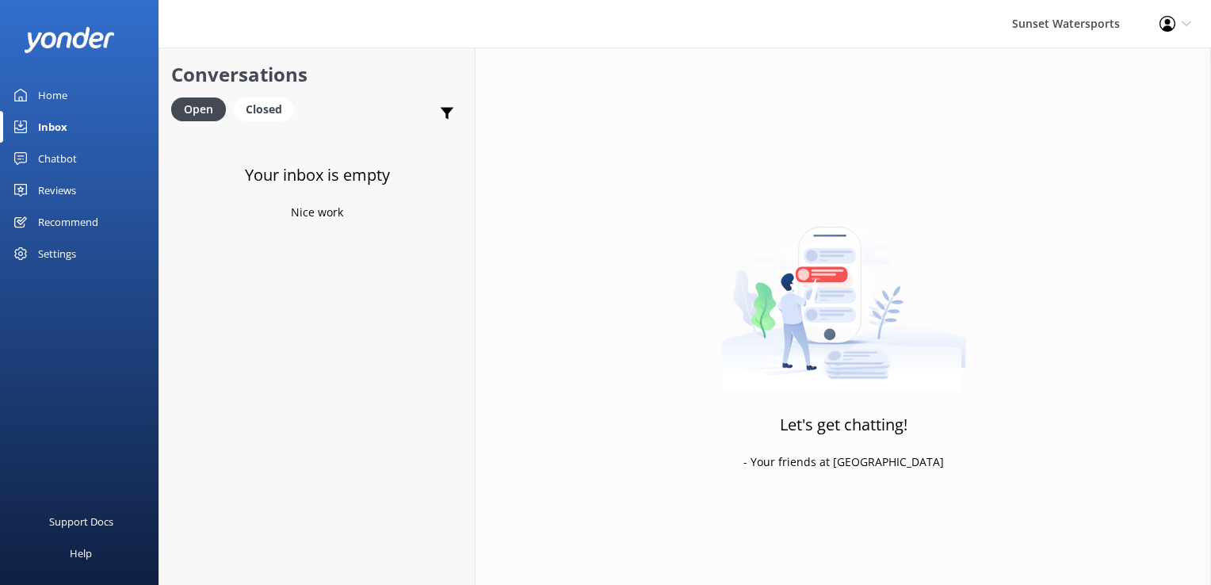
drag, startPoint x: 261, startPoint y: 108, endPoint x: 151, endPoint y: 105, distance: 110.2
click at [260, 108] on div "Closed" at bounding box center [264, 109] width 60 height 24
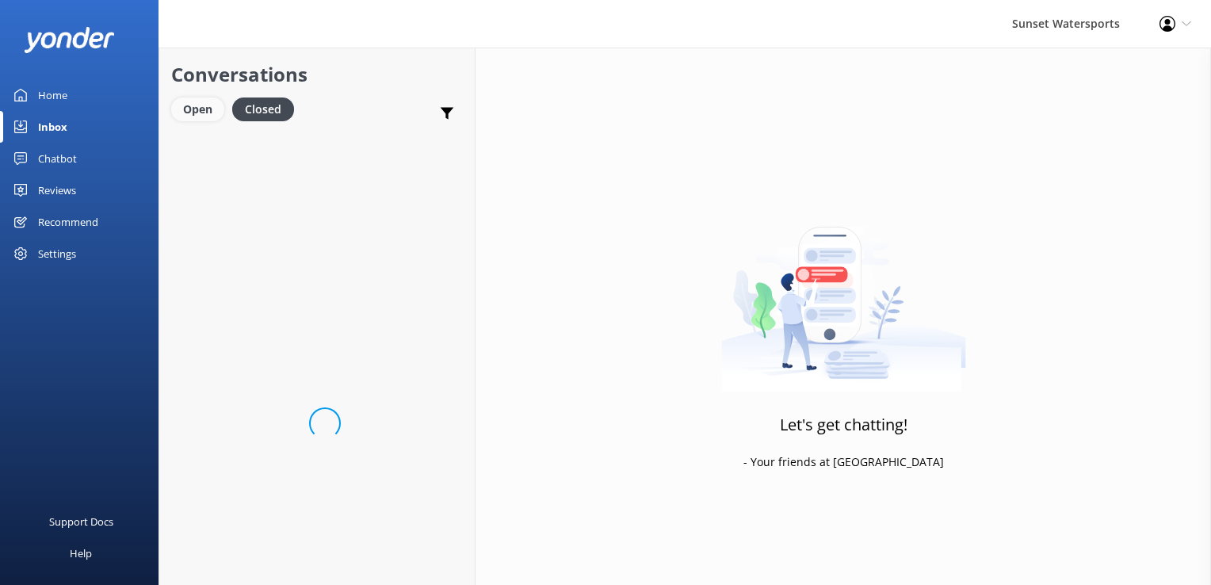
click at [187, 108] on div "Open" at bounding box center [197, 109] width 53 height 24
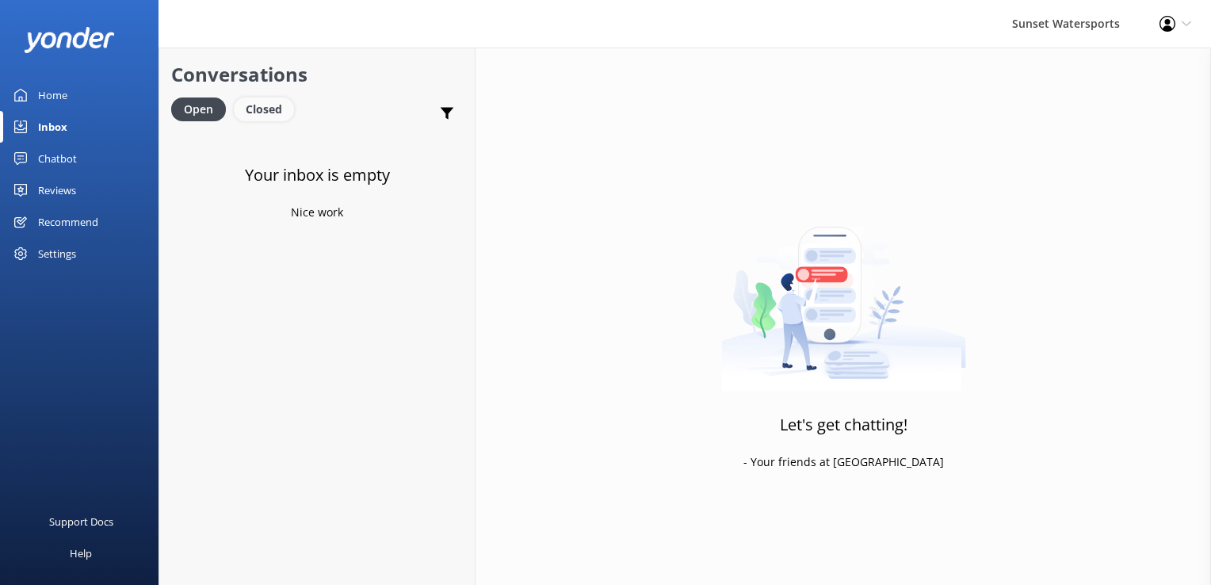
click at [273, 109] on div "Closed" at bounding box center [264, 109] width 60 height 24
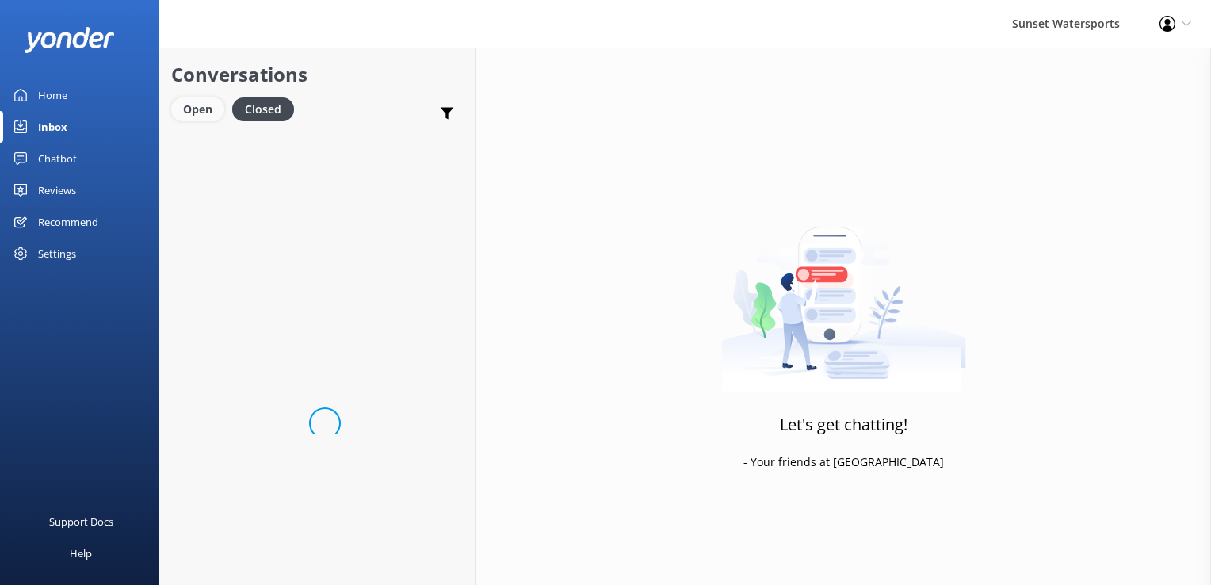
click at [199, 106] on div "Open" at bounding box center [197, 109] width 53 height 24
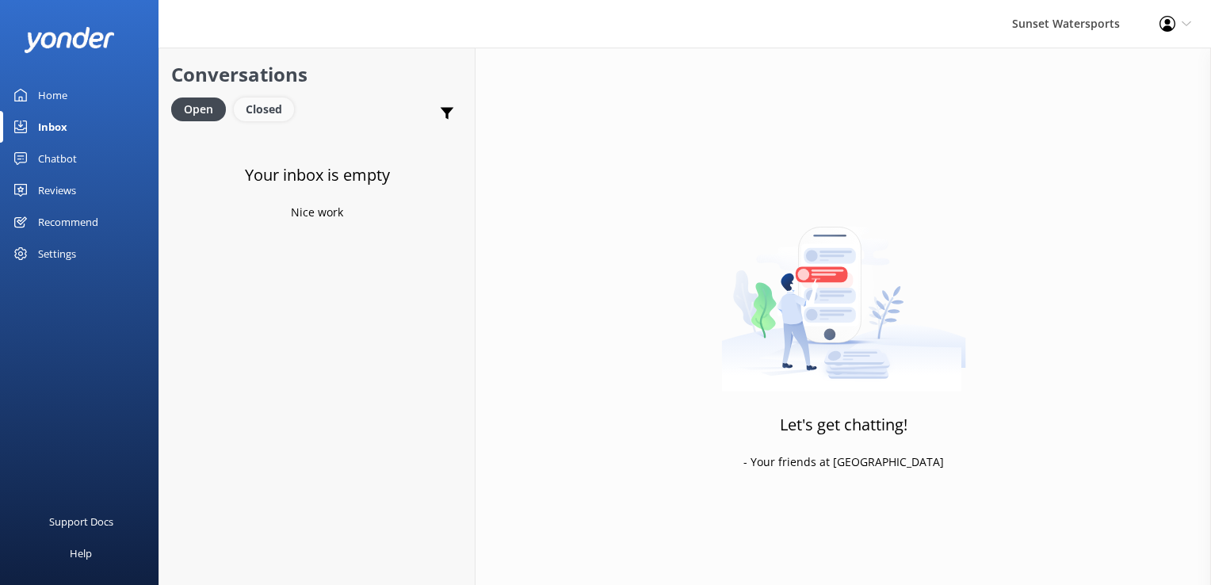
click at [276, 101] on div "Closed" at bounding box center [264, 109] width 60 height 24
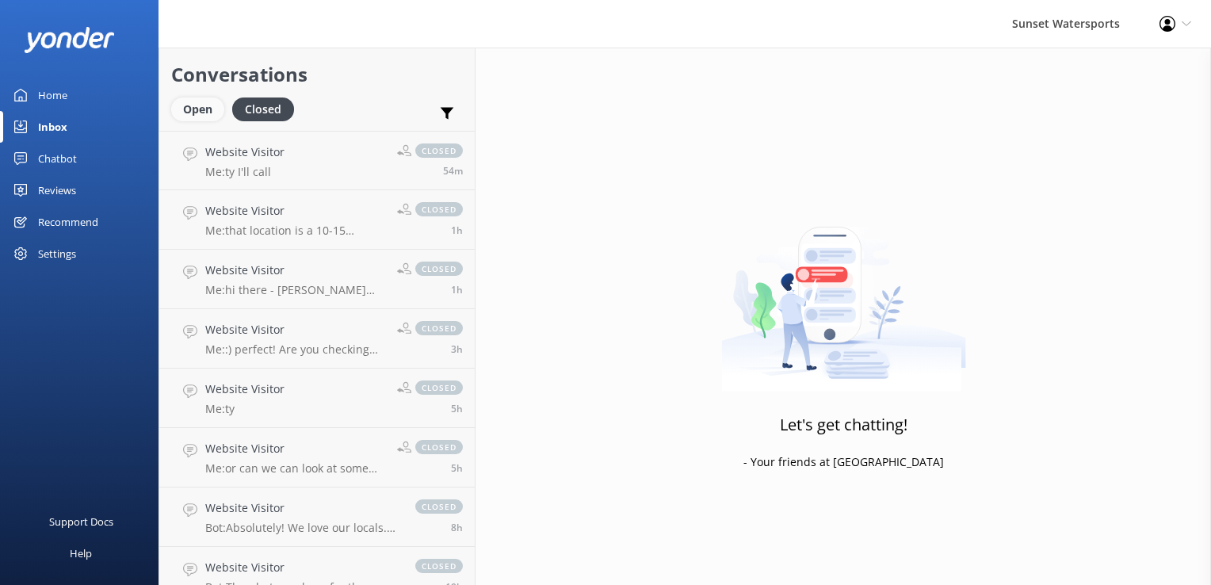
click at [190, 101] on div "Open" at bounding box center [197, 109] width 53 height 24
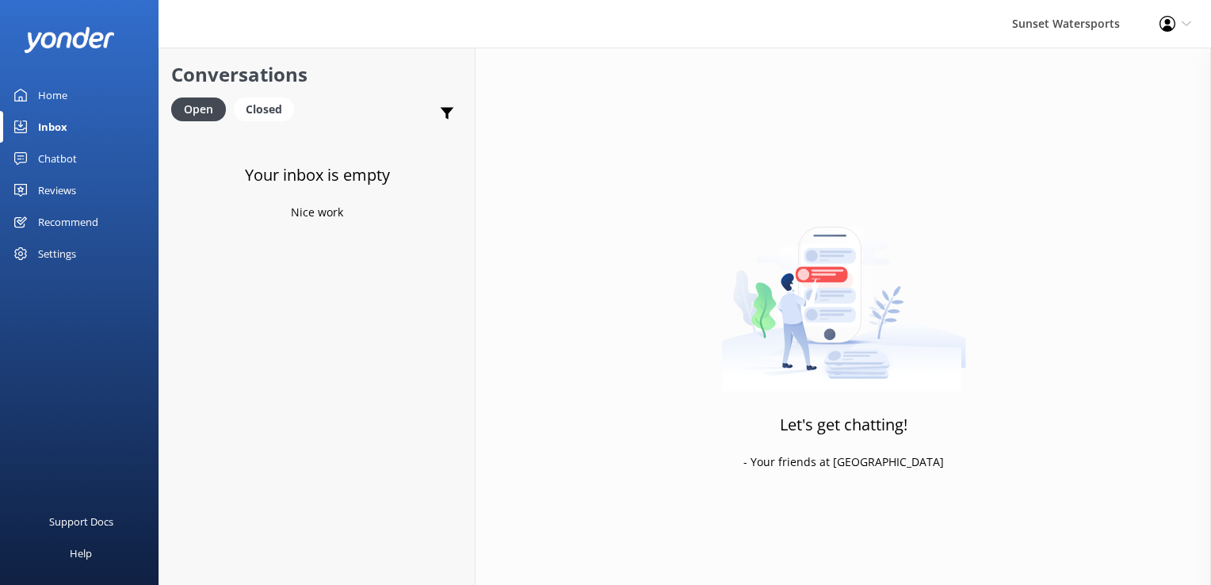
click at [250, 123] on div "Open Closed" at bounding box center [236, 116] width 131 height 38
click at [253, 116] on div "Closed" at bounding box center [264, 109] width 60 height 24
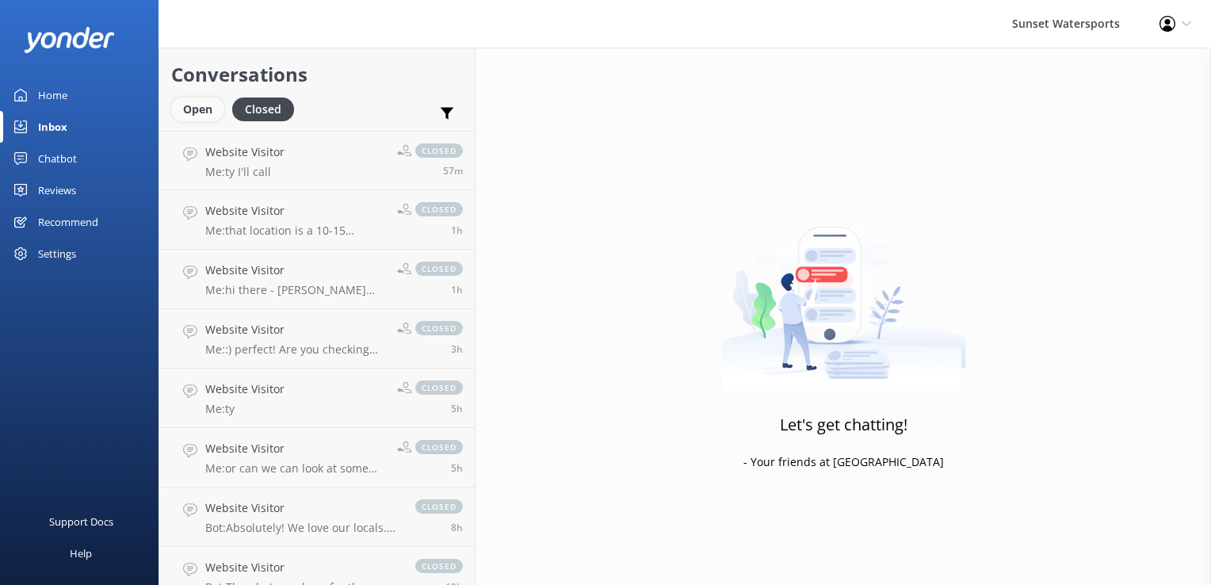
click at [201, 114] on div "Open" at bounding box center [197, 109] width 53 height 24
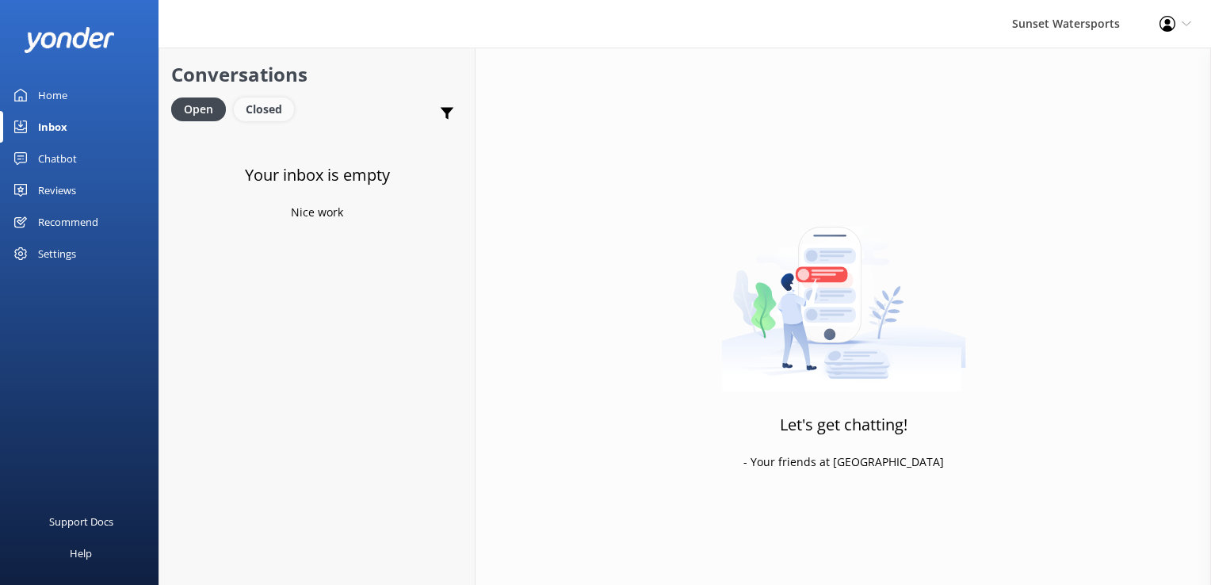
click at [263, 111] on div "Closed" at bounding box center [264, 109] width 60 height 24
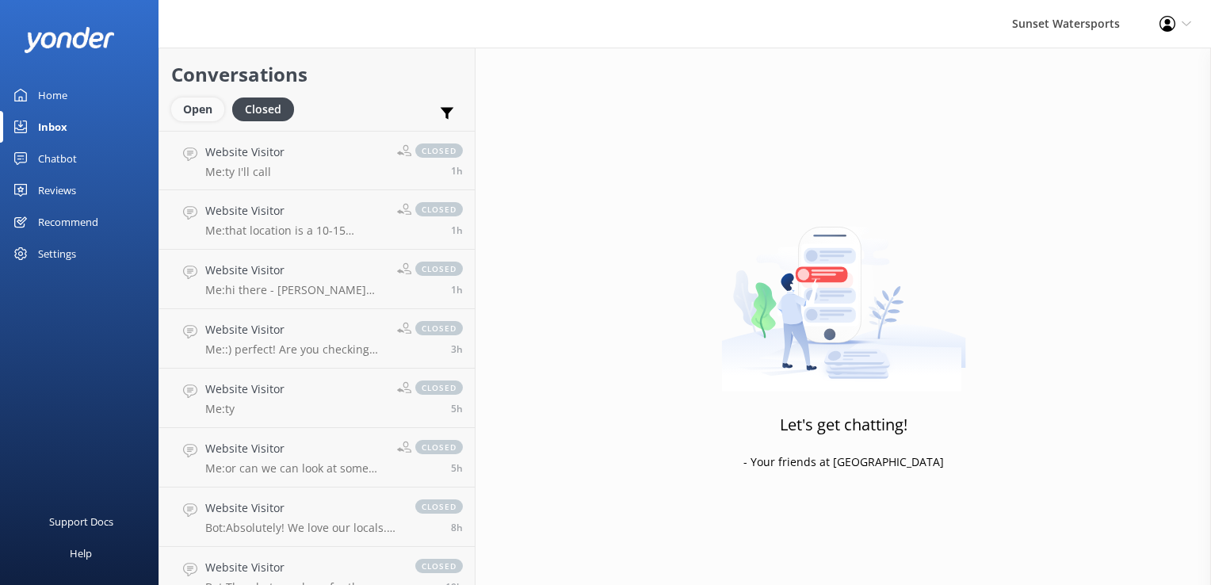
click at [209, 107] on div "Open" at bounding box center [197, 109] width 53 height 24
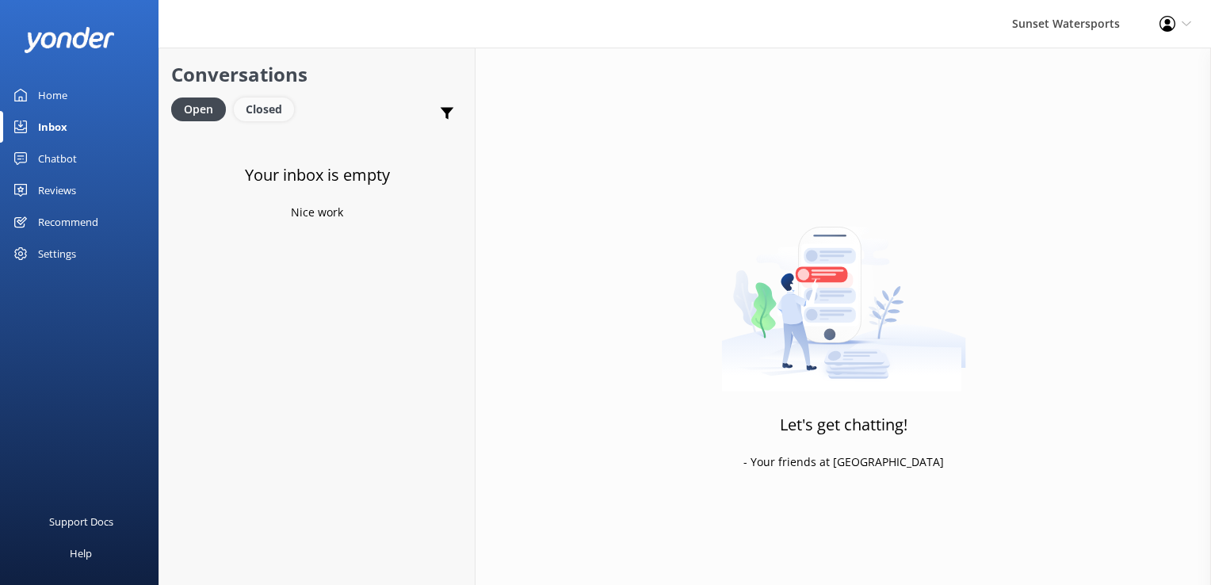
click at [256, 114] on div "Closed" at bounding box center [264, 109] width 60 height 24
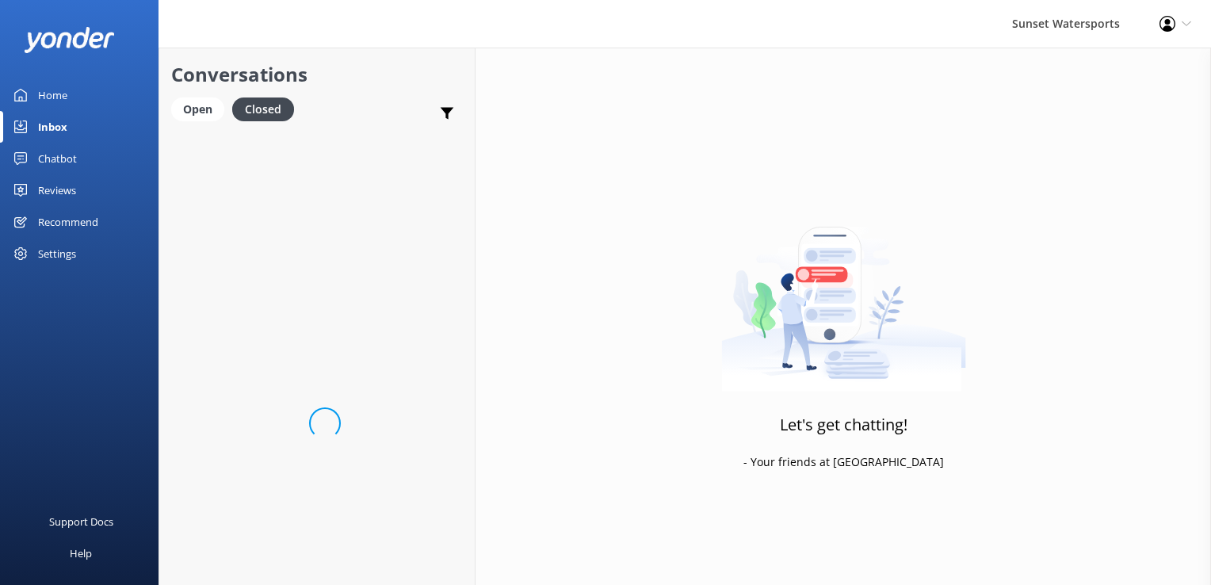
click at [155, 93] on link "Home" at bounding box center [79, 95] width 159 height 32
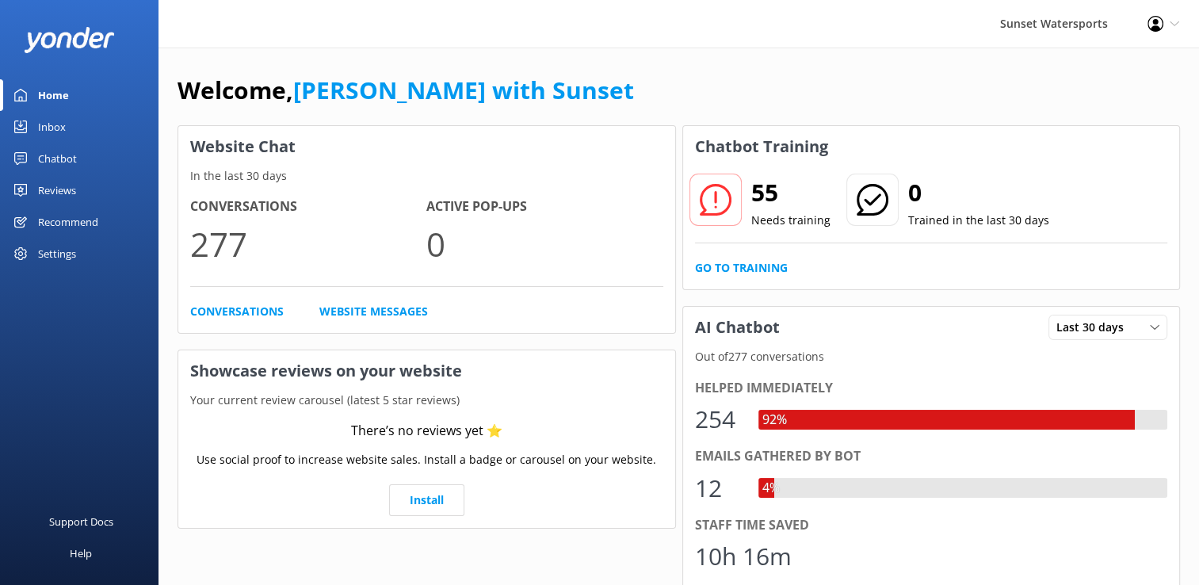
click at [63, 131] on div "Inbox" at bounding box center [52, 127] width 28 height 32
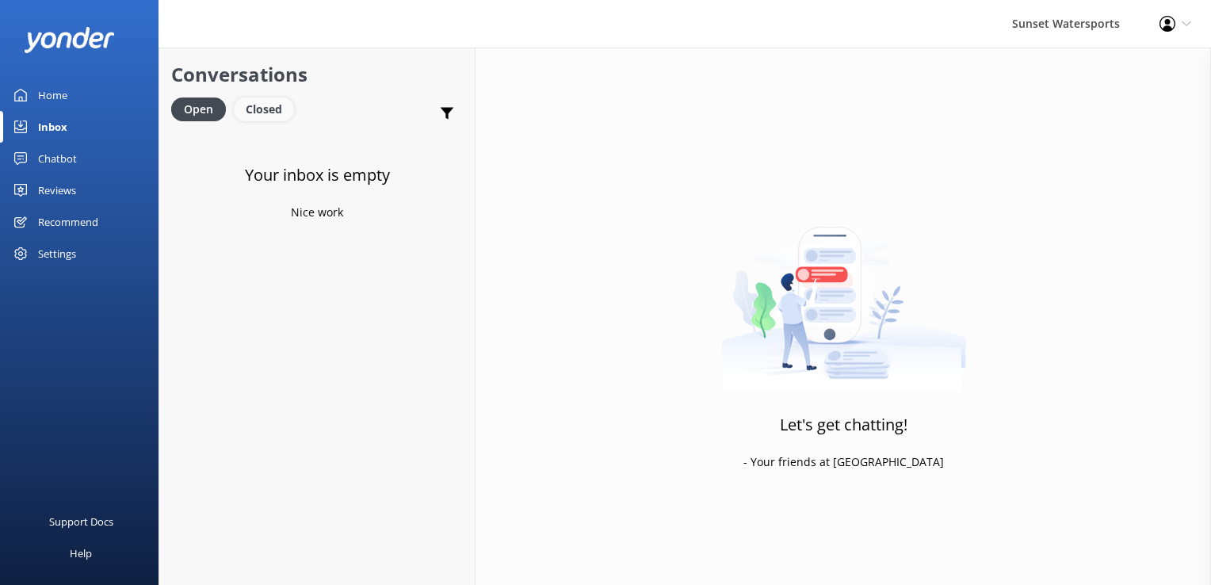
click at [262, 108] on div "Closed" at bounding box center [264, 109] width 60 height 24
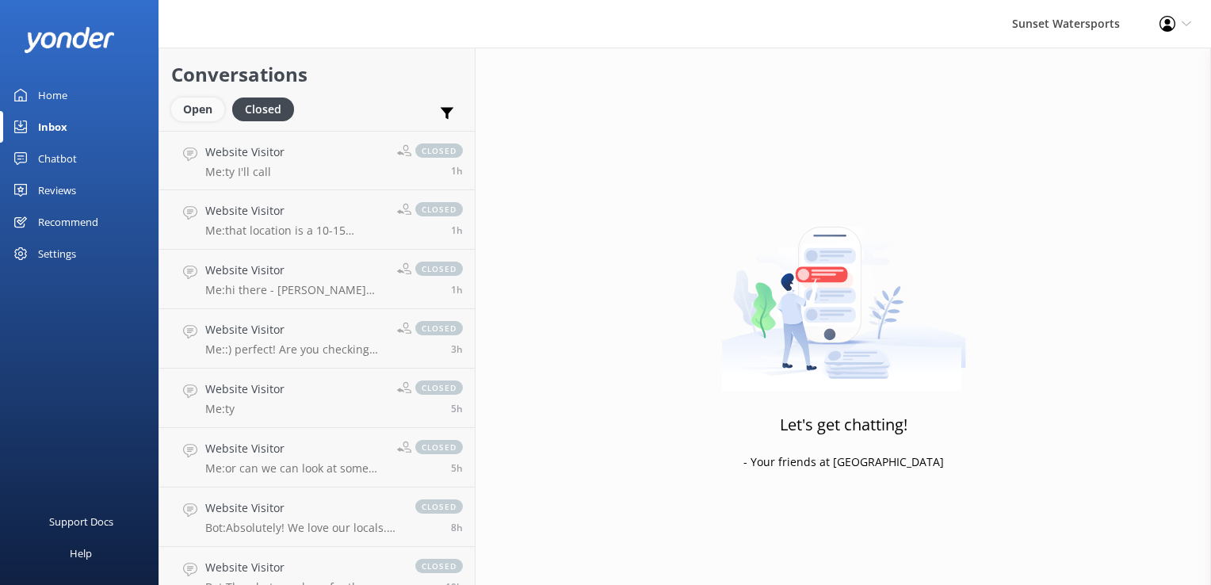
click at [193, 113] on div "Open" at bounding box center [197, 109] width 53 height 24
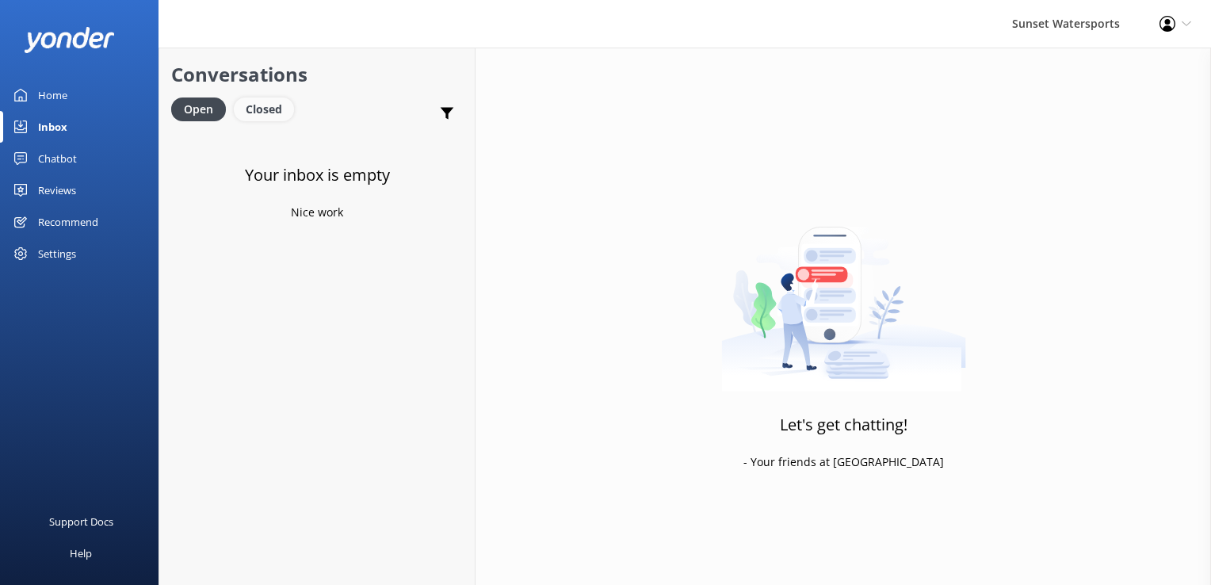
click at [265, 115] on div "Closed" at bounding box center [264, 109] width 60 height 24
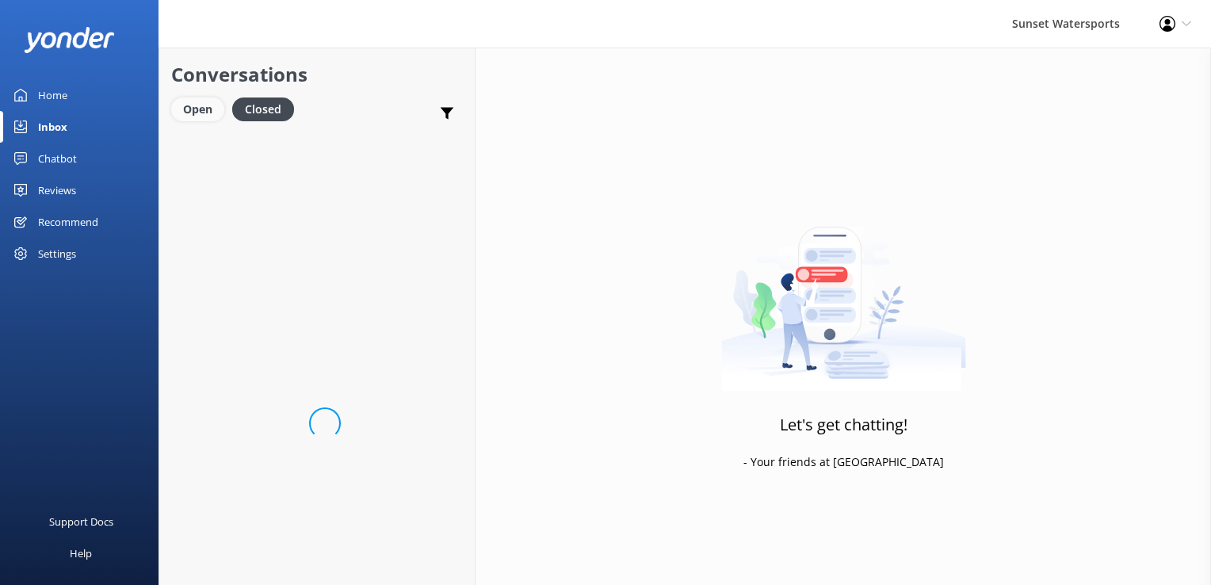
click at [216, 119] on div "Open" at bounding box center [197, 109] width 53 height 24
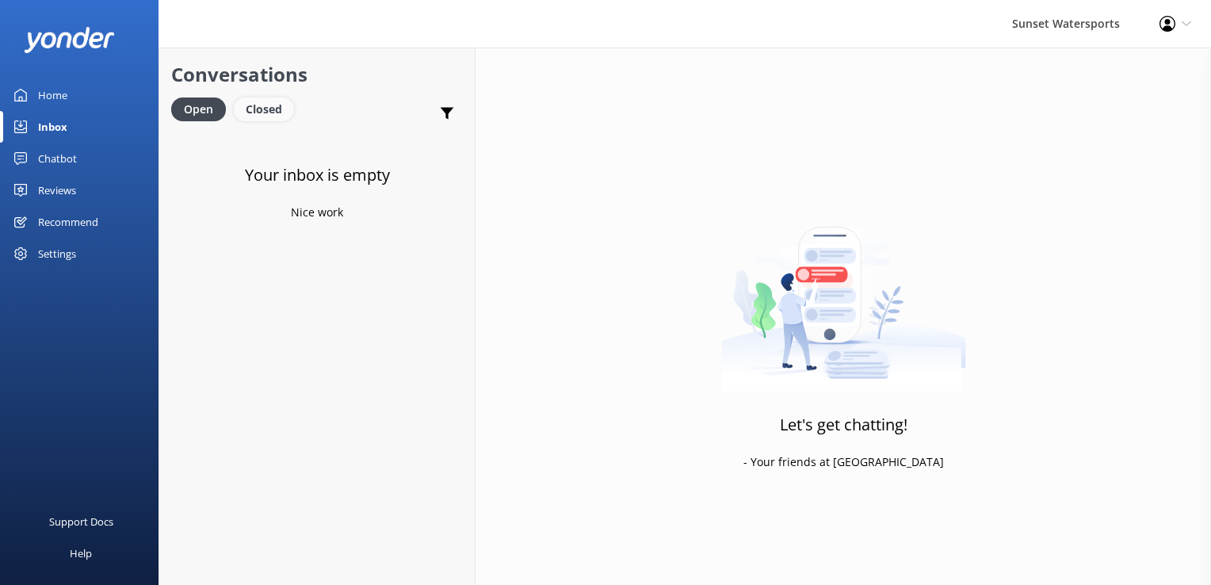
click at [274, 102] on div "Closed" at bounding box center [264, 109] width 60 height 24
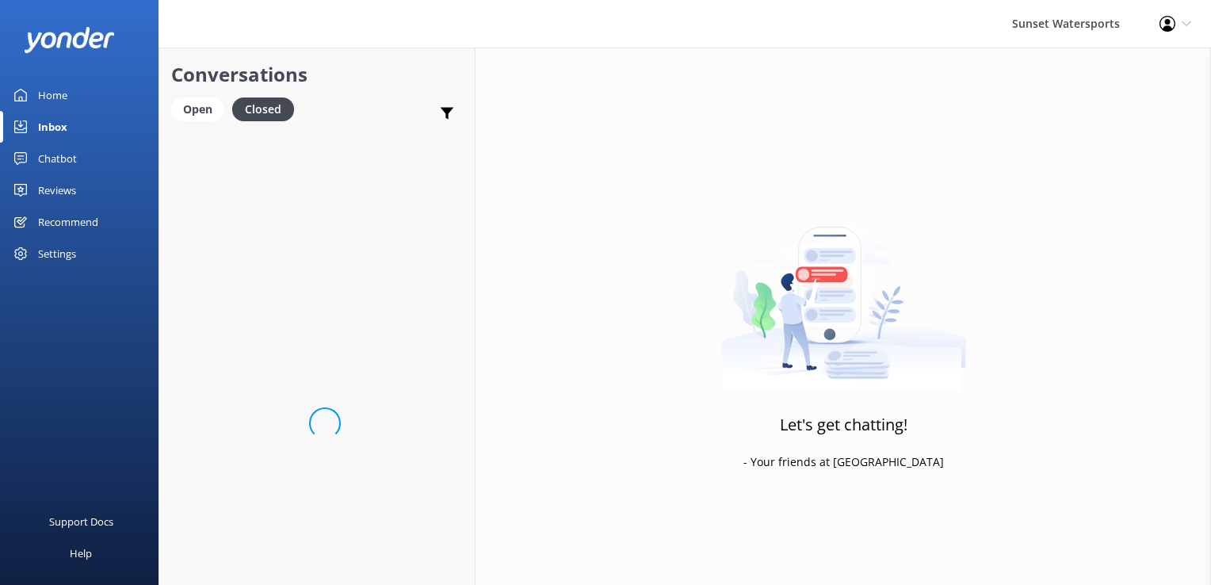
click at [196, 125] on div "Open Closed" at bounding box center [236, 116] width 131 height 38
click at [200, 113] on div "Open" at bounding box center [197, 109] width 53 height 24
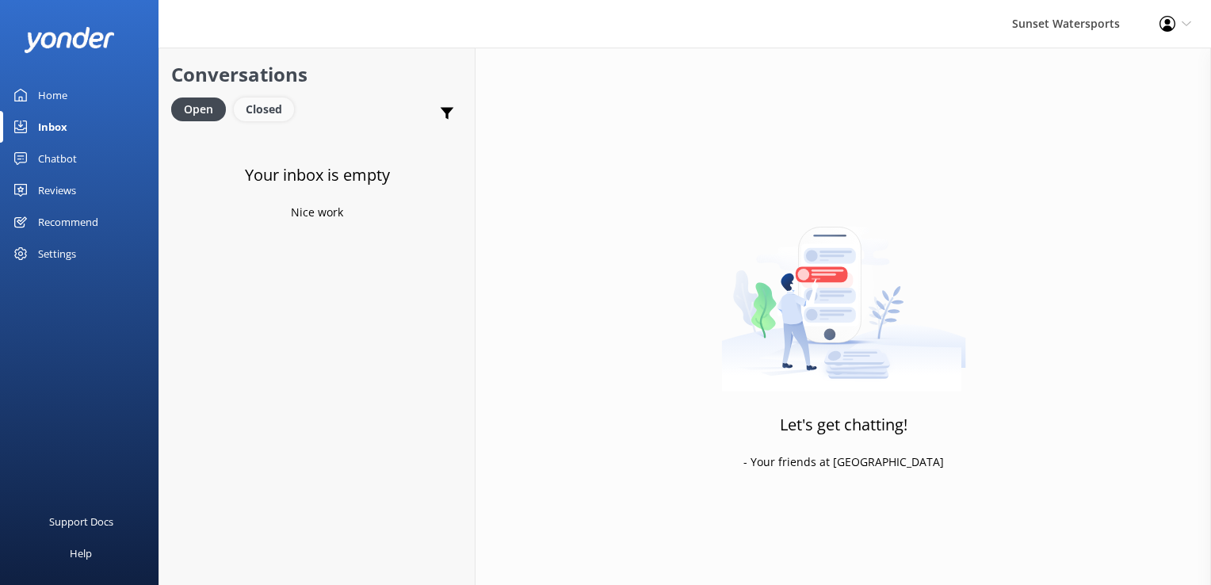
click at [272, 105] on div "Closed" at bounding box center [264, 109] width 60 height 24
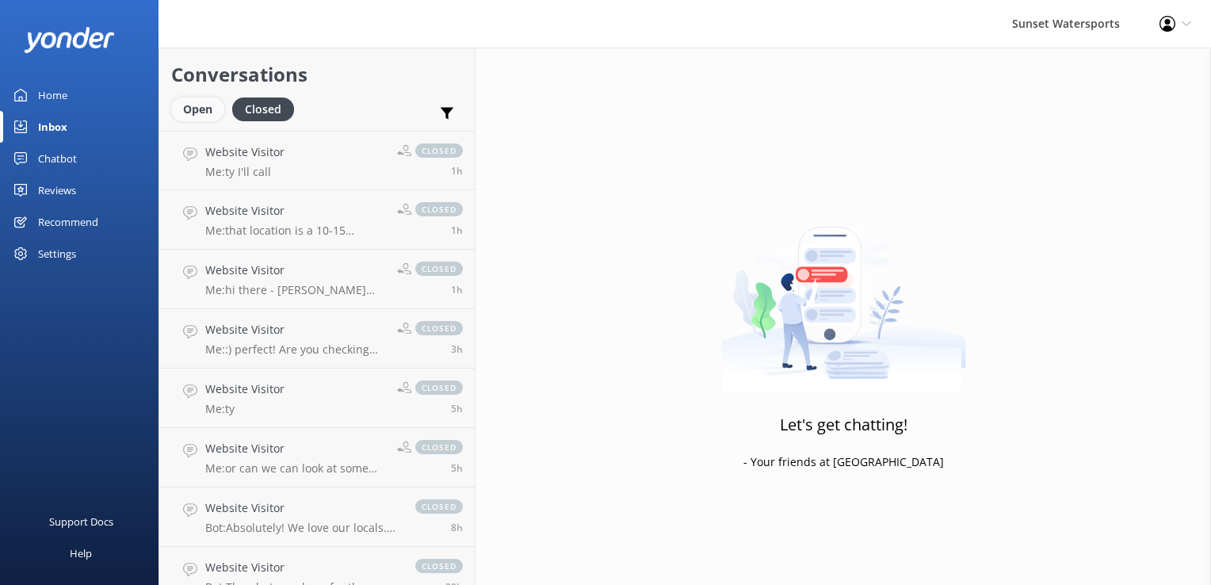
click at [185, 99] on div "Open" at bounding box center [197, 109] width 53 height 24
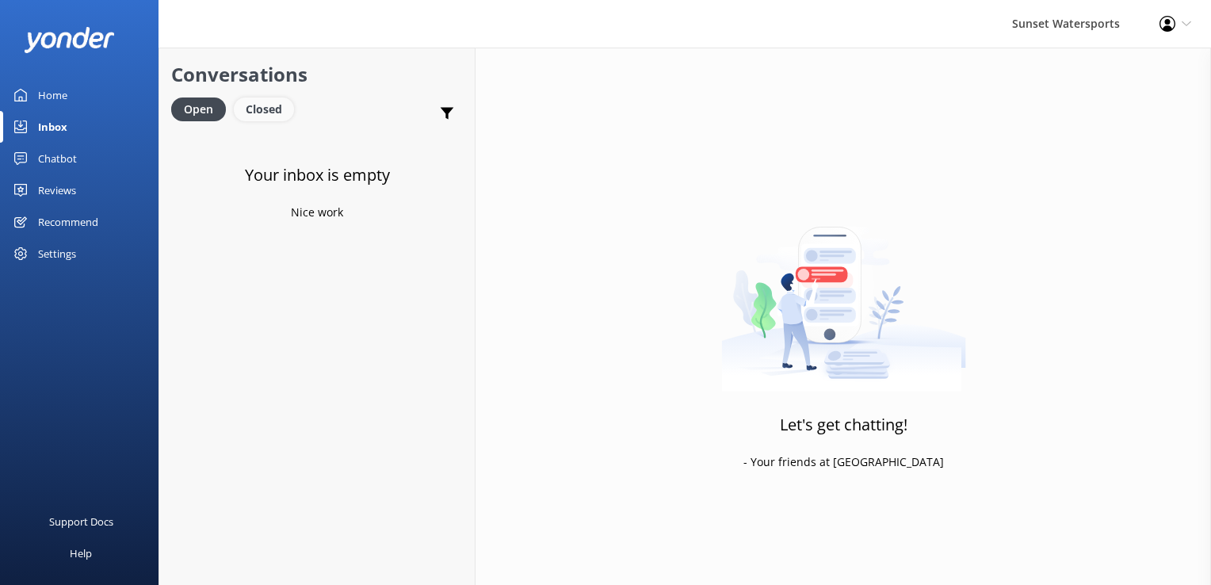
click at [258, 101] on div "Closed" at bounding box center [264, 109] width 60 height 24
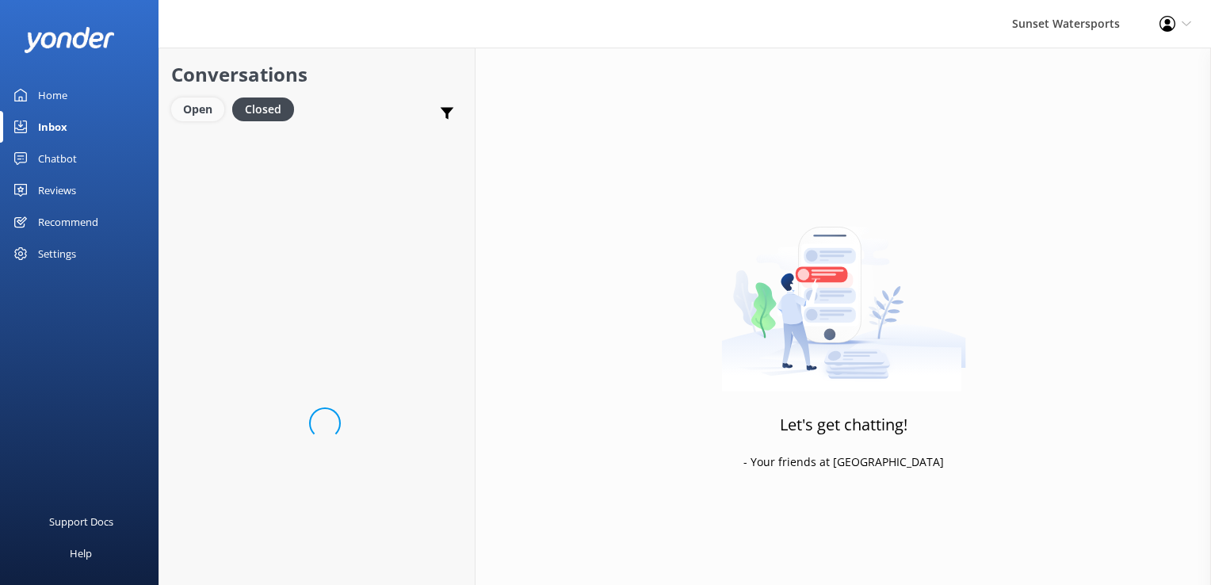
click at [212, 117] on div "Open" at bounding box center [197, 109] width 53 height 24
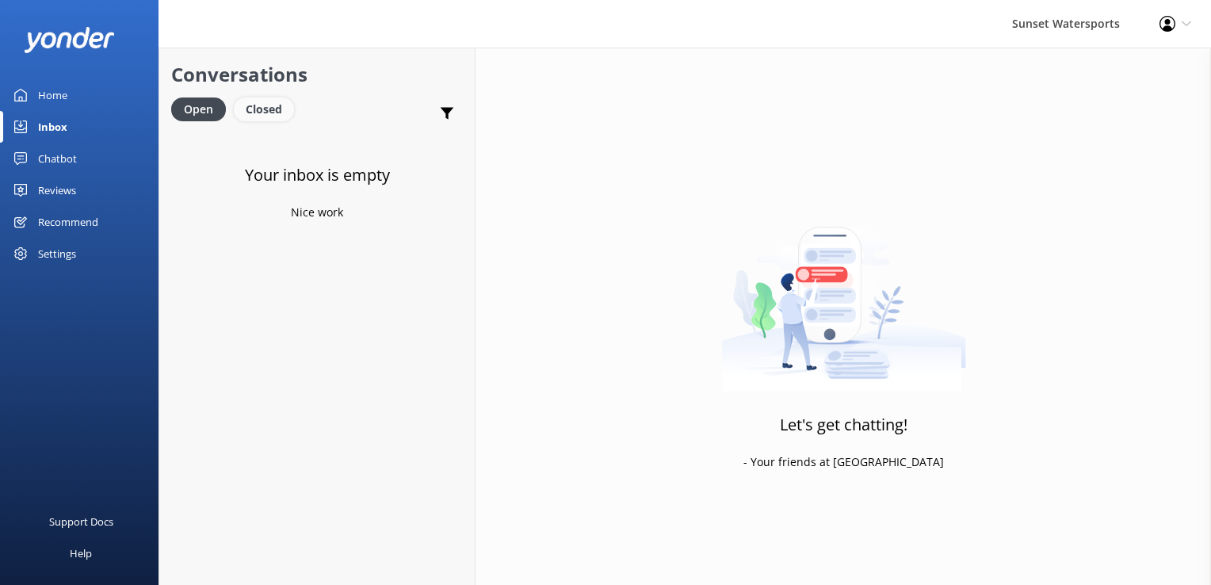
click at [267, 113] on div "Closed" at bounding box center [264, 109] width 60 height 24
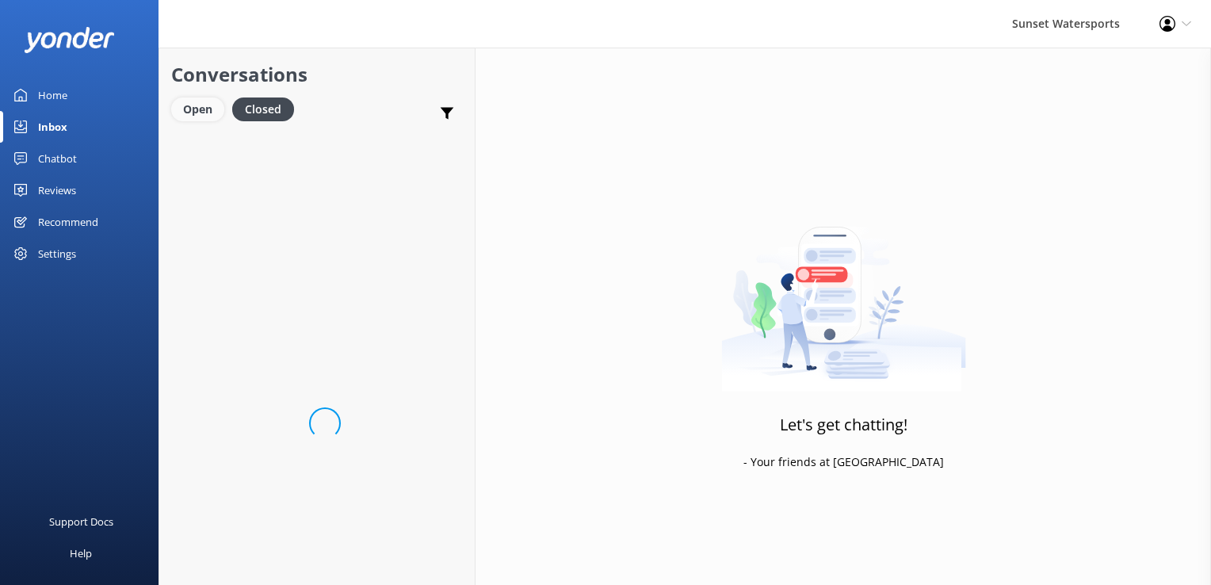
click at [213, 114] on div "Open" at bounding box center [197, 109] width 53 height 24
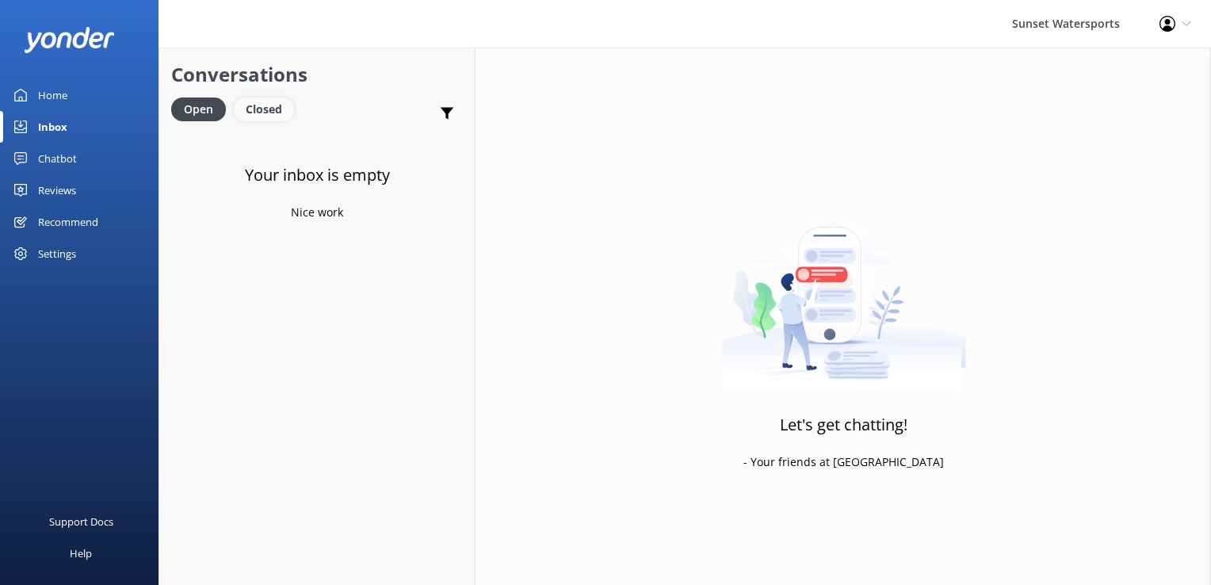
drag, startPoint x: 266, startPoint y: 105, endPoint x: 249, endPoint y: 108, distance: 17.6
click at [266, 105] on div "Closed" at bounding box center [264, 109] width 60 height 24
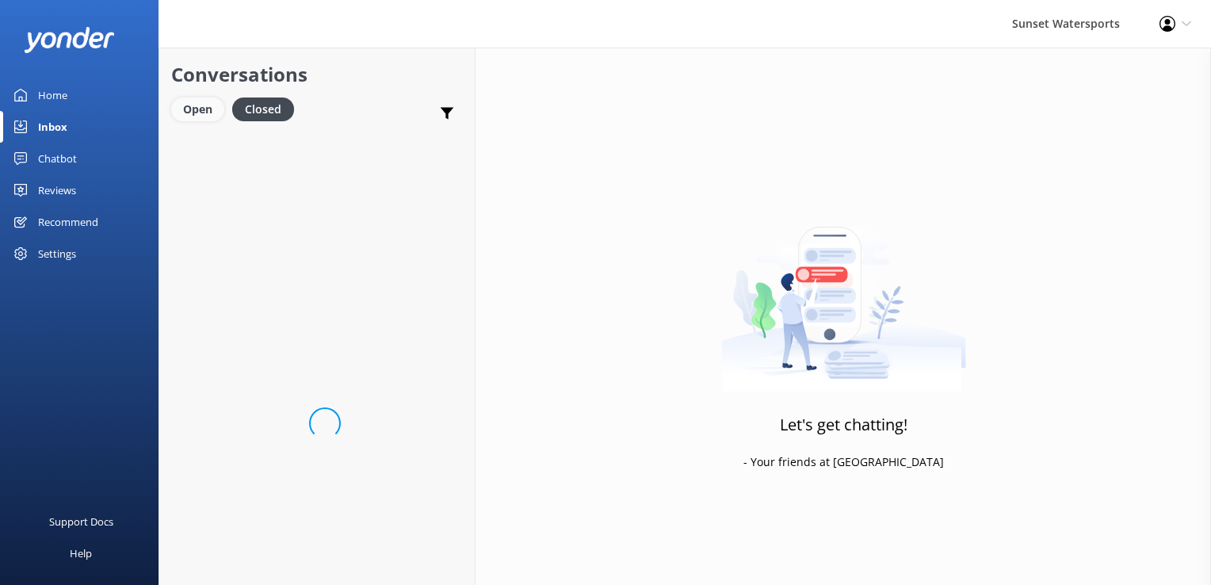
click at [190, 113] on div "Open" at bounding box center [197, 109] width 53 height 24
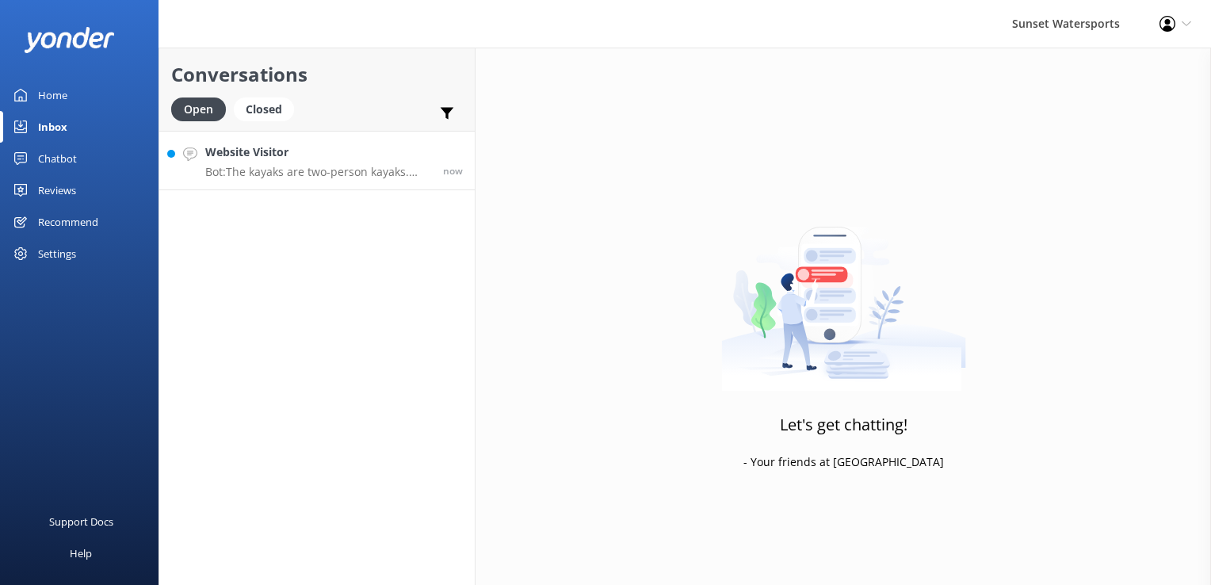
click at [262, 159] on h4 "Website Visitor" at bounding box center [318, 151] width 226 height 17
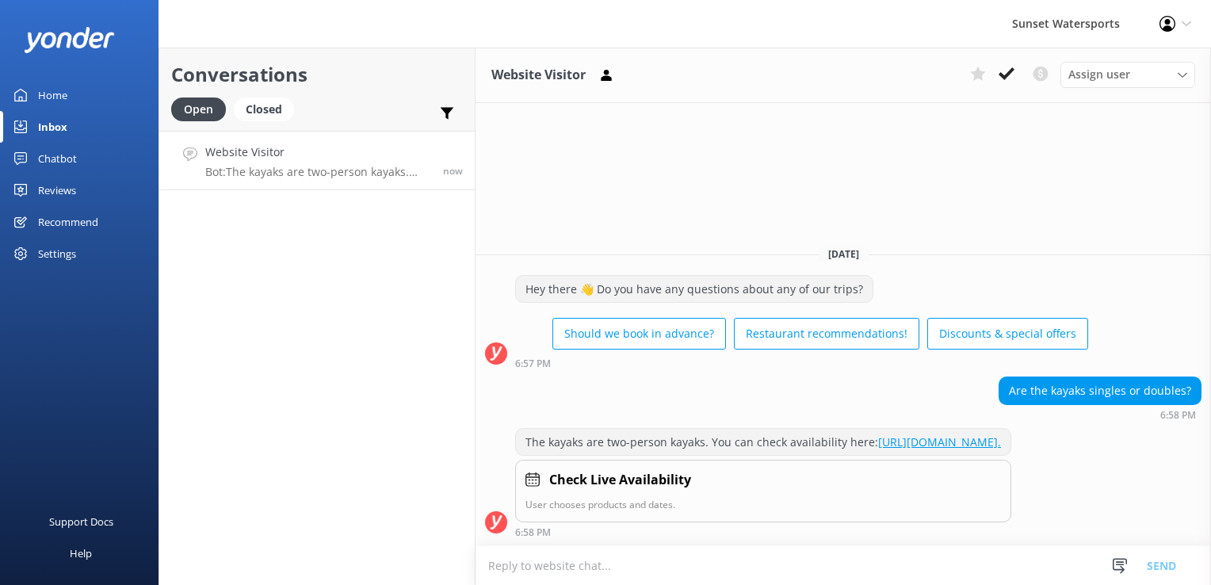
click at [608, 575] on textarea at bounding box center [843, 565] width 735 height 39
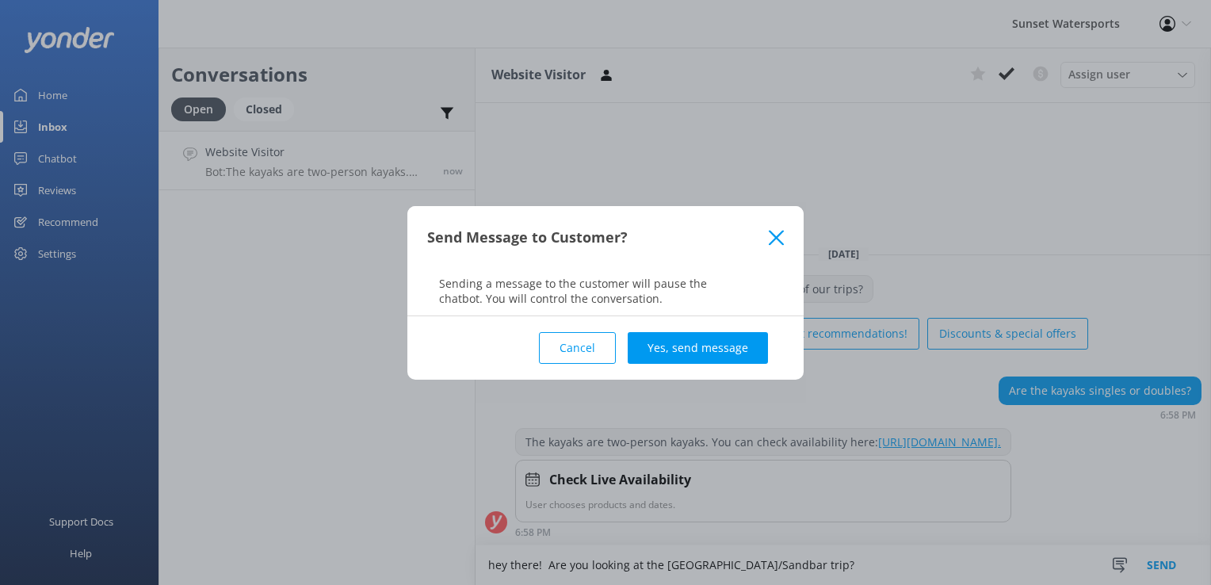
type textarea "hey there! Are you looking at the [GEOGRAPHIC_DATA]/Sandbar trip?"
click at [772, 231] on icon at bounding box center [776, 238] width 15 height 16
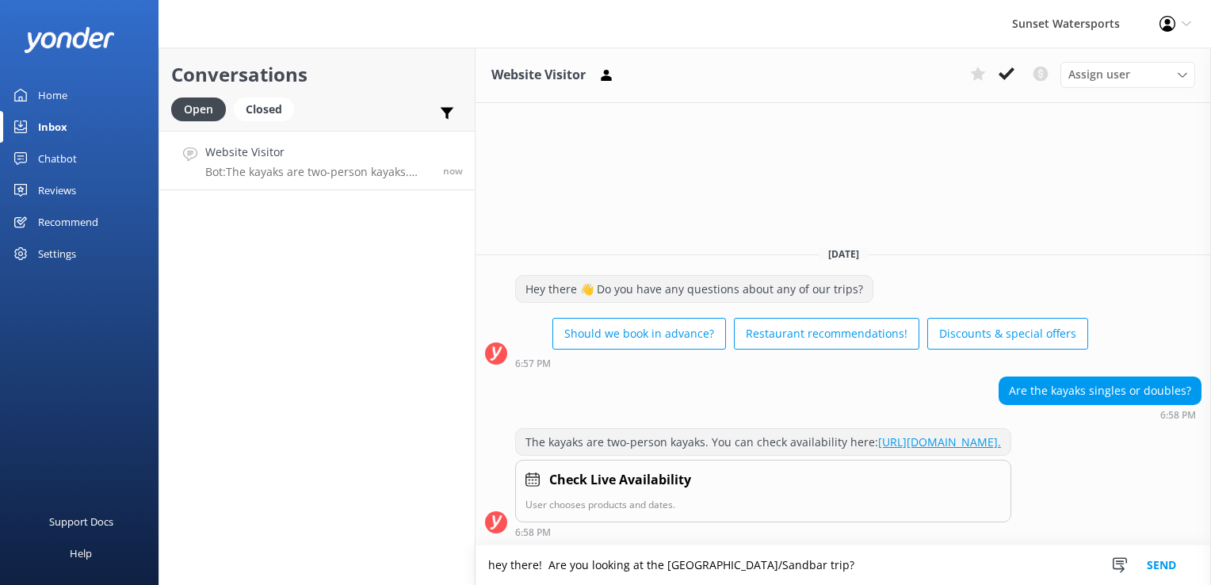
click at [802, 566] on textarea "hey there! Are you looking at the [GEOGRAPHIC_DATA]/Sandbar trip?" at bounding box center [843, 565] width 735 height 40
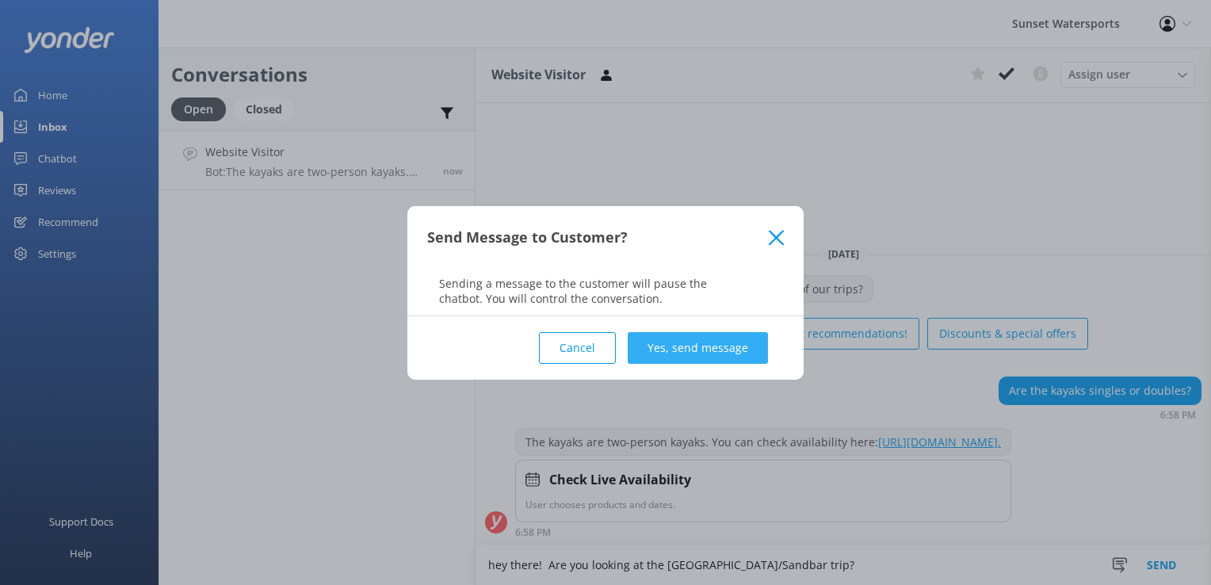
click at [712, 338] on button "Yes, send message" at bounding box center [698, 348] width 140 height 32
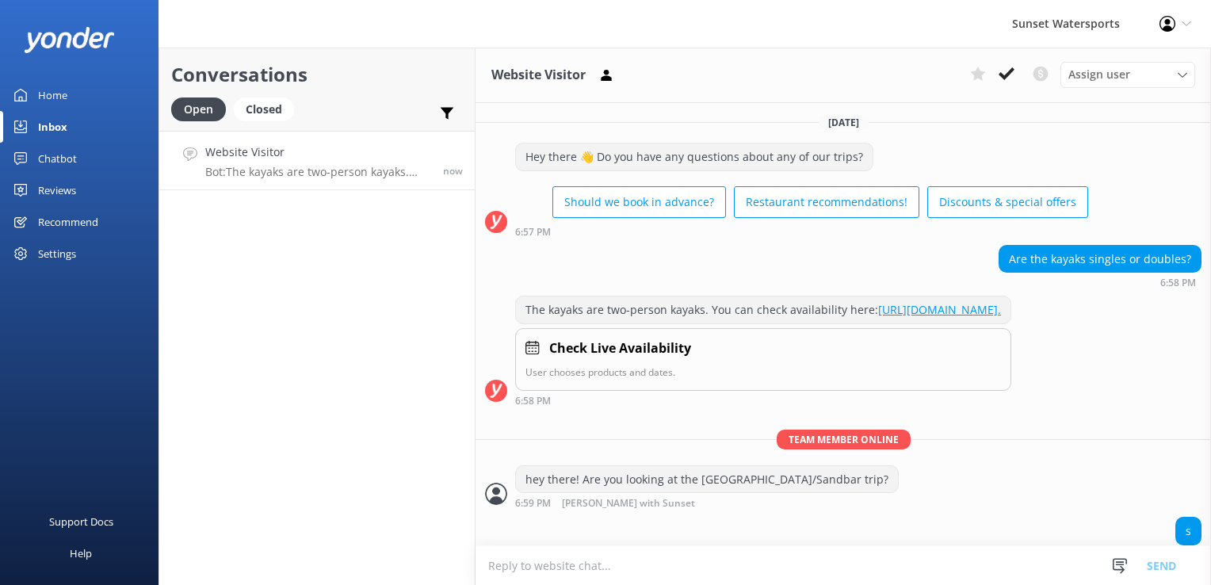
scroll to position [52, 0]
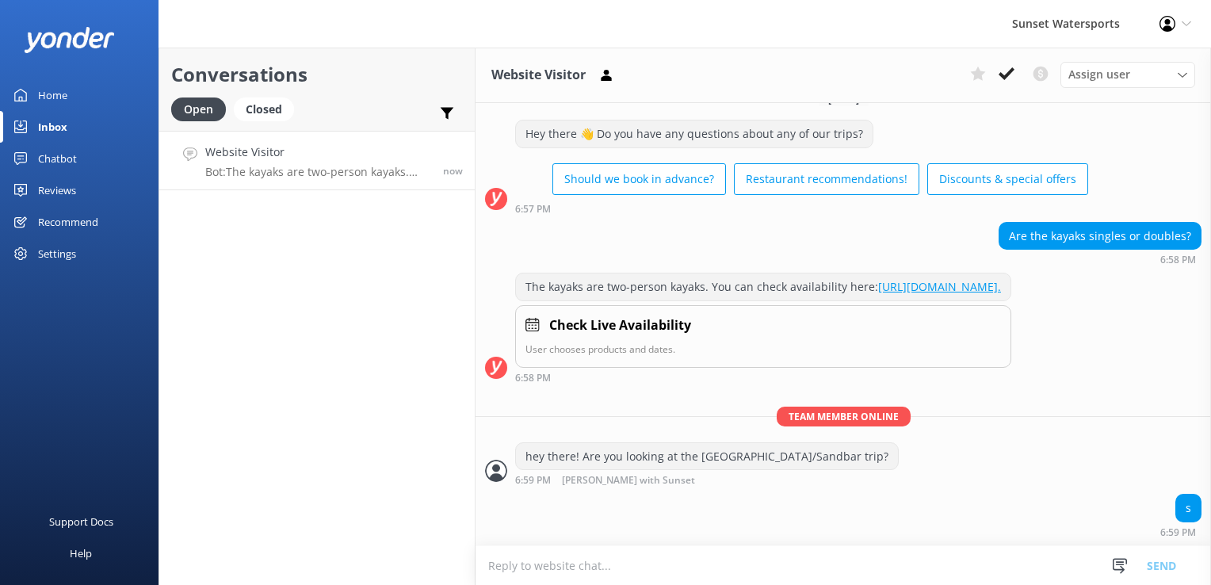
click at [661, 575] on textarea at bounding box center [843, 565] width 735 height 39
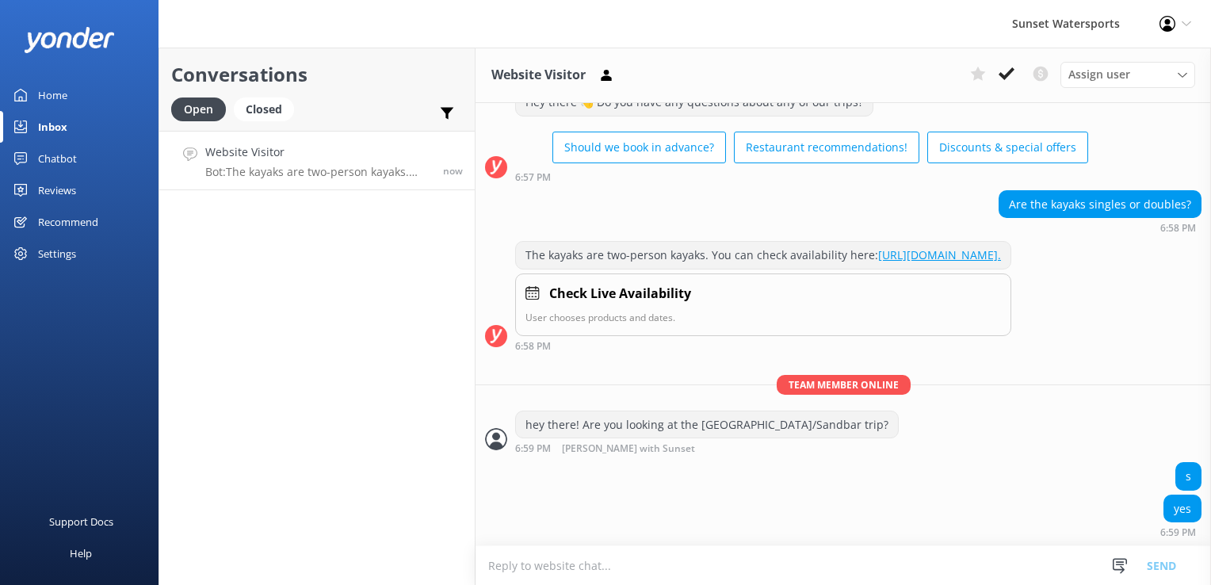
scroll to position [122, 0]
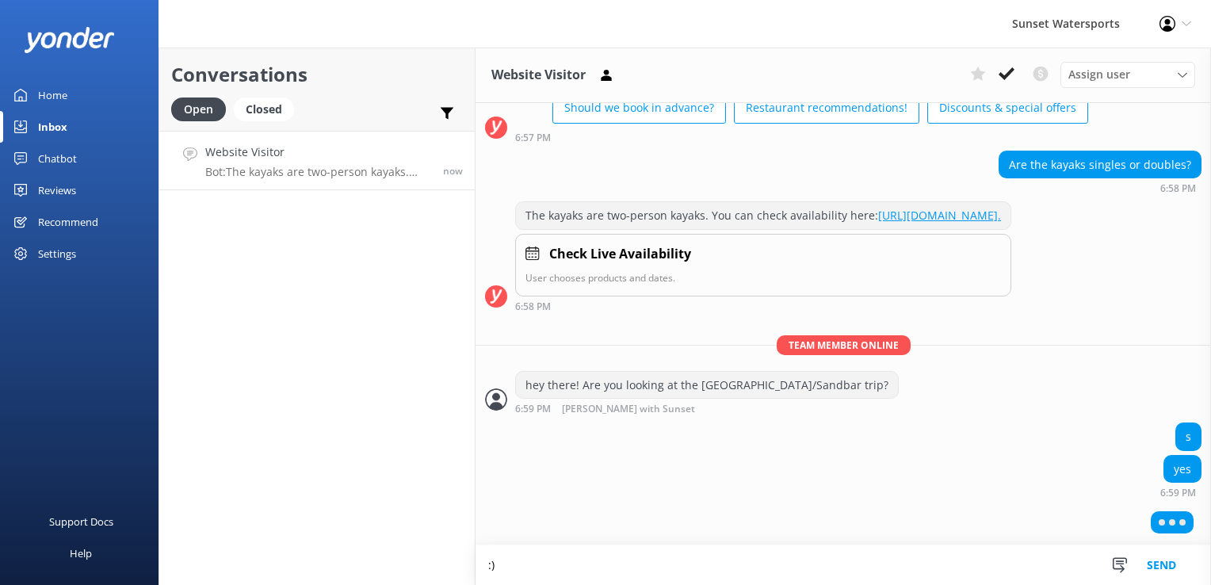
type textarea ":)"
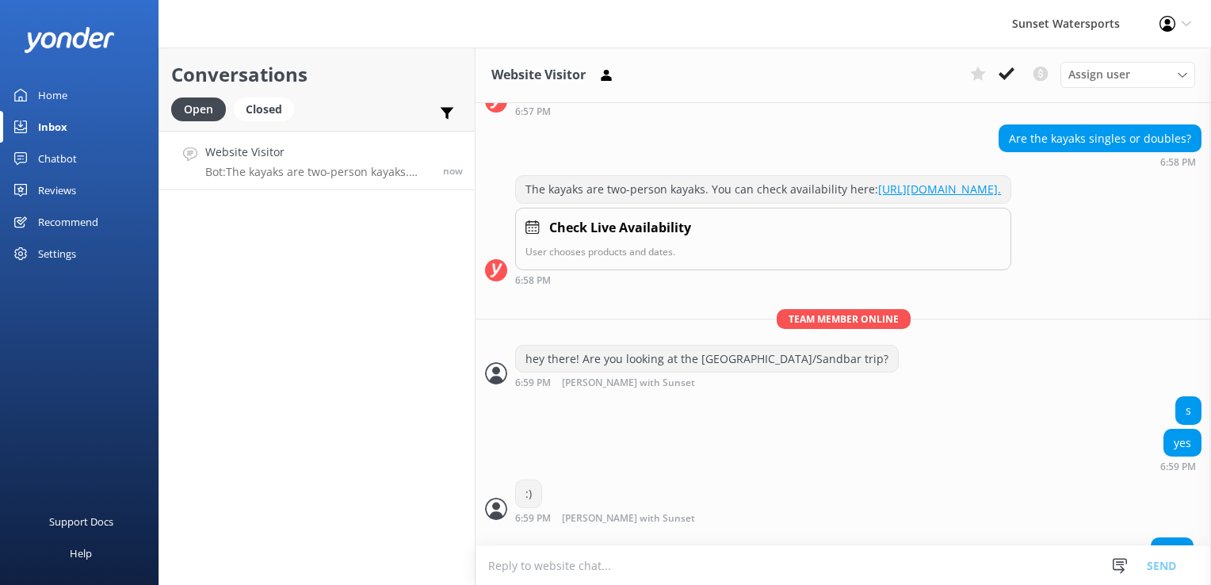
scroll to position [174, 0]
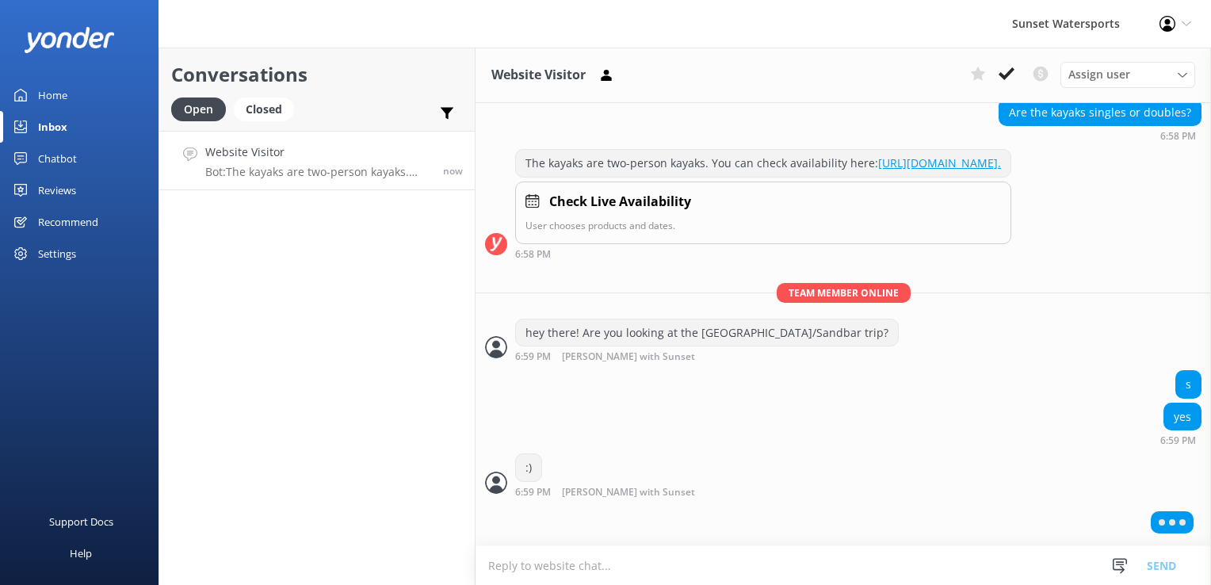
click at [661, 575] on textarea at bounding box center [843, 565] width 735 height 39
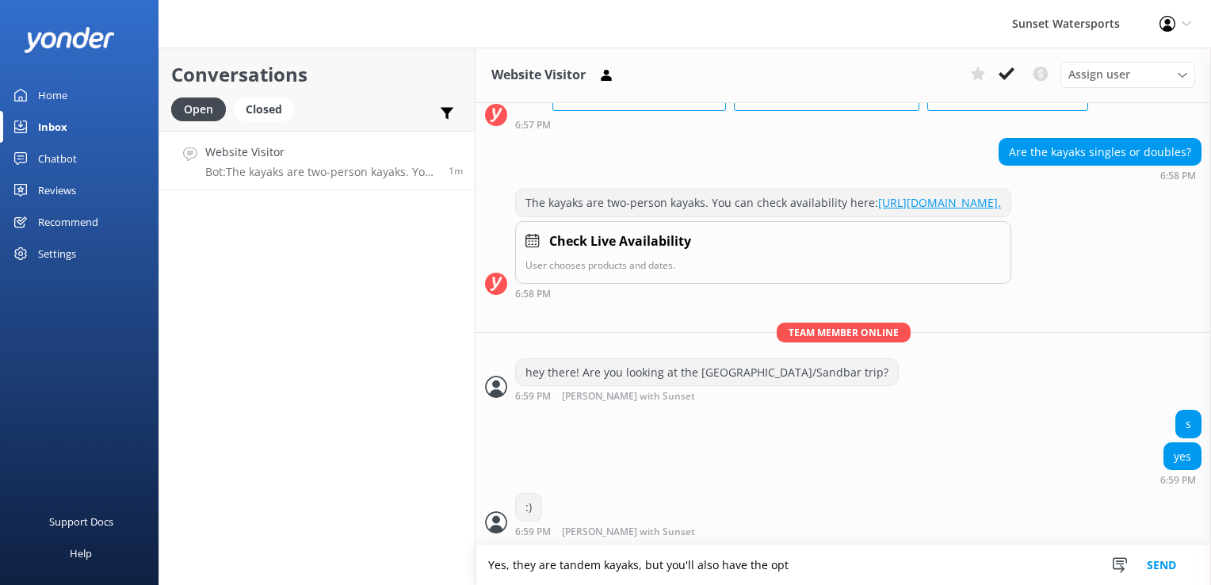
scroll to position [187, 0]
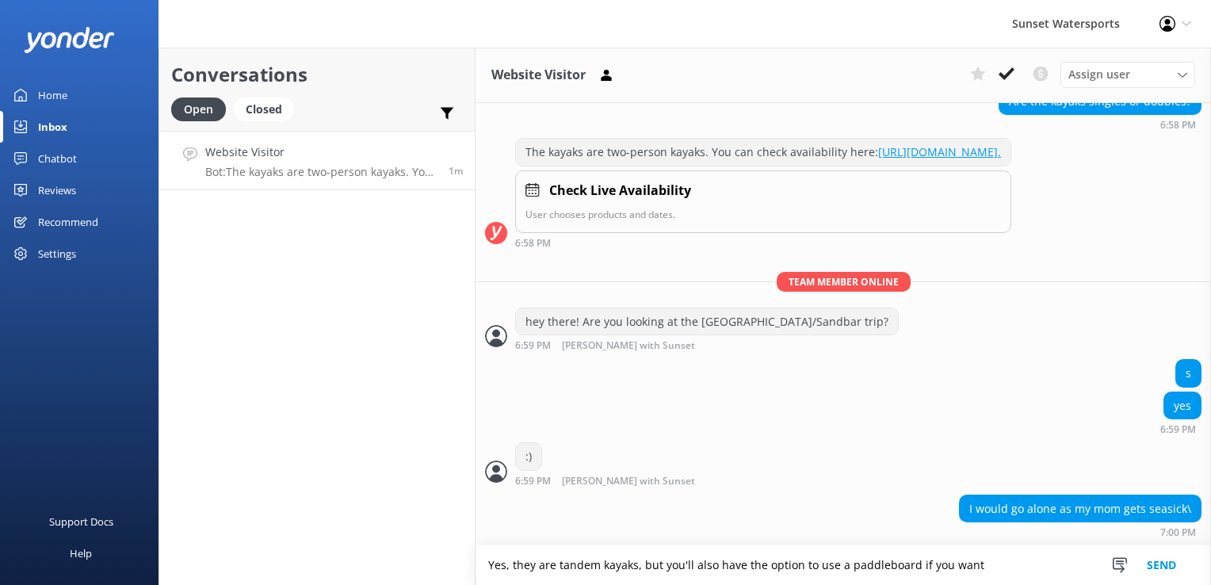
type textarea "Yes, they are tandem kayaks, but you'll also have the option to use a paddleboa…"
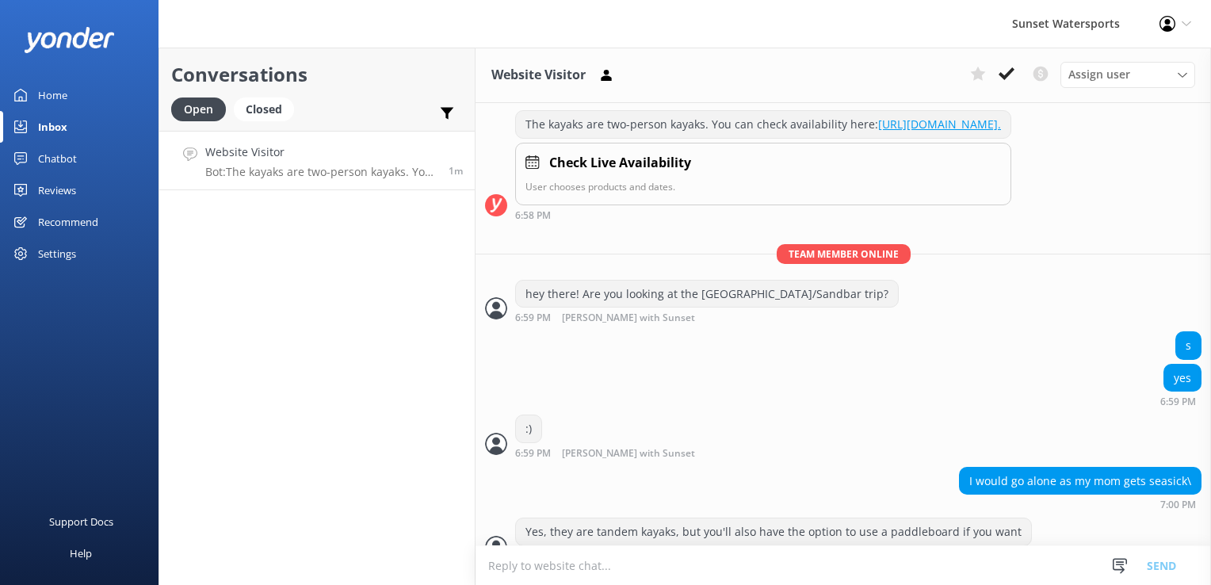
scroll to position [238, 0]
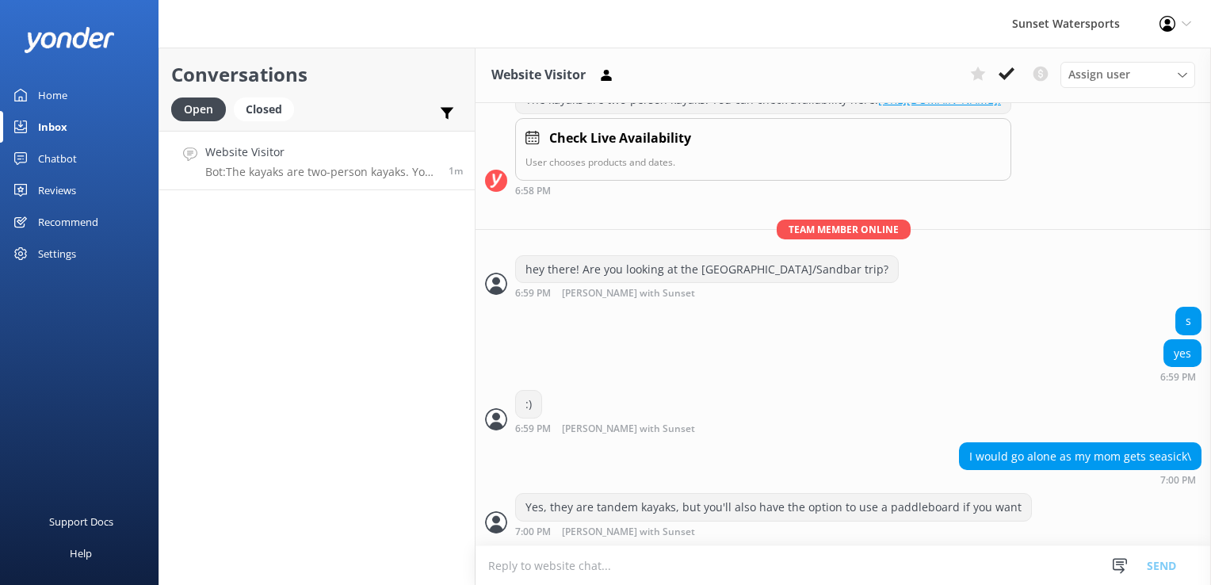
click at [661, 575] on textarea at bounding box center [843, 565] width 735 height 39
click at [534, 567] on textarea at bounding box center [843, 565] width 735 height 39
paste textarea "[URL][DOMAIN_NAME]"
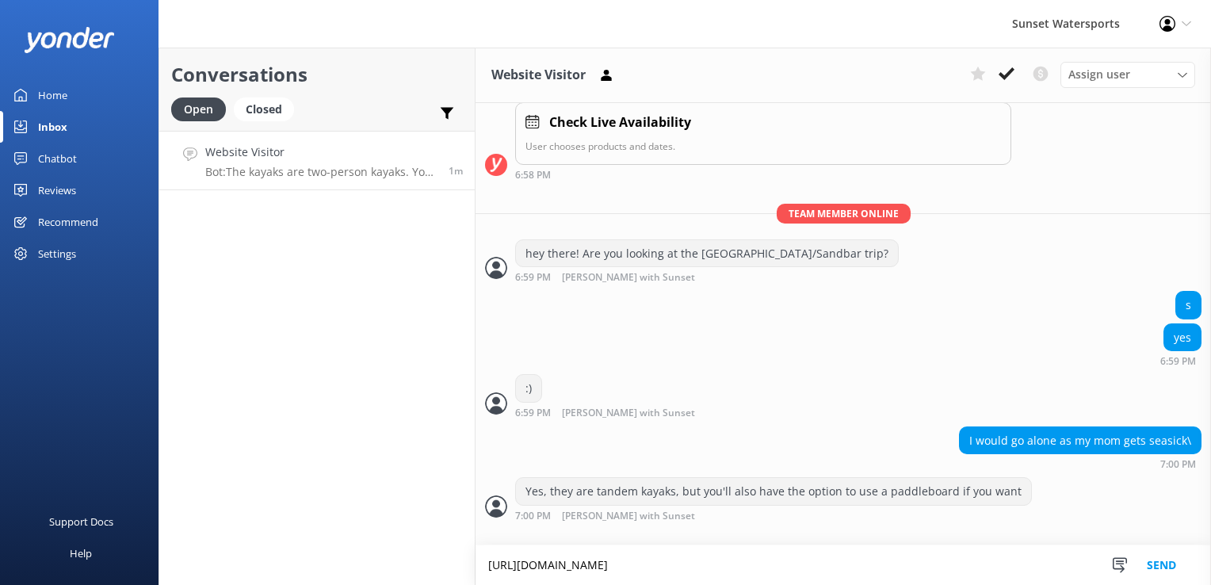
scroll to position [254, 0]
type textarea "[URL][DOMAIN_NAME]"
click at [1175, 566] on button "Send" at bounding box center [1161, 565] width 59 height 40
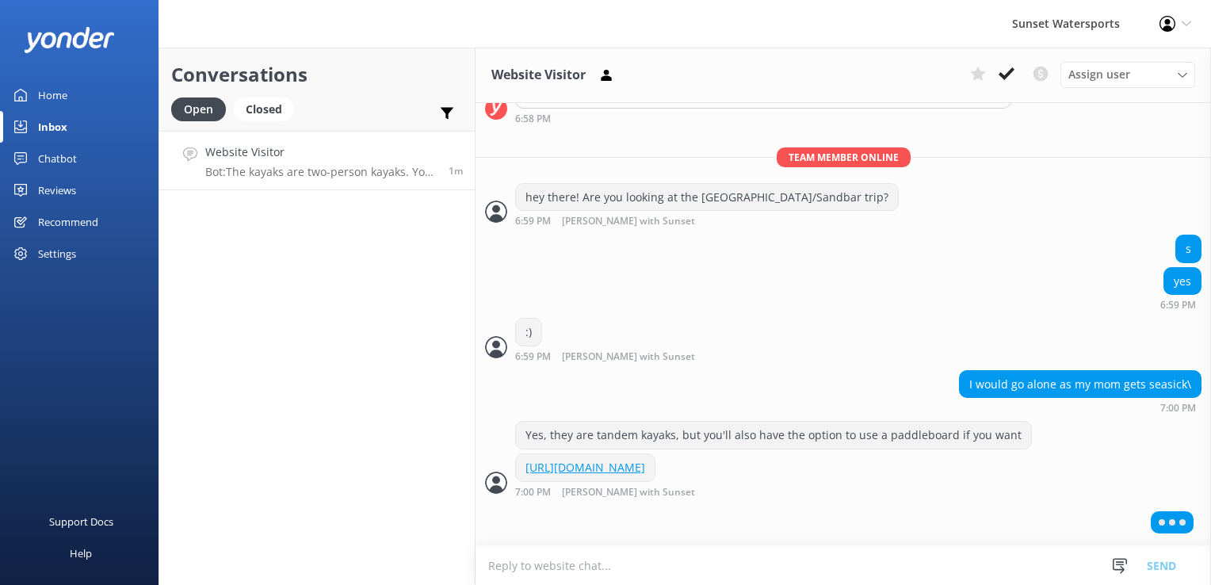
scroll to position [323, 0]
click at [355, 391] on div "Conversations Open Closed Important Converted Assigned to me Unassigned SMS Web…" at bounding box center [317, 316] width 317 height 537
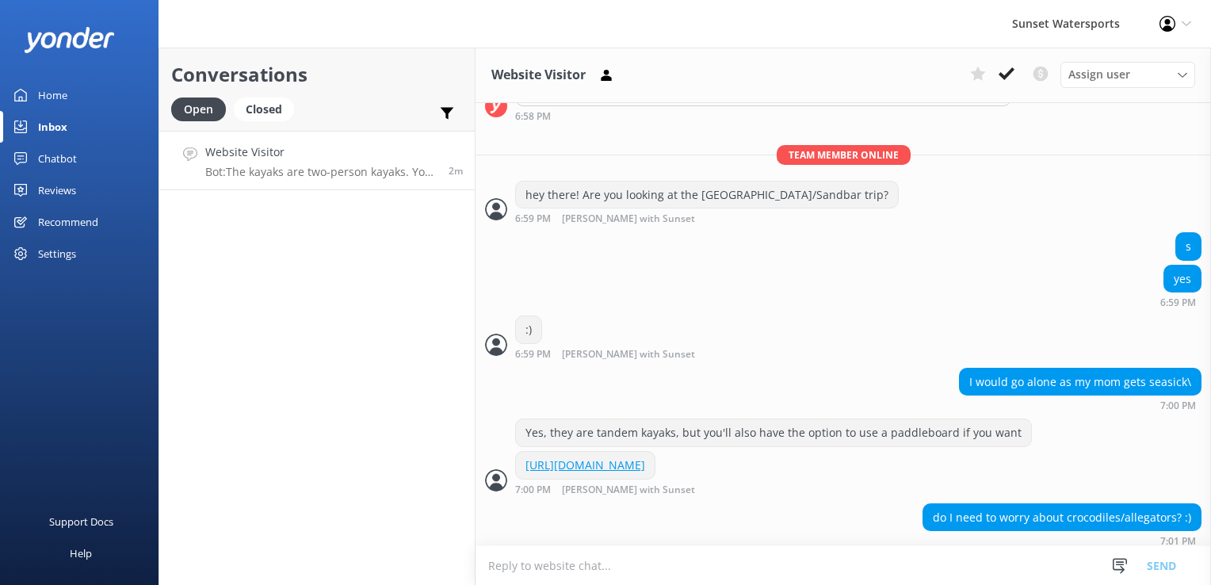
scroll to position [336, 0]
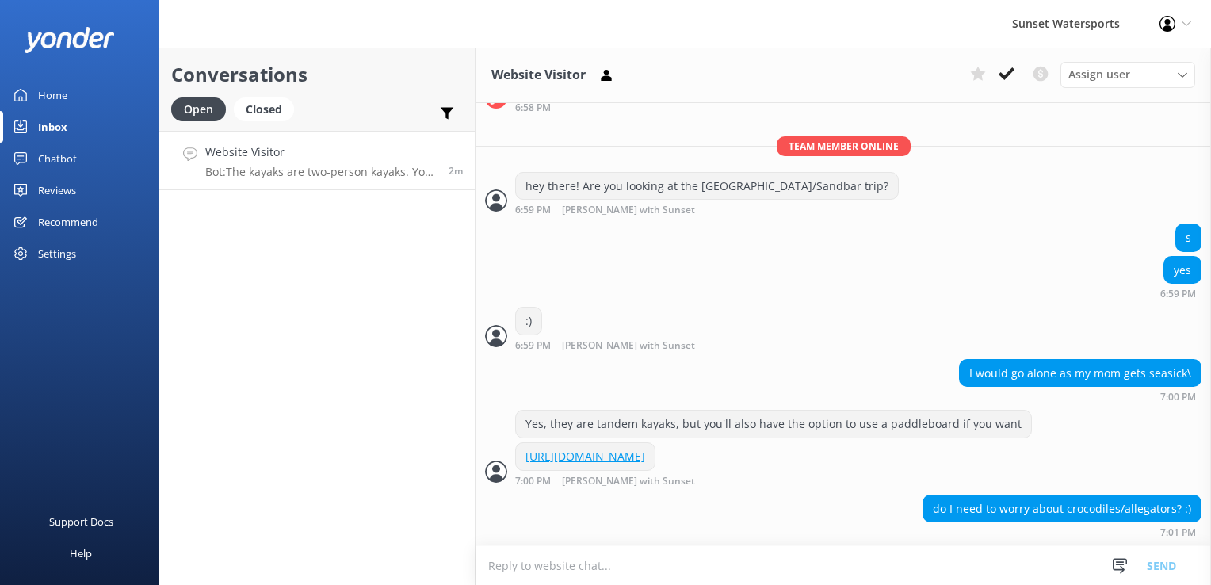
click at [652, 569] on textarea at bounding box center [843, 565] width 735 height 39
type textarea "not around here- they exist but stay well away from people and not in the areas…"
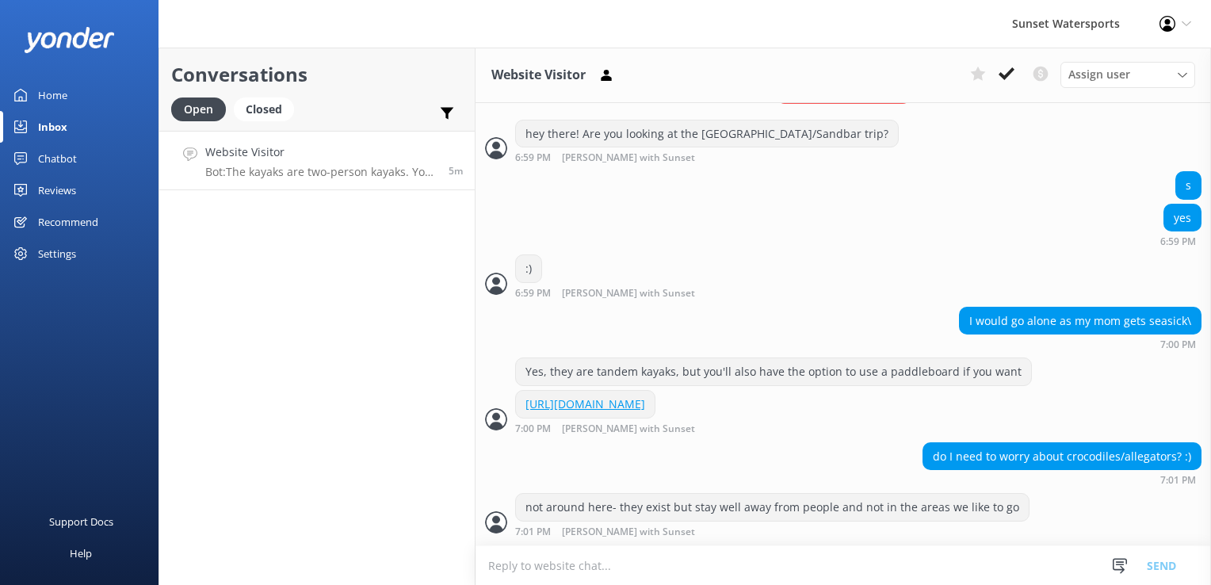
scroll to position [388, 0]
click at [602, 574] on textarea at bounding box center [843, 565] width 735 height 39
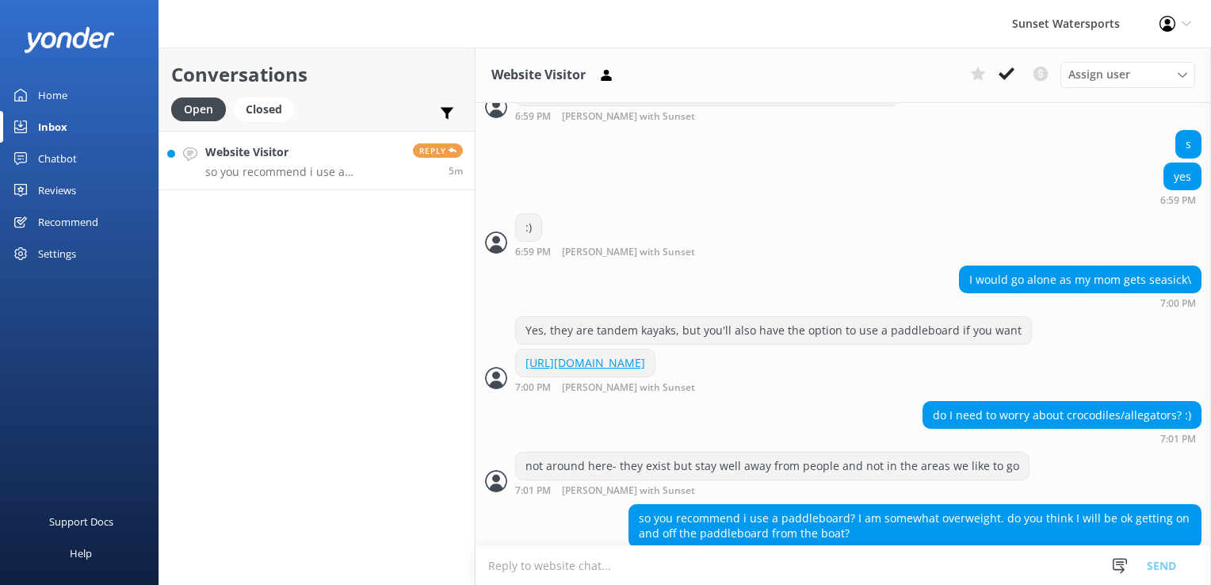
scroll to position [455, 0]
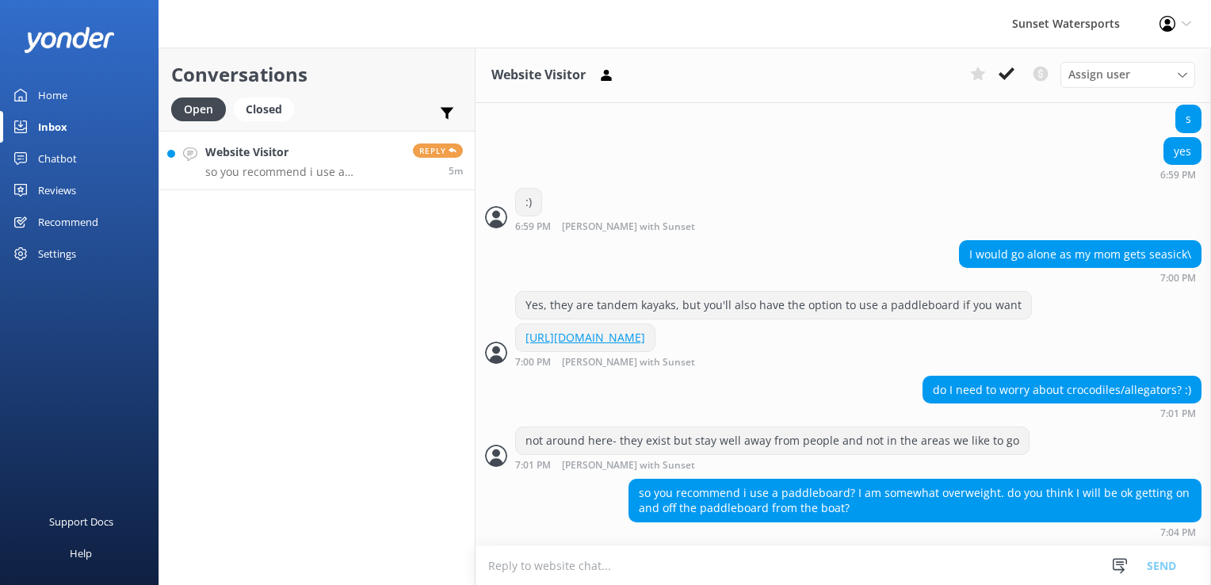
click at [735, 575] on textarea at bounding box center [843, 565] width 735 height 39
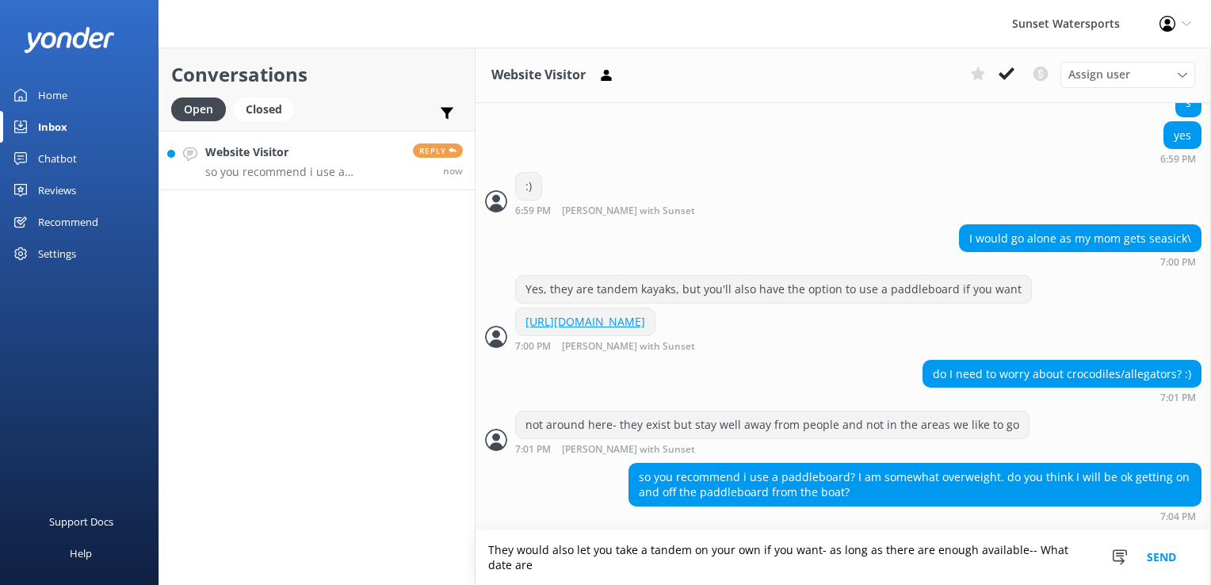
scroll to position [471, 0]
type textarea "They would also let you take a tandem on your own if you want- as long as there…"
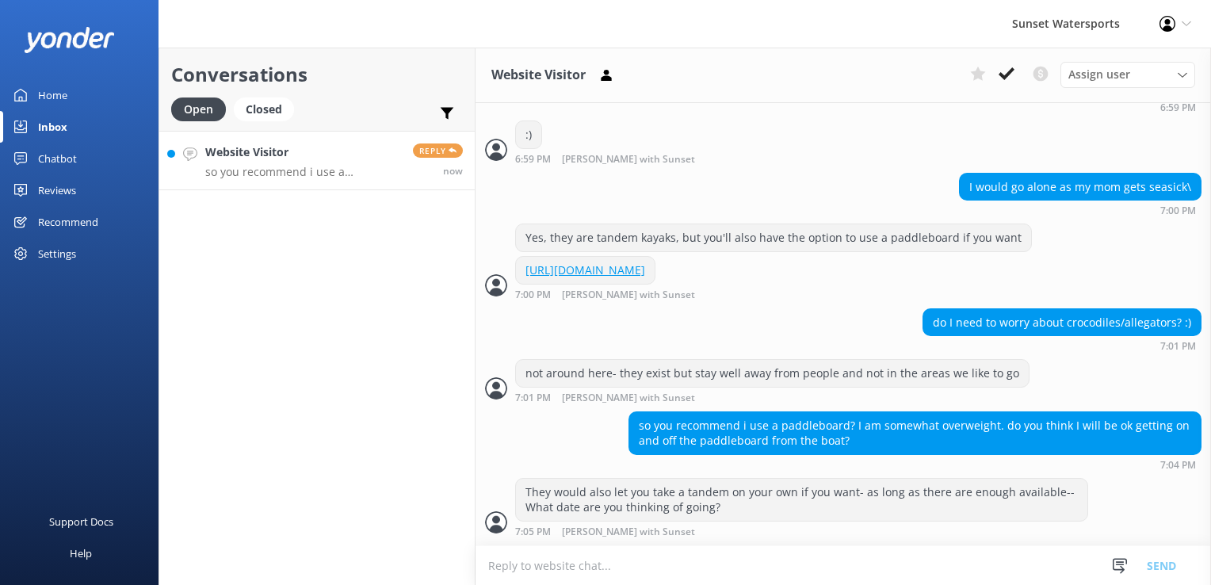
scroll to position [521, 0]
drag, startPoint x: 312, startPoint y: 271, endPoint x: 342, endPoint y: 308, distance: 47.4
click at [342, 308] on div "Conversations Open Closed Important Converted Assigned to me Unassigned SMS Web…" at bounding box center [317, 316] width 317 height 537
click at [283, 326] on div "Conversations Open Closed Important Converted Assigned to me Unassigned SMS Web…" at bounding box center [317, 316] width 317 height 537
click at [308, 189] on link "Website Visitor so you recommend i use a paddleboard? I am somewhat overweight.…" at bounding box center [316, 160] width 315 height 59
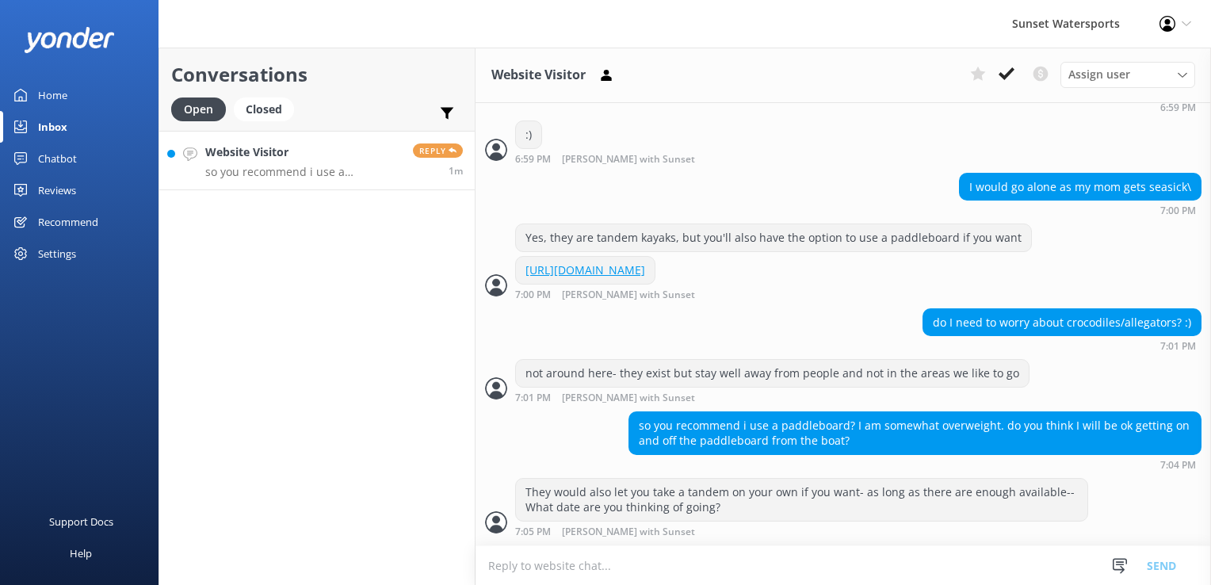
click at [292, 116] on link "Closed" at bounding box center [268, 108] width 68 height 17
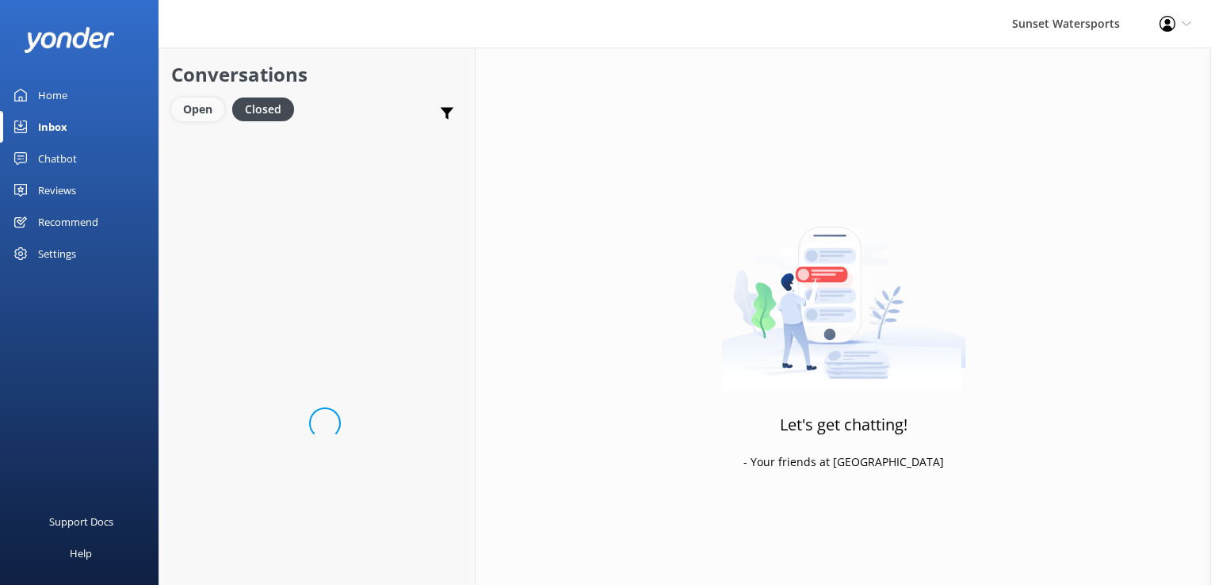
click at [216, 101] on div "Open" at bounding box center [197, 109] width 53 height 24
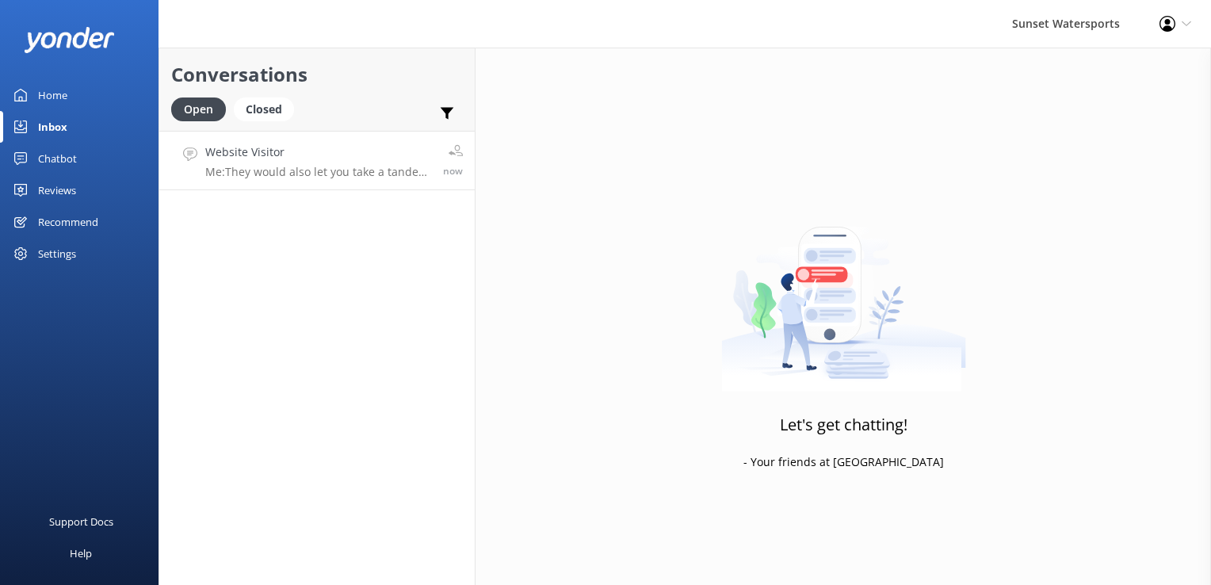
click at [327, 161] on div "Website Visitor Me: They would also let you take a tandem on your own if you wa…" at bounding box center [318, 160] width 226 height 34
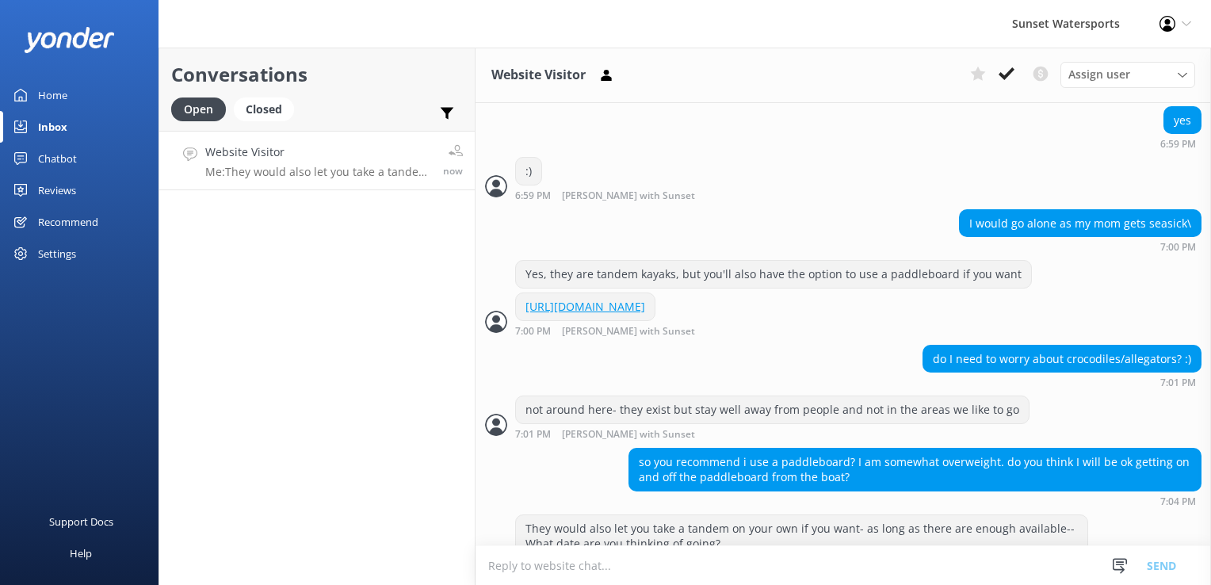
scroll to position [521, 0]
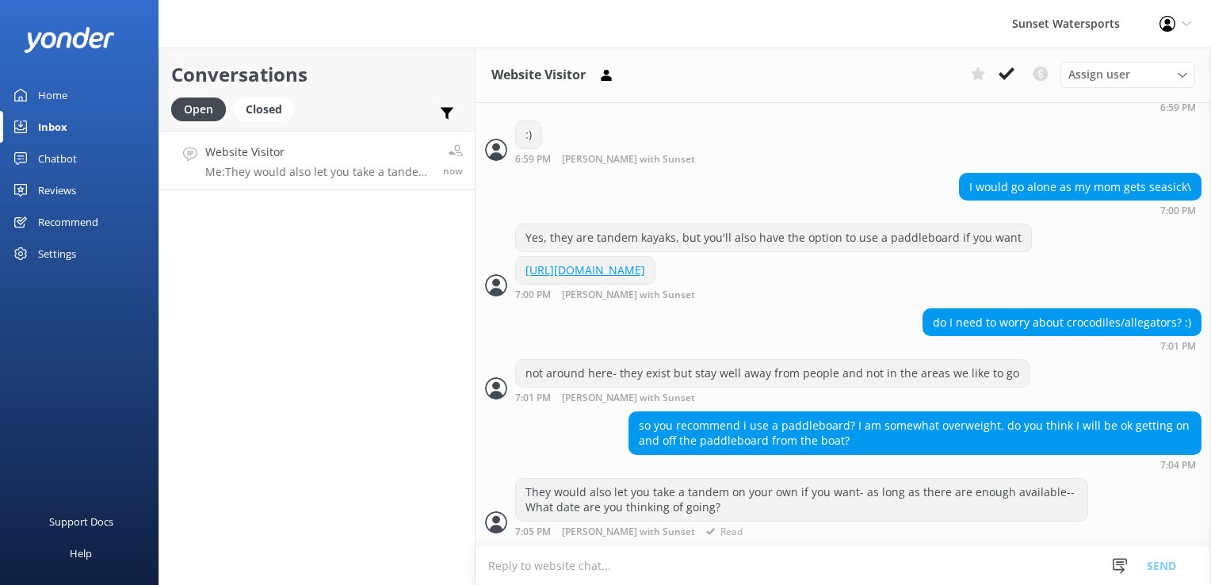
click at [1125, 521] on div "They would also let you take a tandem on your own if you want- as long as there…" at bounding box center [843, 507] width 735 height 59
drag, startPoint x: 1014, startPoint y: 464, endPoint x: 1004, endPoint y: 455, distance: 13.5
drag, startPoint x: 1004, startPoint y: 455, endPoint x: 145, endPoint y: 376, distance: 862.7
click at [145, 376] on div "Support Docs Help" at bounding box center [79, 438] width 159 height 292
click at [315, 300] on div "Conversations Open Closed Important Converted Assigned to me Unassigned SMS Web…" at bounding box center [317, 316] width 317 height 537
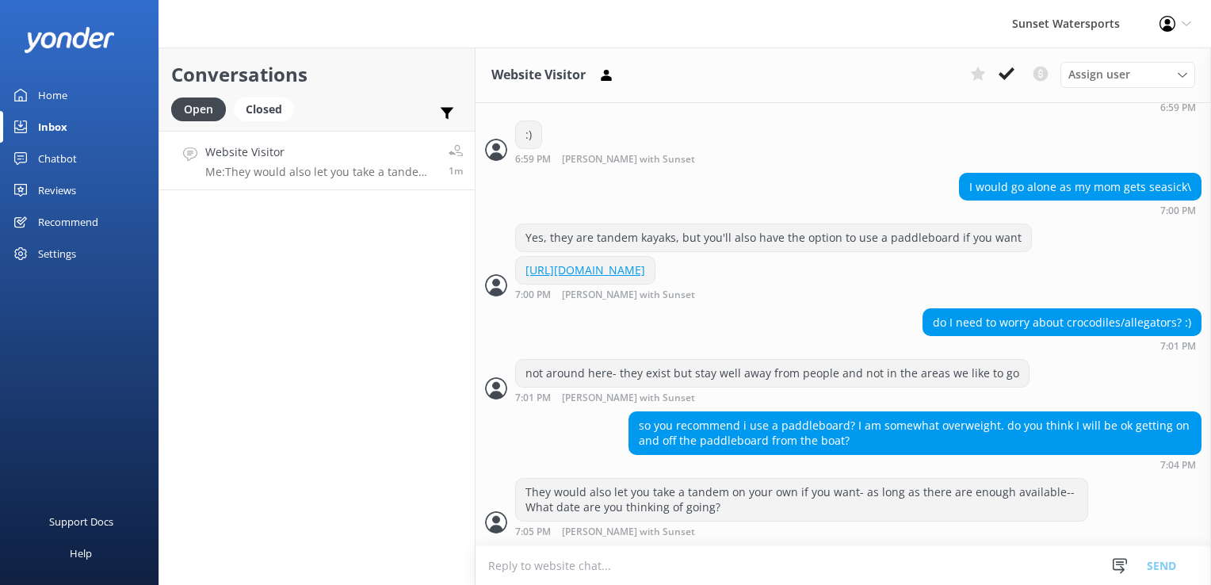
click at [538, 569] on textarea at bounding box center [843, 565] width 735 height 39
click at [451, 486] on div "Conversations Open Closed Important Converted Assigned to me Unassigned SMS Web…" at bounding box center [317, 316] width 317 height 537
paste textarea "[URL][DOMAIN_NAME]"
type textarea "[URL][DOMAIN_NAME]"
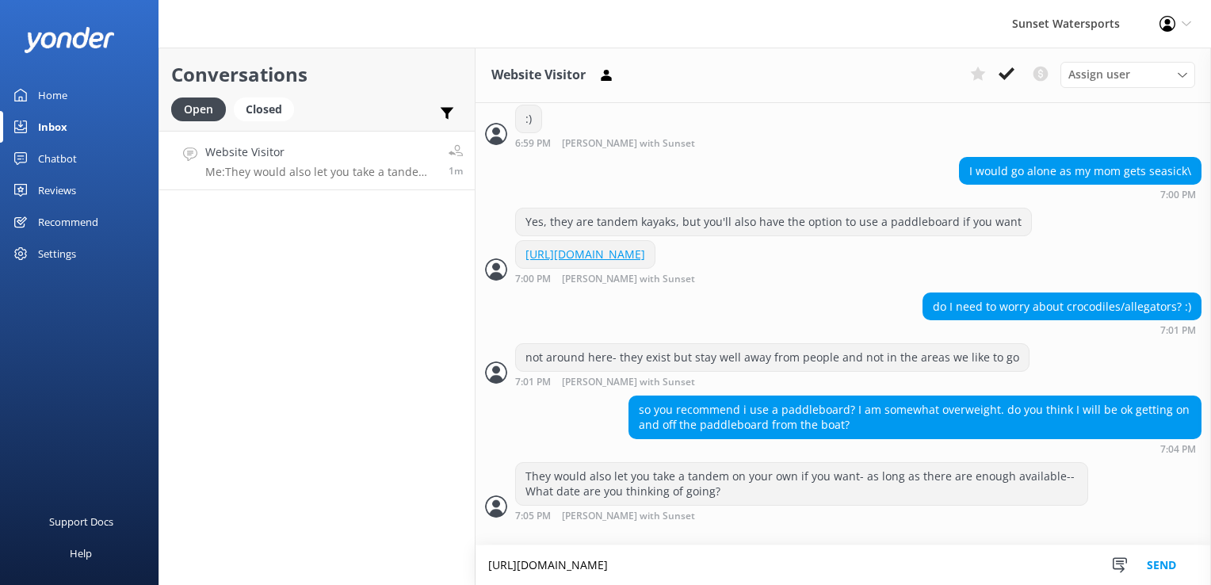
drag, startPoint x: 946, startPoint y: 563, endPoint x: 327, endPoint y: 572, distance: 619.8
click at [350, 567] on div "Conversations Open Closed Important Converted Assigned to me Unassigned SMS Web…" at bounding box center [685, 316] width 1052 height 537
click at [821, 560] on textarea "[URL][DOMAIN_NAME]" at bounding box center [843, 565] width 735 height 40
click at [820, 560] on textarea "[URL][DOMAIN_NAME]" at bounding box center [843, 565] width 735 height 40
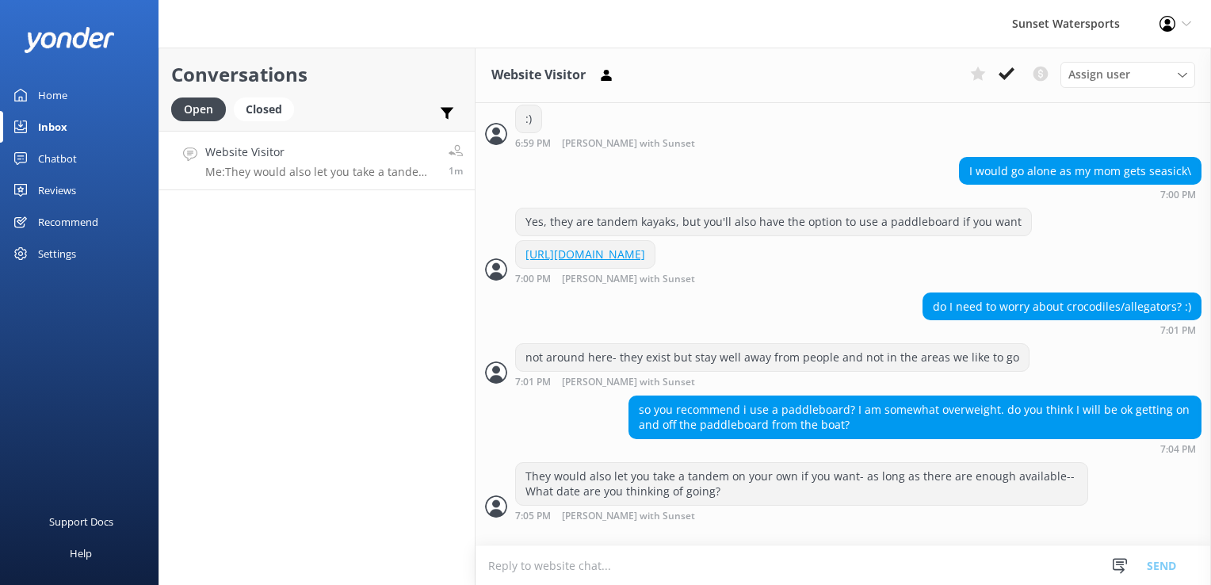
scroll to position [522, 0]
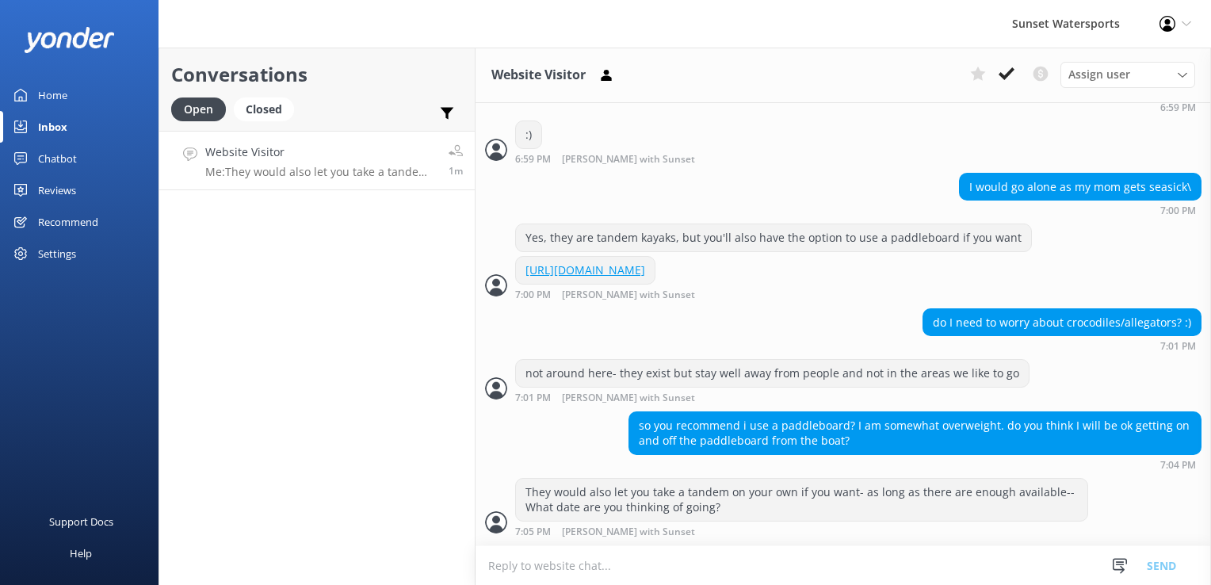
click at [398, 502] on div "Conversations Open Closed Important Converted Assigned to me Unassigned SMS Web…" at bounding box center [317, 316] width 317 height 537
click at [655, 284] on div "[URL][DOMAIN_NAME]" at bounding box center [585, 270] width 139 height 27
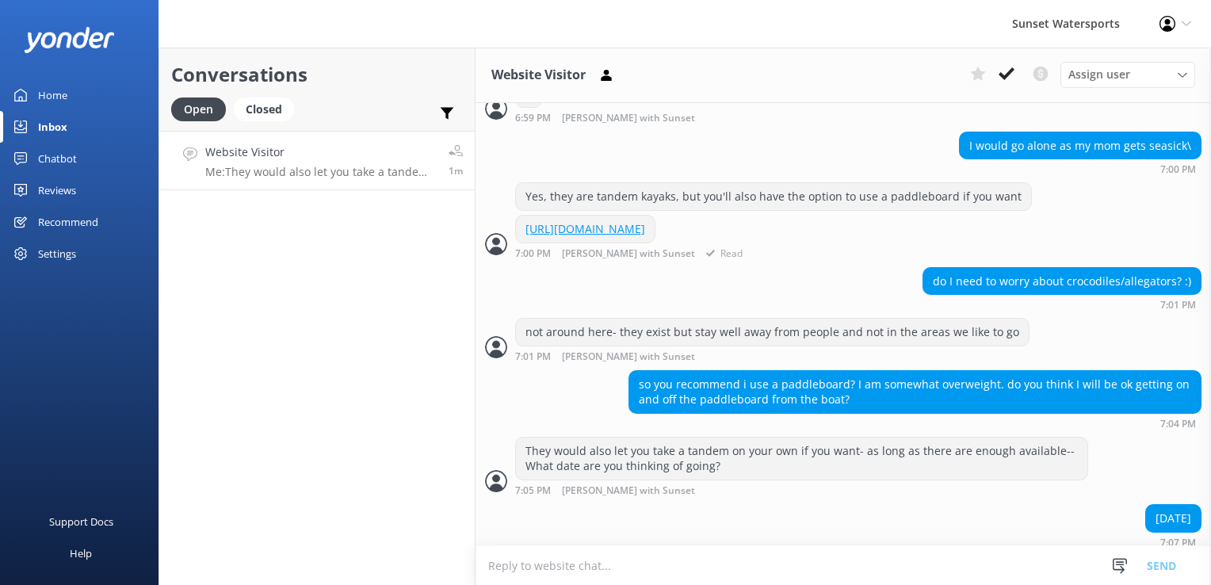
scroll to position [573, 0]
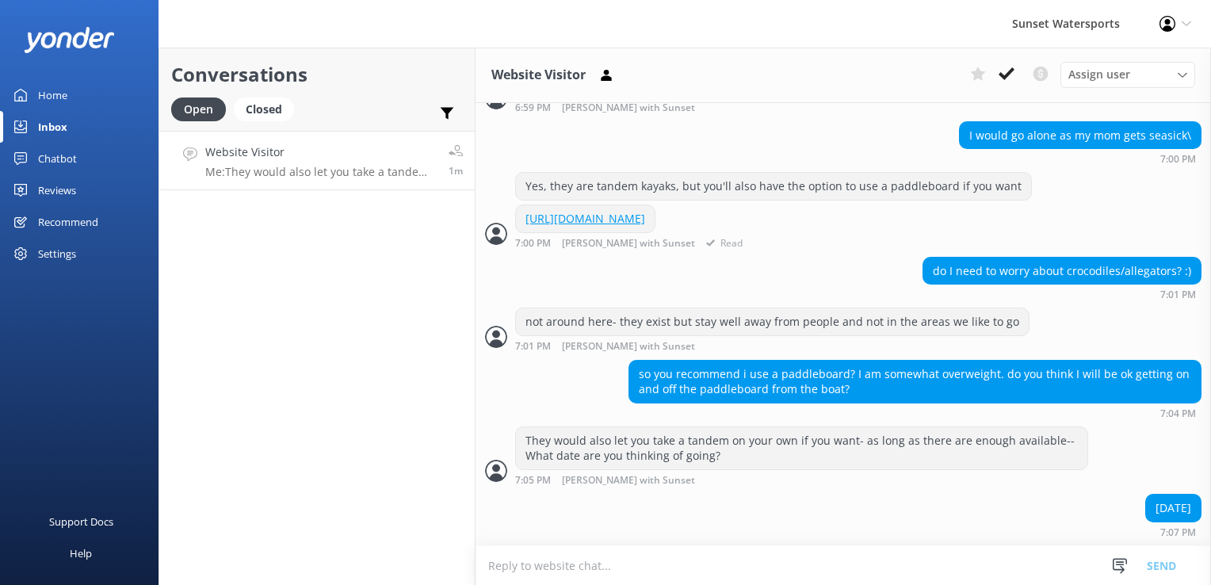
click at [693, 273] on div "do I need to worry about crocodiles/allegators? :) 7:01 PM" at bounding box center [843, 279] width 735 height 44
click at [645, 214] on link "[URL][DOMAIN_NAME]" at bounding box center [585, 218] width 120 height 15
click at [652, 563] on textarea at bounding box center [843, 565] width 735 height 39
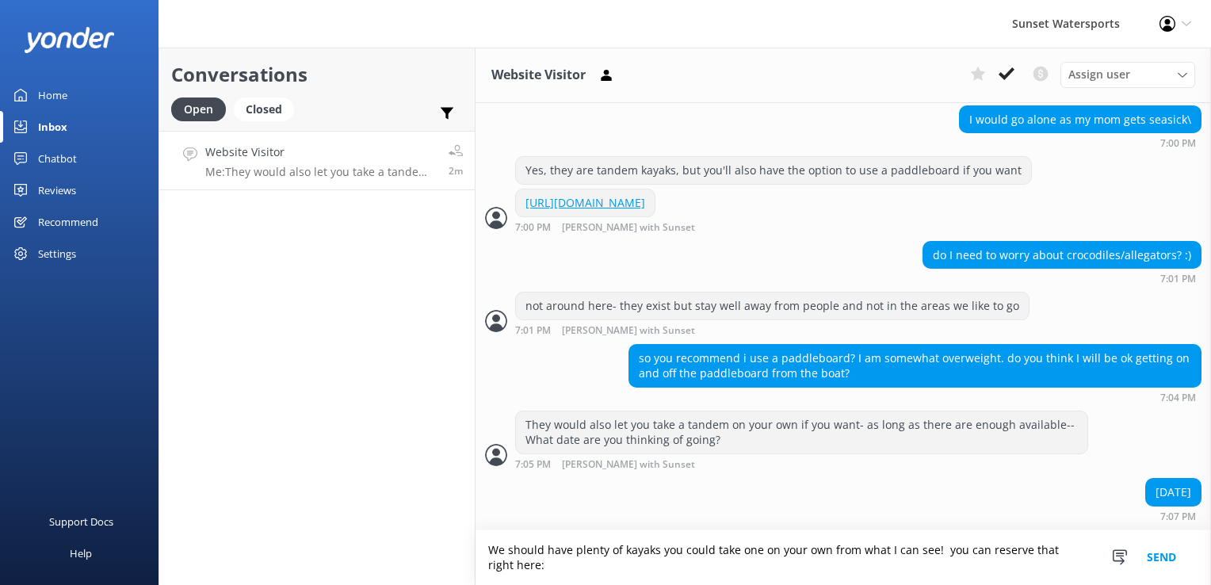
paste textarea "[URL][DOMAIN_NAME]"
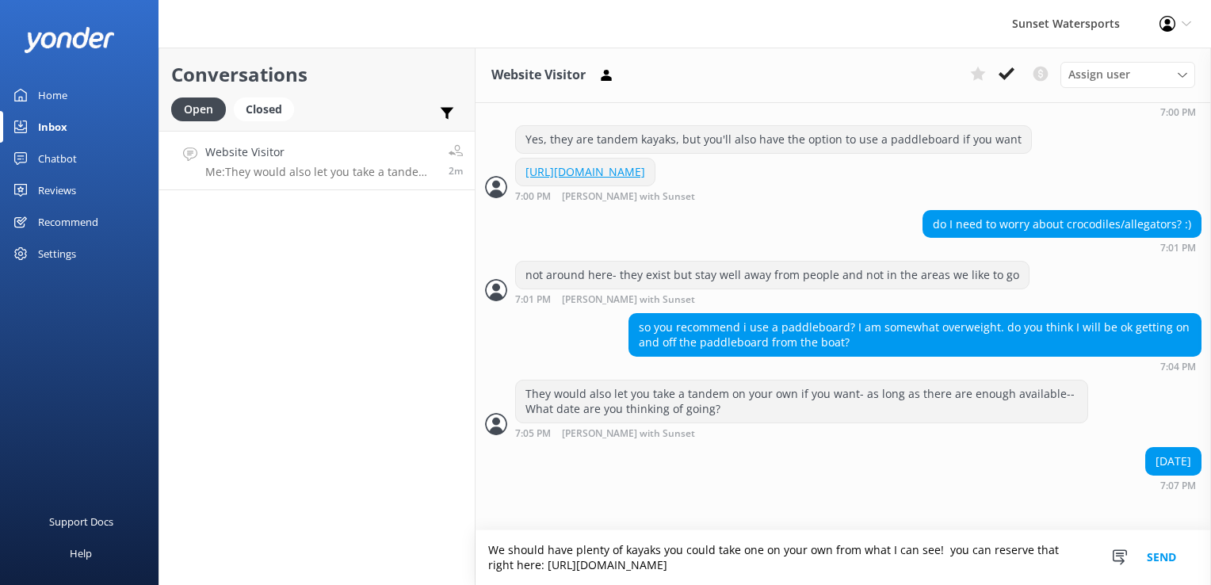
type textarea "We should have plenty of kayaks you could take one on your own from what I can …"
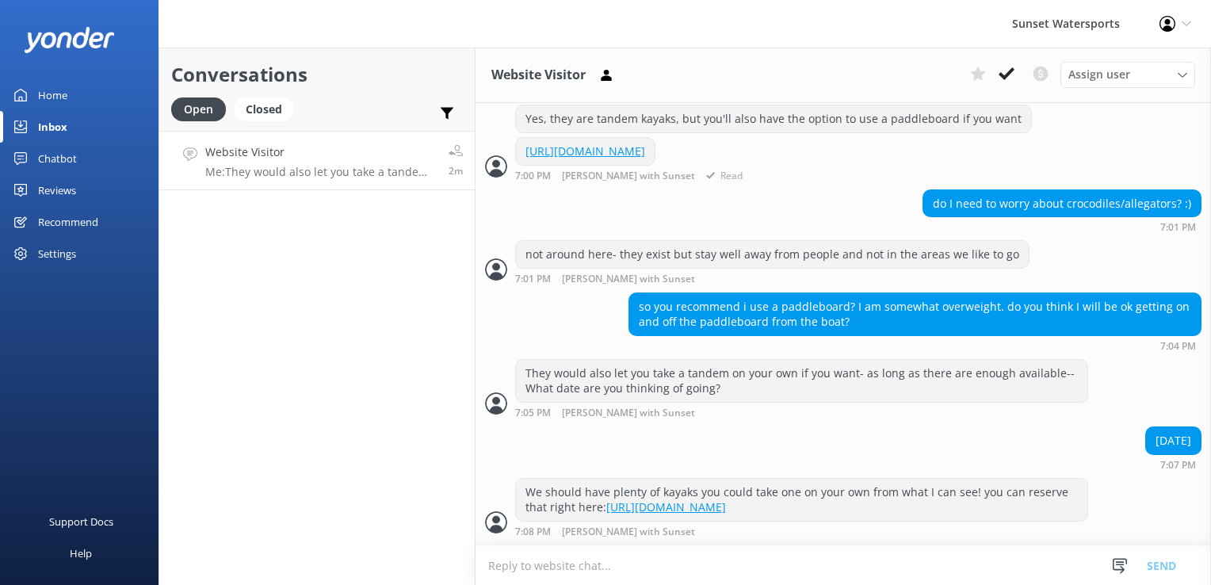
scroll to position [671, 0]
click at [1003, 75] on use at bounding box center [1007, 73] width 16 height 13
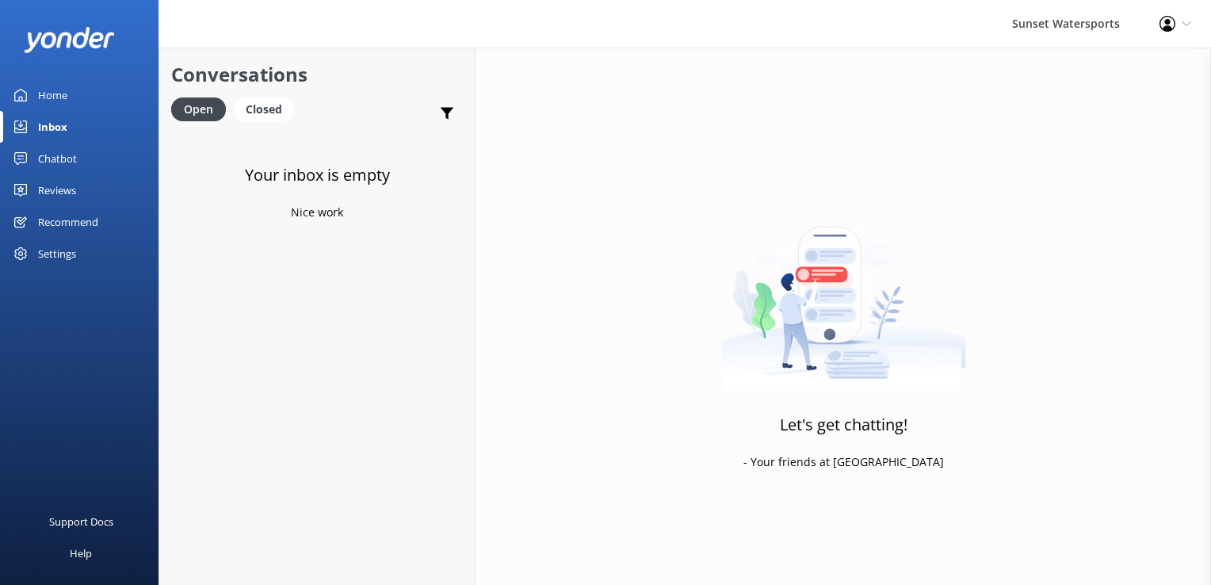
click at [1163, 29] on use at bounding box center [1167, 24] width 16 height 16
click at [1126, 106] on link "Logout" at bounding box center [1132, 109] width 159 height 40
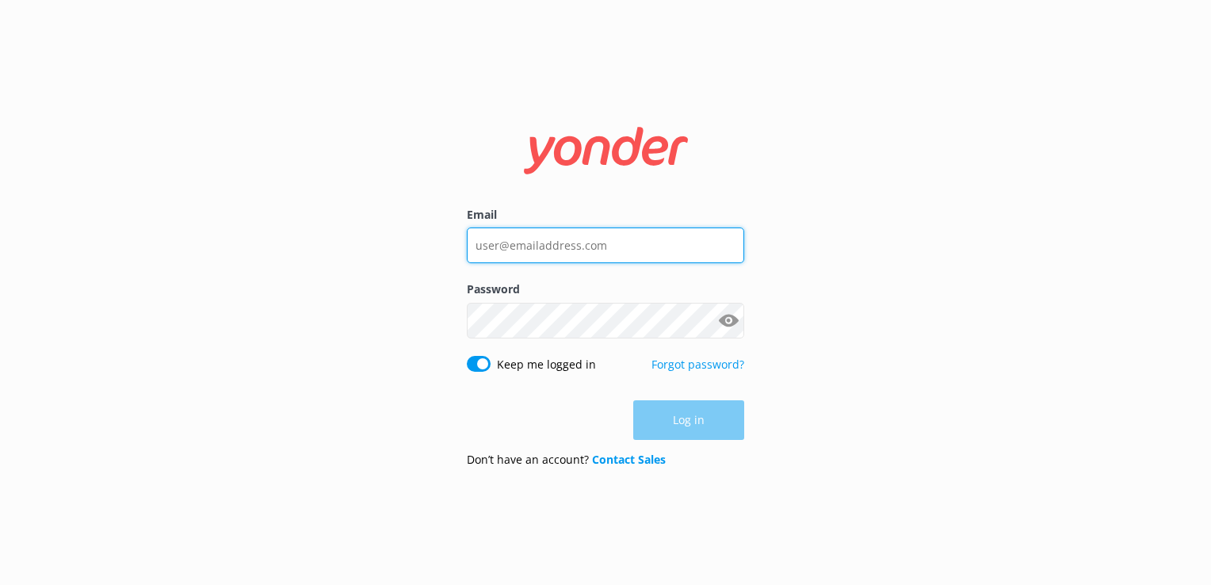
type input "[PERSON_NAME][EMAIL_ADDRESS][DOMAIN_NAME]"
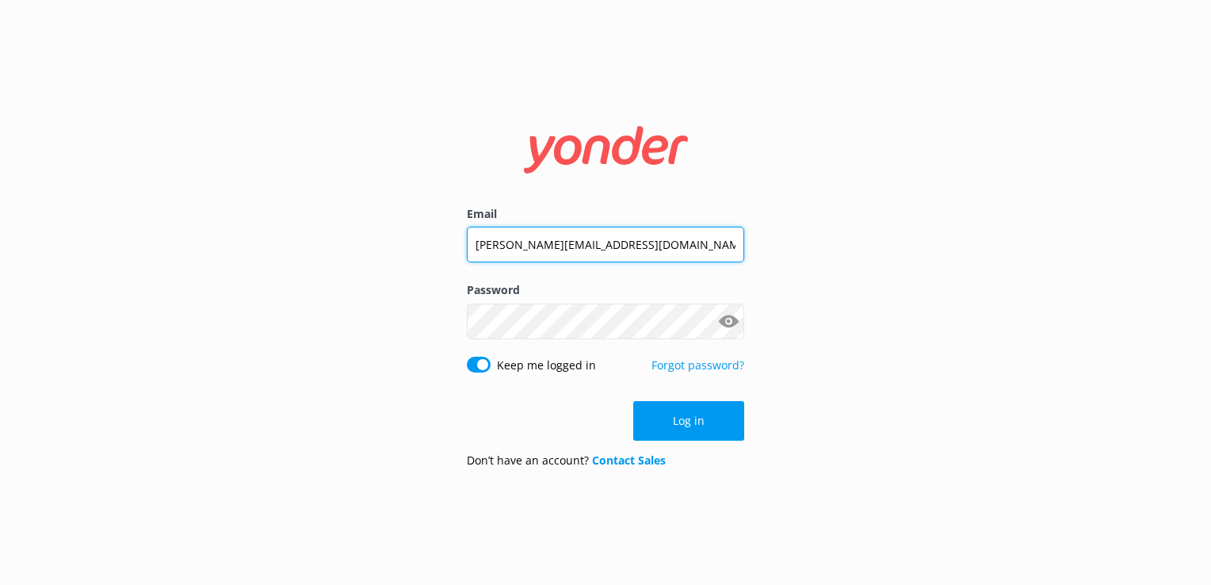
click at [670, 253] on input "[PERSON_NAME][EMAIL_ADDRESS][DOMAIN_NAME]" at bounding box center [605, 245] width 277 height 36
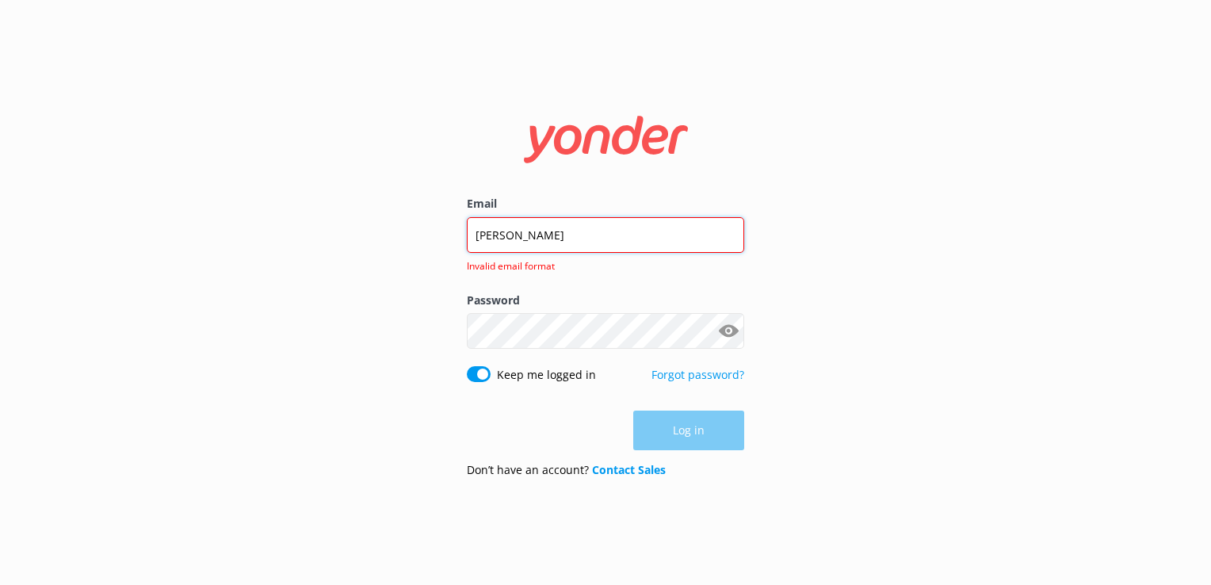
type input "[EMAIL_ADDRESS][DOMAIN_NAME]"
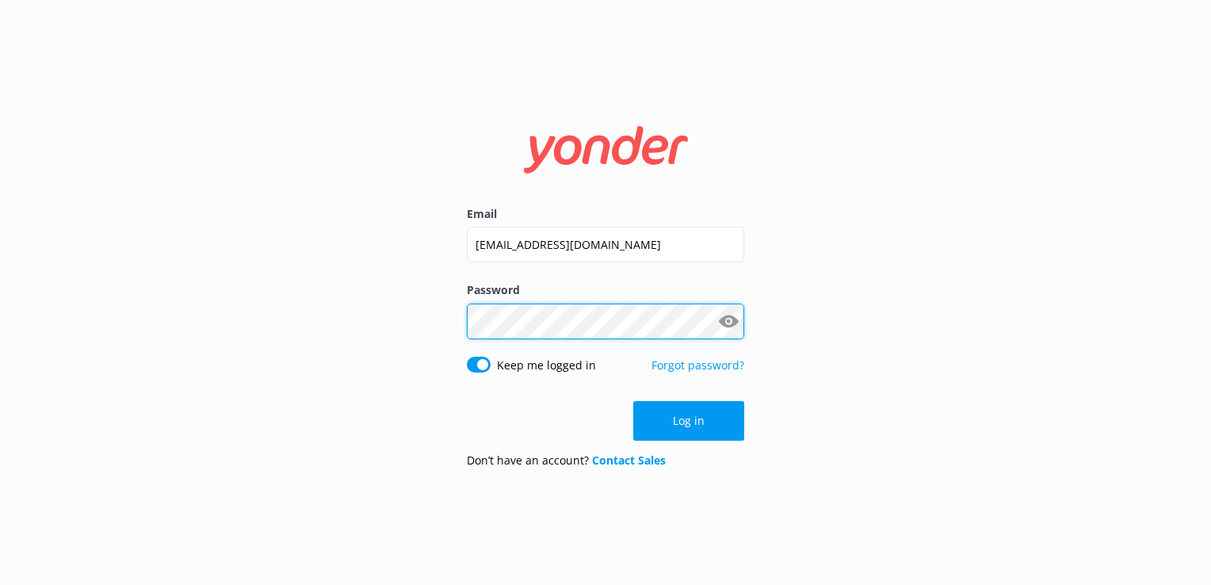
click button "Log in" at bounding box center [688, 421] width 111 height 40
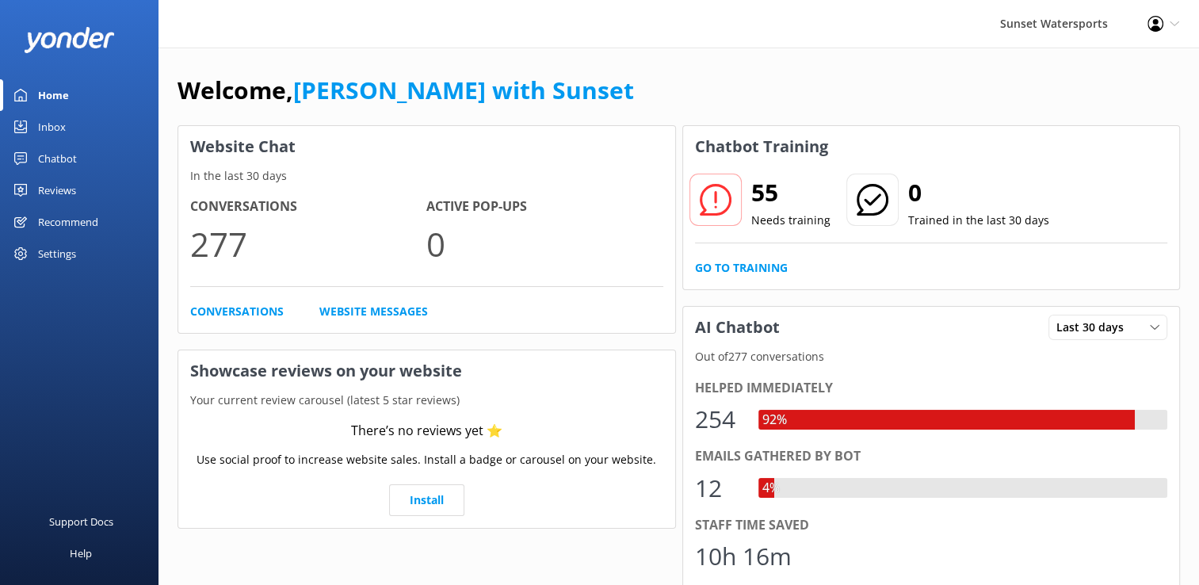
click at [58, 127] on div "Inbox" at bounding box center [52, 127] width 28 height 32
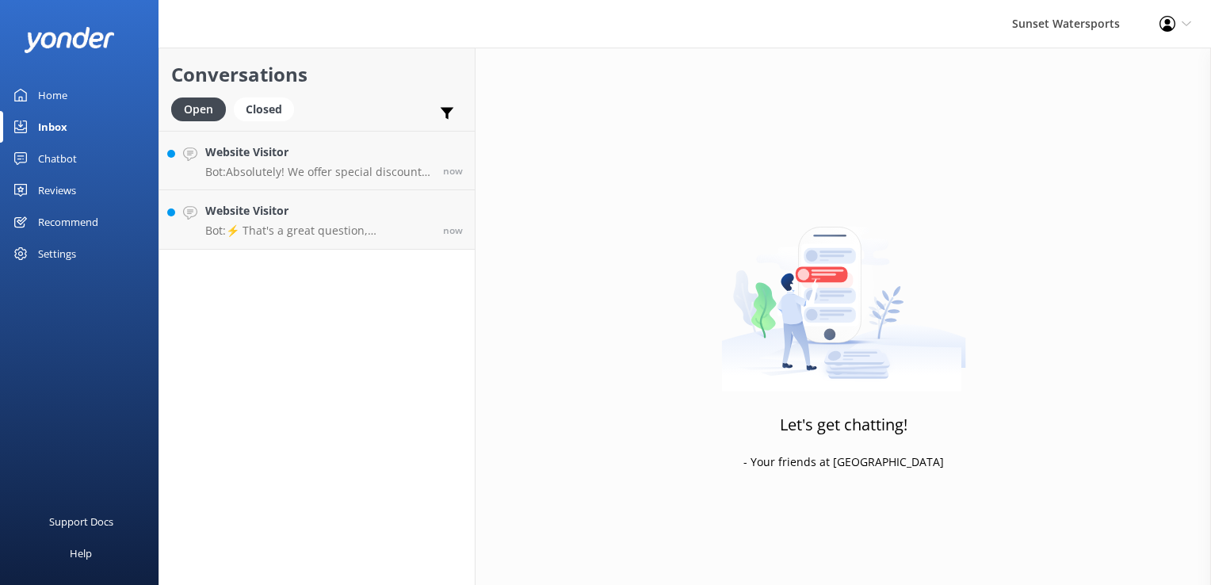
click at [338, 127] on div "Open Closed Important Converted Assigned to me Unassigned SMS" at bounding box center [317, 116] width 292 height 38
click at [333, 160] on h4 "Website Visitor" at bounding box center [318, 151] width 226 height 17
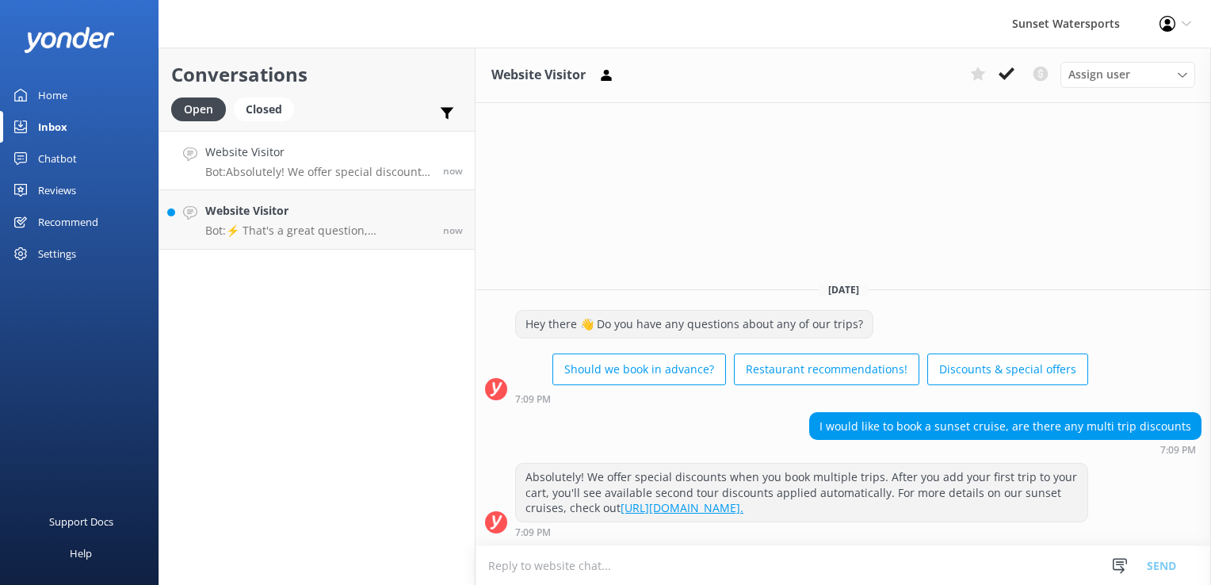
click at [592, 569] on textarea at bounding box center [843, 565] width 735 height 39
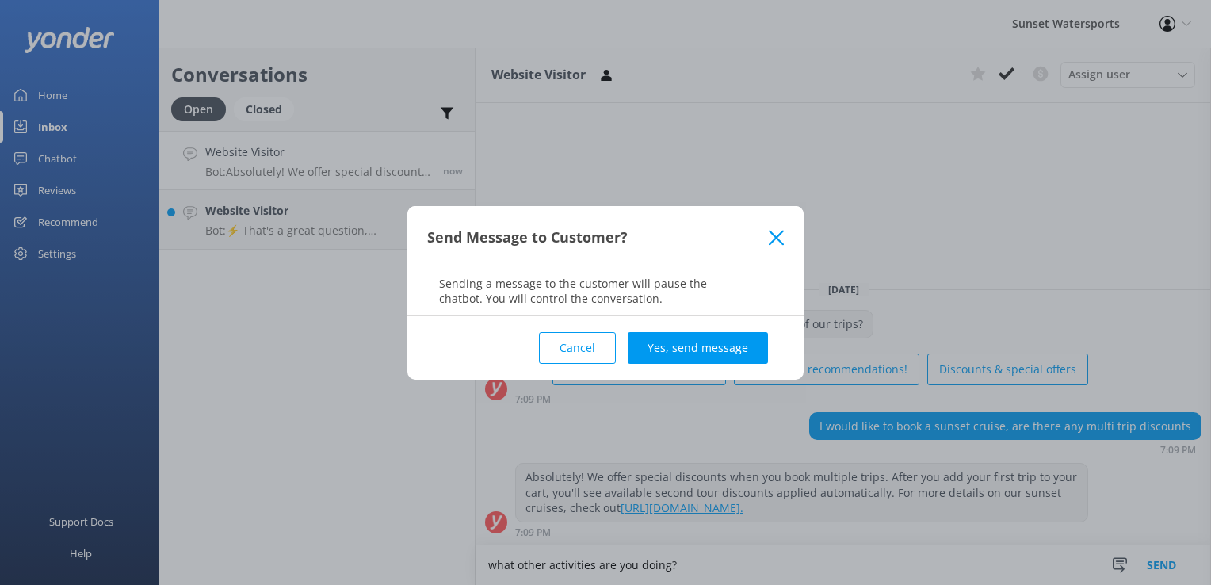
type textarea "what other activities are you doing?"
click at [717, 319] on div "Cancel Yes, send message" at bounding box center [605, 347] width 357 height 63
click at [703, 349] on button "Yes, send message" at bounding box center [698, 348] width 140 height 32
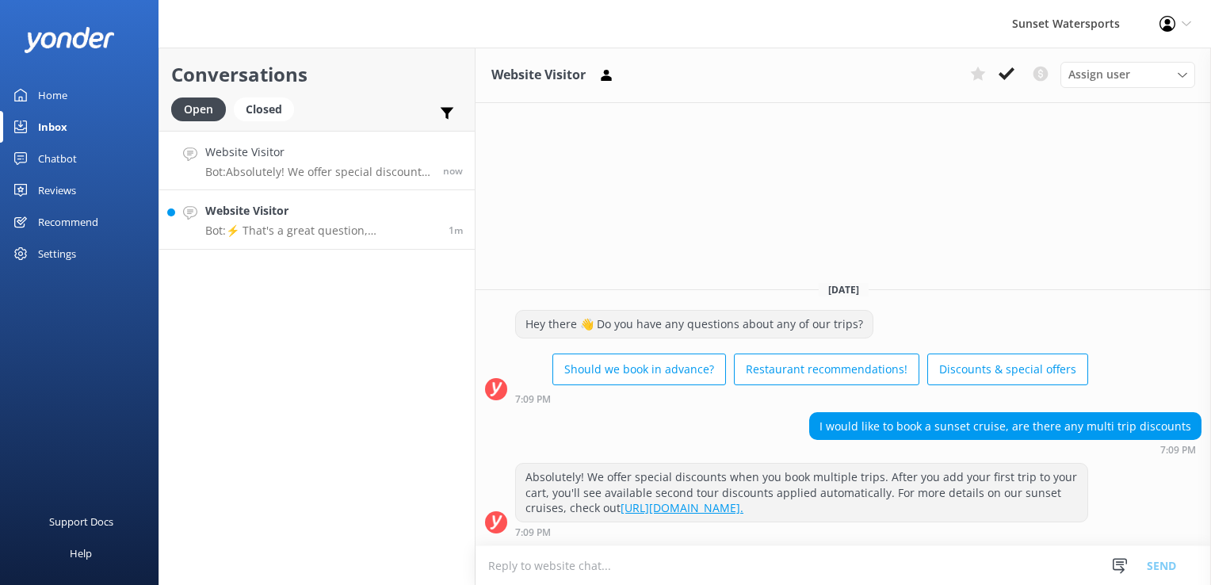
click at [419, 231] on p "Bot: ⚡ That's a great question, unfortunately I do not know the answer. I'm goi…" at bounding box center [320, 230] width 231 height 14
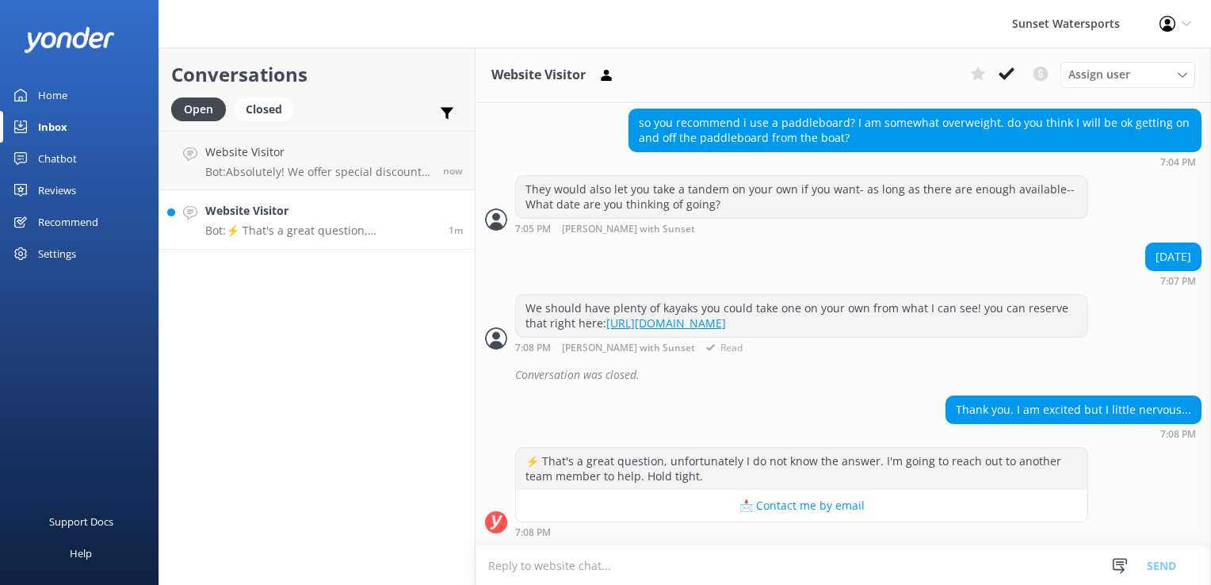
scroll to position [854, 0]
click at [522, 577] on textarea at bounding box center [843, 565] width 735 height 39
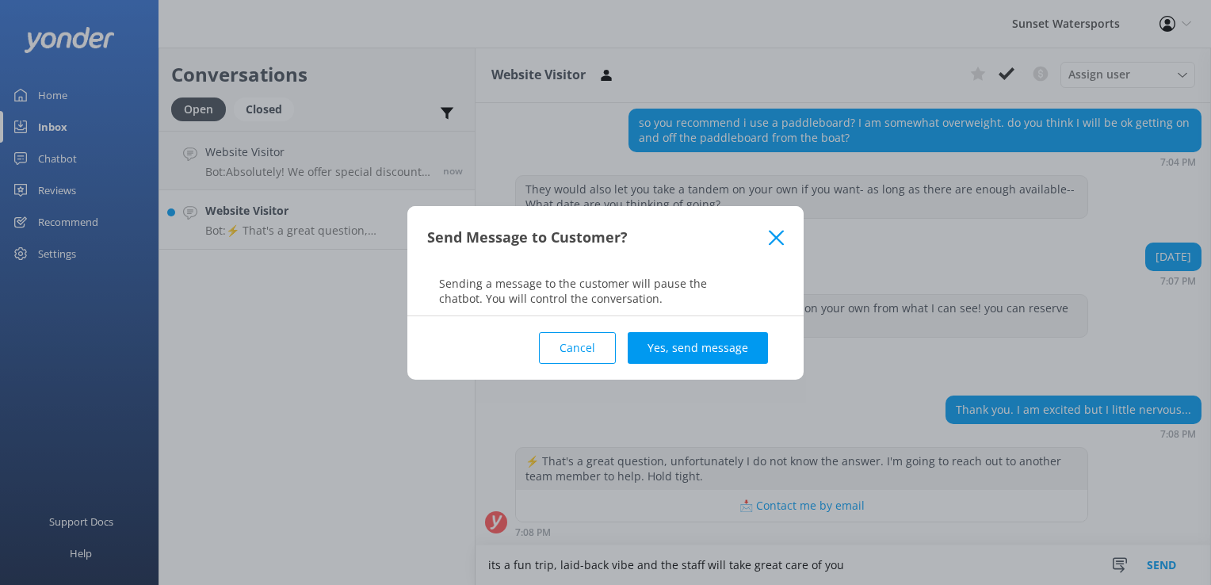
type textarea "its a fun trip, laid-back vibe and the staff will take great care of you"
click at [659, 384] on div "Send Message to Customer? Sending a message to the customer will pause the chat…" at bounding box center [605, 292] width 1211 height 585
click at [672, 347] on button "Yes, send message" at bounding box center [698, 348] width 140 height 32
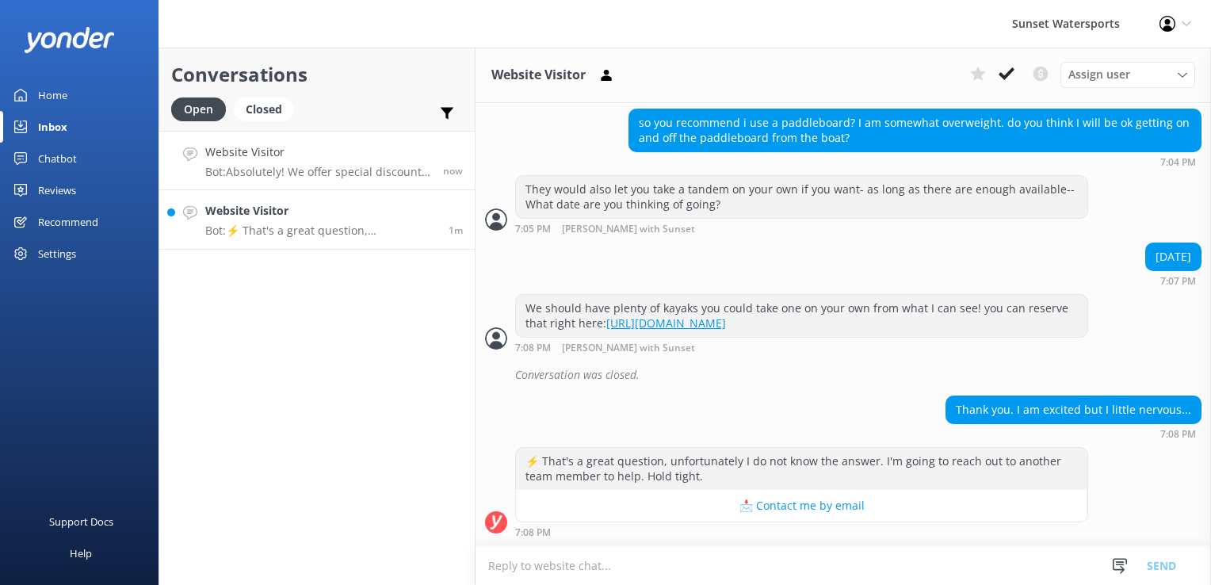
click at [324, 185] on link "Website Visitor Bot: Absolutely! We offer special discounts when you book multi…" at bounding box center [316, 160] width 315 height 59
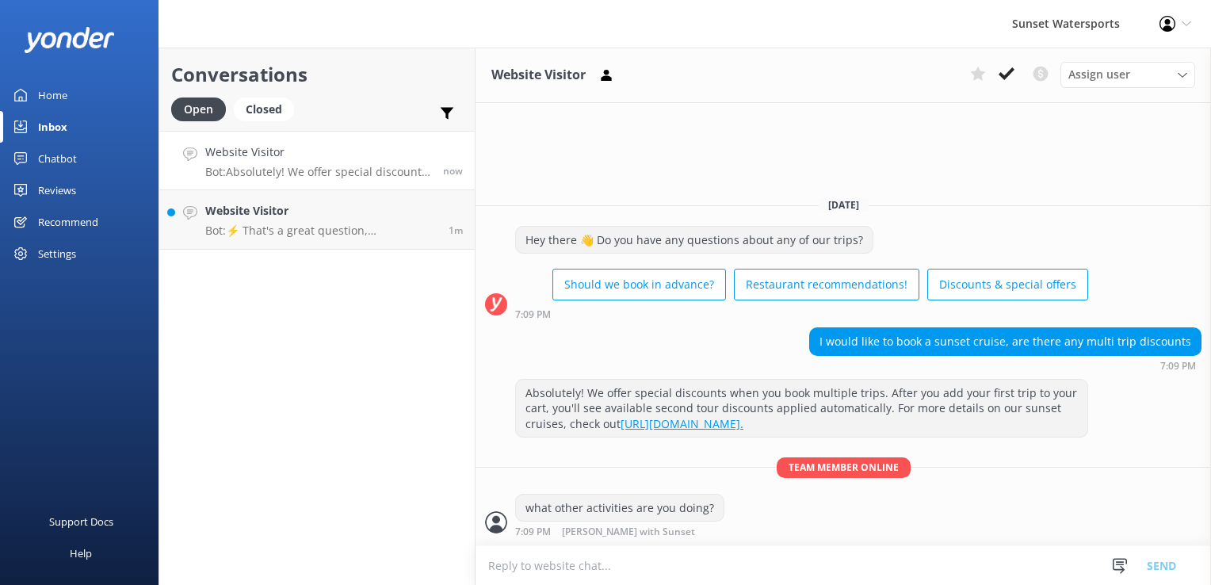
click at [561, 567] on textarea at bounding box center [843, 565] width 735 height 39
type textarea "have you already booked something with us? Or what are you planning in addition…"
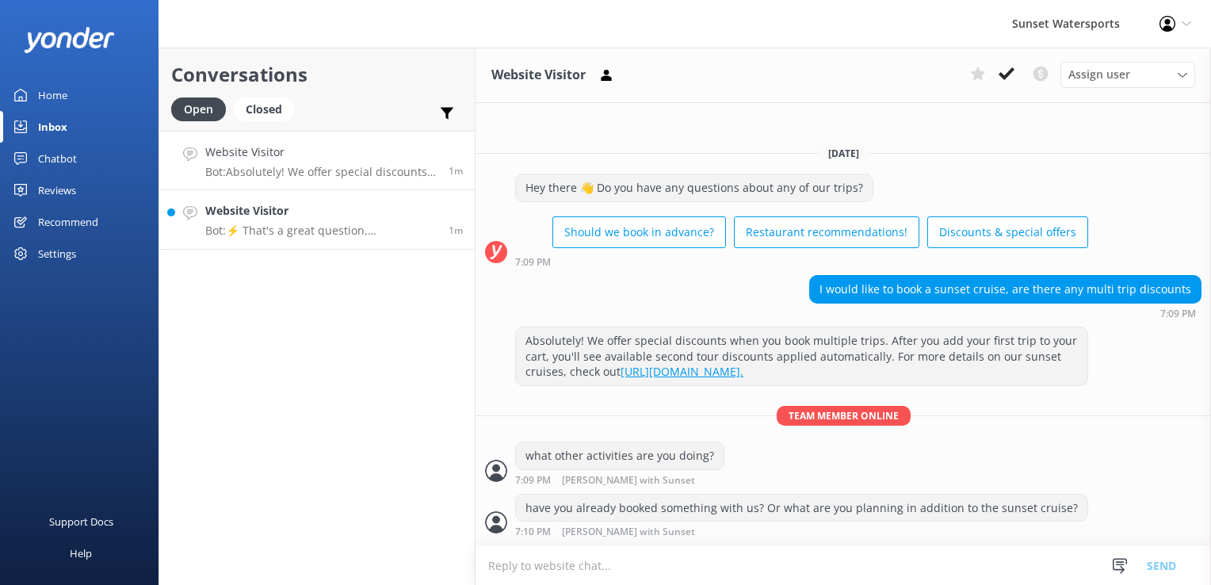
click at [373, 246] on link "Website Visitor Bot: ⚡ That's a great question, unfortunately I do not know the…" at bounding box center [316, 219] width 315 height 59
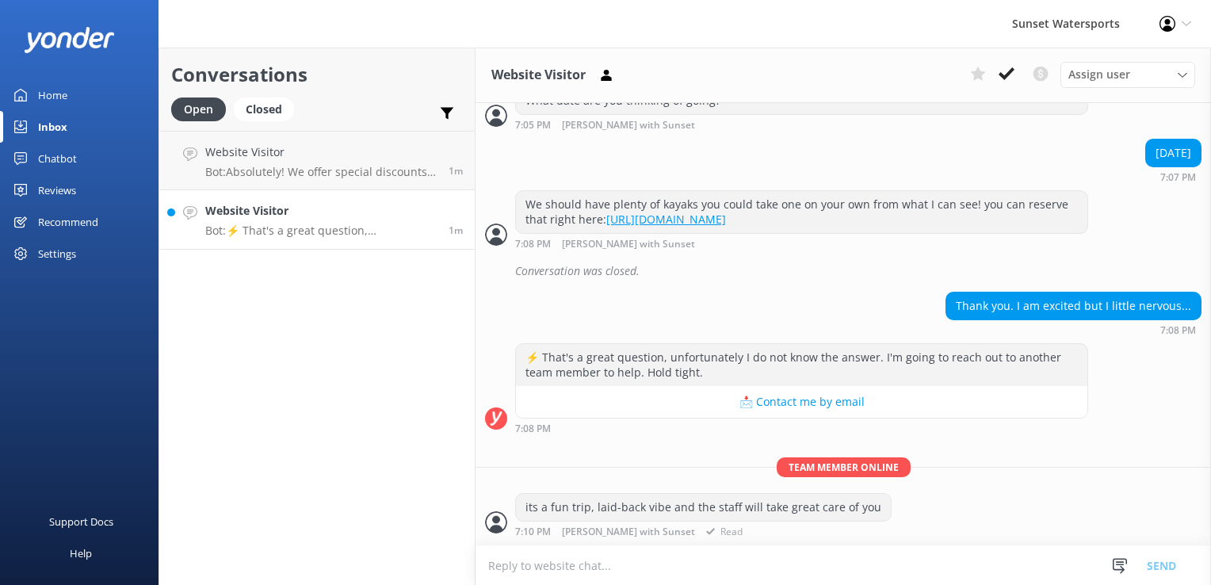
scroll to position [957, 0]
paste textarea "[URL][DOMAIN_NAME]"
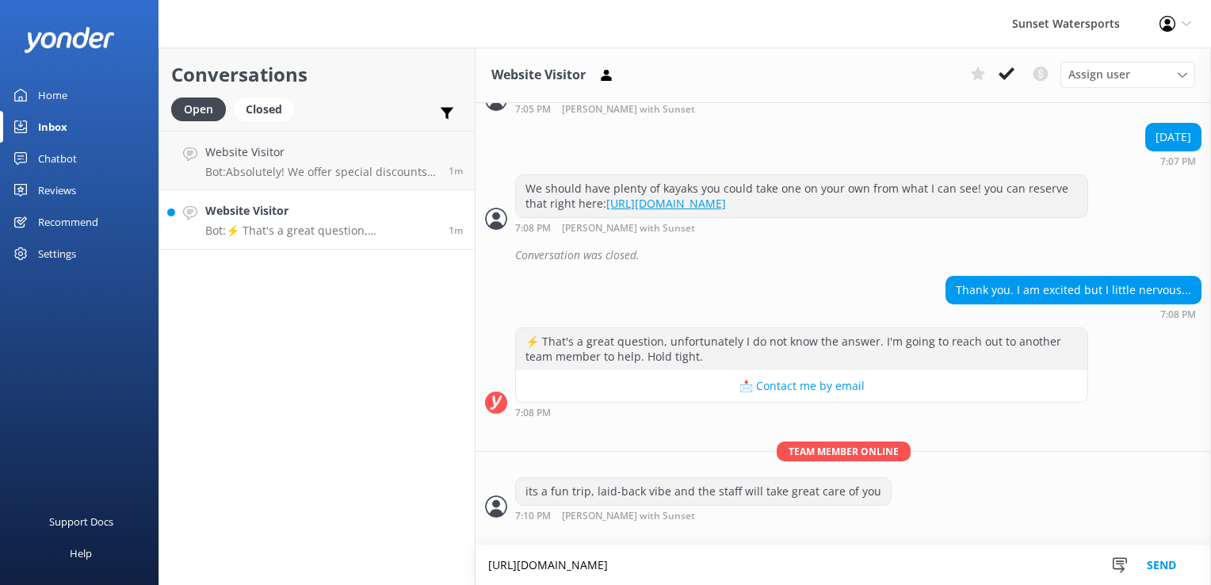
scroll to position [973, 0]
type textarea "[URL][DOMAIN_NAME]"
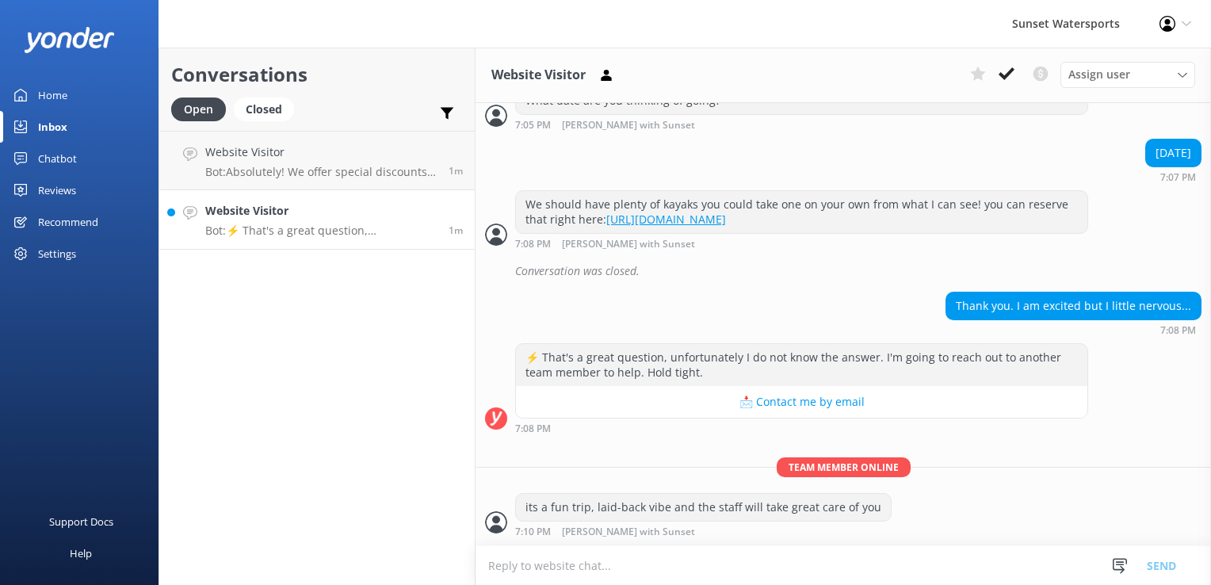
drag, startPoint x: 314, startPoint y: 414, endPoint x: 305, endPoint y: 357, distance: 56.9
click at [317, 414] on div "Conversations Open Closed Important Converted Assigned to me Unassigned SMS Web…" at bounding box center [317, 316] width 317 height 537
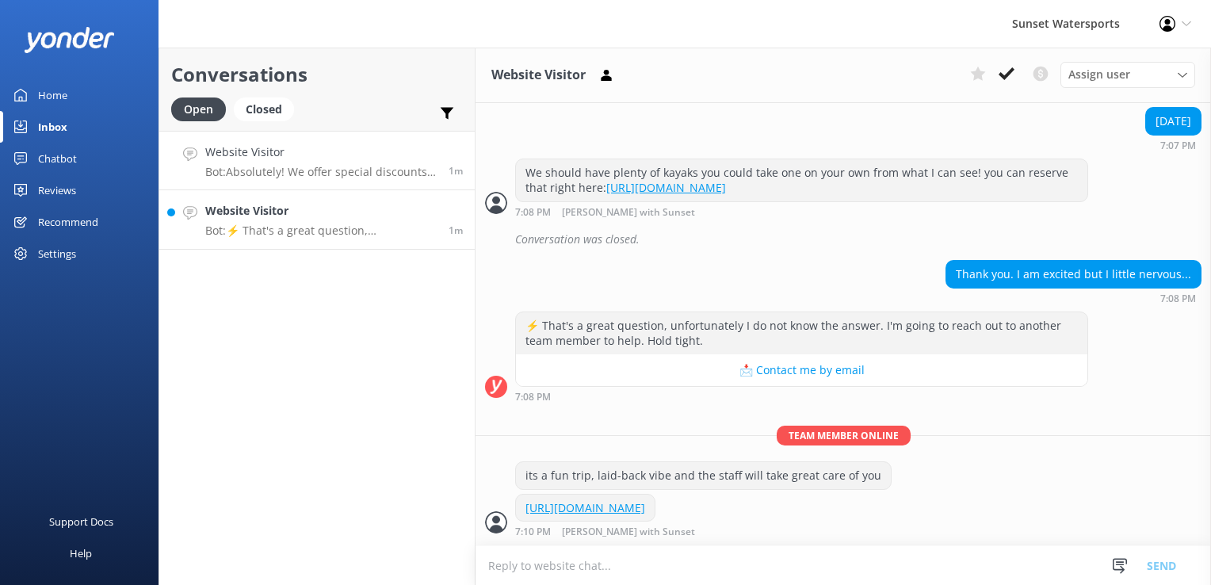
scroll to position [1005, 0]
click at [336, 165] on p "Bot: Absolutely! We offer special discounts when you book multiple trips. After…" at bounding box center [320, 172] width 231 height 14
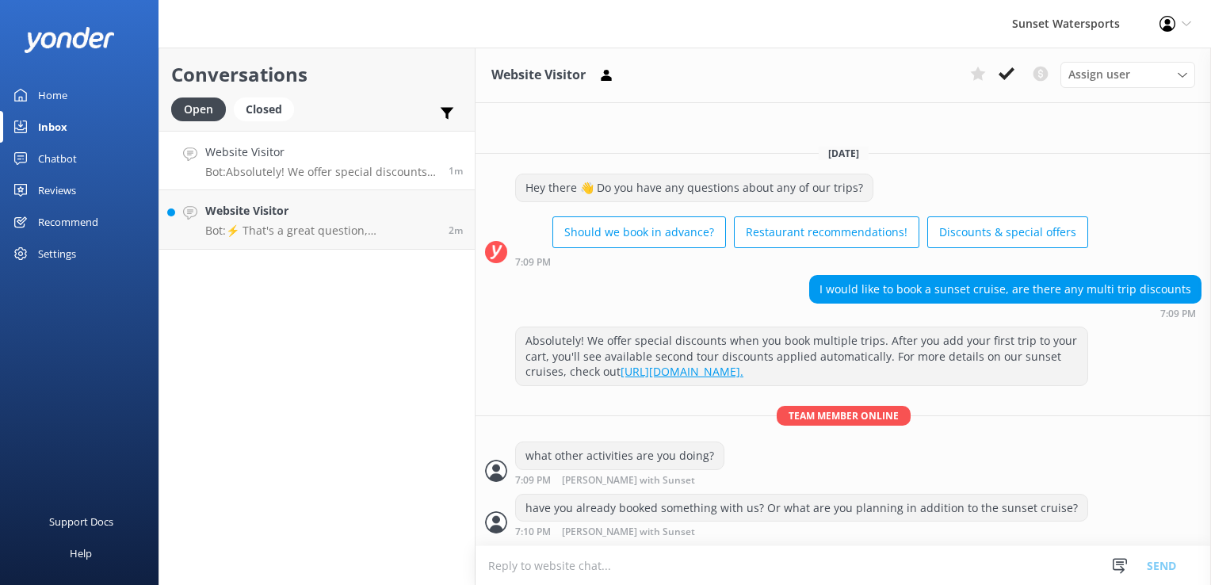
click at [664, 564] on textarea at bounding box center [843, 565] width 735 height 39
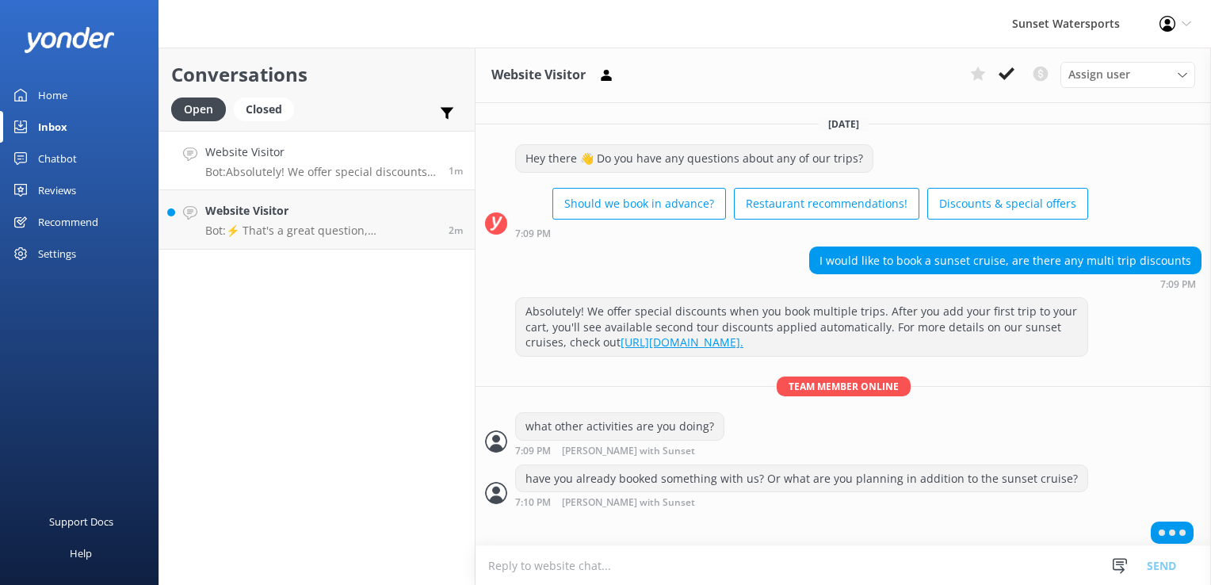
scroll to position [6, 0]
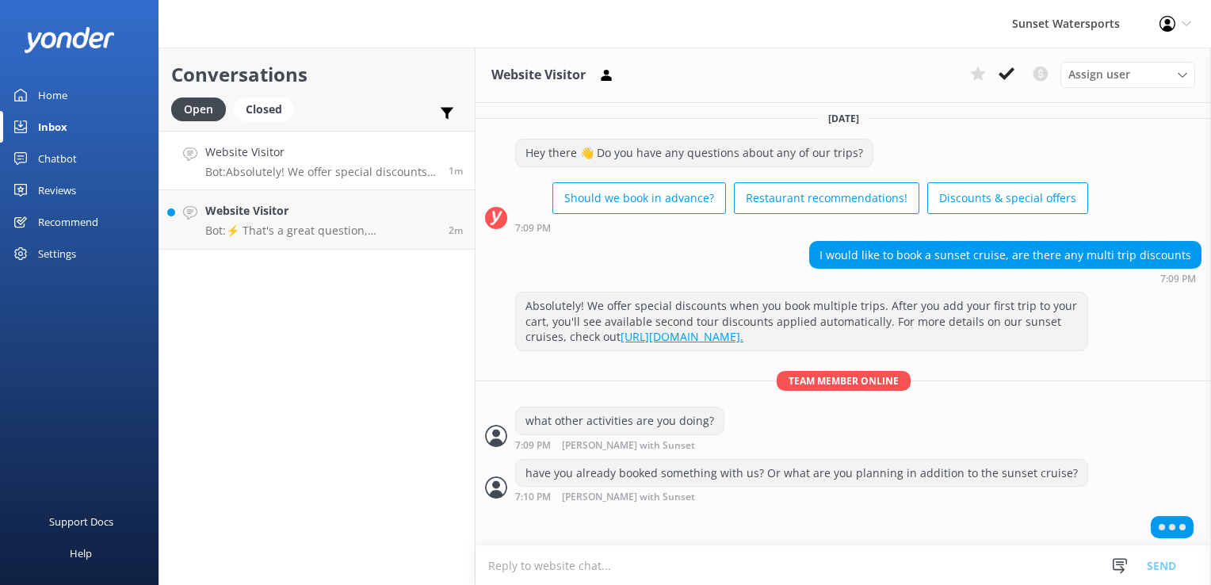
click at [181, 326] on div "Conversations Open Closed Important Converted Assigned to me Unassigned SMS Web…" at bounding box center [317, 316] width 317 height 537
click at [259, 209] on h4 "Website Visitor" at bounding box center [320, 210] width 231 height 17
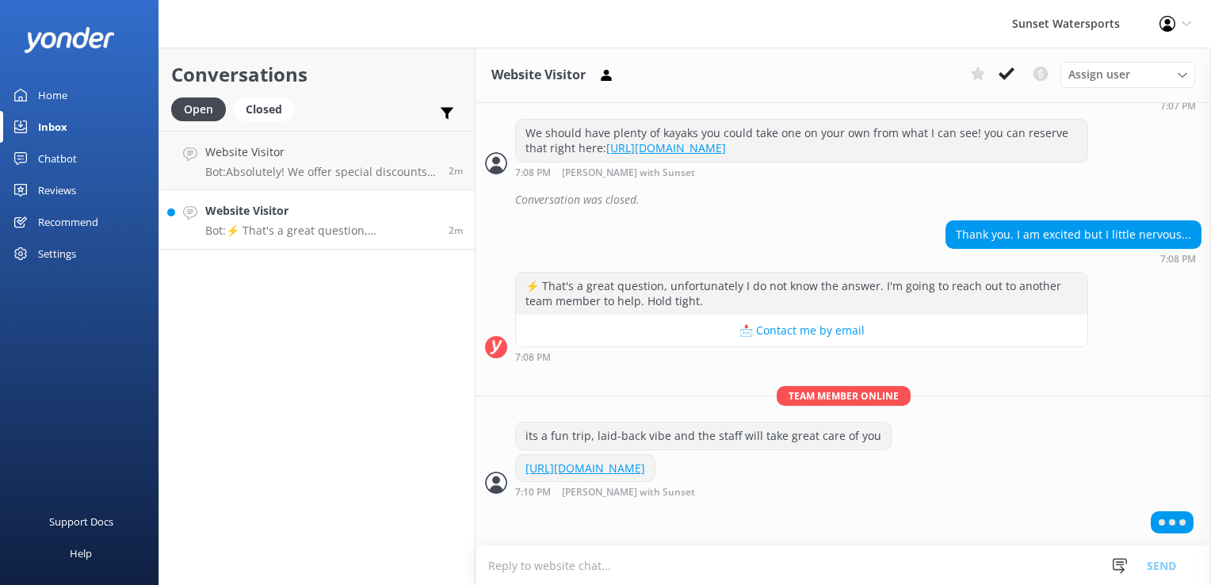
scroll to position [1005, 0]
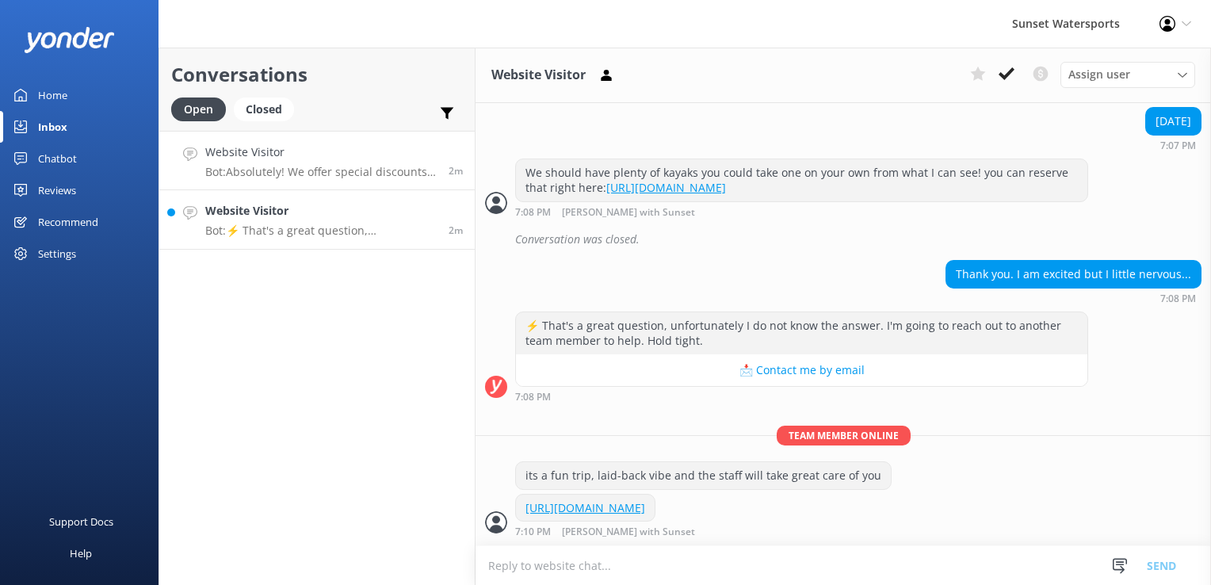
click at [281, 155] on h4 "Website Visitor" at bounding box center [320, 151] width 231 height 17
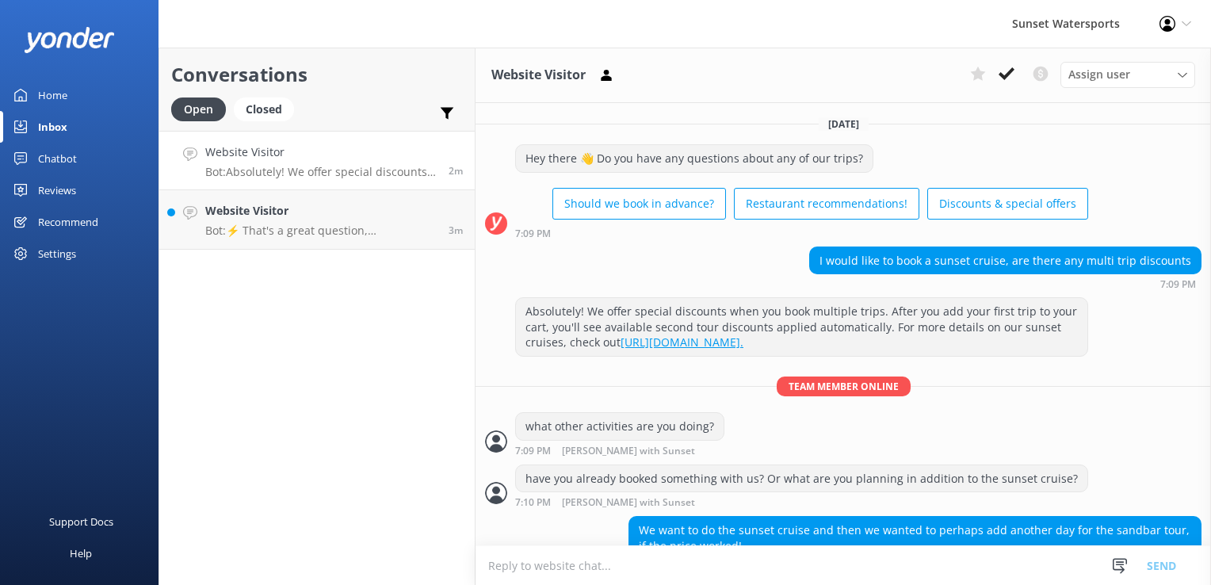
scroll to position [35, 0]
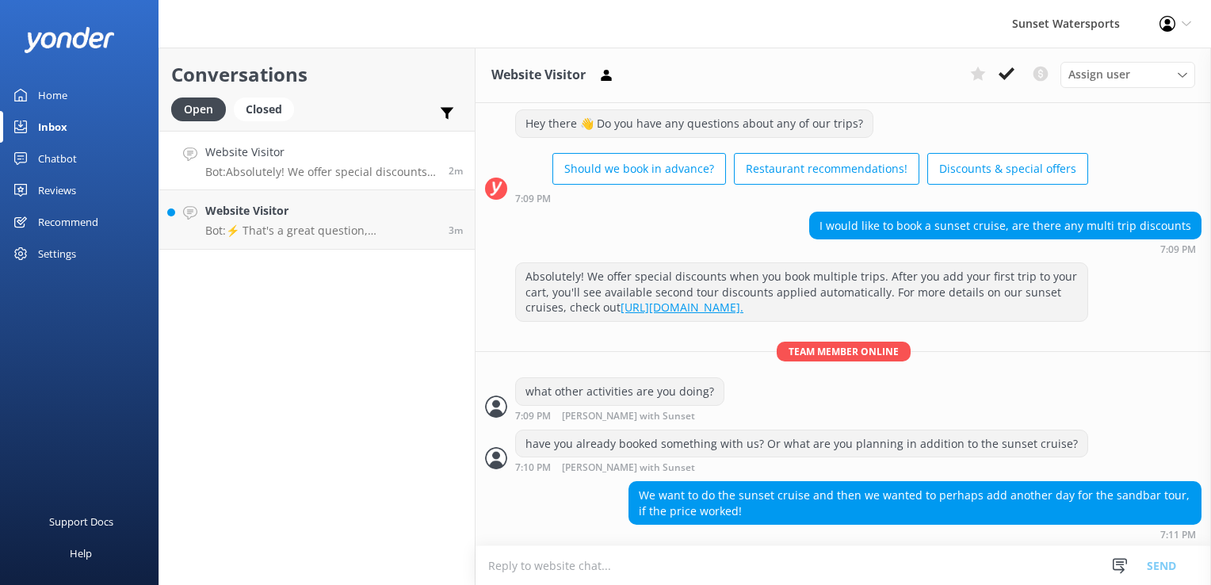
click at [603, 555] on textarea at bounding box center [843, 565] width 735 height 39
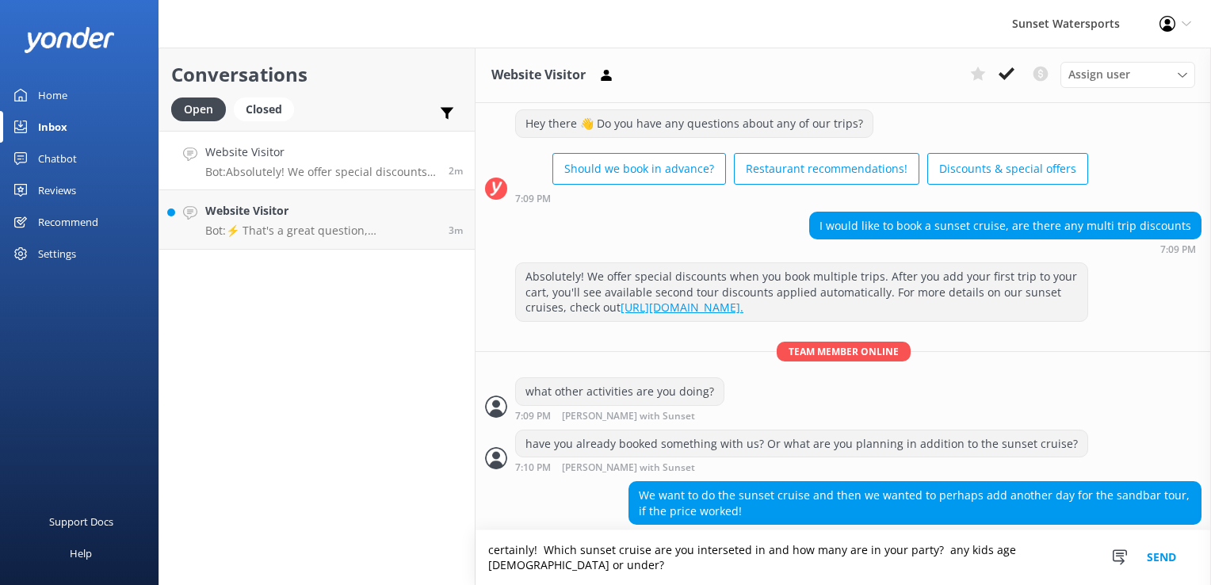
type textarea "certainly! Which sunset cruise are you interseted in and how many are in your p…"
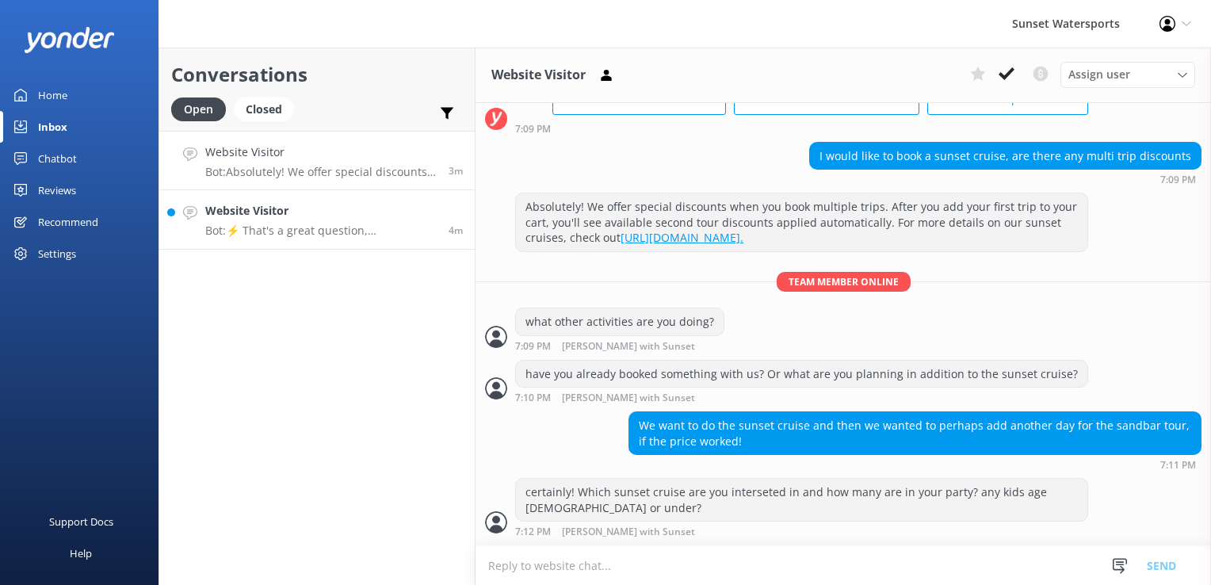
scroll to position [152, 0]
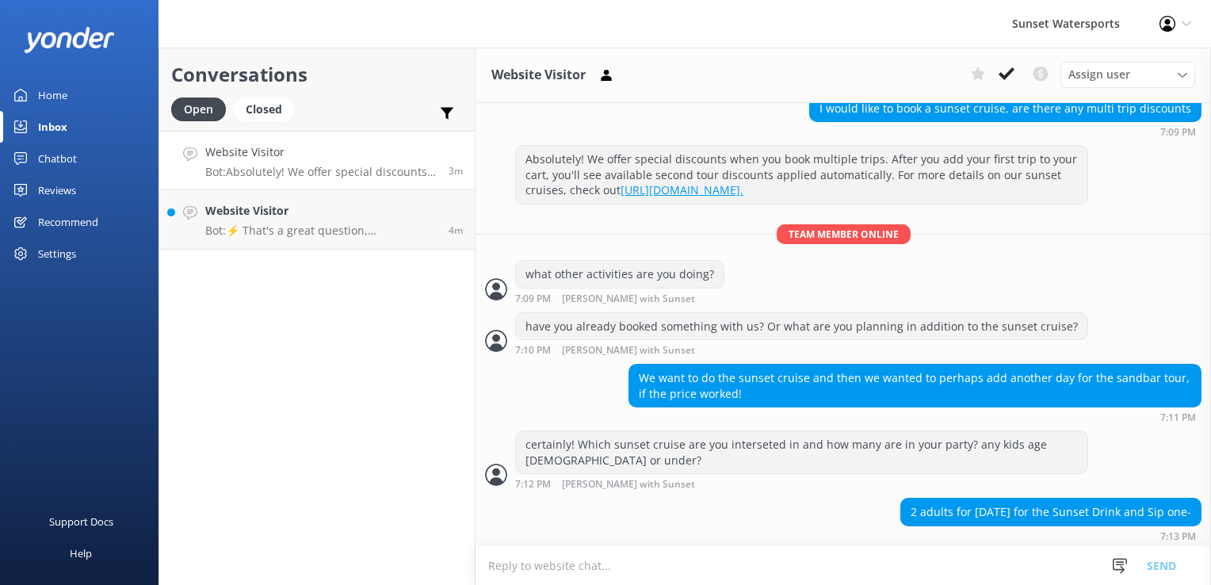
click at [705, 569] on textarea at bounding box center [843, 565] width 735 height 39
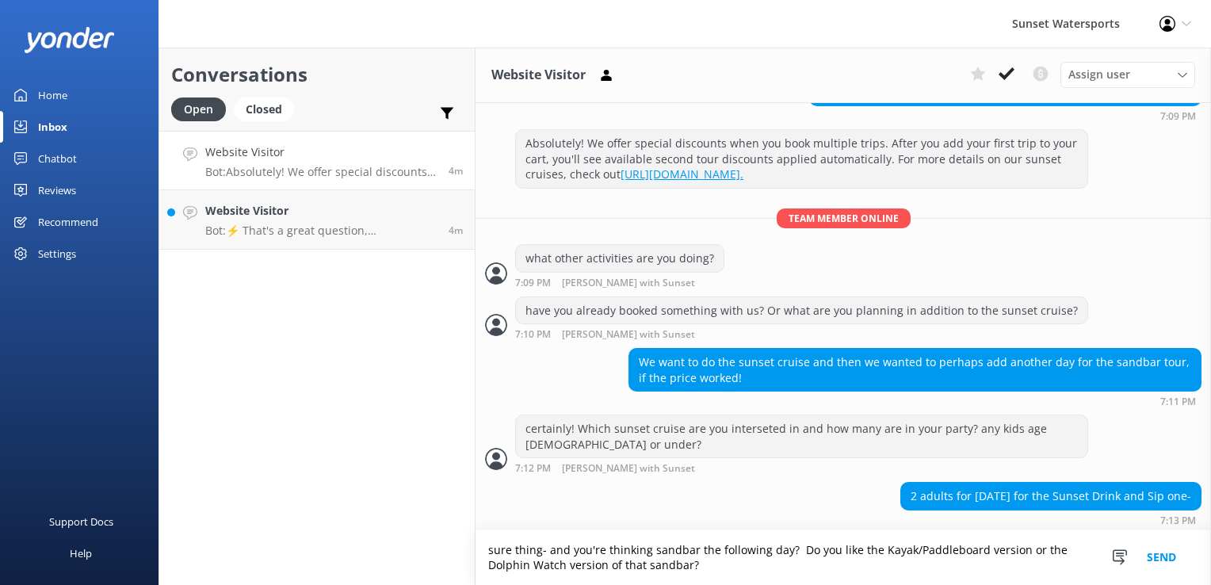
type textarea "sure thing- and you're thinking sandbar the following day? Do you like the Kaya…"
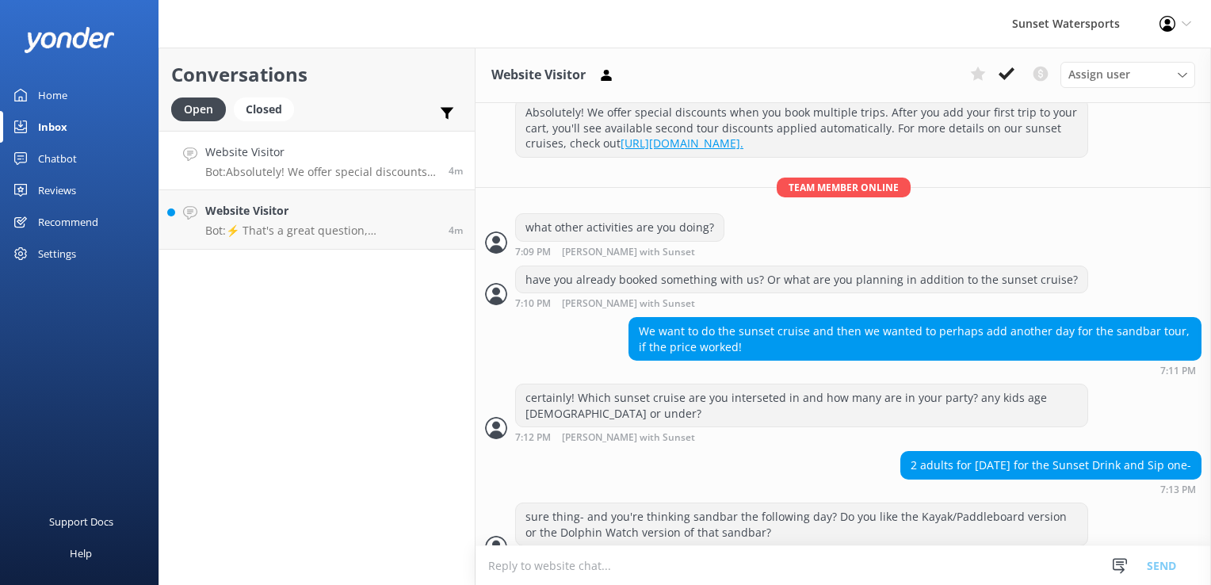
scroll to position [220, 0]
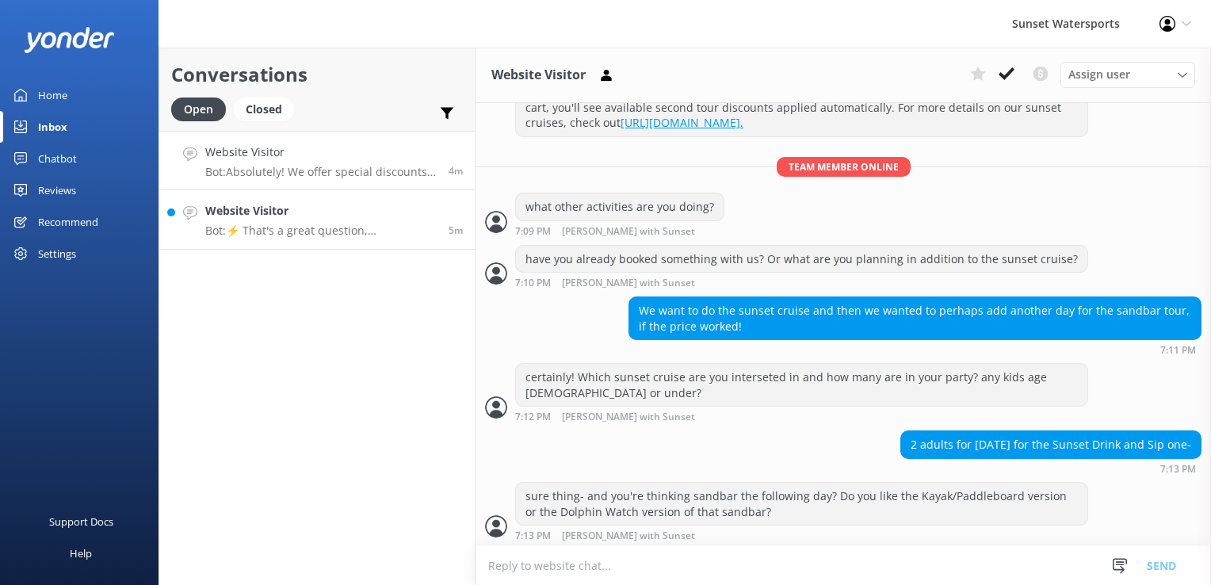
click at [275, 223] on p "Bot: ⚡ That's a great question, unfortunately I do not know the answer. I'm goi…" at bounding box center [320, 230] width 231 height 14
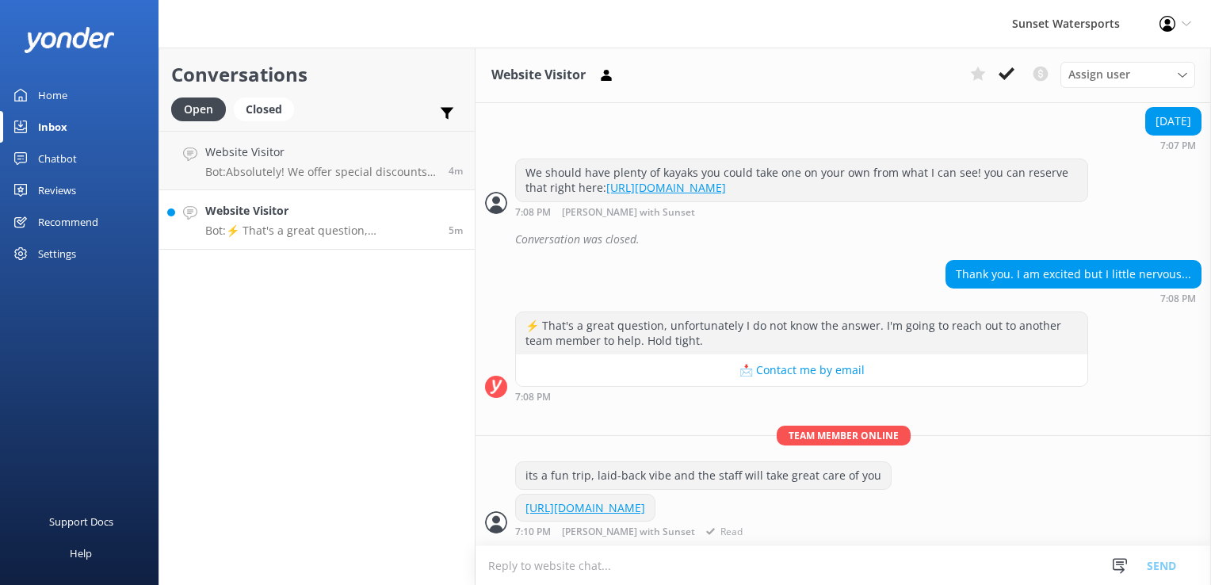
scroll to position [1005, 0]
click at [266, 158] on h4 "Website Visitor" at bounding box center [320, 151] width 231 height 17
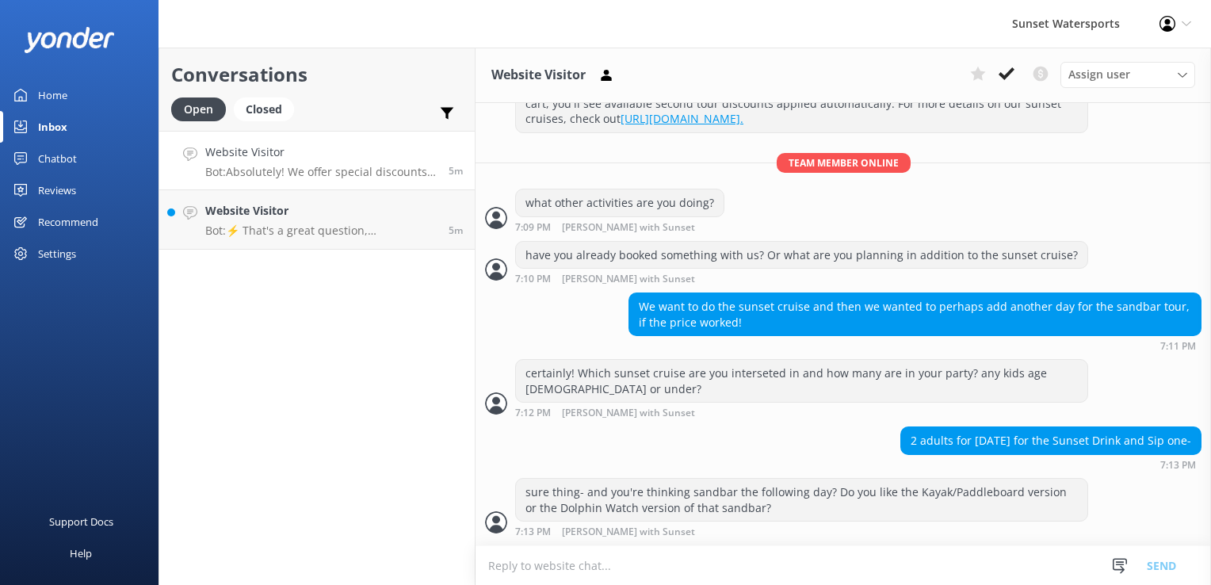
scroll to position [220, 0]
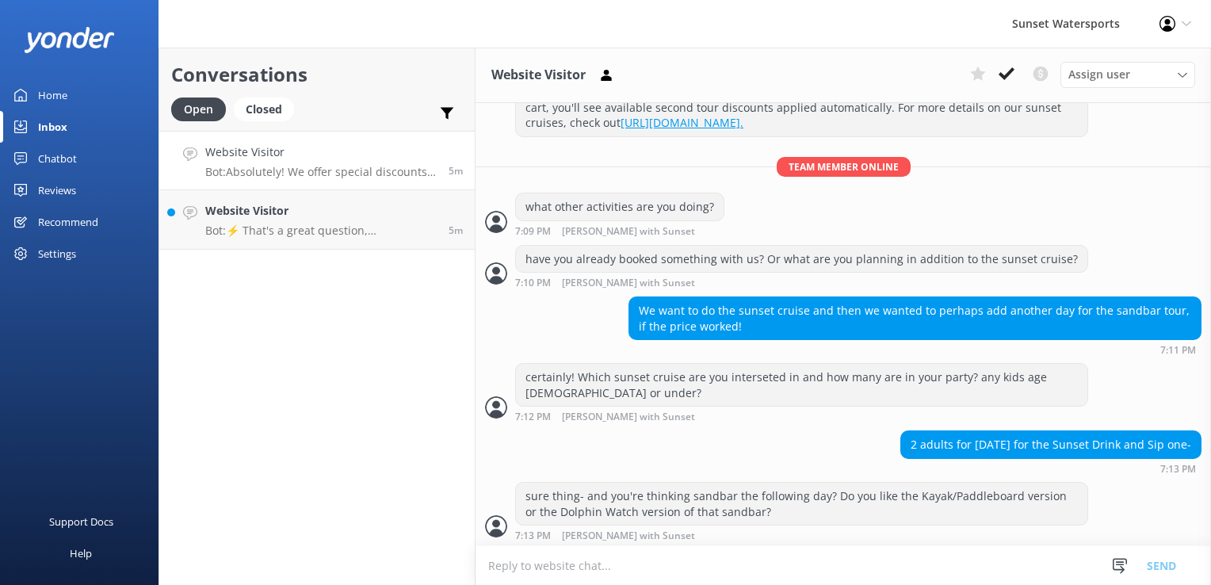
click at [343, 445] on div "Conversations Open Closed Important Converted Assigned to me Unassigned SMS Web…" at bounding box center [317, 316] width 317 height 537
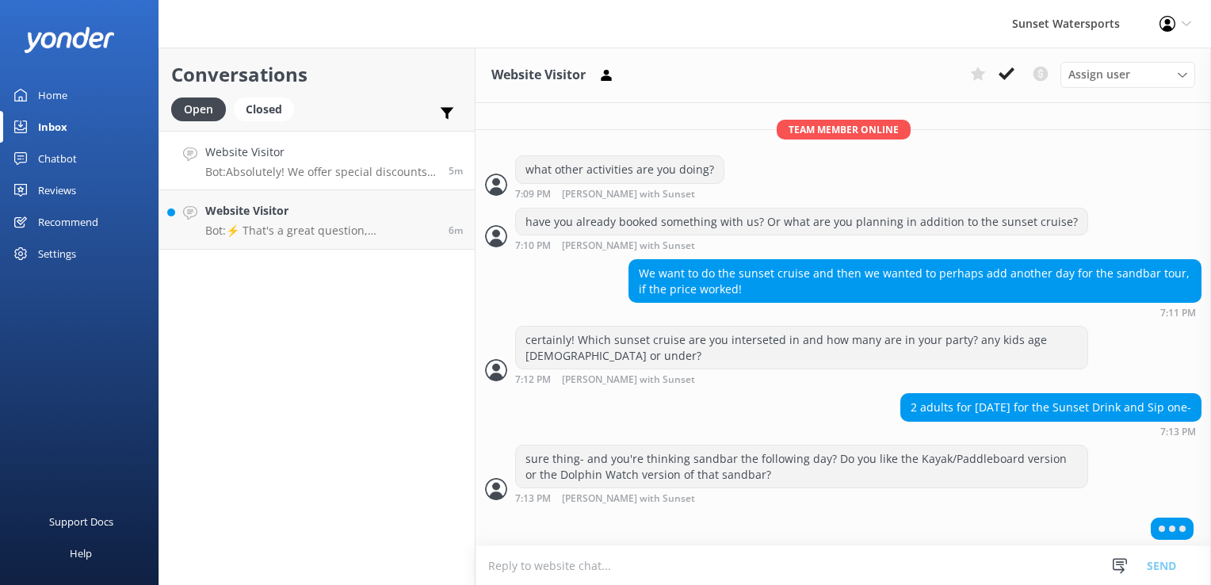
click at [244, 346] on div "Conversations Open Closed Important Converted Assigned to me Unassigned SMS Web…" at bounding box center [317, 316] width 317 height 537
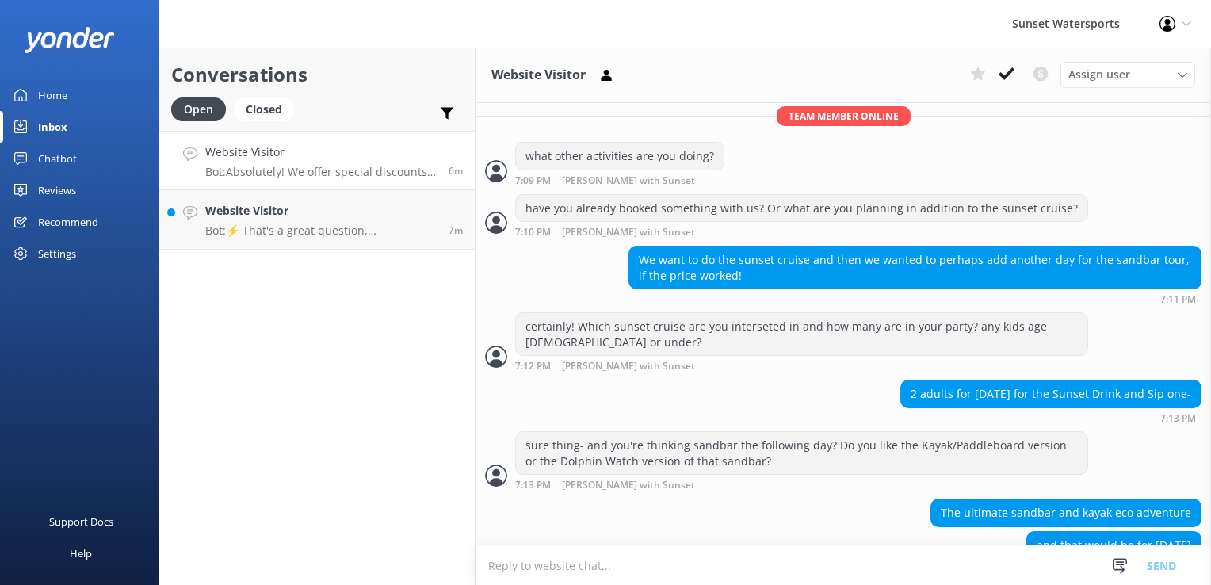
scroll to position [302, 0]
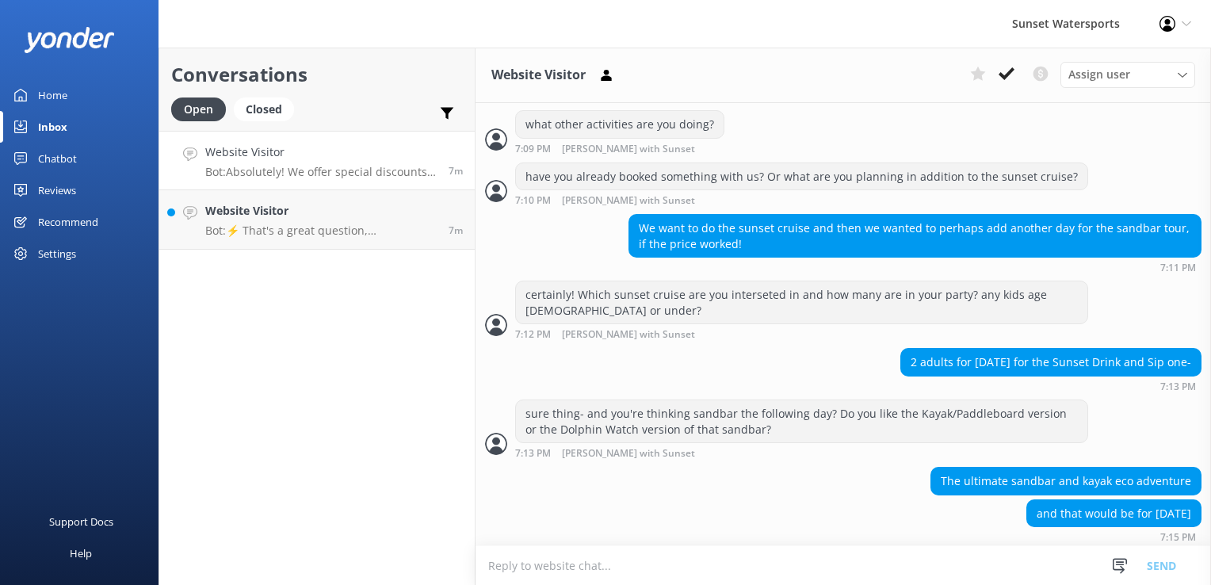
click at [548, 560] on textarea at bounding box center [843, 565] width 735 height 39
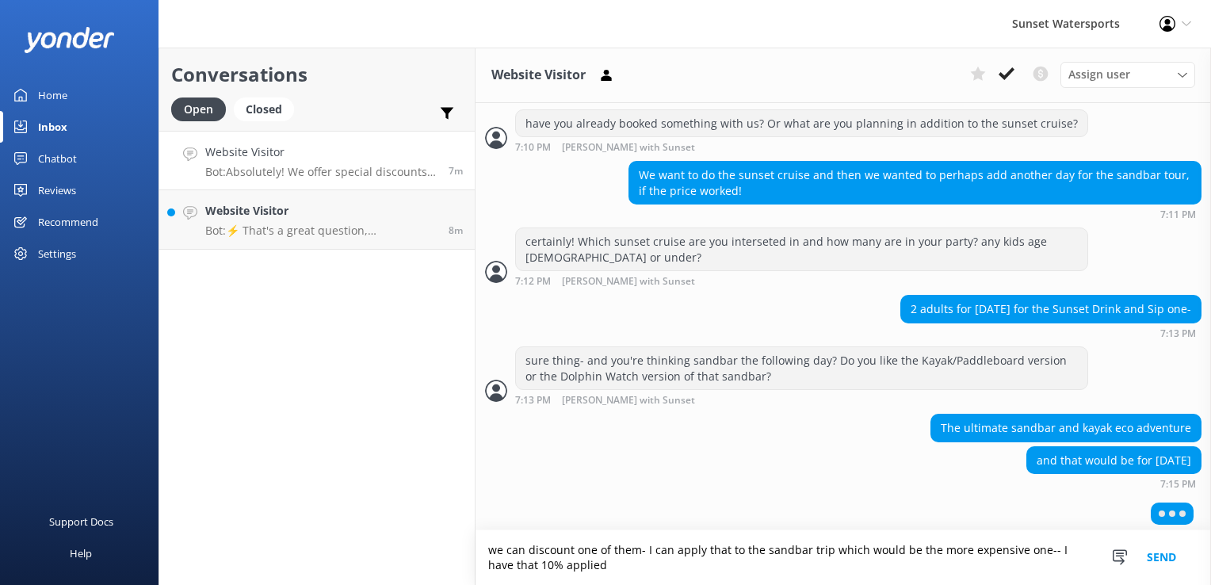
scroll to position [356, 0]
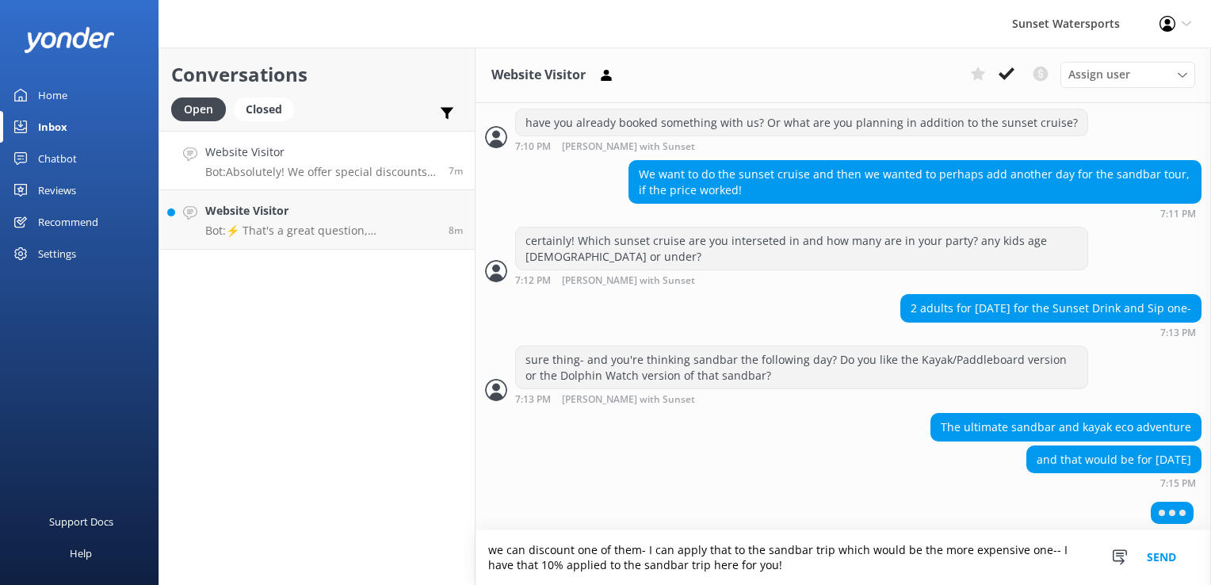
type textarea "we can discount one of them- I can apply that to the sandbar trip which would b…"
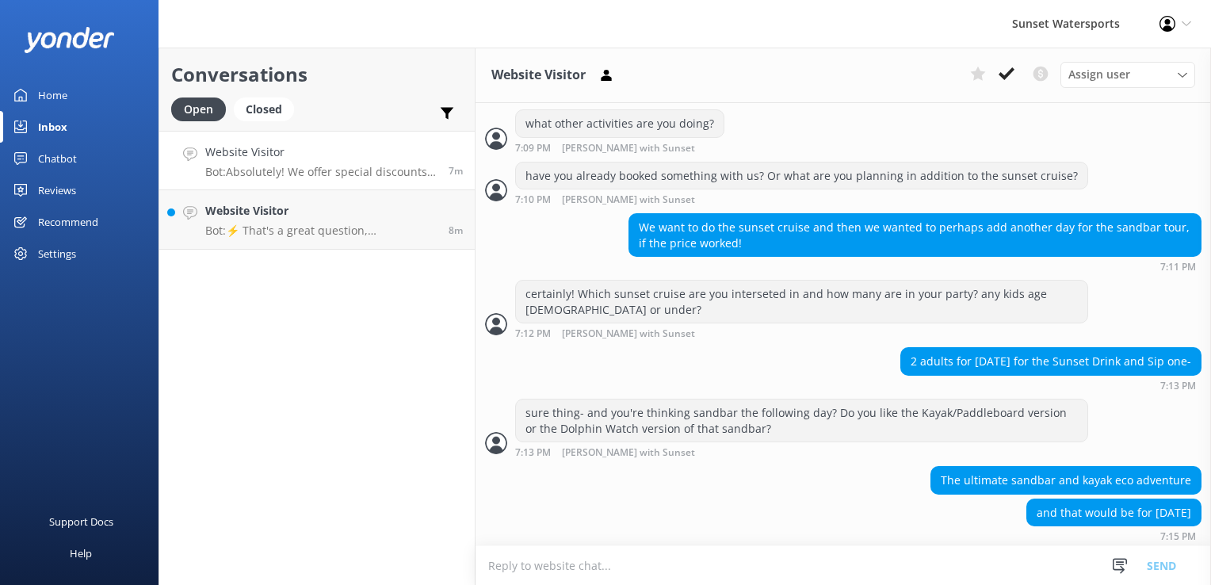
scroll to position [369, 0]
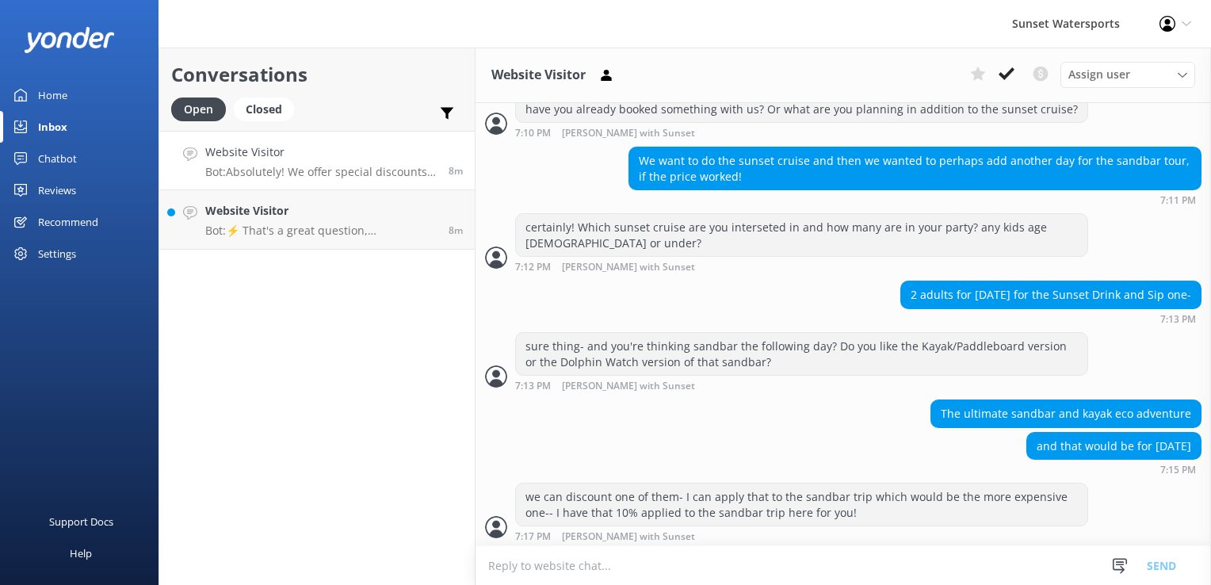
click at [555, 573] on textarea at bounding box center [843, 565] width 735 height 39
paste textarea "[URL][DOMAIN_NAME]"
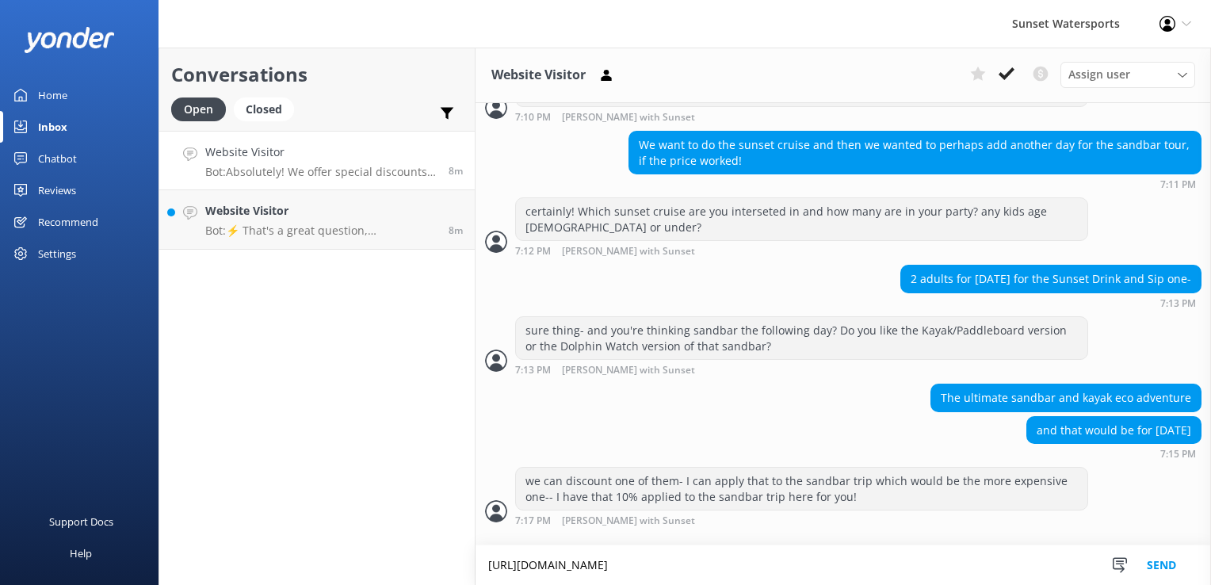
type textarea "[URL][DOMAIN_NAME]"
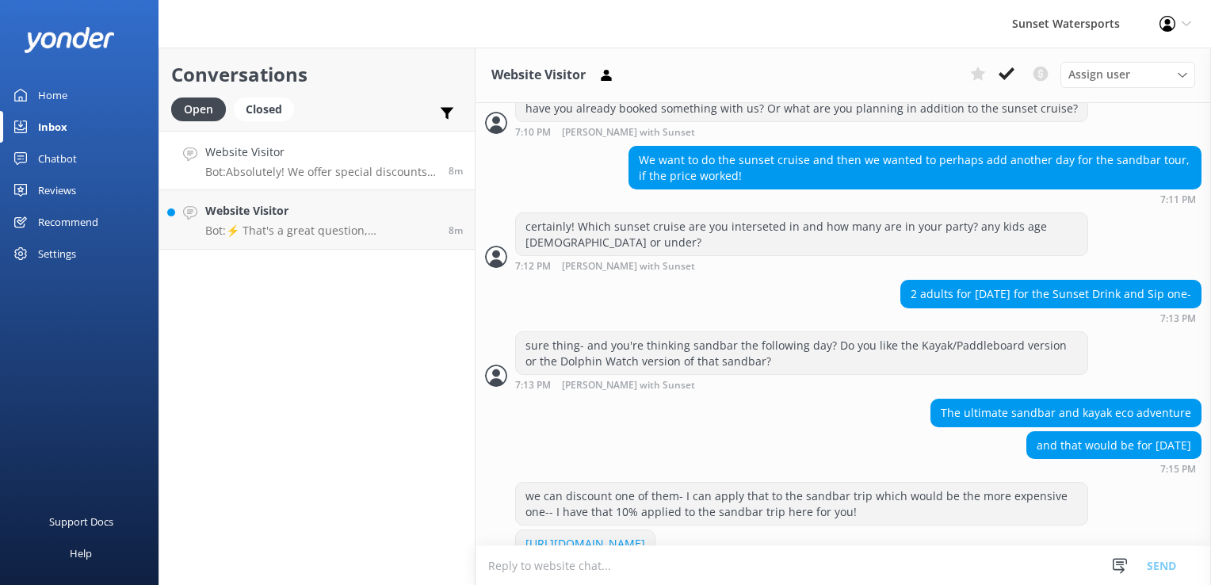
scroll to position [432, 0]
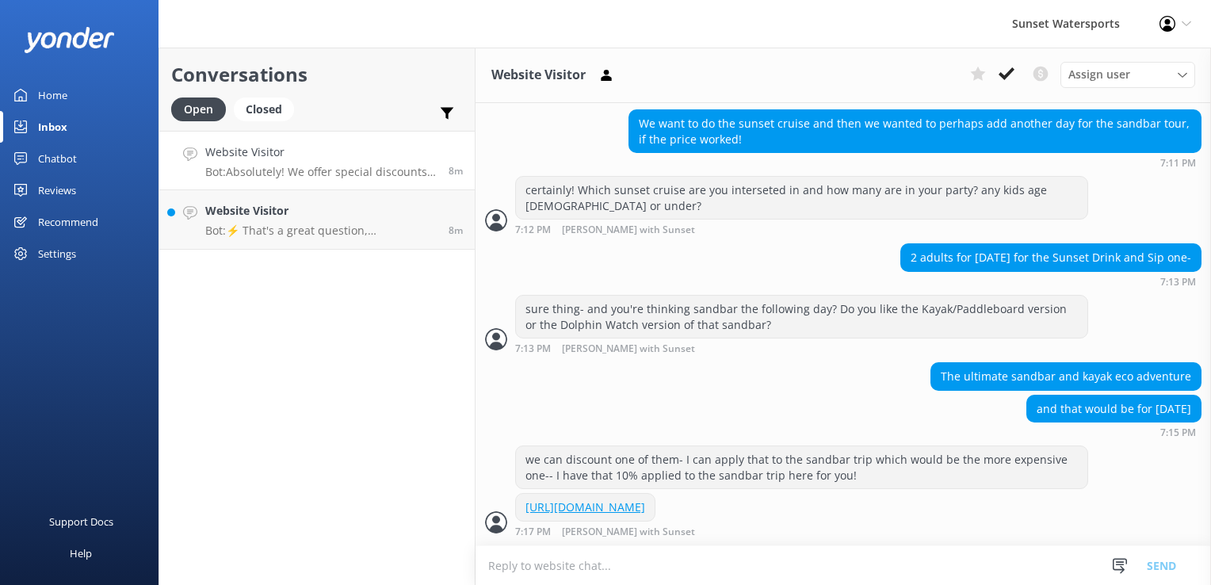
click at [552, 582] on textarea at bounding box center [843, 565] width 735 height 39
drag, startPoint x: 545, startPoint y: 572, endPoint x: 508, endPoint y: 559, distance: 39.6
click at [507, 559] on textarea at bounding box center [843, 565] width 735 height 39
paste textarea "Amount due Subtotal $373.81 Taxes & Fees $50.47 Total $424.28"
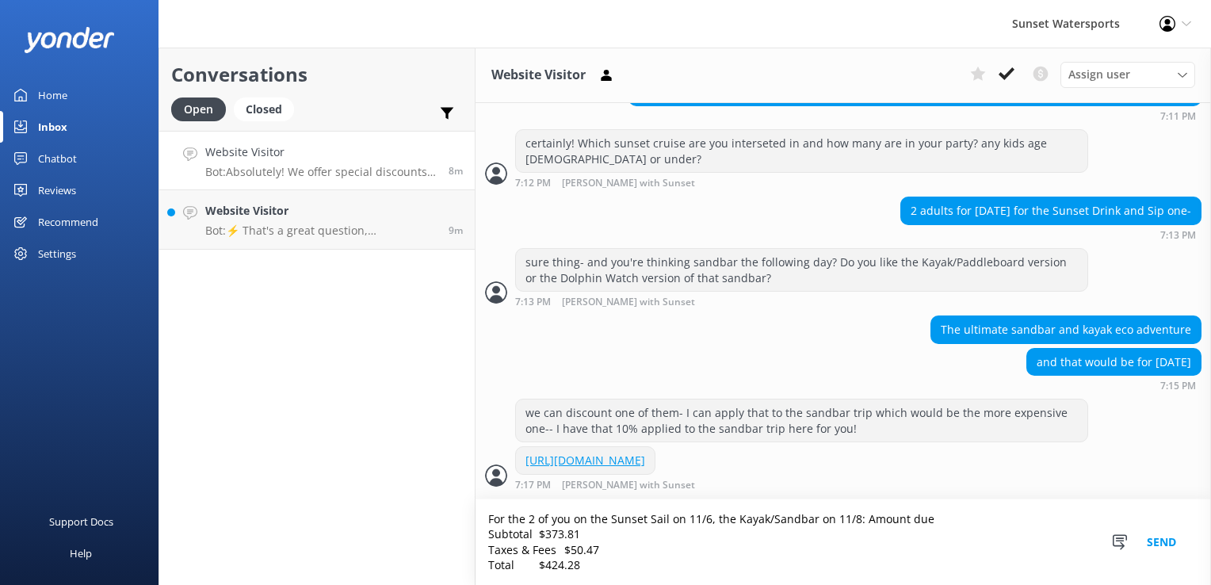
scroll to position [479, 0]
drag, startPoint x: 858, startPoint y: 514, endPoint x: 939, endPoint y: 533, distance: 83.0
click at [939, 533] on textarea "For the 2 of you on the Sunset Sail on 11/6, the Kayak/Sandbar on 11/8: Amount …" at bounding box center [843, 542] width 735 height 86
drag, startPoint x: 938, startPoint y: 545, endPoint x: 930, endPoint y: 520, distance: 26.3
click at [936, 545] on textarea "For the 2 of you on the Sunset Sail on 11/6, the Kayak/Sandbar on 11/8: Amount …" at bounding box center [843, 542] width 735 height 86
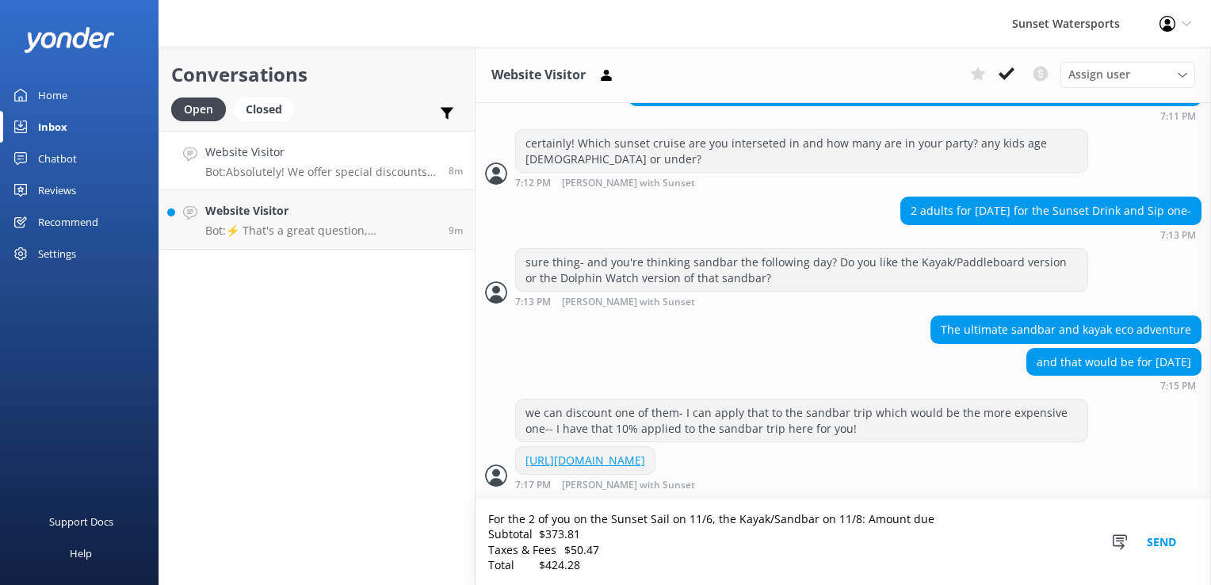
drag, startPoint x: 924, startPoint y: 511, endPoint x: 859, endPoint y: 514, distance: 65.1
click at [859, 514] on textarea "For the 2 of you on the Sunset Sail on 11/6, the Kayak/Sandbar on 11/8: Amount …" at bounding box center [843, 542] width 735 height 86
type textarea "For the 2 of you on the Sunset Sail on 11/6, the Kayak/Sandbar on 11/8: Subtota…"
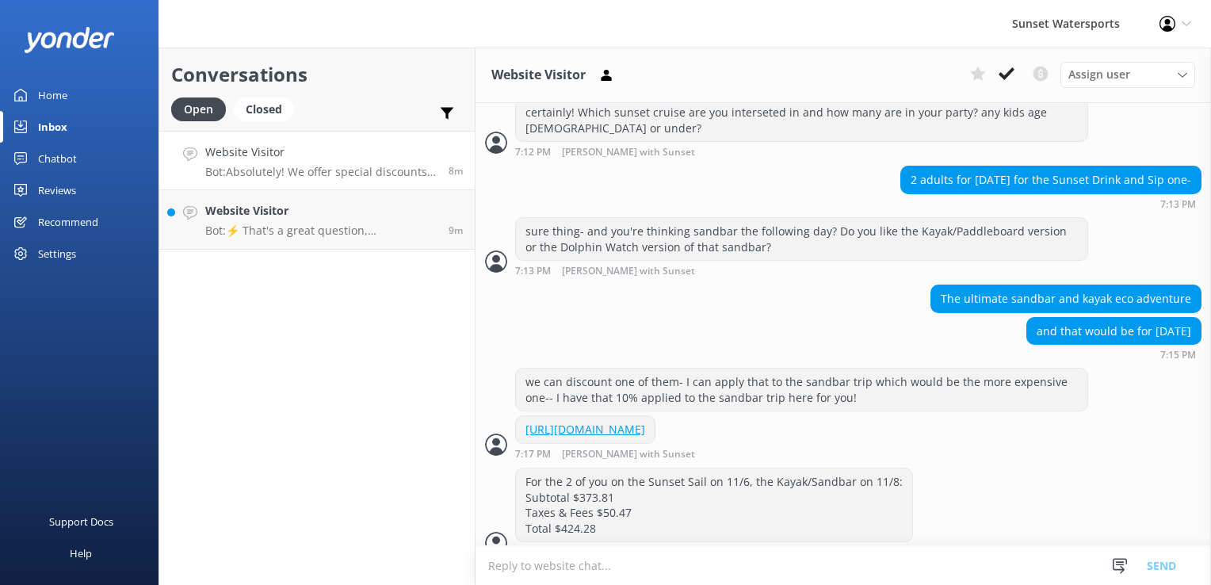
scroll to position [530, 0]
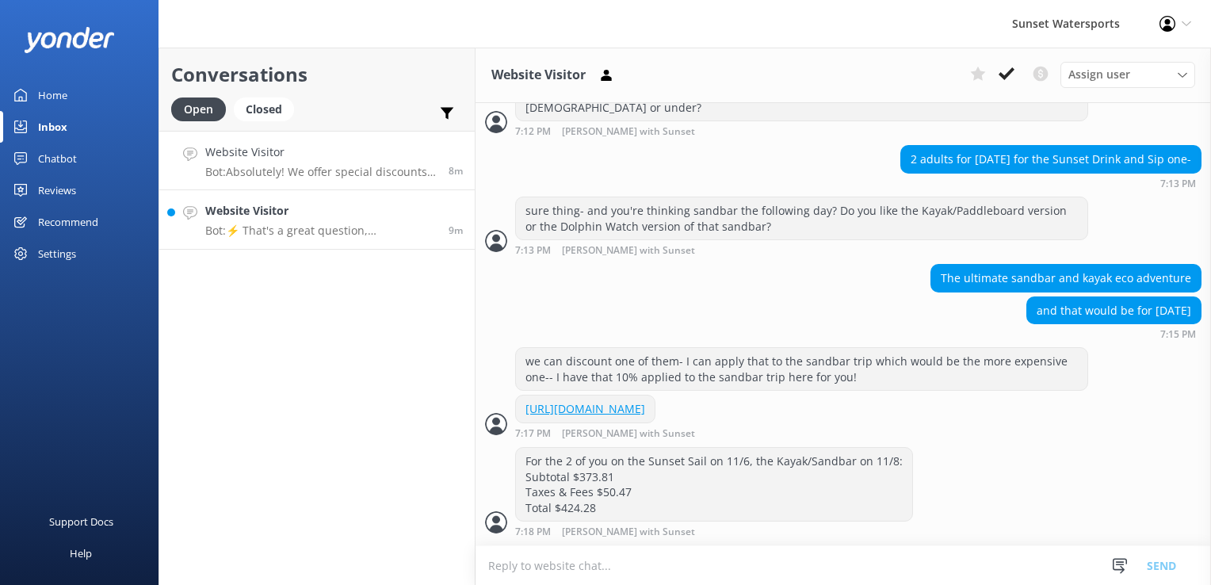
click at [270, 237] on p "Bot: ⚡ That's a great question, unfortunately I do not know the answer. I'm goi…" at bounding box center [320, 230] width 231 height 14
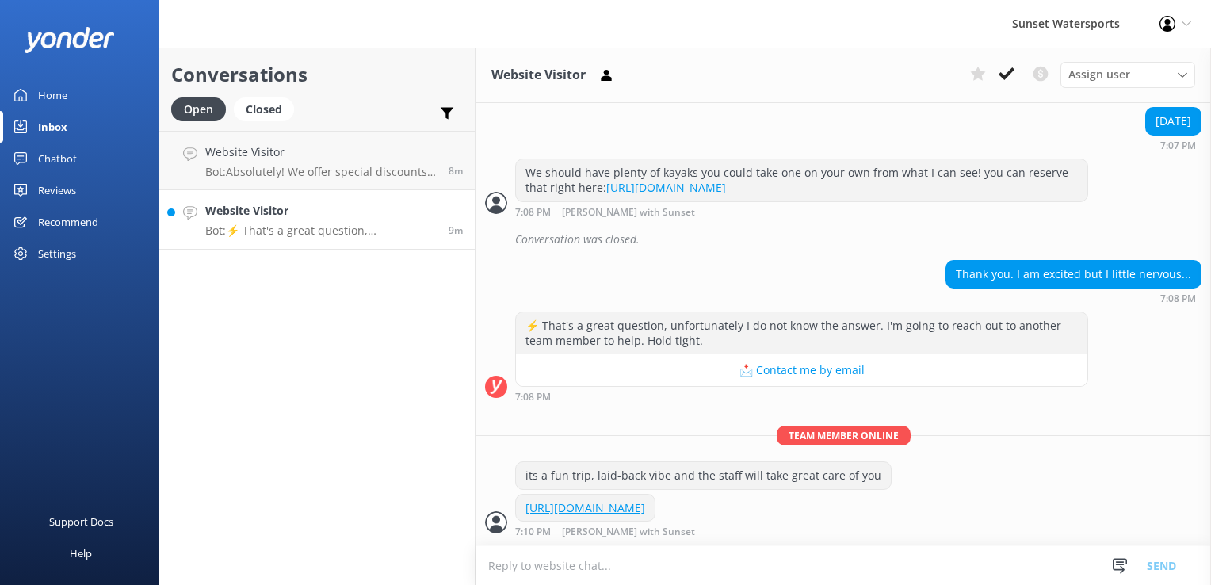
scroll to position [1005, 0]
click at [1004, 65] on button at bounding box center [1006, 74] width 29 height 24
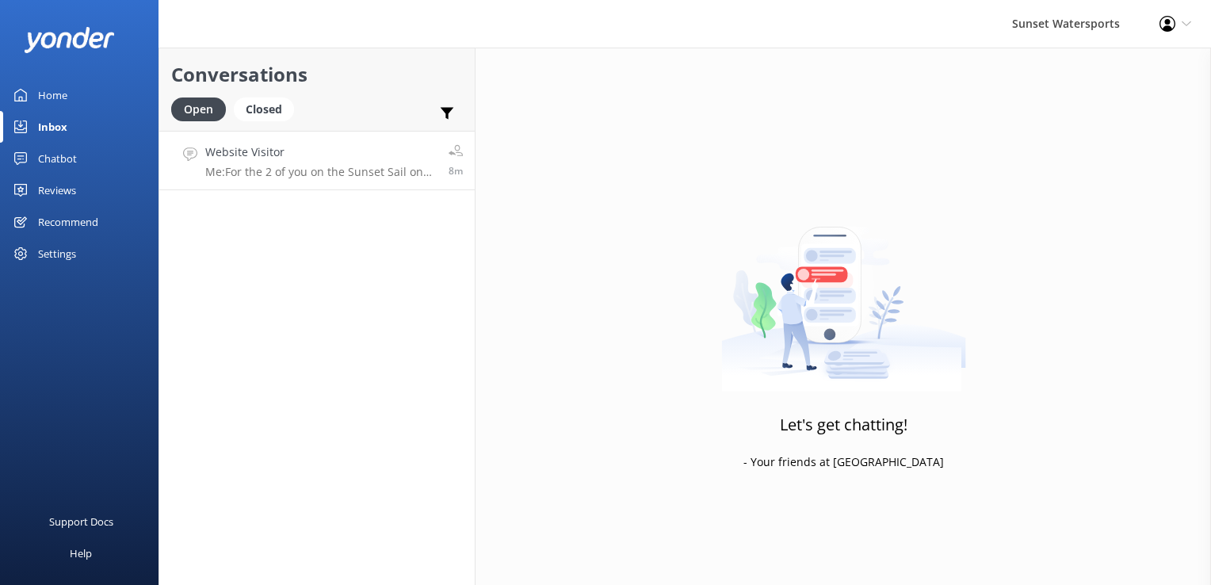
click at [280, 154] on h4 "Website Visitor" at bounding box center [320, 151] width 231 height 17
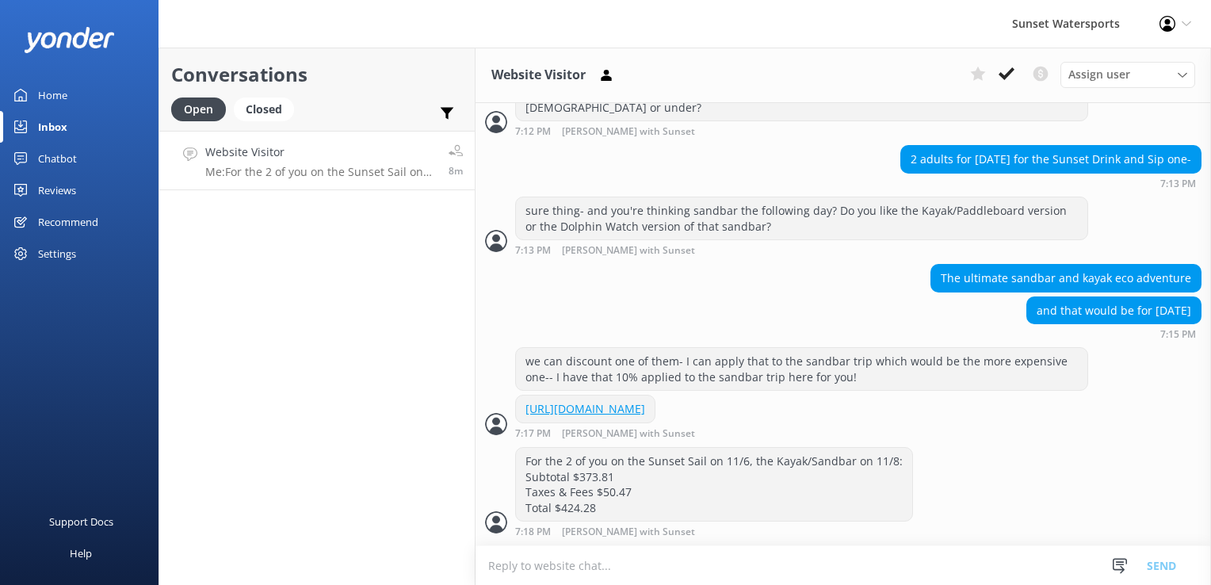
scroll to position [530, 0]
click at [274, 429] on div "Conversations Open Closed Important Converted Assigned to me Unassigned SMS Web…" at bounding box center [317, 316] width 317 height 537
click at [1088, 502] on div "For the 2 of you on the Sunset Sail on 11/6, the Kayak/Sandbar on 11/8: Subtota…" at bounding box center [843, 492] width 735 height 90
click at [630, 578] on textarea at bounding box center [843, 565] width 735 height 39
paste textarea "Total $453.78"
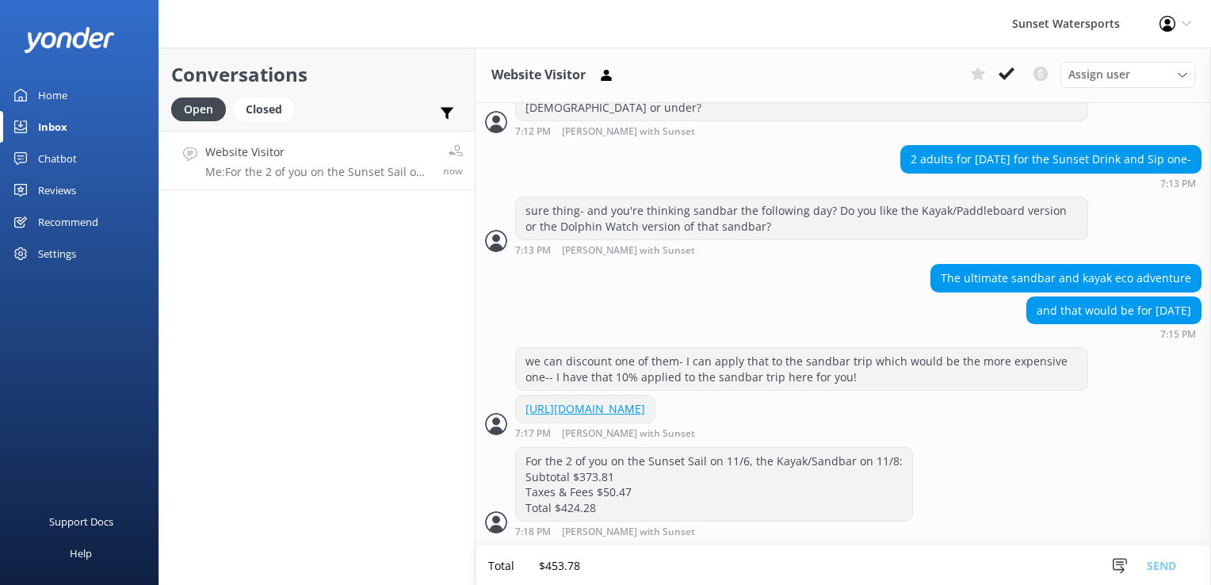
scroll to position [3, 0]
drag, startPoint x: 647, startPoint y: 568, endPoint x: 629, endPoint y: 562, distance: 18.6
click at [629, 562] on textarea "Total $453.78" at bounding box center [843, 565] width 735 height 40
drag, startPoint x: 619, startPoint y: 556, endPoint x: 450, endPoint y: 556, distance: 168.8
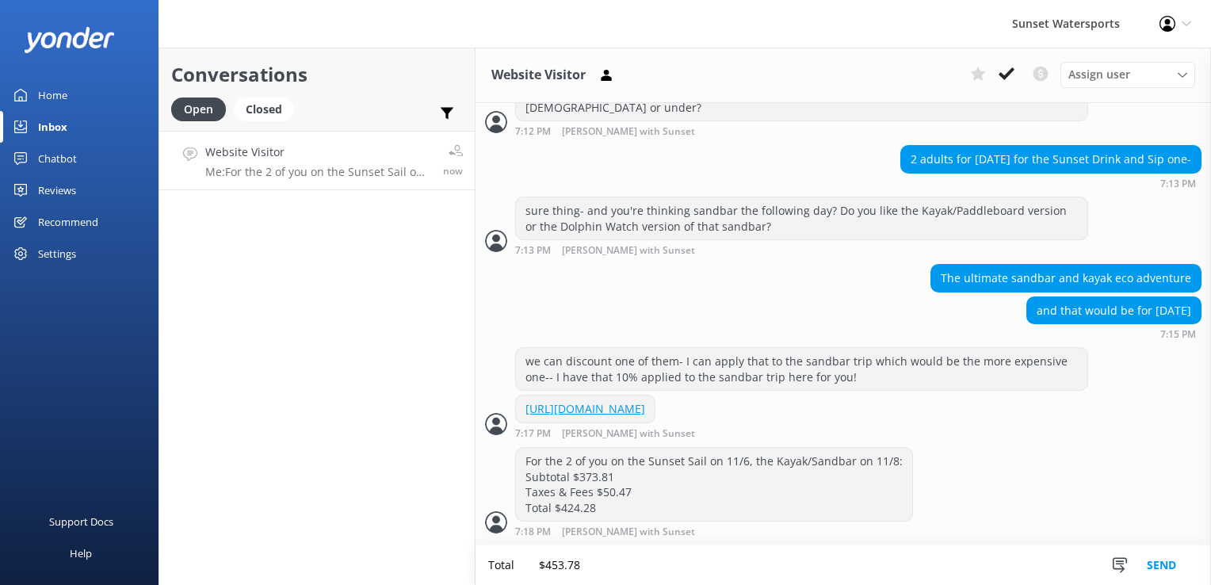
click at [450, 556] on div "Conversations Open Closed Important Converted Assigned to me Unassigned SMS Web…" at bounding box center [685, 316] width 1052 height 537
type textarea "Saves you about $30 booking like that off the regular discount rate we have onl…"
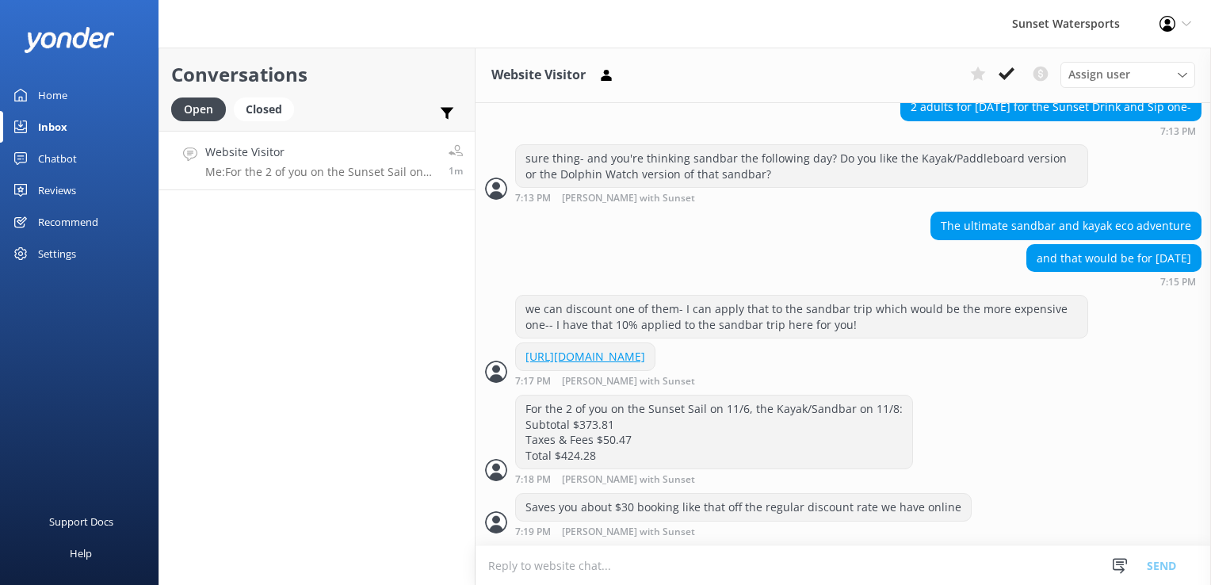
scroll to position [582, 0]
click at [586, 548] on textarea at bounding box center [843, 565] width 735 height 39
paste textarea "[URL][DOMAIN_NAME]"
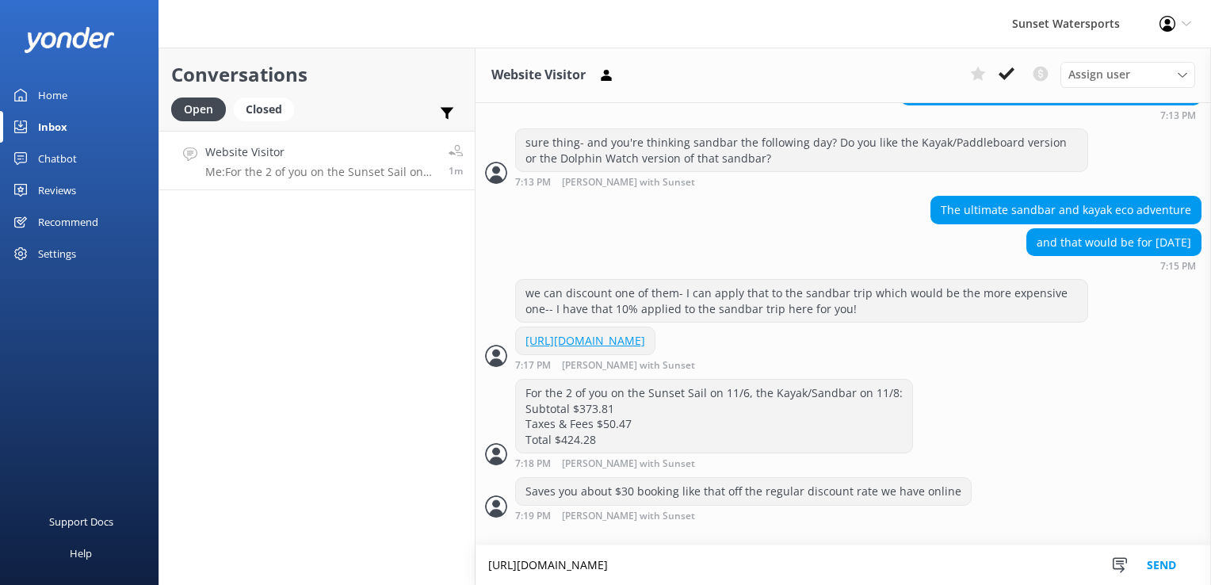
scroll to position [598, 0]
type textarea "[URL][DOMAIN_NAME]"
click at [348, 403] on div "Conversations Open Closed Important Converted Assigned to me Unassigned SMS Web…" at bounding box center [317, 316] width 317 height 537
click at [1160, 551] on button "Send" at bounding box center [1161, 565] width 59 height 40
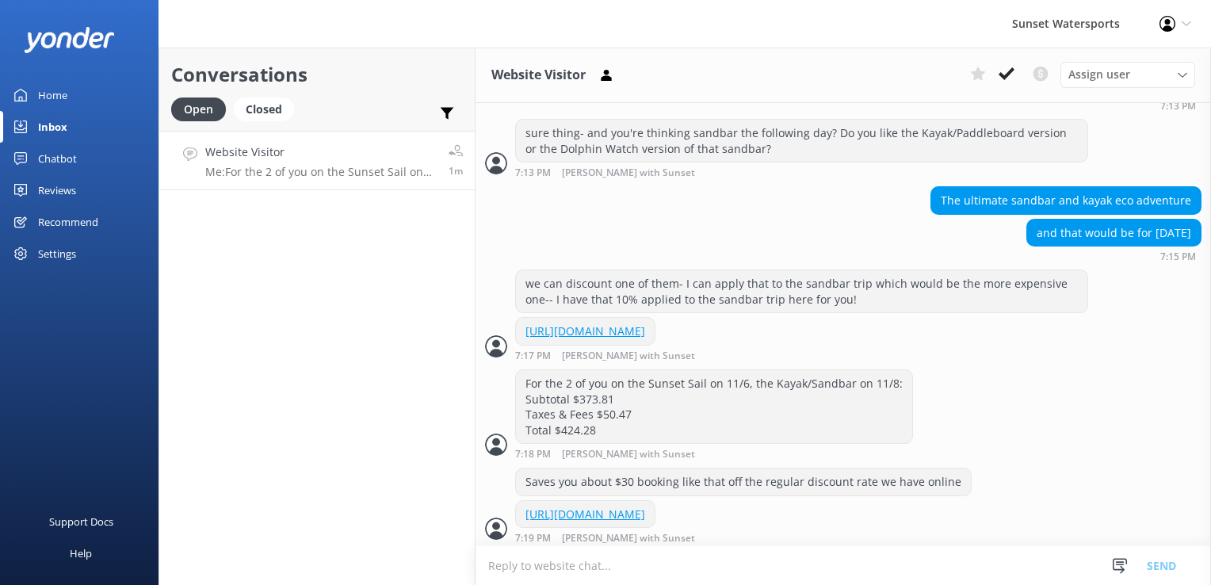
scroll to position [645, 0]
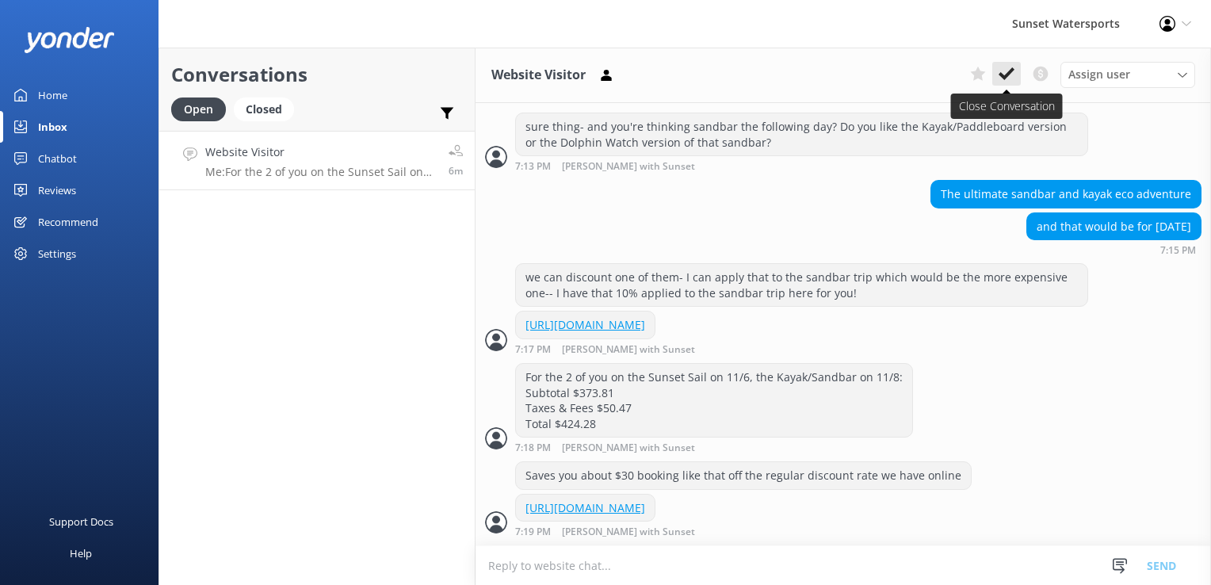
click at [1013, 79] on icon at bounding box center [1007, 74] width 16 height 16
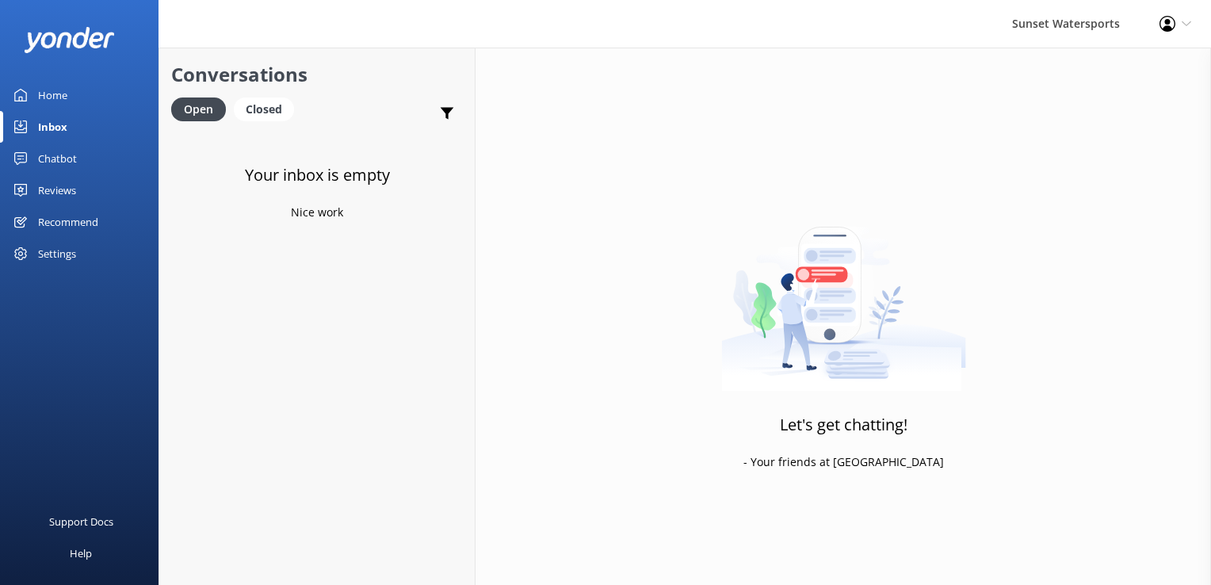
click at [1158, 17] on div "Profile Settings Logout" at bounding box center [1175, 24] width 71 height 48
click at [1090, 106] on link "Logout" at bounding box center [1132, 109] width 159 height 40
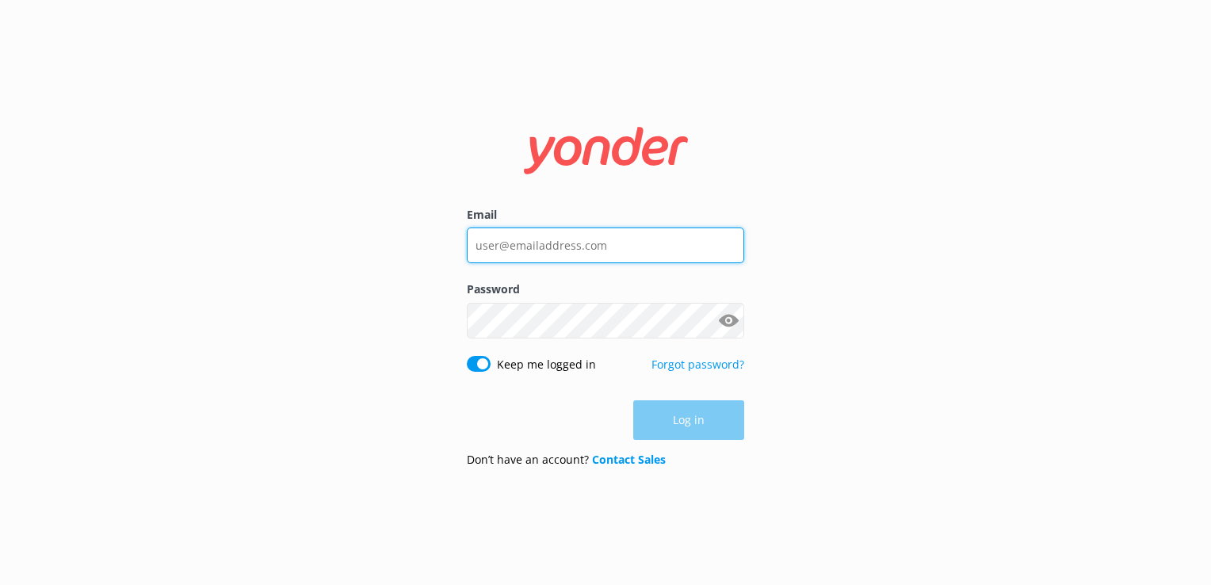
type input "[PERSON_NAME][EMAIL_ADDRESS][DOMAIN_NAME]"
